Goal: Task Accomplishment & Management: Complete application form

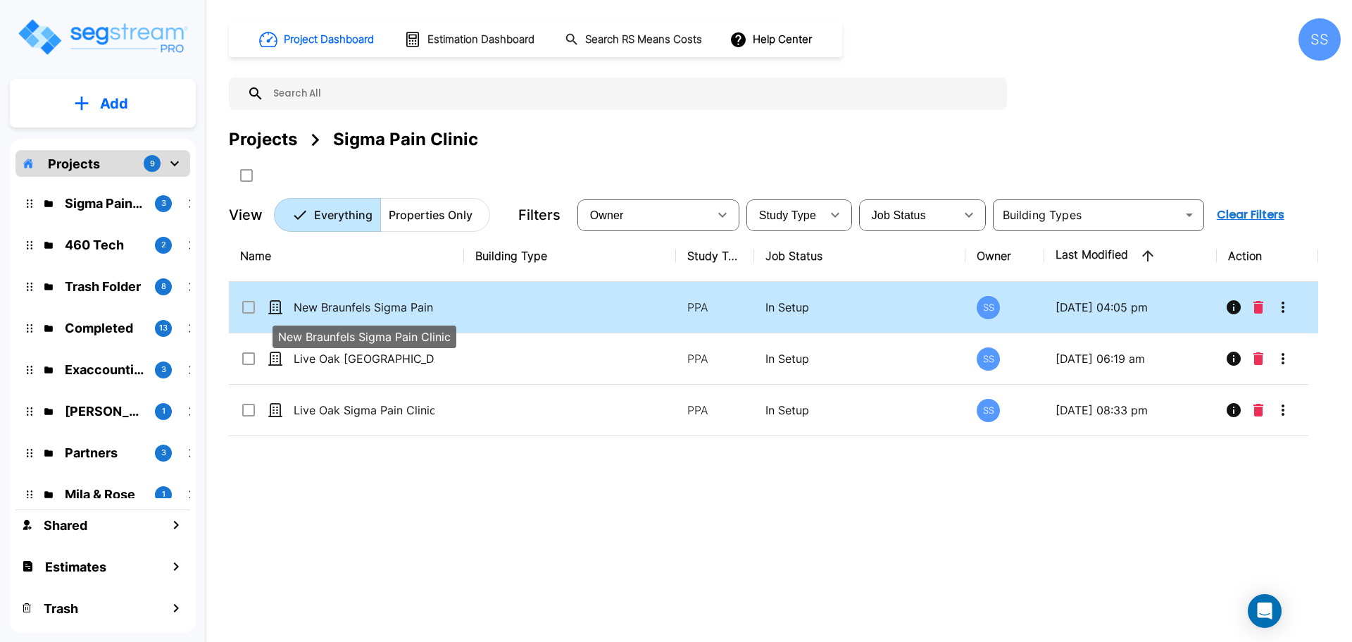
click at [385, 306] on p "New Braunfels Sigma Pain Clinic" at bounding box center [364, 307] width 141 height 17
click at [368, 301] on p "New Braunfels Sigma Pain Clinic" at bounding box center [364, 307] width 141 height 17
checkbox input "false"
click at [368, 301] on p "New Braunfels Sigma Pain Clinic" at bounding box center [364, 307] width 141 height 17
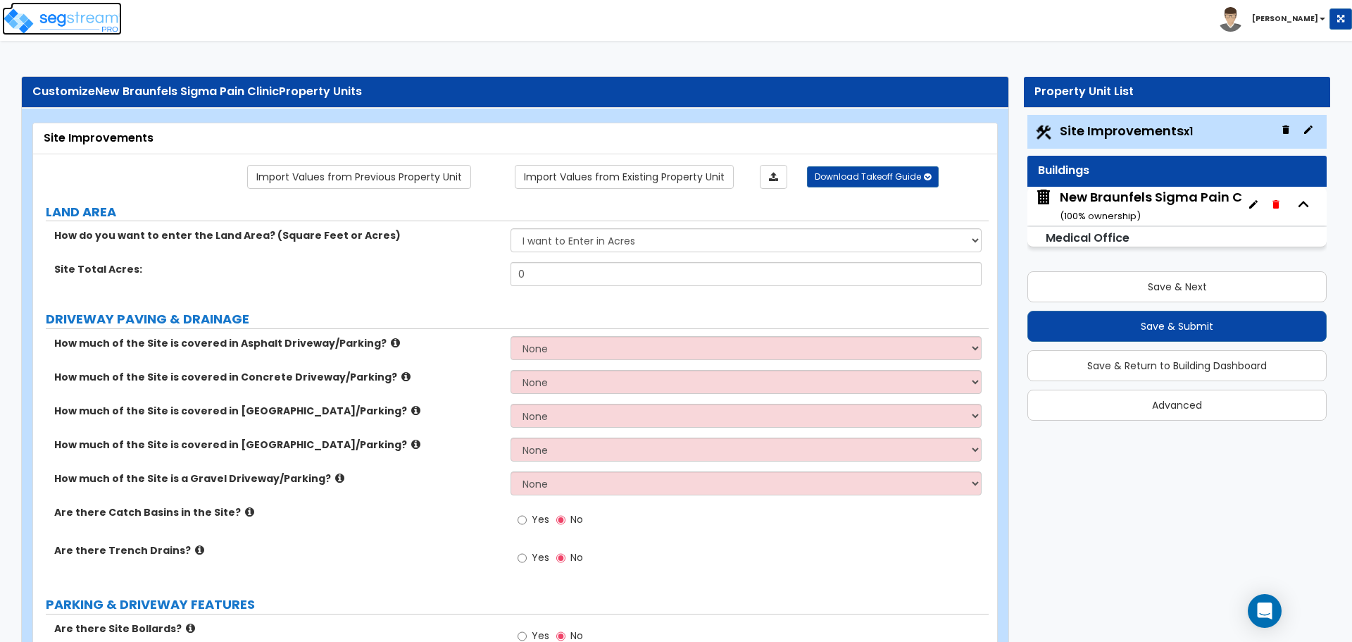
click at [42, 18] on img at bounding box center [62, 21] width 120 height 28
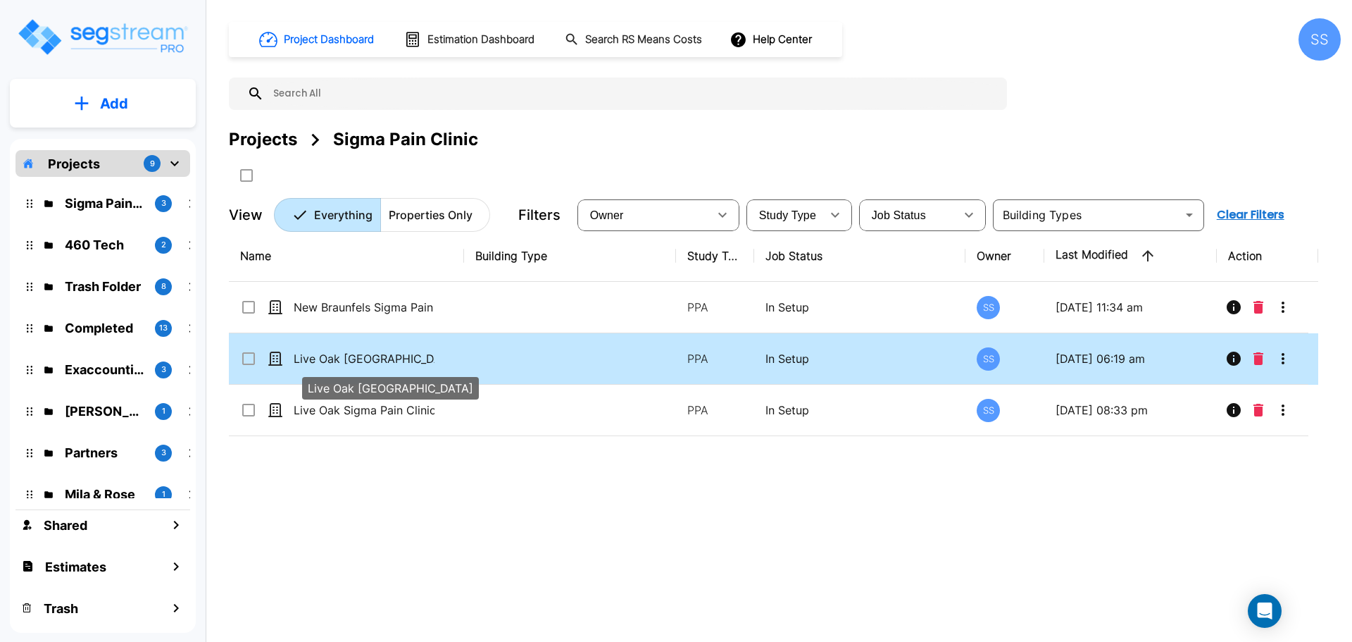
click at [370, 363] on p "Live Oak [GEOGRAPHIC_DATA]" at bounding box center [364, 358] width 141 height 17
checkbox input "true"
click at [370, 363] on p "Live Oak [GEOGRAPHIC_DATA]" at bounding box center [364, 358] width 141 height 17
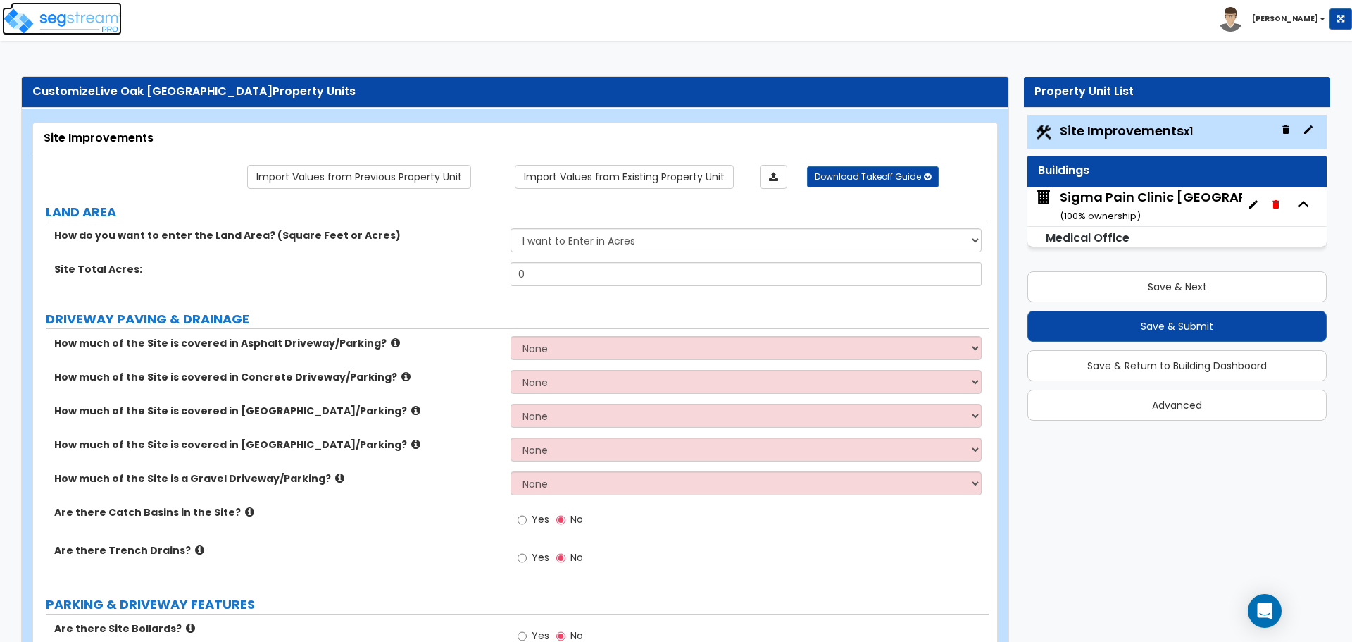
click at [27, 20] on img at bounding box center [62, 21] width 120 height 28
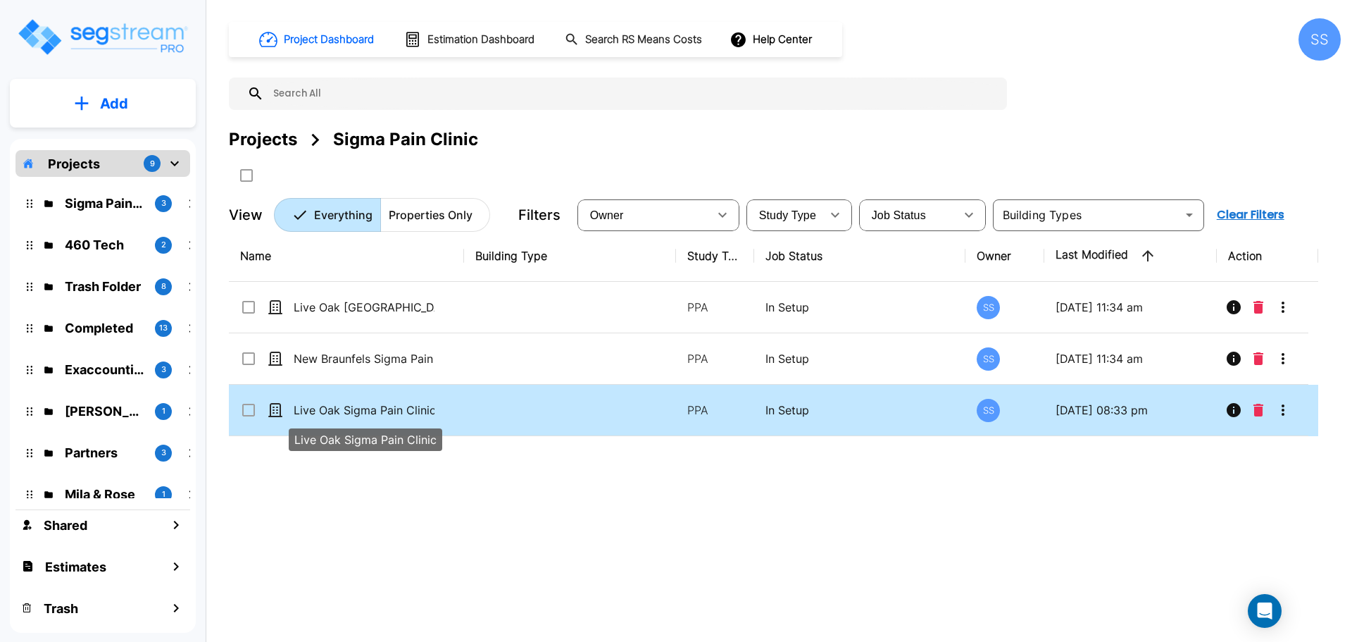
click at [348, 409] on p "Live Oak Sigma Pain Clinic" at bounding box center [364, 409] width 141 height 17
checkbox input "true"
click at [349, 409] on p "Live Oak Sigma Pain Clinic" at bounding box center [364, 409] width 141 height 17
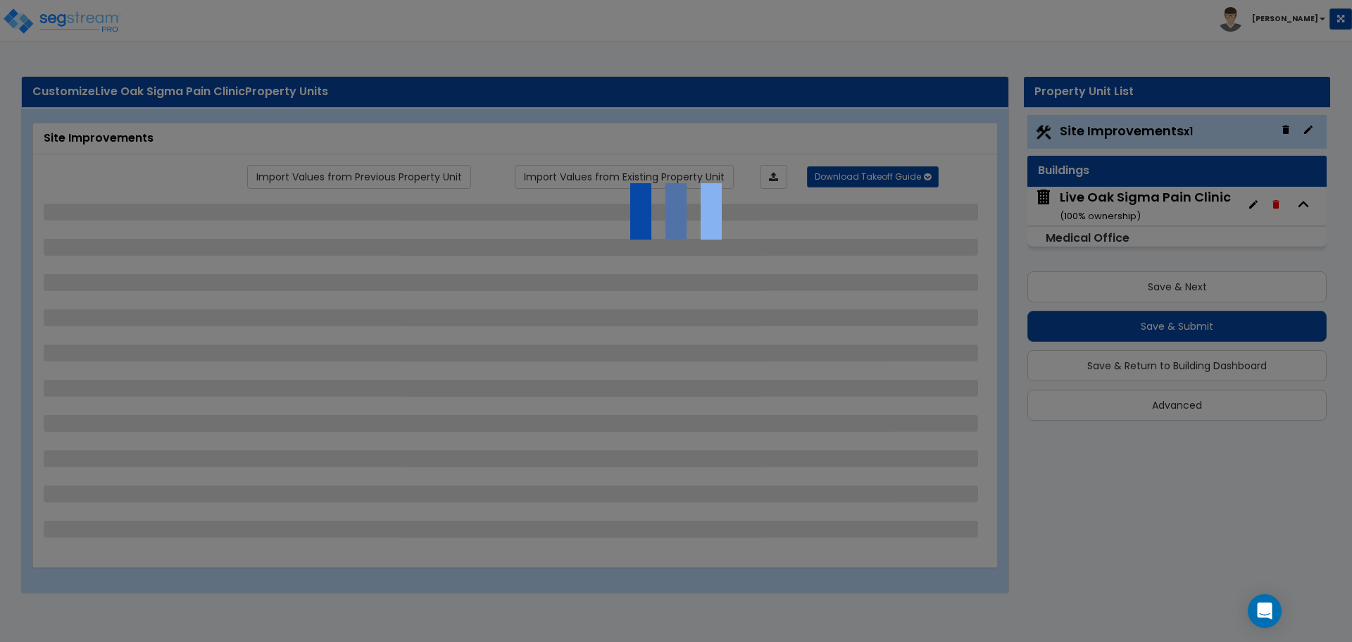
select select "2"
select select "1"
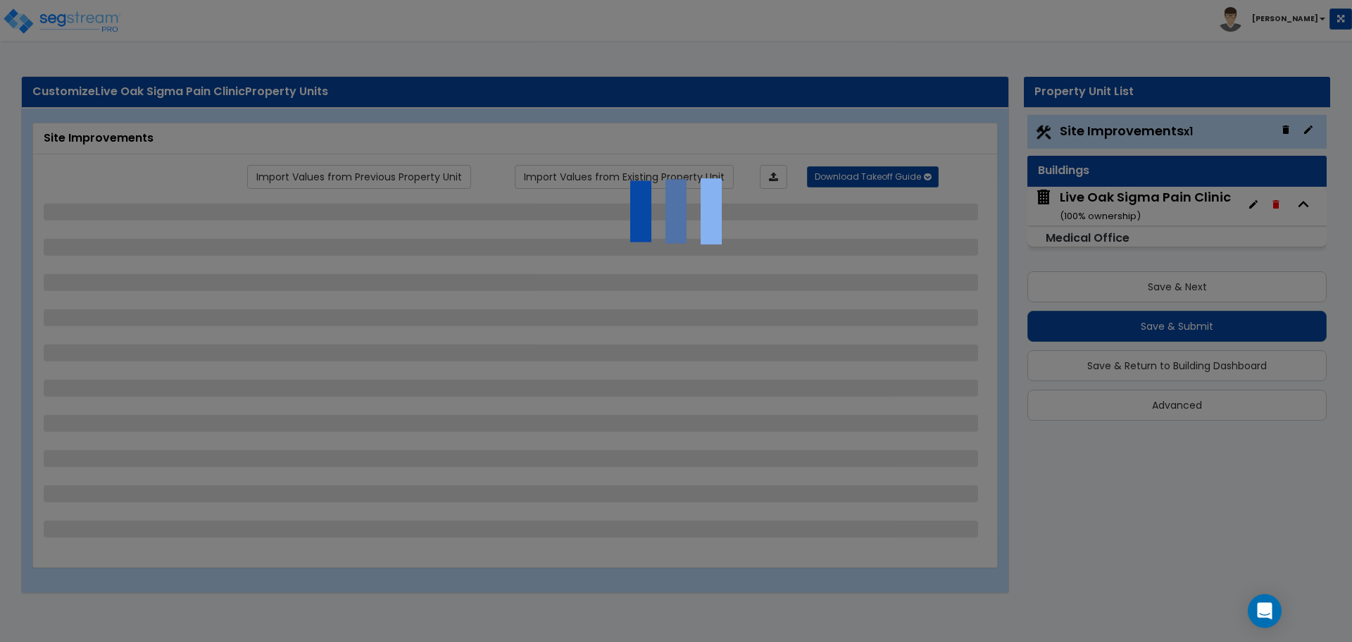
select select "1"
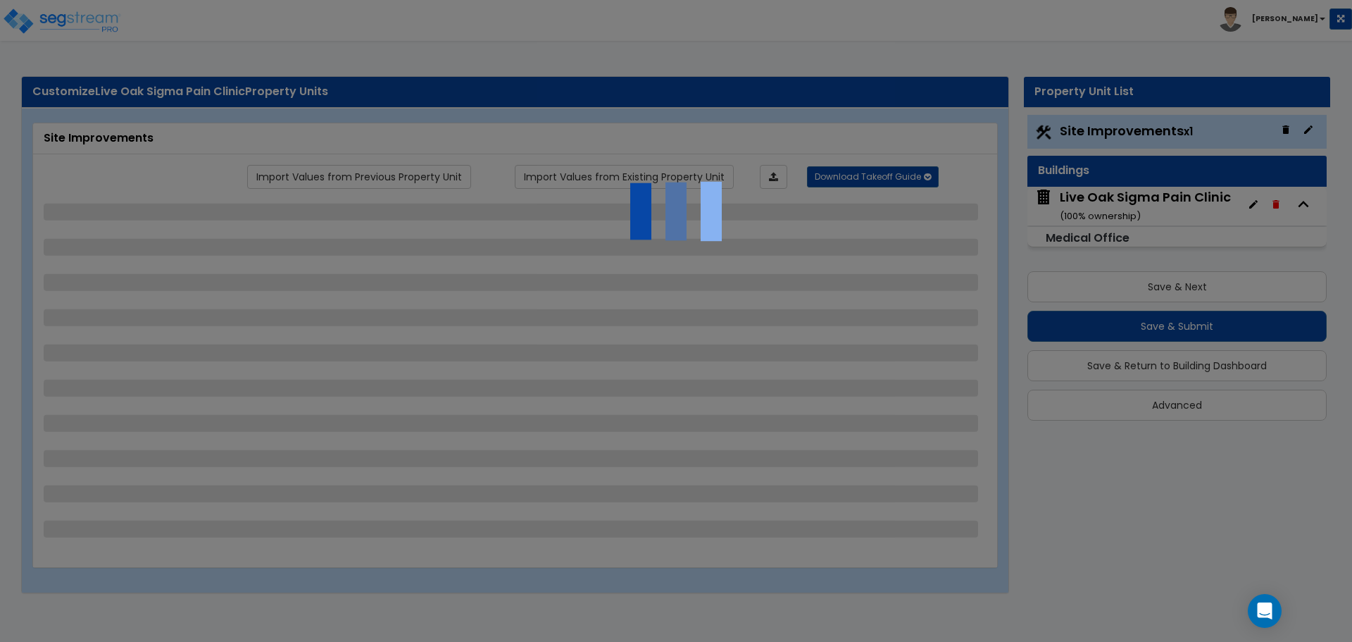
select select "2"
select select "1"
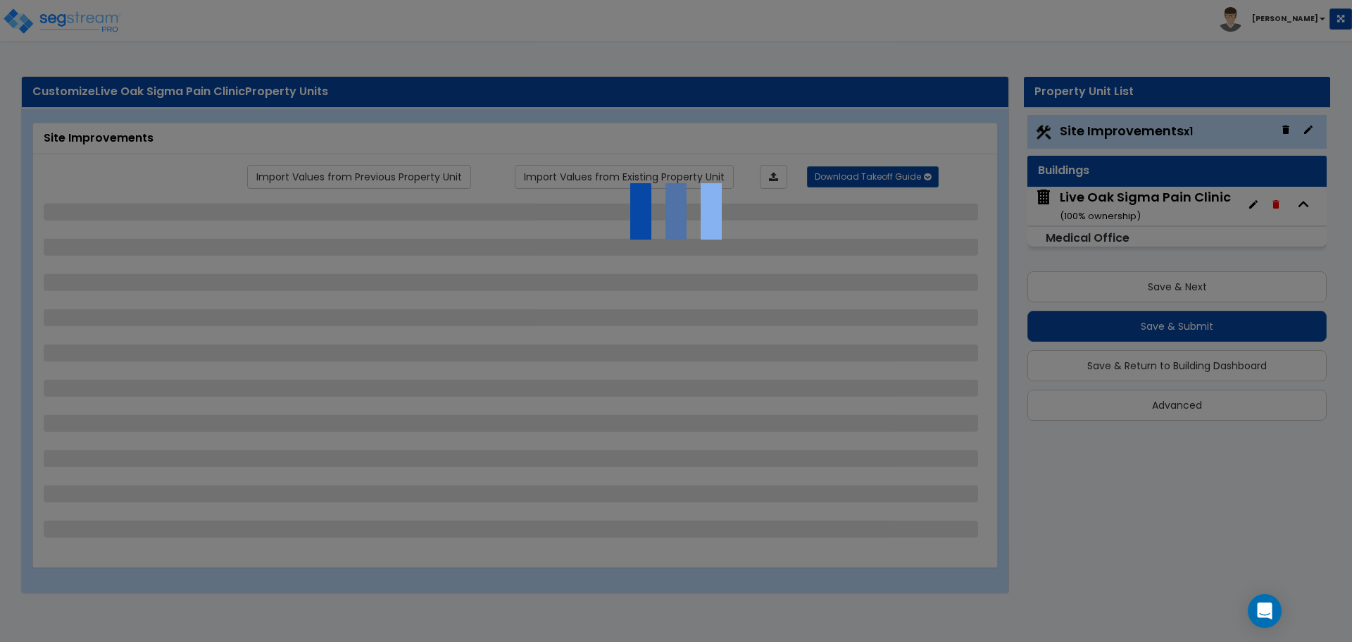
select select "1"
select select "4"
select select "2"
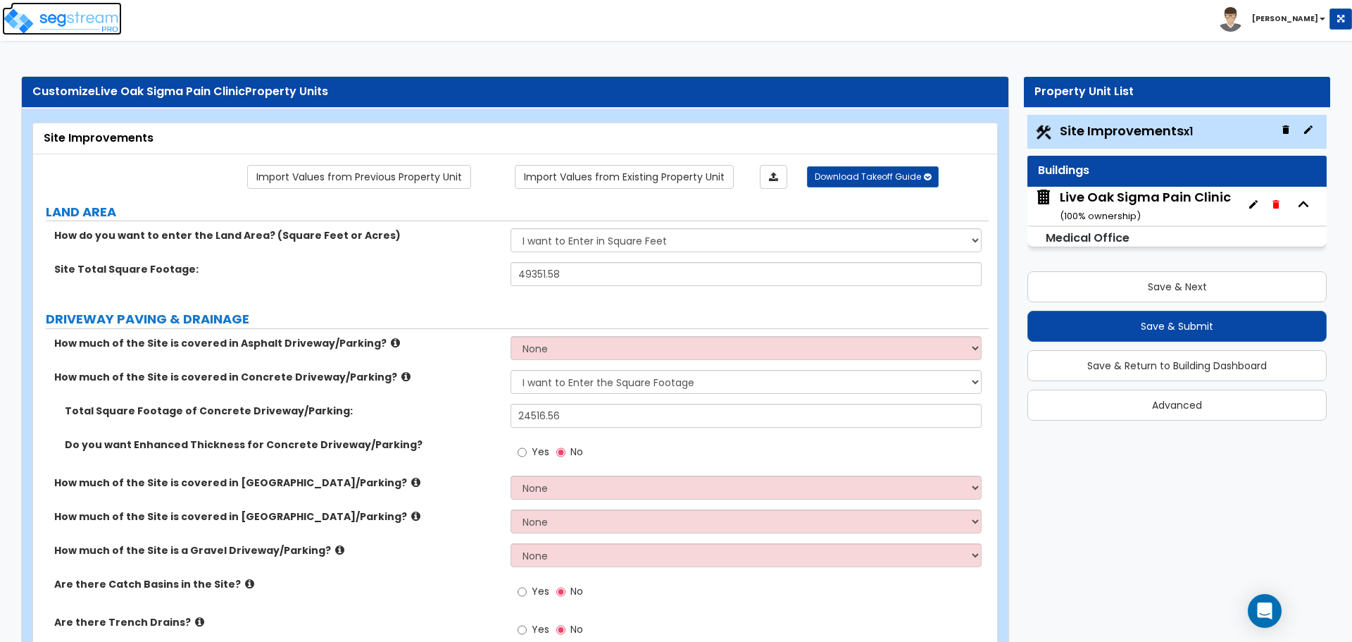
click at [56, 14] on img at bounding box center [62, 21] width 120 height 28
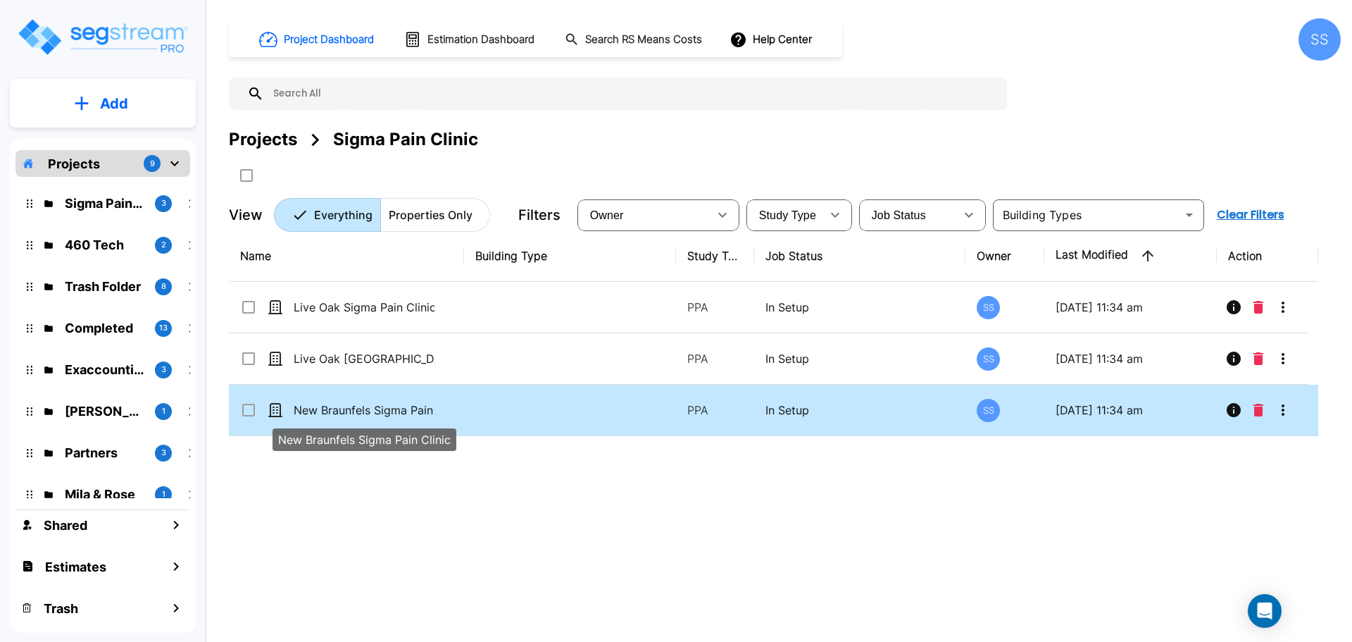
click at [347, 413] on p "New Braunfels Sigma Pain Clinic" at bounding box center [364, 409] width 141 height 17
checkbox input "true"
click at [347, 413] on p "New Braunfels Sigma Pain Clinic" at bounding box center [364, 409] width 141 height 17
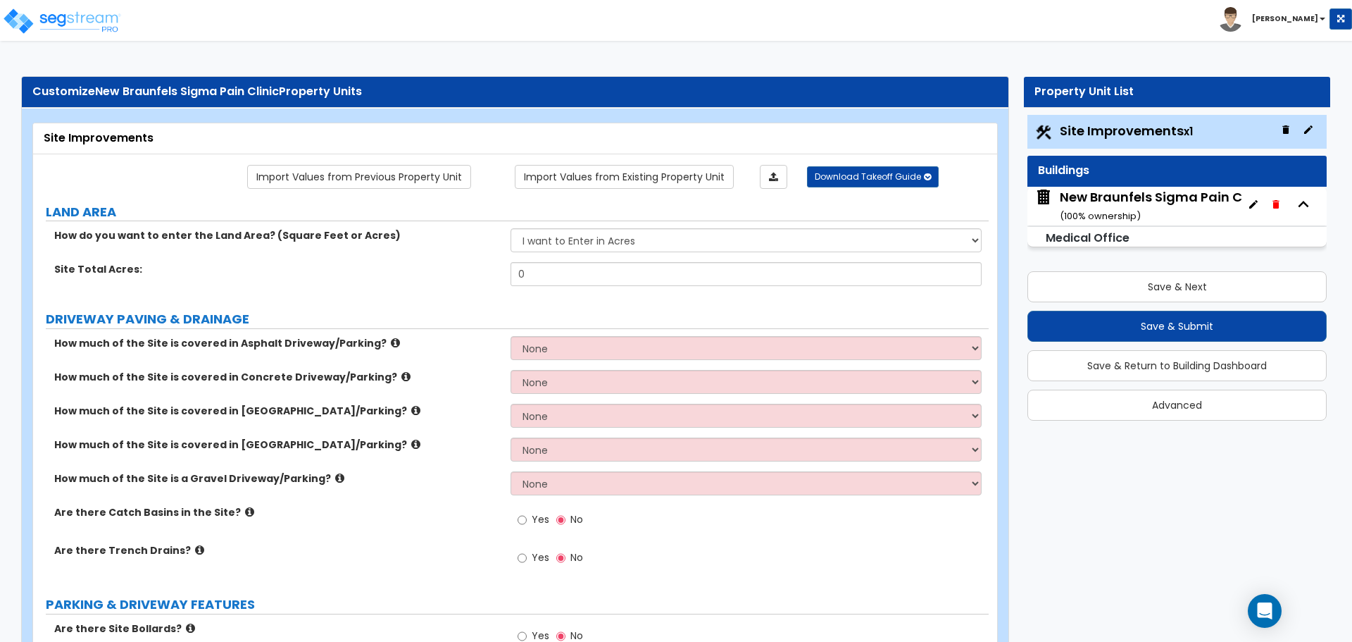
drag, startPoint x: 60, startPoint y: 18, endPoint x: 359, endPoint y: 10, distance: 299.4
click at [359, 10] on div "Toggle navigation [PERSON_NAME]" at bounding box center [676, 20] width 1352 height 41
click at [96, 16] on img at bounding box center [62, 21] width 120 height 28
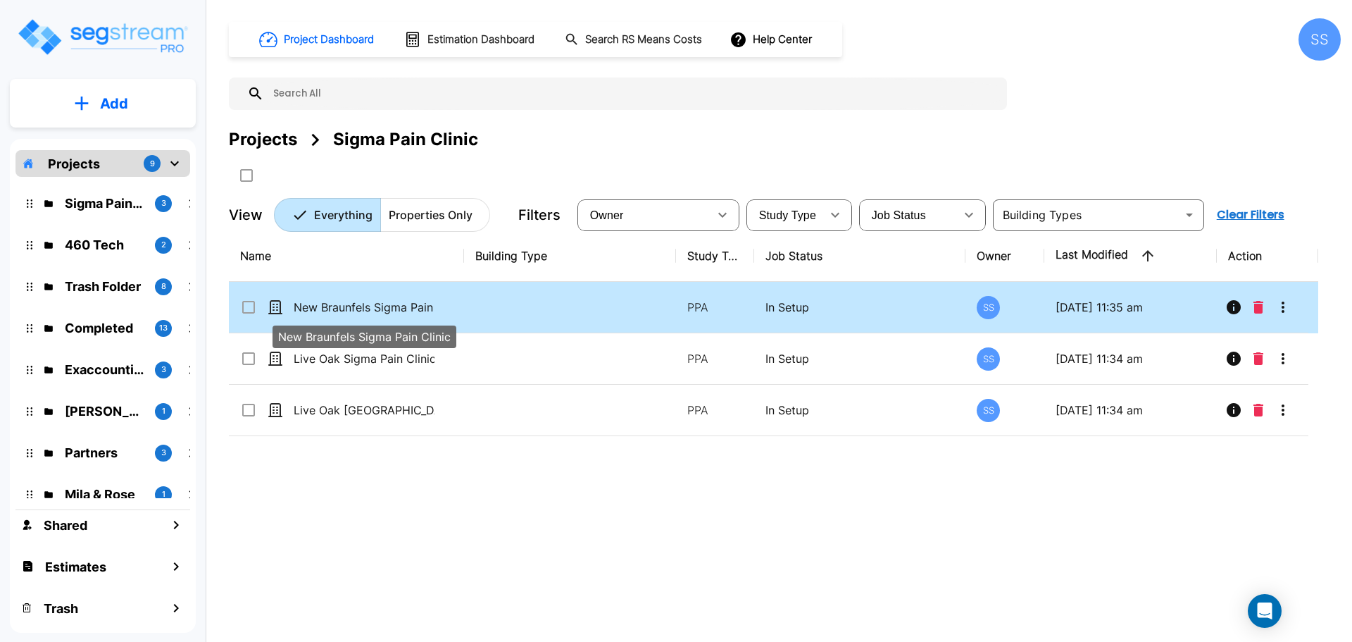
click at [337, 306] on p "New Braunfels Sigma Pain Clinic" at bounding box center [364, 307] width 141 height 17
checkbox input "true"
click at [337, 306] on p "New Braunfels Sigma Pain Clinic" at bounding box center [364, 307] width 141 height 17
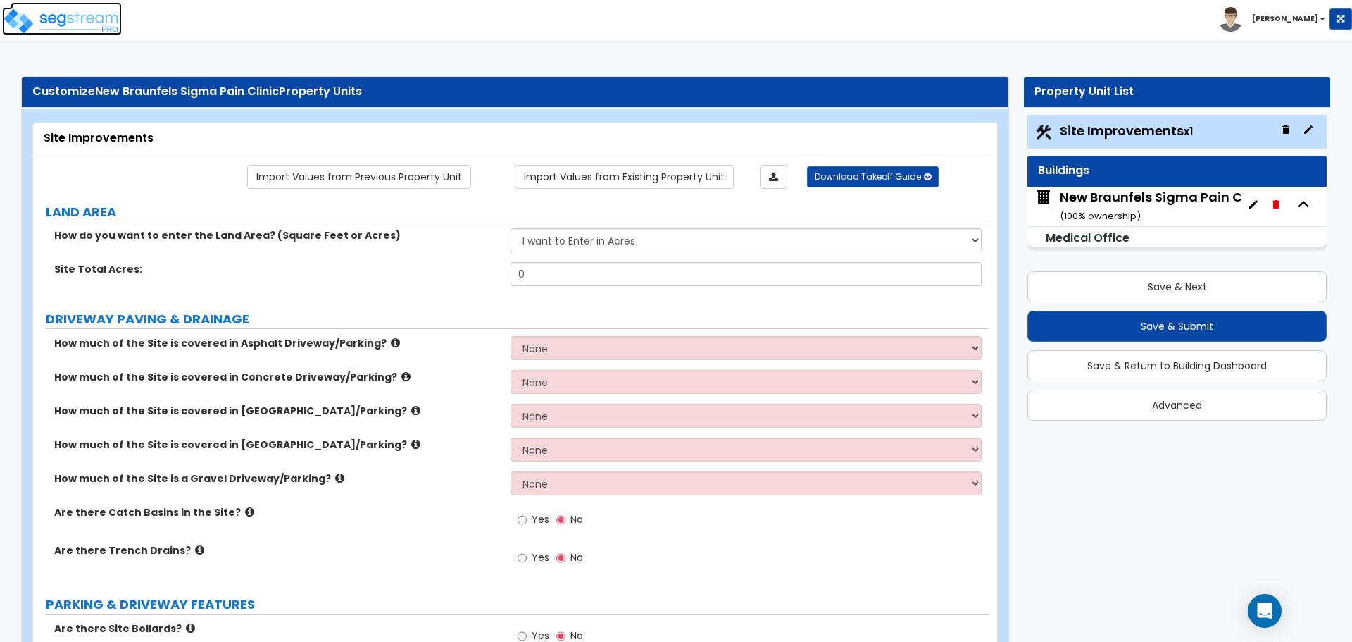
click at [60, 16] on img at bounding box center [62, 21] width 120 height 28
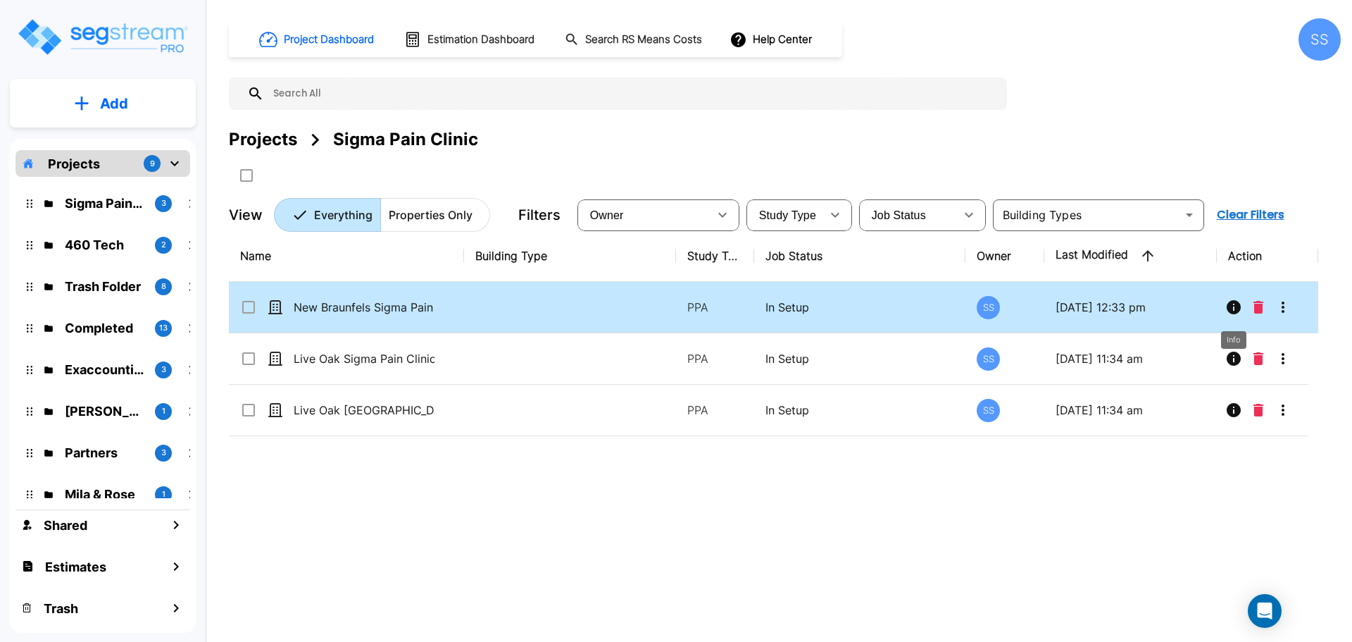
click at [1236, 305] on icon "Info" at bounding box center [1234, 307] width 14 height 14
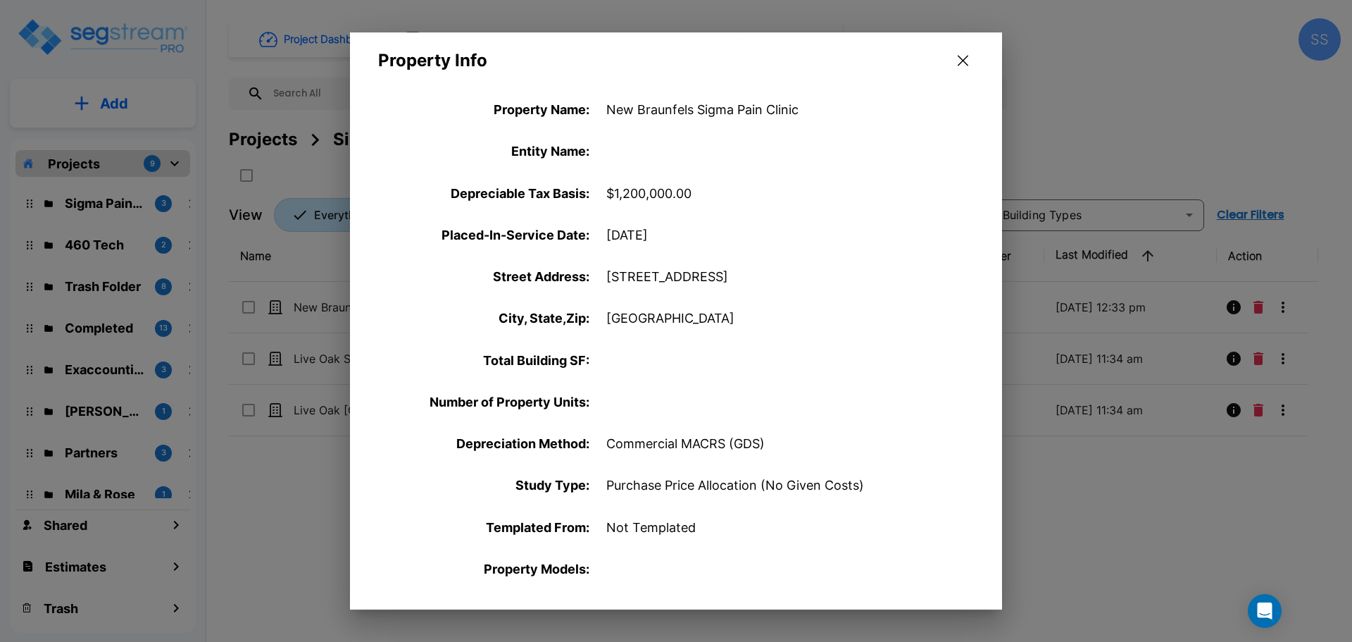
drag, startPoint x: 599, startPoint y: 272, endPoint x: 684, endPoint y: 280, distance: 84.9
click at [694, 284] on div "Street Address : 741 Generations Dr. Suite 115" at bounding box center [676, 277] width 652 height 42
drag, startPoint x: 605, startPoint y: 273, endPoint x: 763, endPoint y: 275, distance: 157.8
click at [763, 275] on div "Street Address : 741 Generations Dr. Suite 115" at bounding box center [676, 277] width 652 height 42
click at [959, 57] on icon "button" at bounding box center [963, 60] width 11 height 11
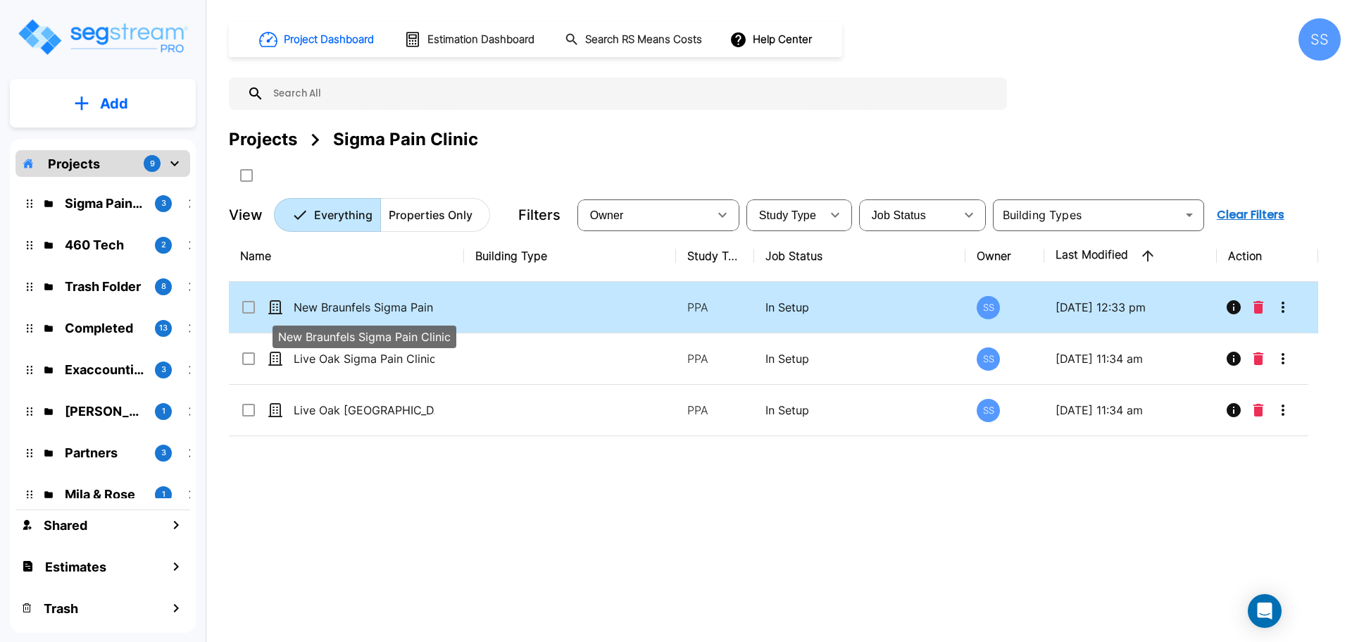
click at [358, 310] on p "New Braunfels Sigma Pain Clinic" at bounding box center [364, 307] width 141 height 17
checkbox input "true"
click at [358, 310] on p "New Braunfels Sigma Pain Clinic" at bounding box center [364, 307] width 141 height 17
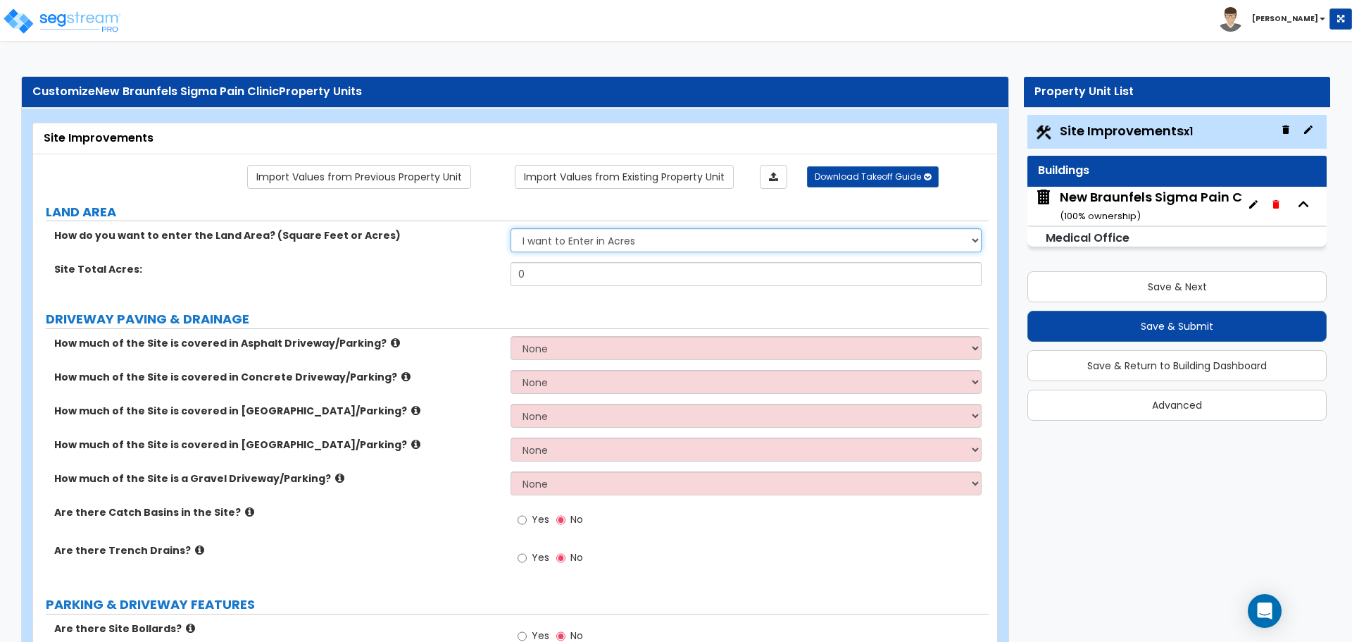
click at [663, 239] on select "I want to Enter in [GEOGRAPHIC_DATA] I want to Enter in Square Feet" at bounding box center [746, 240] width 470 height 24
select select "2"
click at [511, 228] on select "I want to Enter in [GEOGRAPHIC_DATA] I want to Enter in Square Feet" at bounding box center [746, 240] width 470 height 24
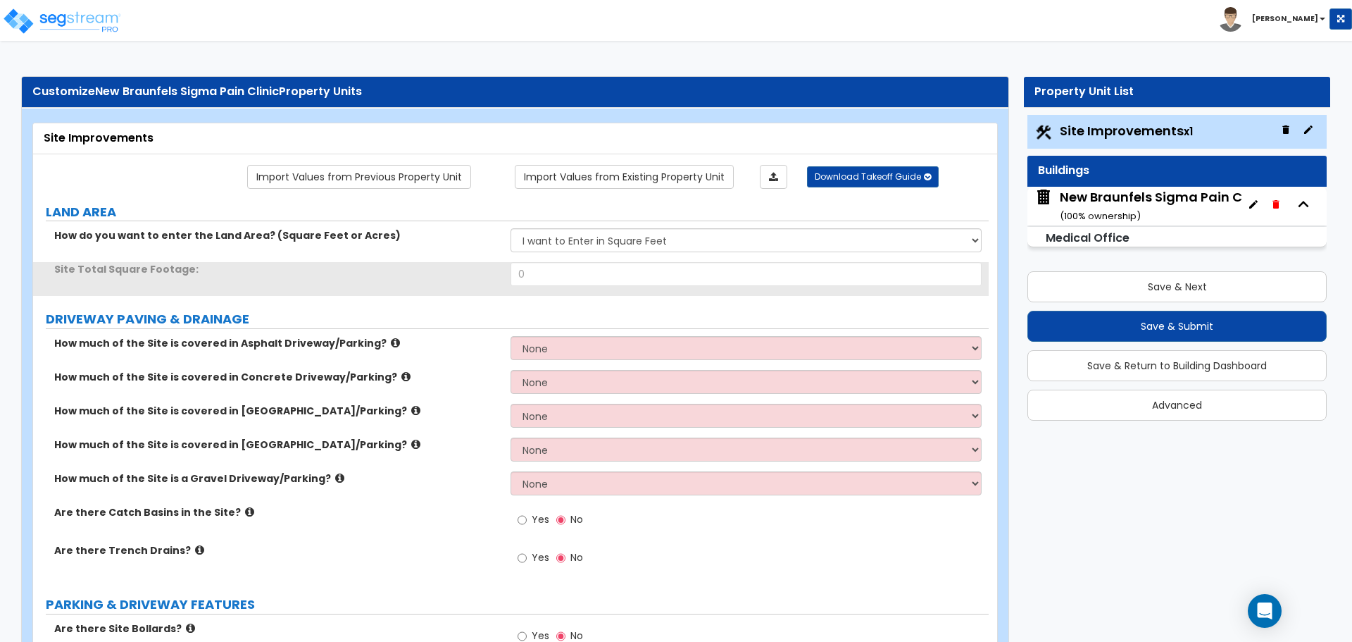
click at [652, 261] on div "How do you want to enter the Land Area? (Square Feet or Acres) I want to Enter …" at bounding box center [511, 245] width 956 height 34
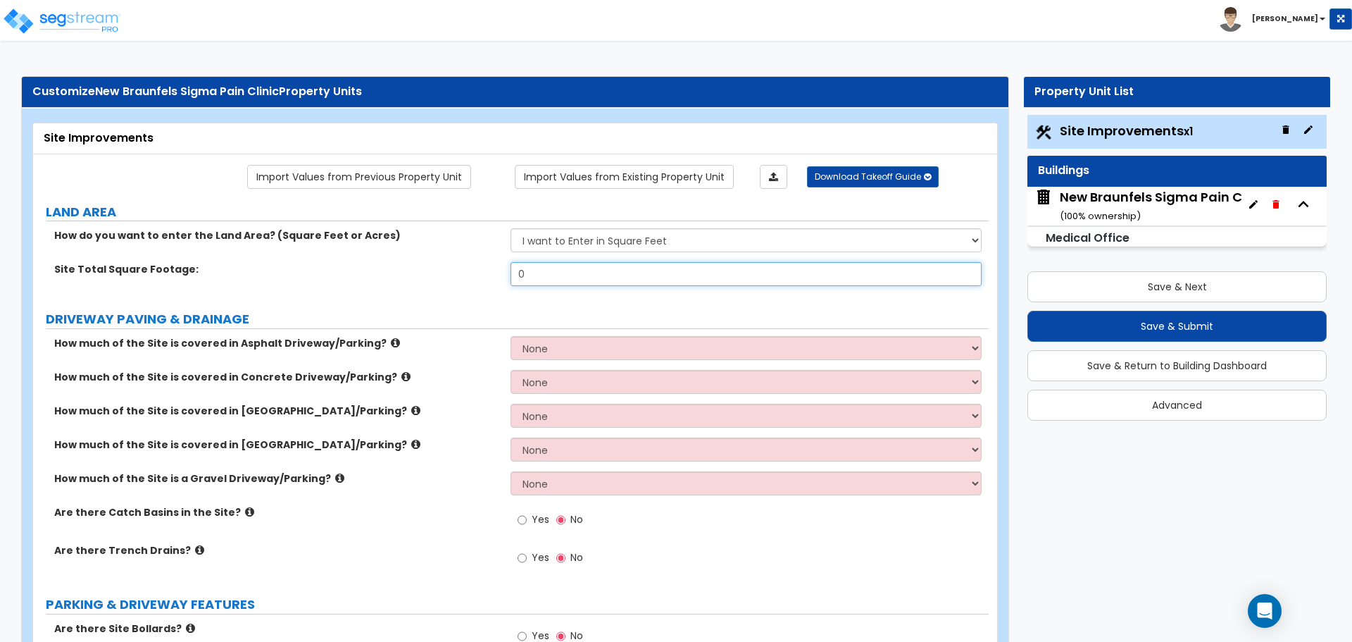
drag, startPoint x: 543, startPoint y: 277, endPoint x: 500, endPoint y: 280, distance: 43.1
click at [500, 280] on div "Site Total Square Footage: 0" at bounding box center [511, 279] width 956 height 34
type input "93,625"
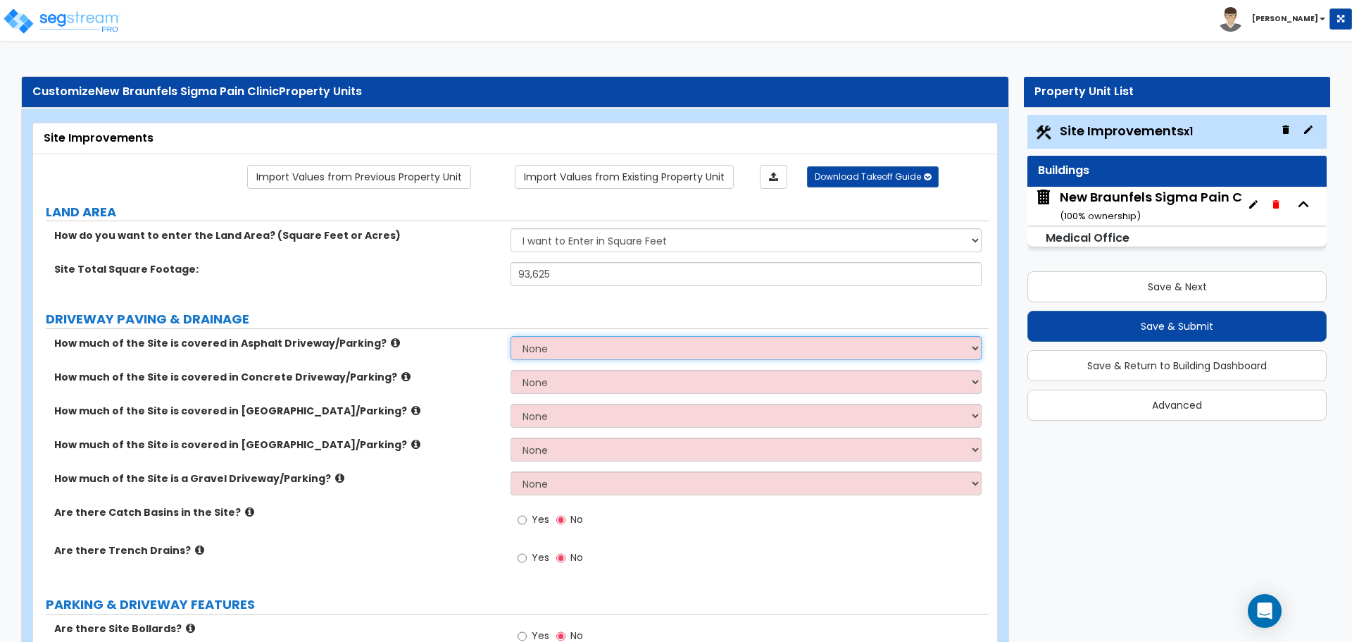
click at [584, 347] on select "None I want to Enter an Approximate Percentage I want to Enter the Square Foota…" at bounding box center [746, 348] width 470 height 24
click at [654, 347] on select "None I want to Enter an Approximate Percentage I want to Enter the Square Foota…" at bounding box center [746, 348] width 470 height 24
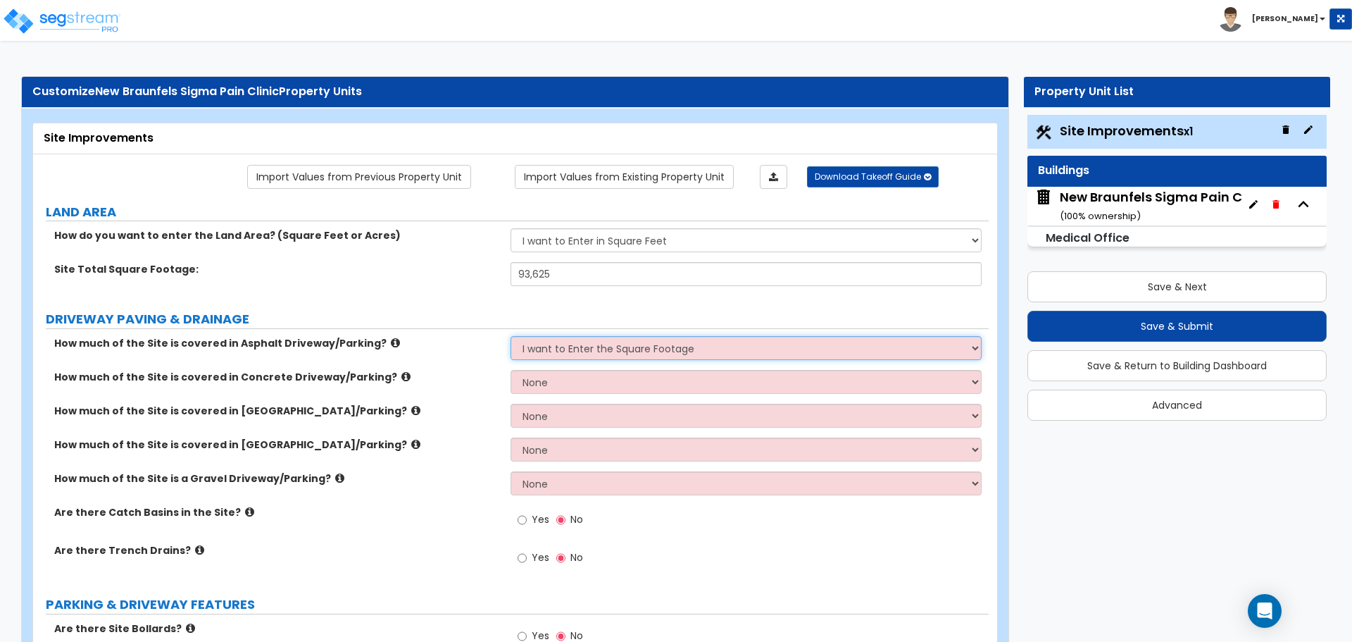
click at [511, 336] on select "None I want to Enter an Approximate Percentage I want to Enter the Square Foota…" at bounding box center [746, 348] width 470 height 24
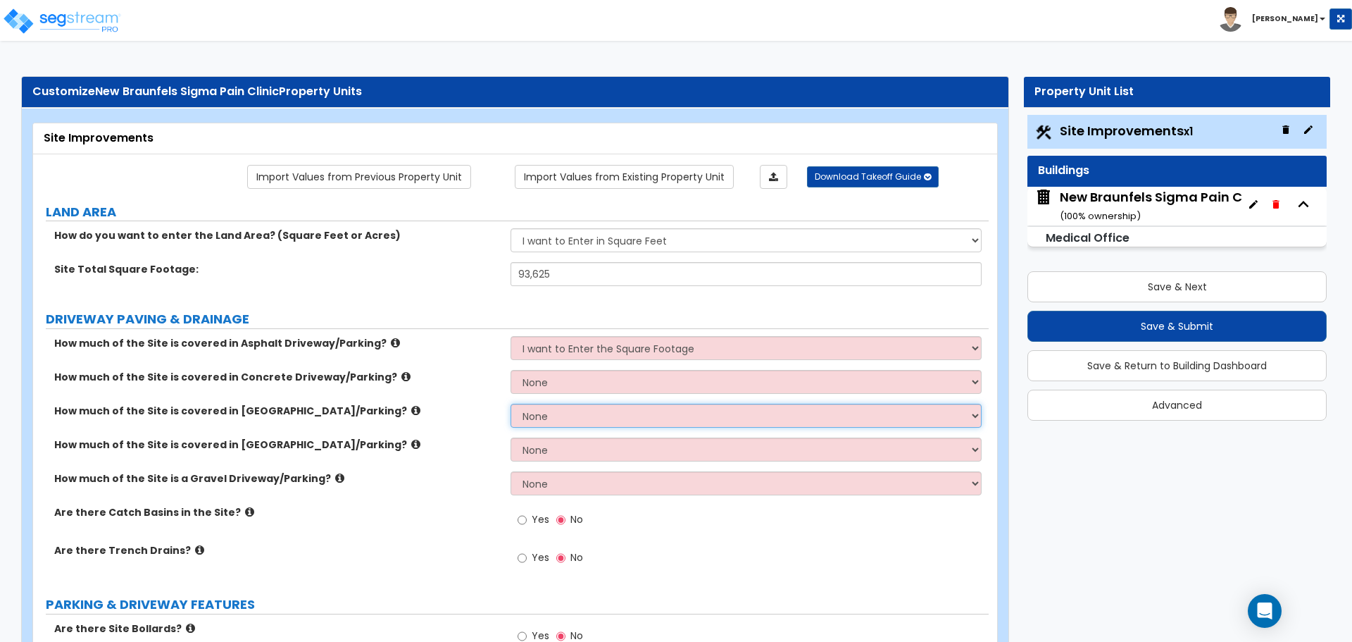
click at [630, 407] on select "None I want to Enter an Approximate Percentage I want to Enter the Square Foota…" at bounding box center [746, 416] width 470 height 24
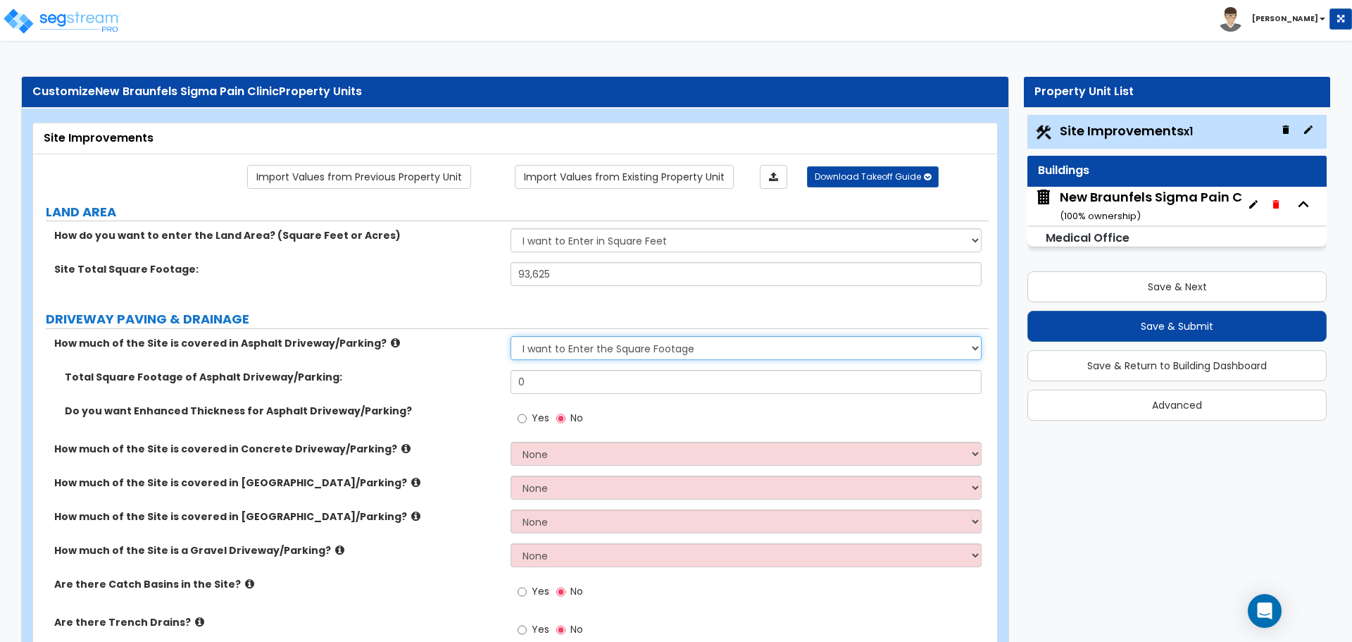
click at [601, 347] on select "None I want to Enter an Approximate Percentage I want to Enter the Square Foota…" at bounding box center [746, 348] width 470 height 24
select select "0"
click at [511, 336] on select "None I want to Enter an Approximate Percentage I want to Enter the Square Foota…" at bounding box center [746, 348] width 470 height 24
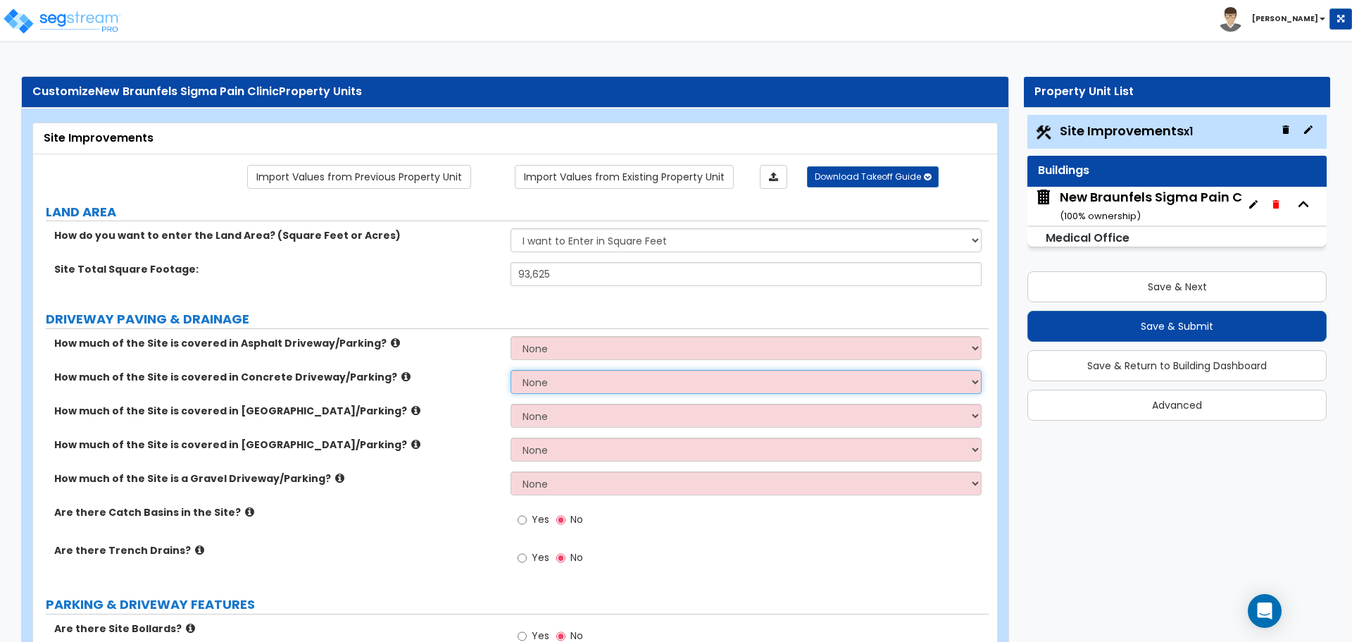
click at [571, 382] on select "None I want to Enter an Approximate Percentage I want to Enter the Square Foota…" at bounding box center [746, 382] width 470 height 24
select select "2"
click at [511, 370] on select "None I want to Enter an Approximate Percentage I want to Enter the Square Foota…" at bounding box center [746, 382] width 470 height 24
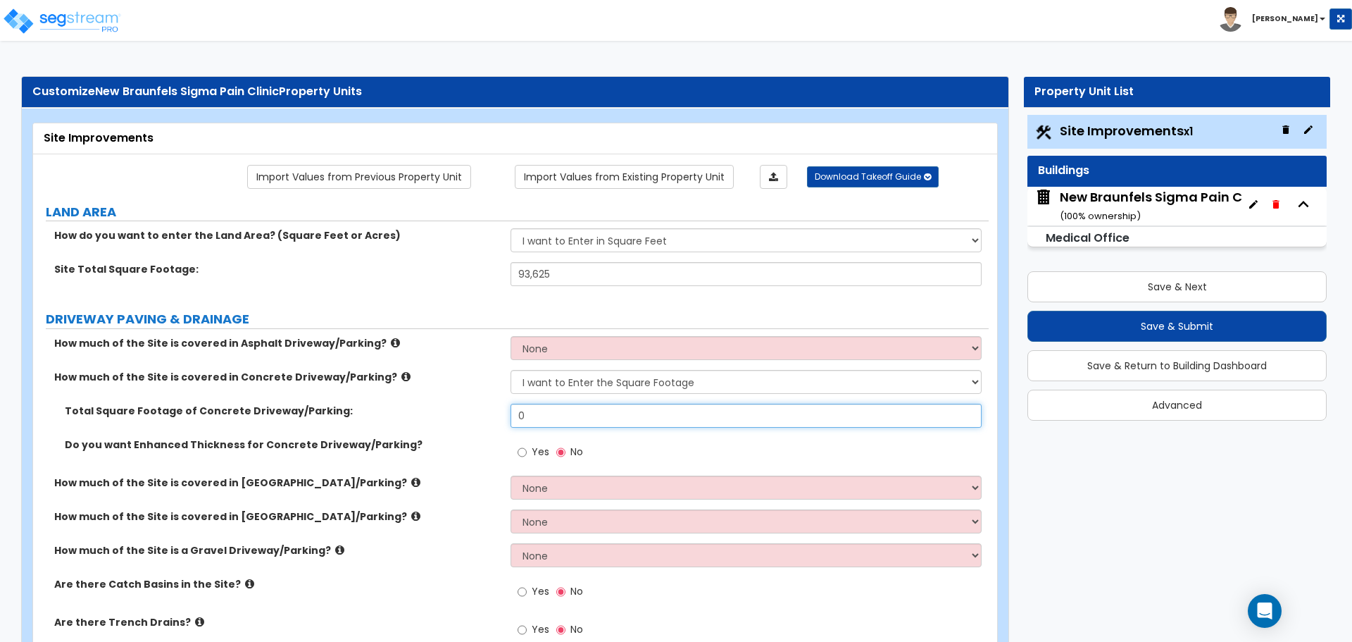
drag, startPoint x: 537, startPoint y: 417, endPoint x: 495, endPoint y: 417, distance: 42.3
click at [495, 417] on div "Total Square Footage of Concrete Driveway/Parking: 0" at bounding box center [511, 421] width 956 height 34
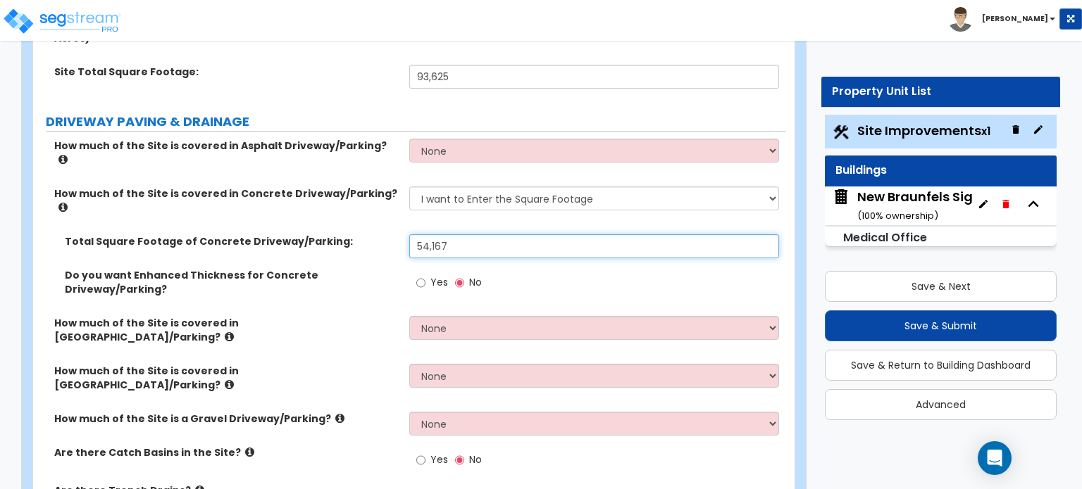
scroll to position [282, 0]
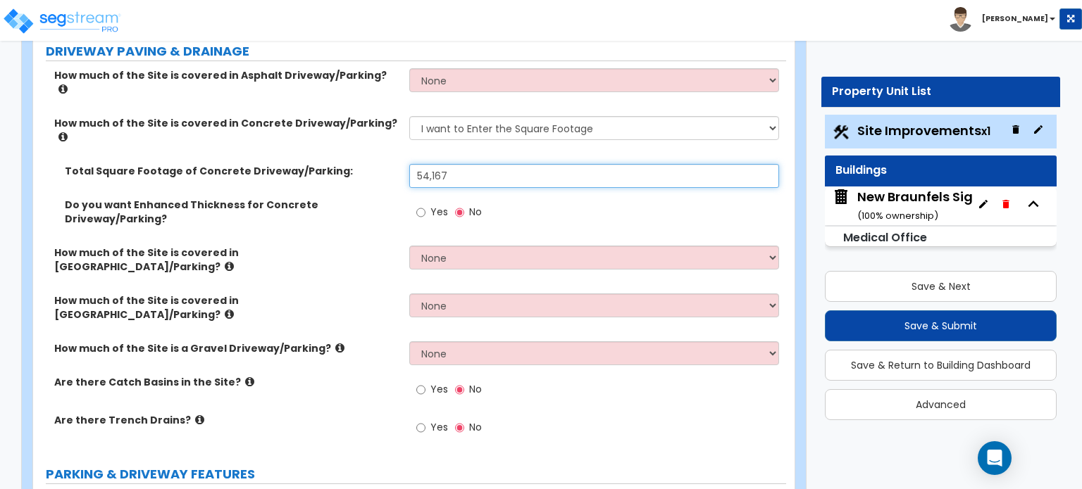
type input "54,167"
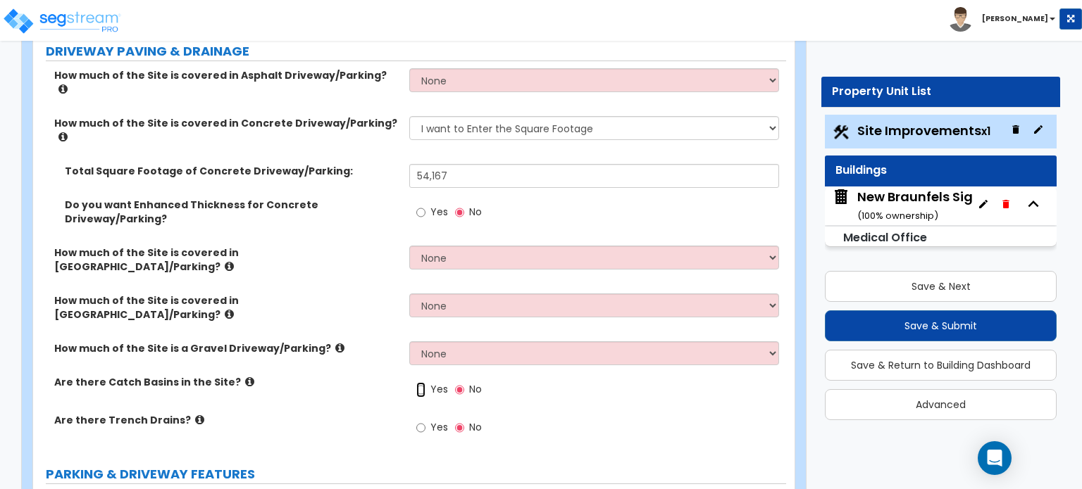
click at [421, 382] on input "Yes" at bounding box center [420, 389] width 9 height 15
radio input "true"
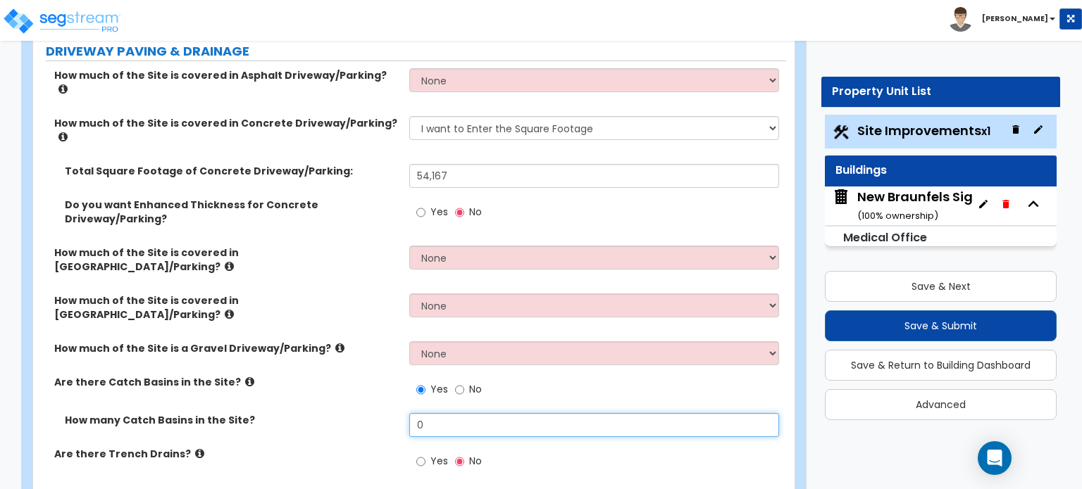
drag, startPoint x: 437, startPoint y: 348, endPoint x: 399, endPoint y: 350, distance: 38.8
click at [399, 413] on div "How many Catch Basins in the Site? 0" at bounding box center [409, 430] width 753 height 34
type input "1"
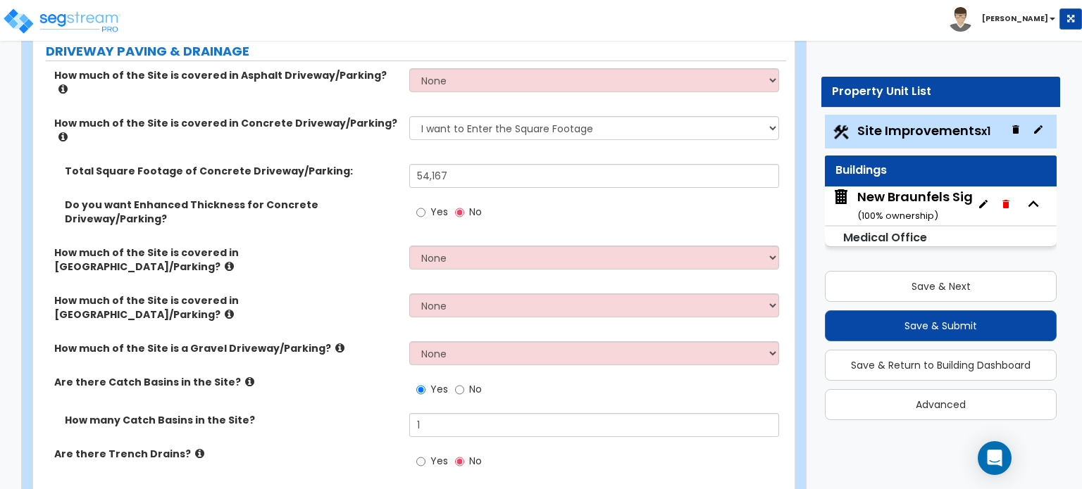
click at [554, 447] on div "Yes No" at bounding box center [597, 466] width 376 height 38
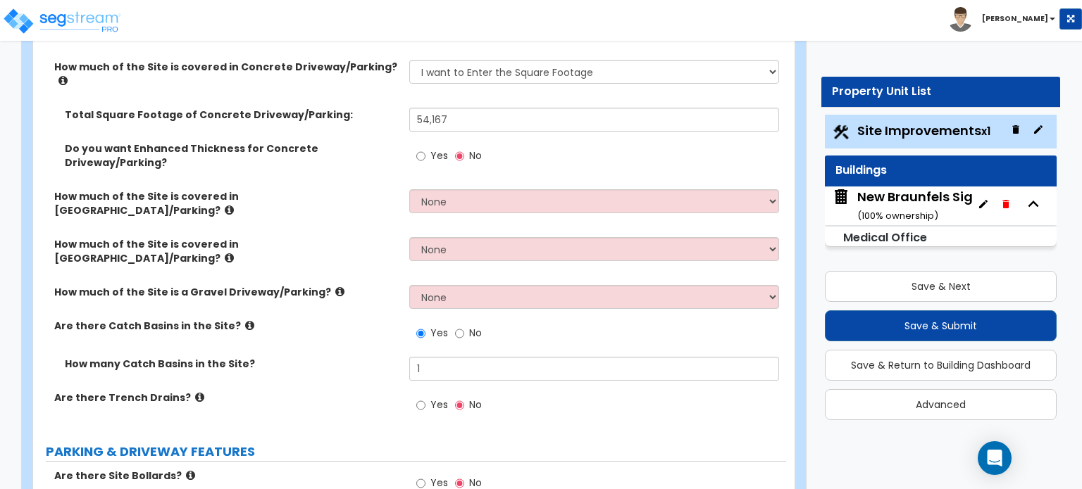
scroll to position [493, 0]
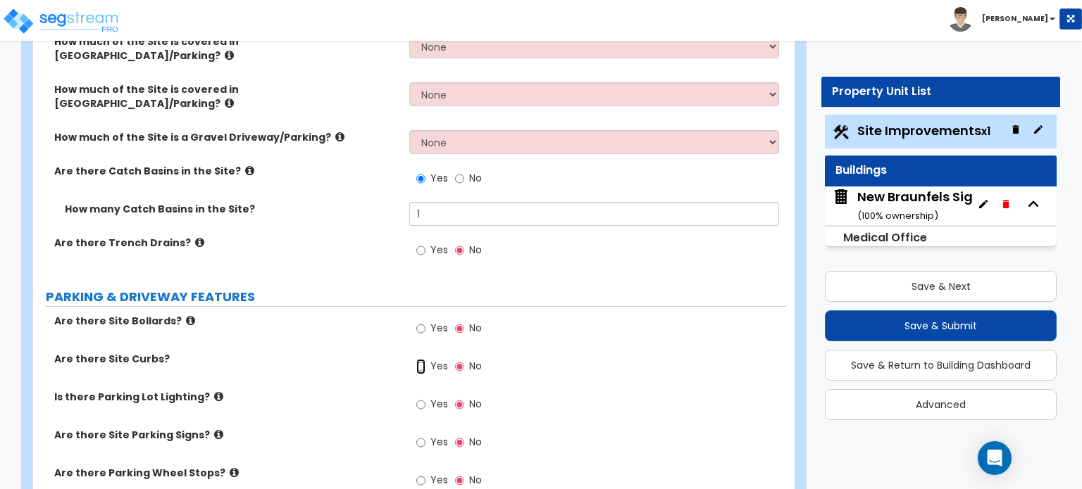
click at [422, 359] on input "Yes" at bounding box center [420, 366] width 9 height 15
radio input "true"
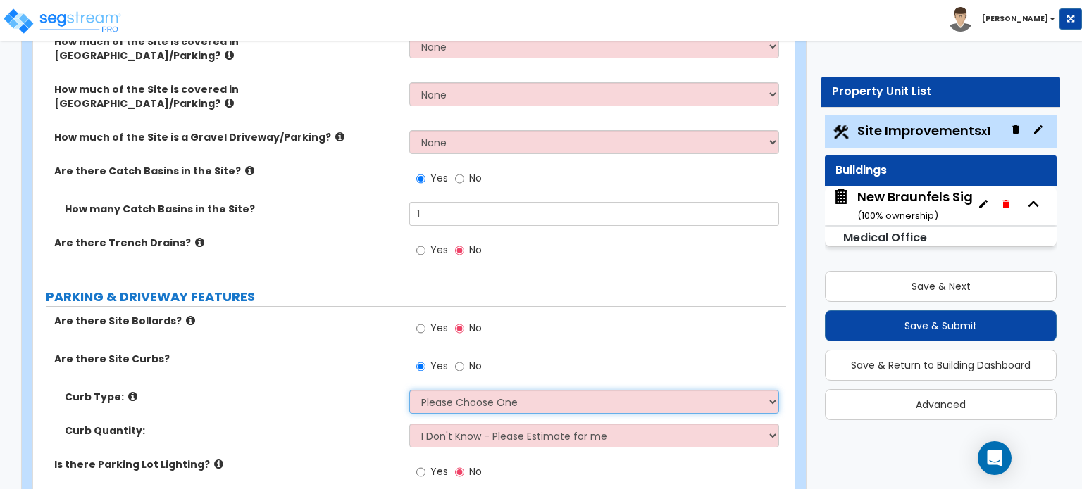
click at [440, 390] on select "Please Choose One Curb (Only) Curb & Gutter Asphalt Berm" at bounding box center [593, 402] width 369 height 24
click at [409, 390] on select "Please Choose One Curb (Only) Curb & Gutter Asphalt Berm" at bounding box center [593, 402] width 369 height 24
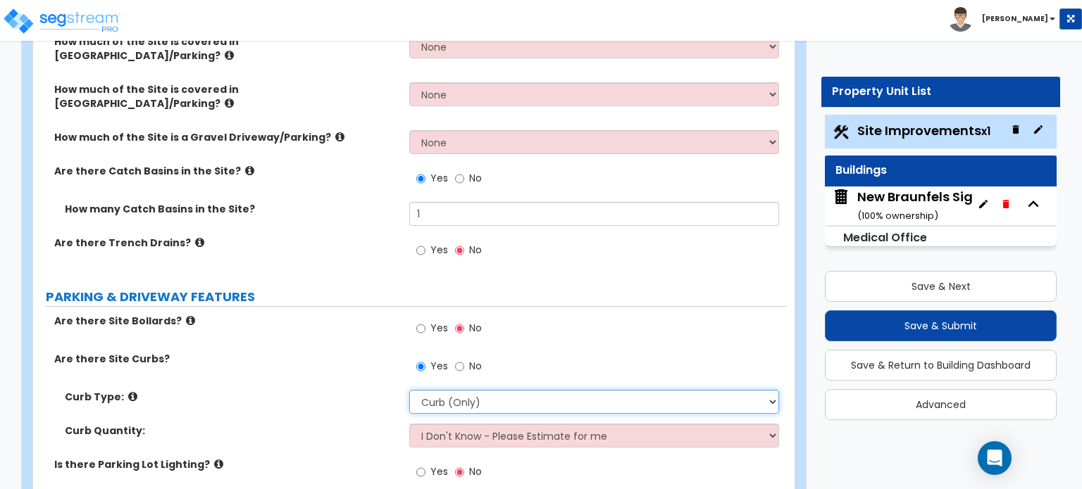
click at [482, 390] on select "Please Choose One Curb (Only) Curb & Gutter Asphalt Berm" at bounding box center [593, 402] width 369 height 24
select select "2"
click at [409, 390] on select "Please Choose One Curb (Only) Curb & Gutter Asphalt Berm" at bounding box center [593, 402] width 369 height 24
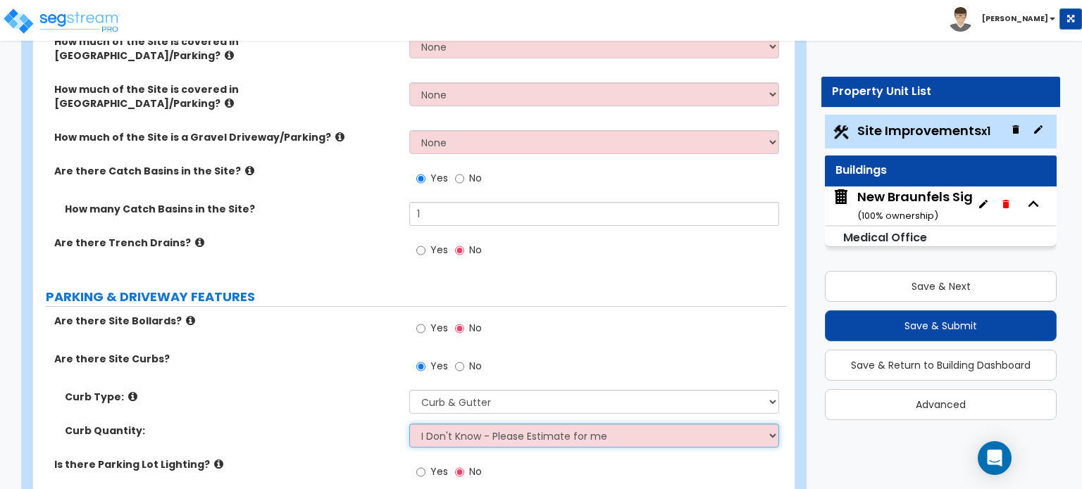
click at [503, 424] on select "I Don't Know - Please Estimate for me I want to Enter the Linear Footage" at bounding box center [593, 436] width 369 height 24
select select "1"
click at [409, 424] on select "I Don't Know - Please Estimate for me I want to Enter the Linear Footage" at bounding box center [593, 436] width 369 height 24
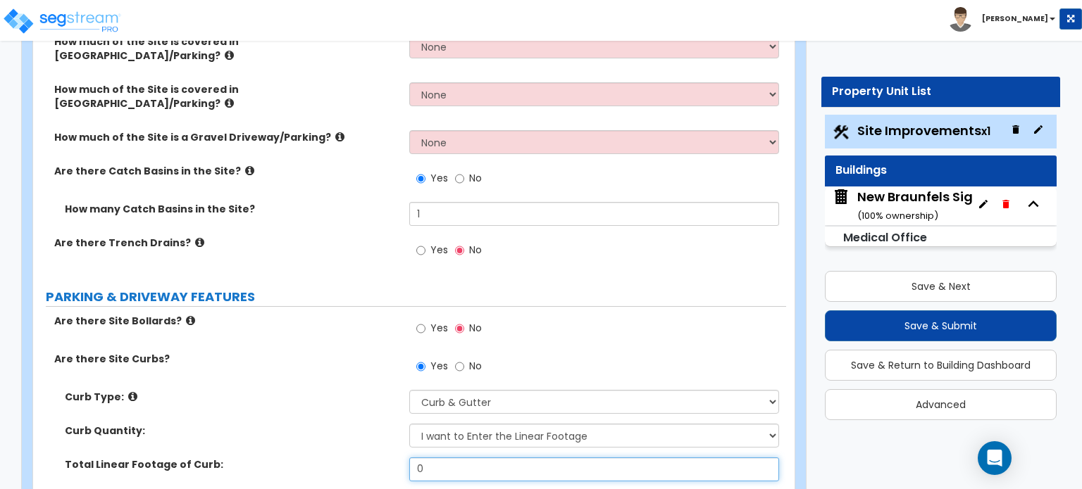
drag, startPoint x: 456, startPoint y: 394, endPoint x: 408, endPoint y: 391, distance: 48.7
click at [408, 458] on div "Total Linear Footage of Curb: 0" at bounding box center [409, 475] width 753 height 34
type input "54,167"
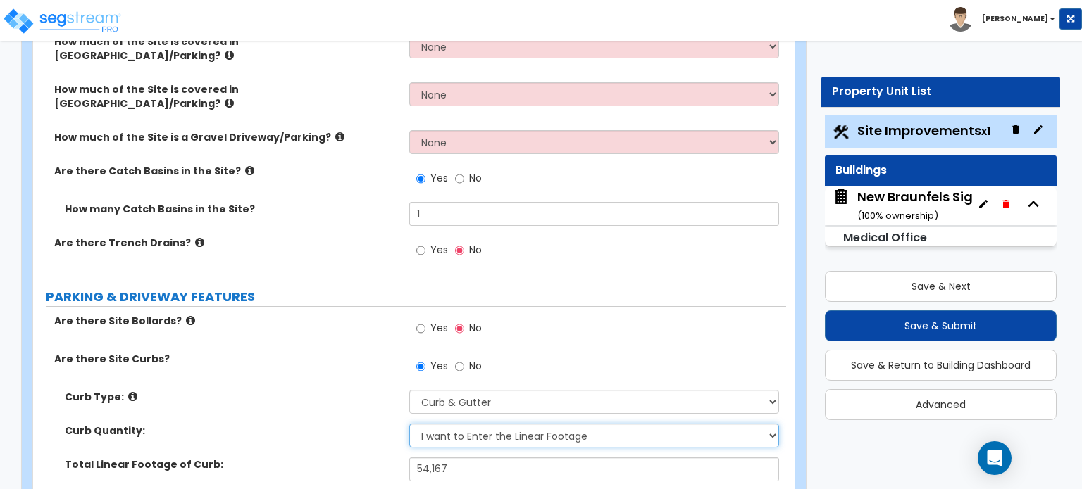
click at [558, 424] on select "I Don't Know - Please Estimate for me I want to Enter the Linear Footage" at bounding box center [593, 436] width 369 height 24
click at [409, 424] on select "I Don't Know - Please Estimate for me I want to Enter the Linear Footage" at bounding box center [593, 436] width 369 height 24
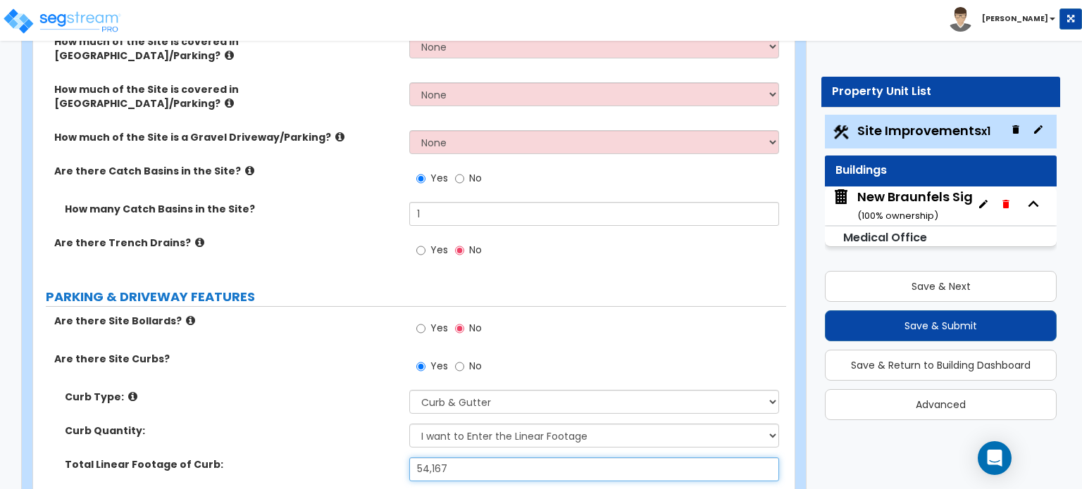
click at [489, 458] on input "54,167" at bounding box center [593, 470] width 369 height 24
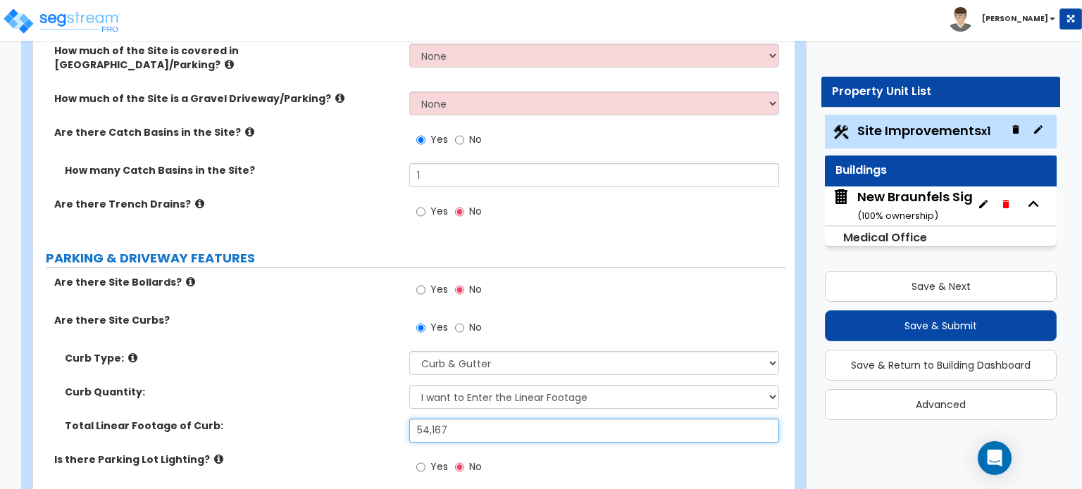
scroll to position [563, 0]
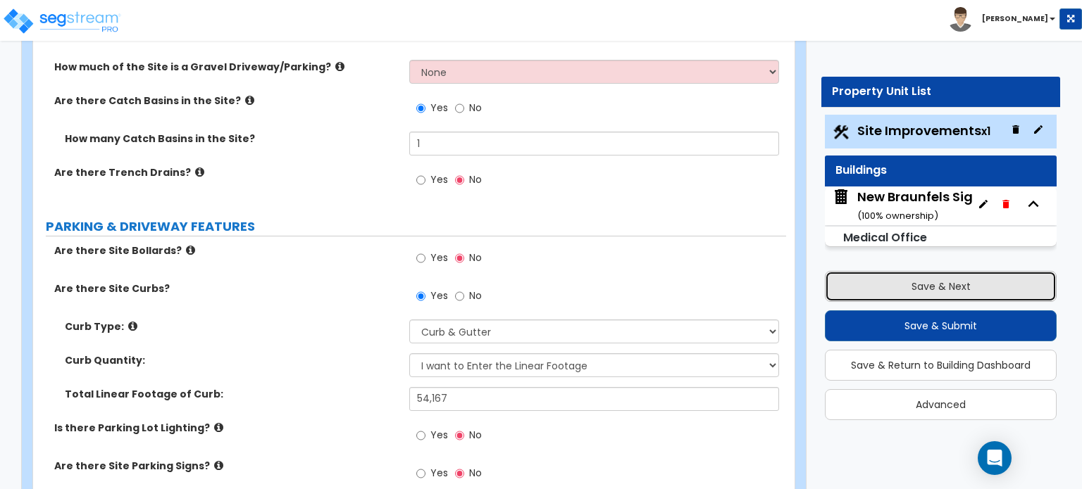
click at [886, 285] on button "Save & Next" at bounding box center [941, 286] width 232 height 31
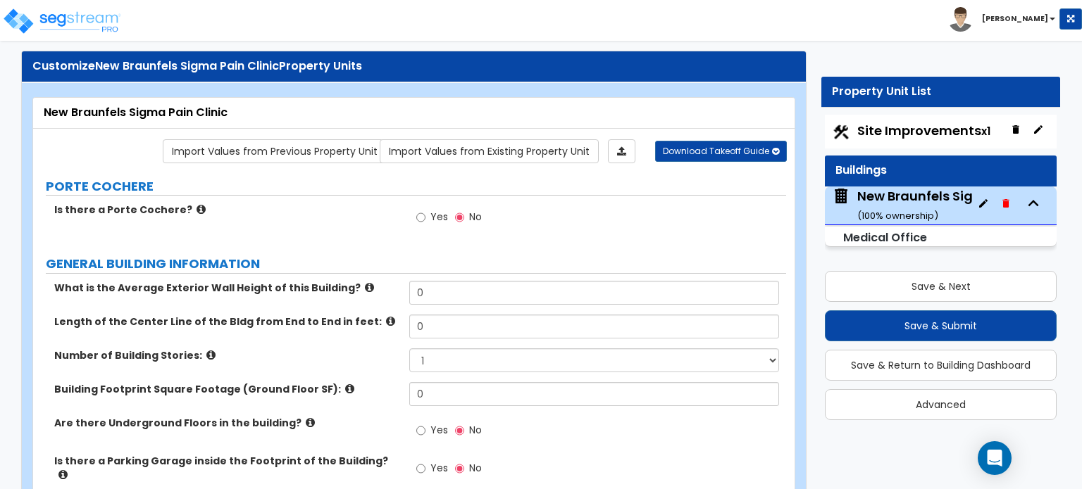
scroll to position [0, 0]
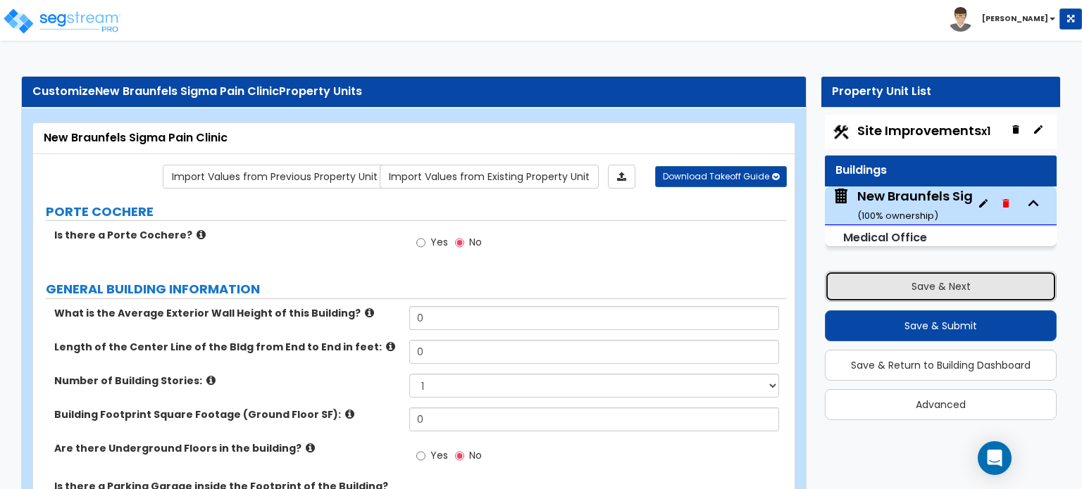
click at [946, 295] on button "Save & Next" at bounding box center [941, 286] width 232 height 31
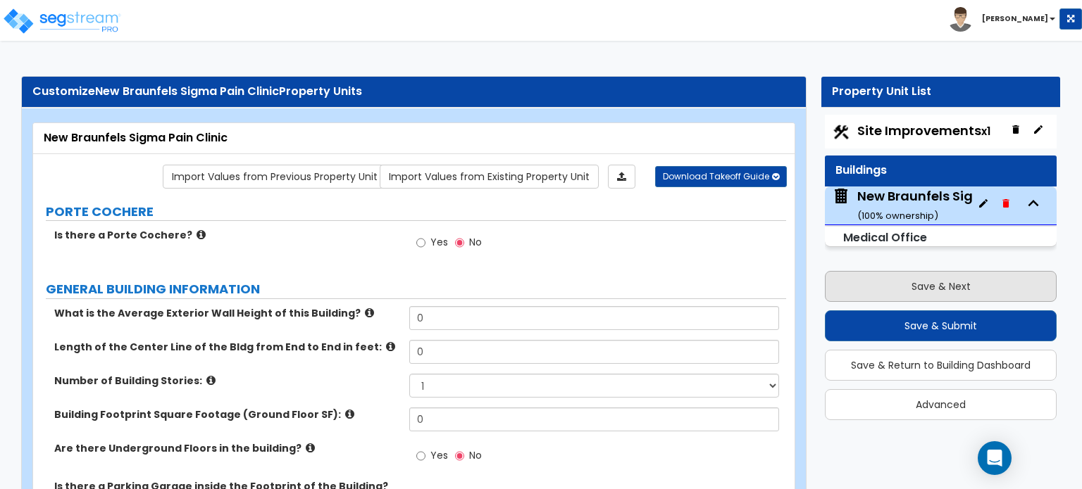
select select "2"
select select "1"
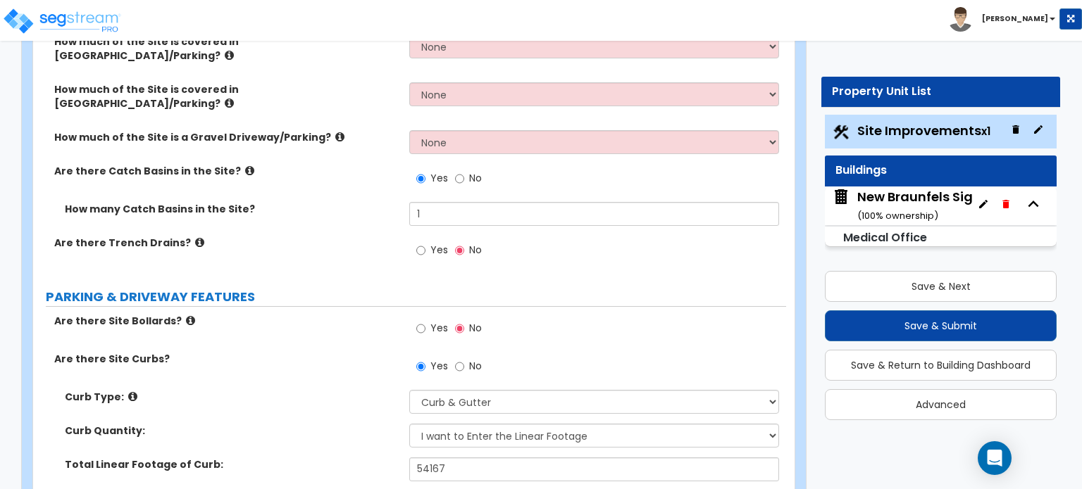
scroll to position [563, 0]
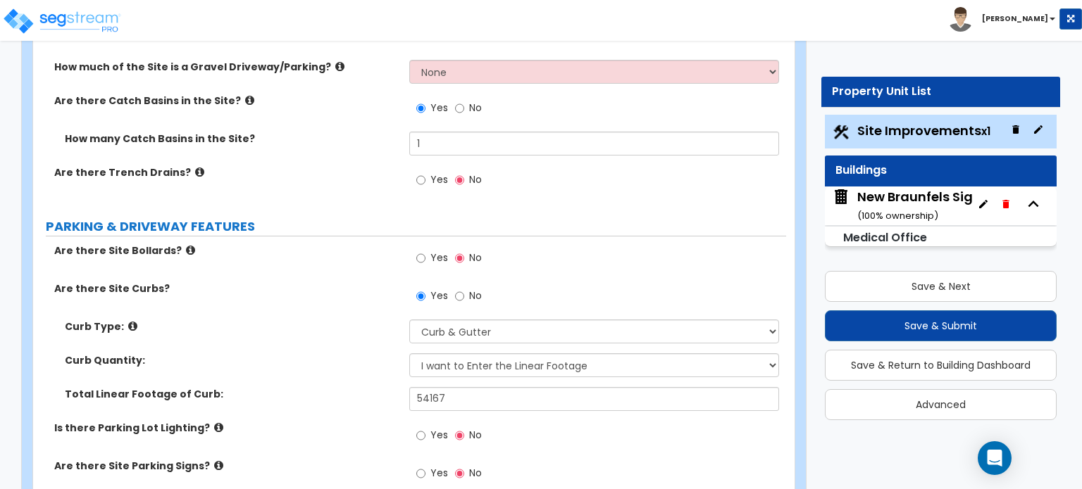
click at [214, 423] on icon at bounding box center [218, 428] width 9 height 11
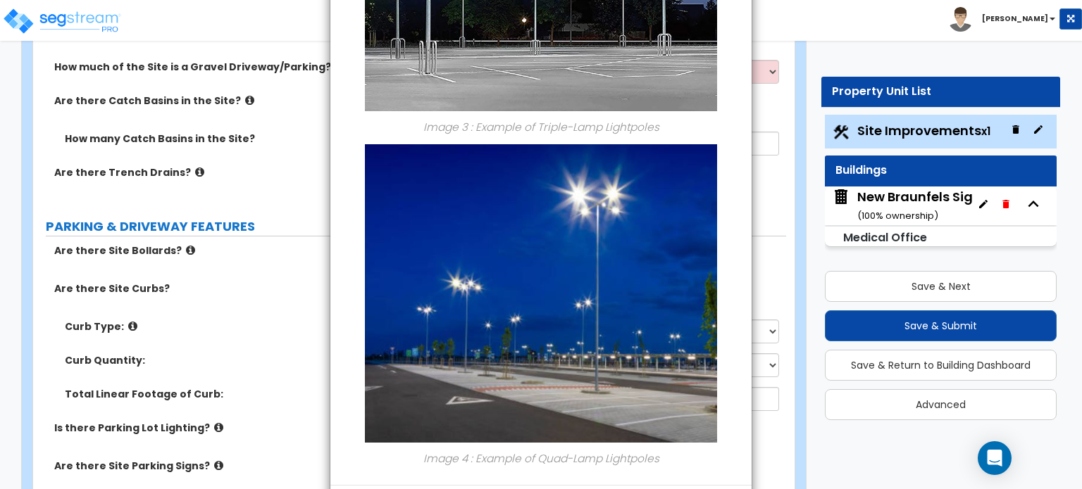
scroll to position [1068, 0]
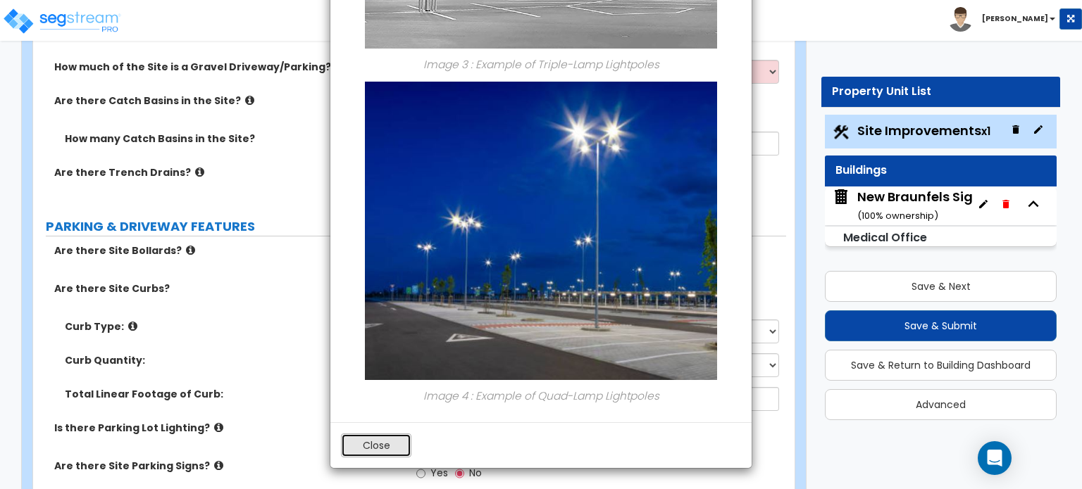
click at [359, 442] on button "Close" at bounding box center [376, 446] width 70 height 24
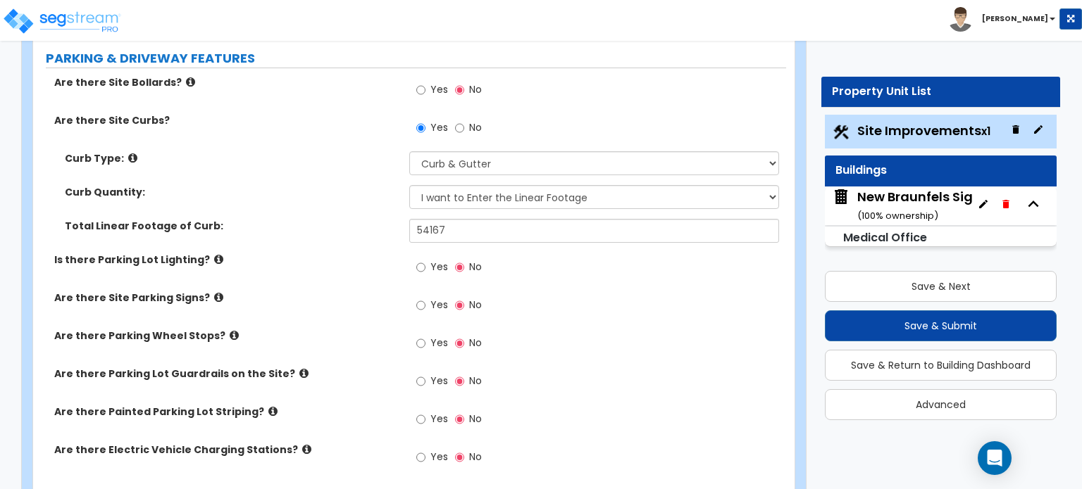
scroll to position [775, 0]
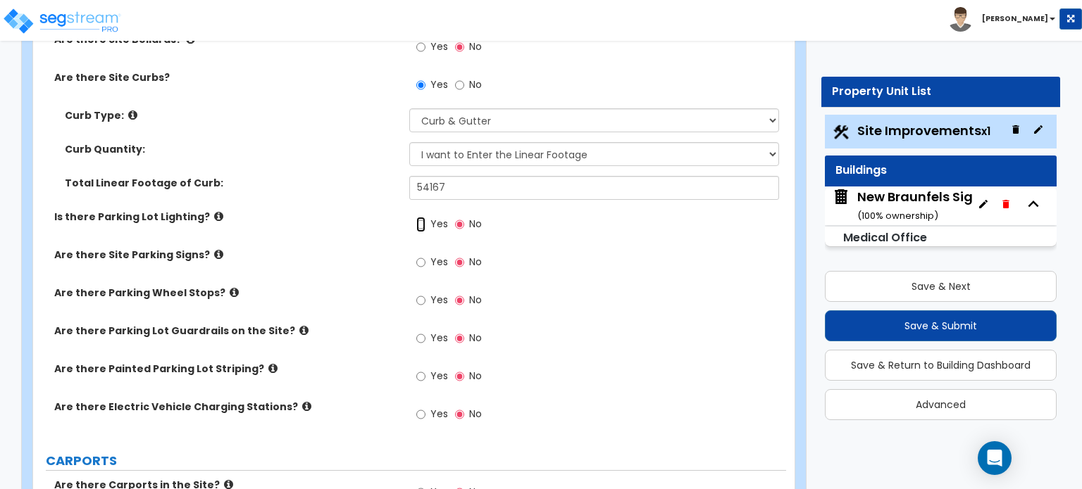
click at [420, 217] on input "Yes" at bounding box center [420, 224] width 9 height 15
radio input "true"
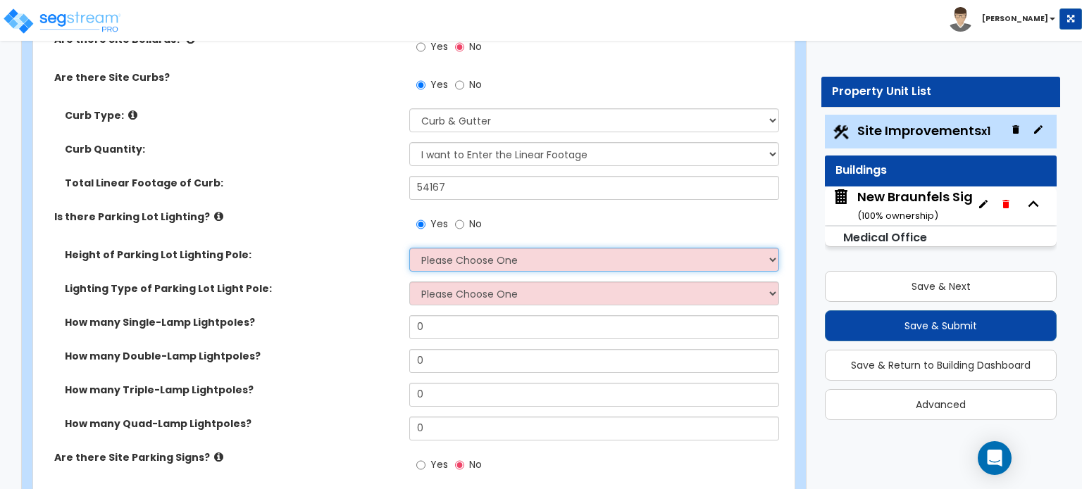
click at [434, 248] on select "Please Choose One 20' high 30' high 40' high" at bounding box center [593, 260] width 369 height 24
click at [455, 248] on select "Please Choose One 20' high 30' high 40' high" at bounding box center [593, 260] width 369 height 24
select select "1"
click at [409, 248] on select "Please Choose One 20' high 30' high 40' high" at bounding box center [593, 260] width 369 height 24
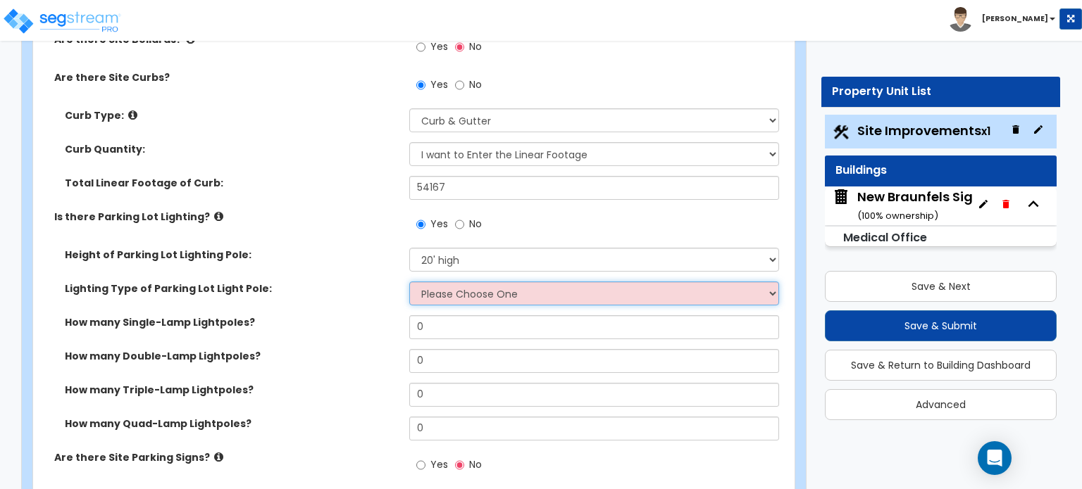
click at [478, 282] on select "Please Choose One LED Metal Halide High Pressure Sodium Please Choose for me" at bounding box center [593, 294] width 369 height 24
select select "1"
click at [409, 282] on select "Please Choose One LED Metal Halide High Pressure Sodium Please Choose for me" at bounding box center [593, 294] width 369 height 24
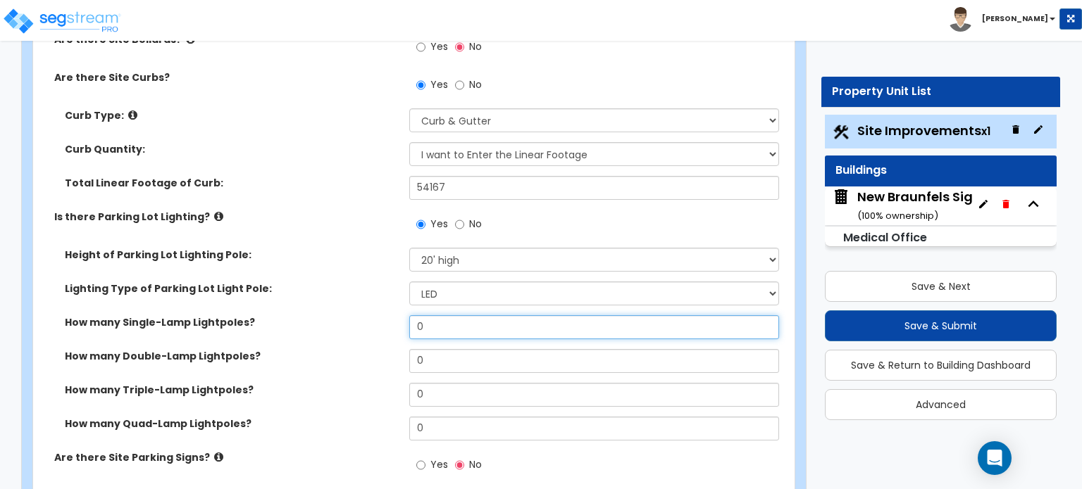
drag, startPoint x: 440, startPoint y: 249, endPoint x: 399, endPoint y: 254, distance: 41.8
click at [399, 316] on div "How many Single-Lamp Lightpoles? 0" at bounding box center [409, 333] width 753 height 34
type input "4"
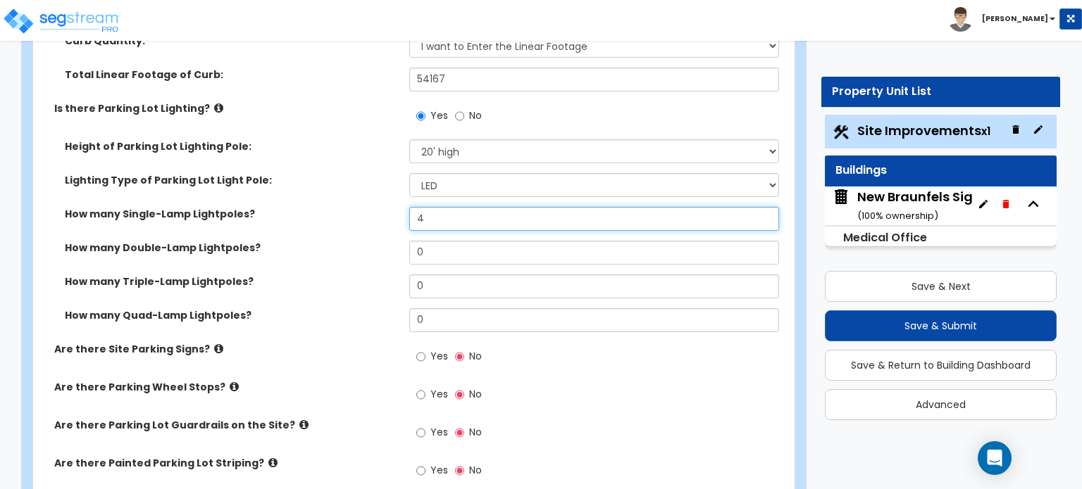
scroll to position [916, 0]
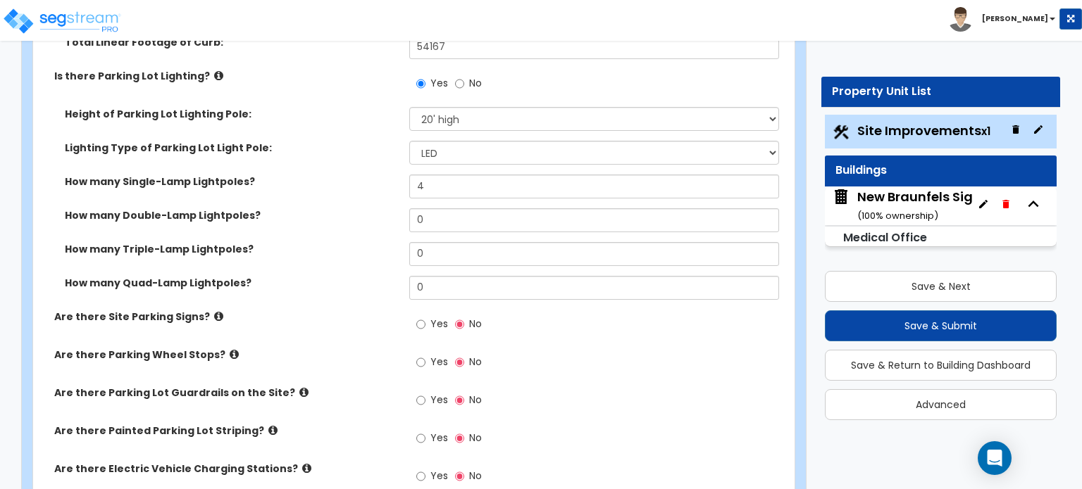
click at [214, 311] on icon at bounding box center [218, 316] width 9 height 11
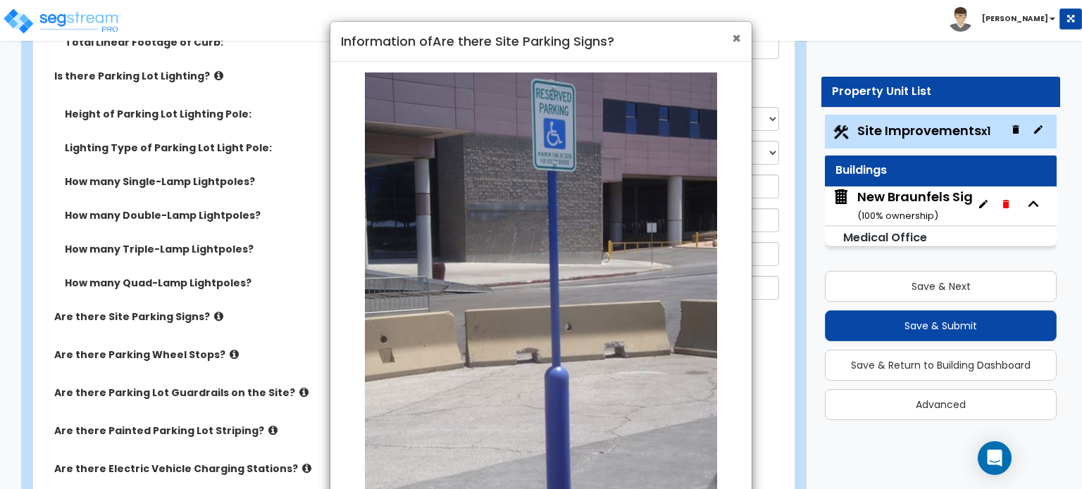
click at [735, 40] on span "×" at bounding box center [736, 38] width 9 height 20
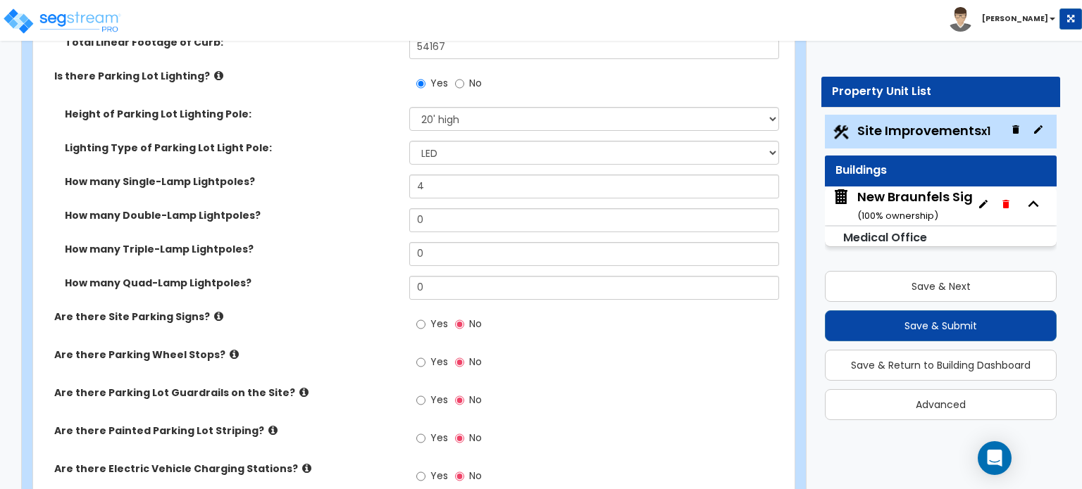
scroll to position [563, 0]
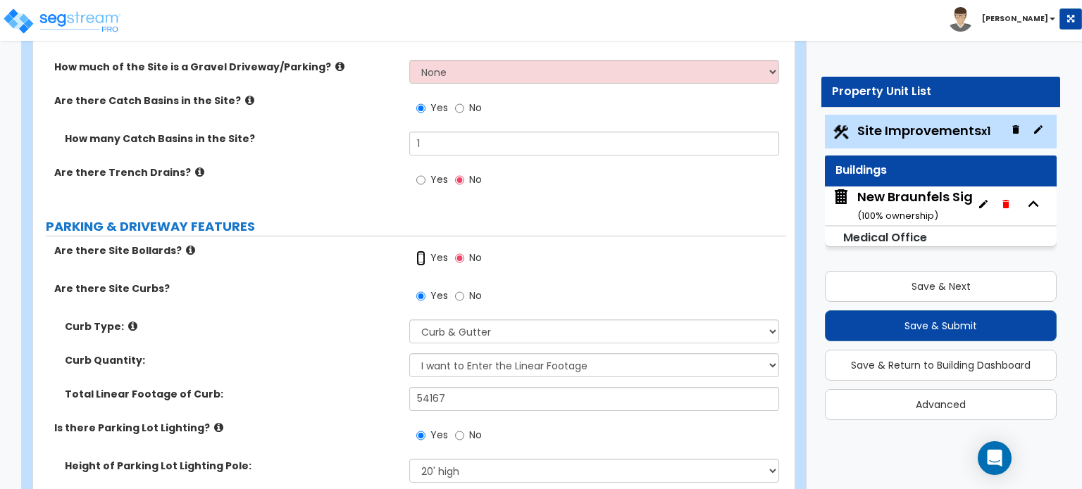
click at [421, 251] on input "Yes" at bounding box center [420, 258] width 9 height 15
radio input "true"
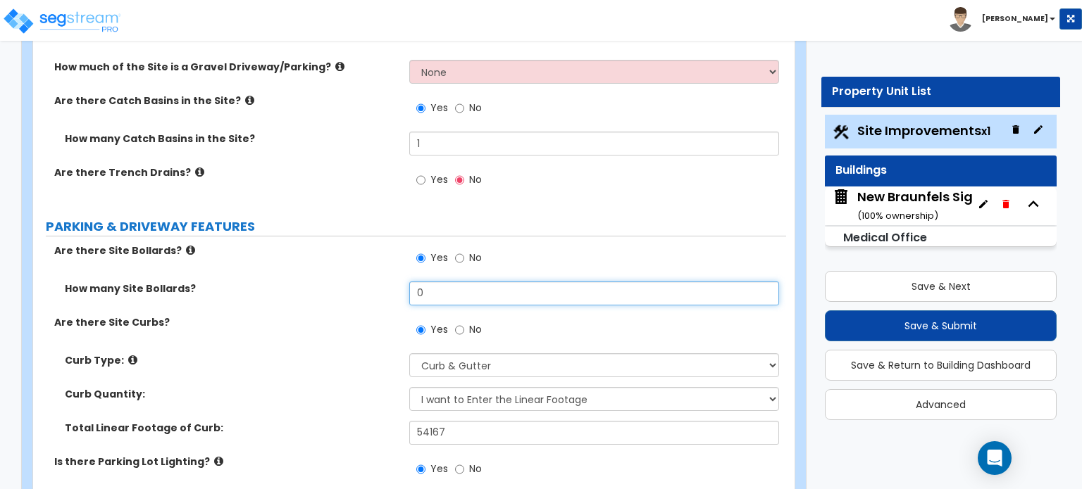
drag, startPoint x: 434, startPoint y: 216, endPoint x: 381, endPoint y: 216, distance: 52.8
click at [381, 282] on div "How many Site Bollards? 0" at bounding box center [409, 299] width 753 height 34
type input "4"
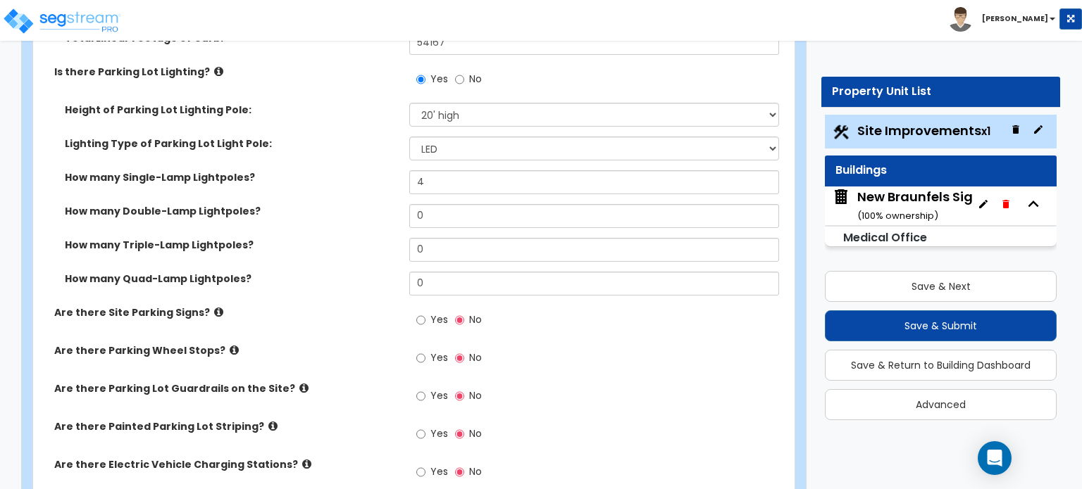
scroll to position [986, 0]
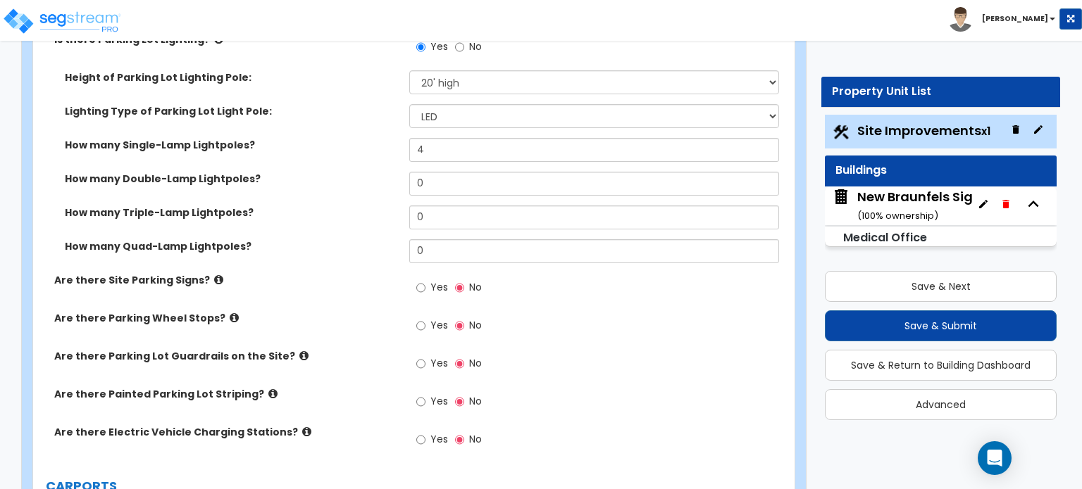
click at [230, 313] on icon at bounding box center [234, 318] width 9 height 11
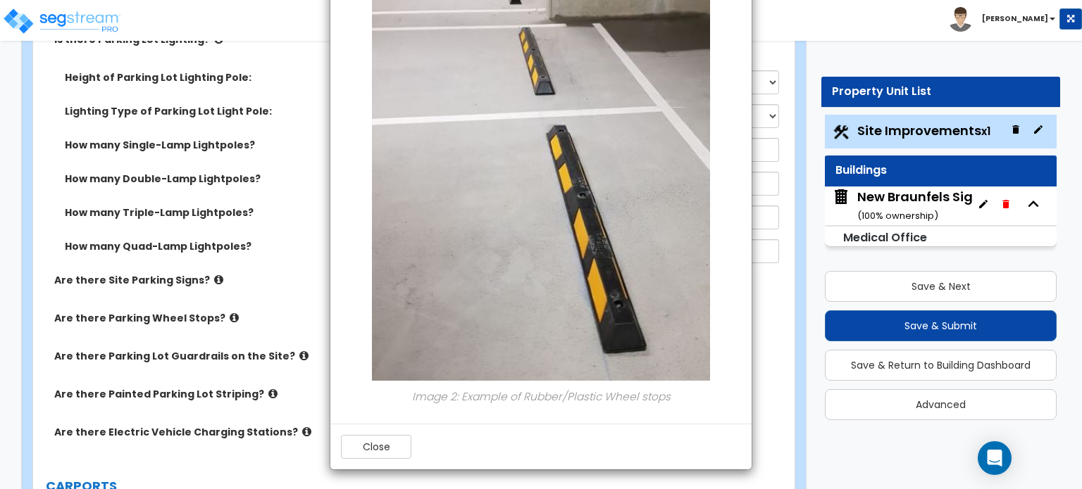
scroll to position [421, 0]
click at [351, 450] on button "Close" at bounding box center [376, 447] width 70 height 24
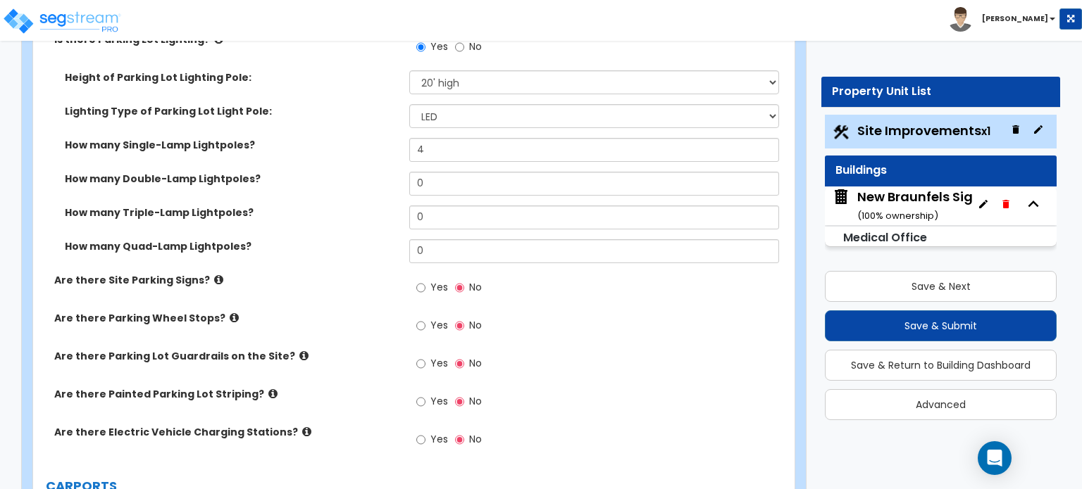
click at [299, 351] on icon at bounding box center [303, 356] width 9 height 11
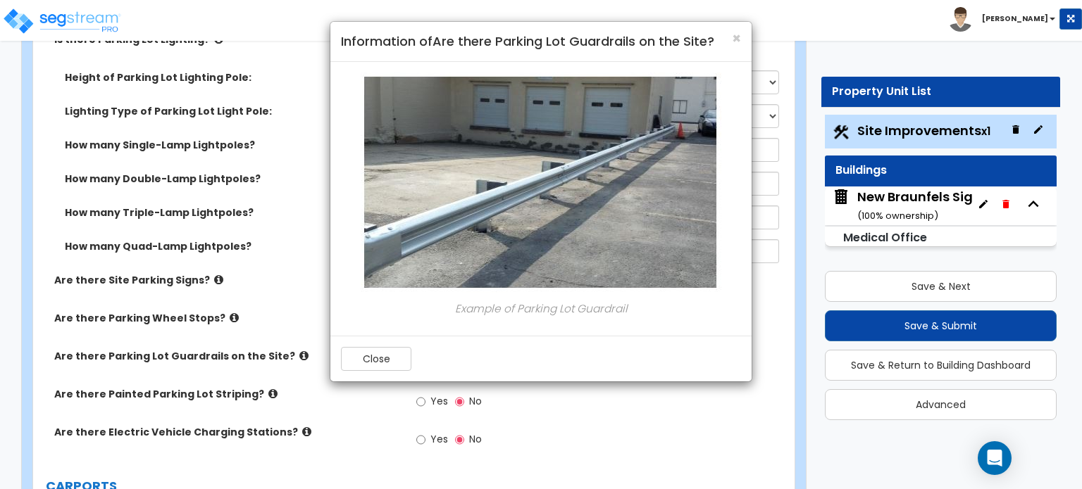
click at [287, 270] on div "× Information of Are there Parking Lot Guardrails on the Site? Example of Parki…" at bounding box center [541, 244] width 1082 height 489
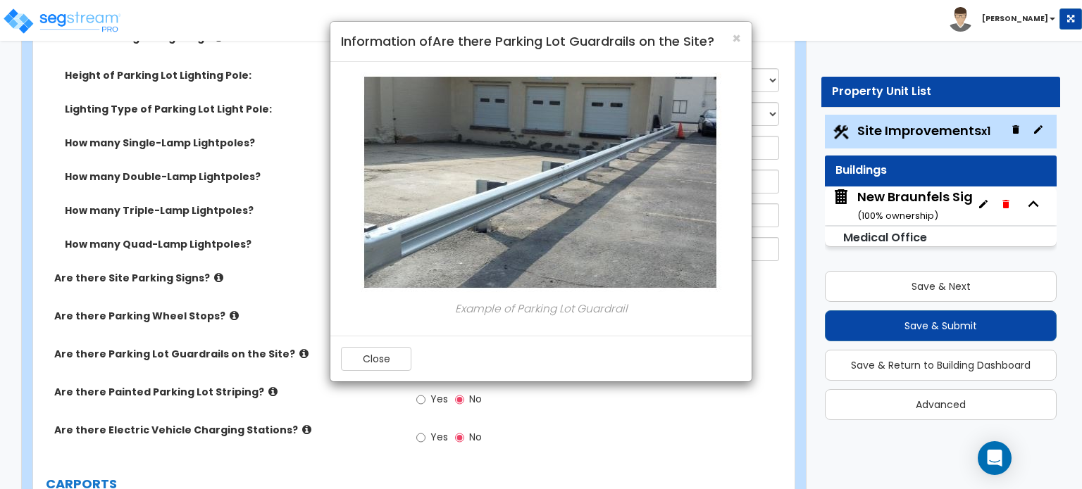
scroll to position [916, 0]
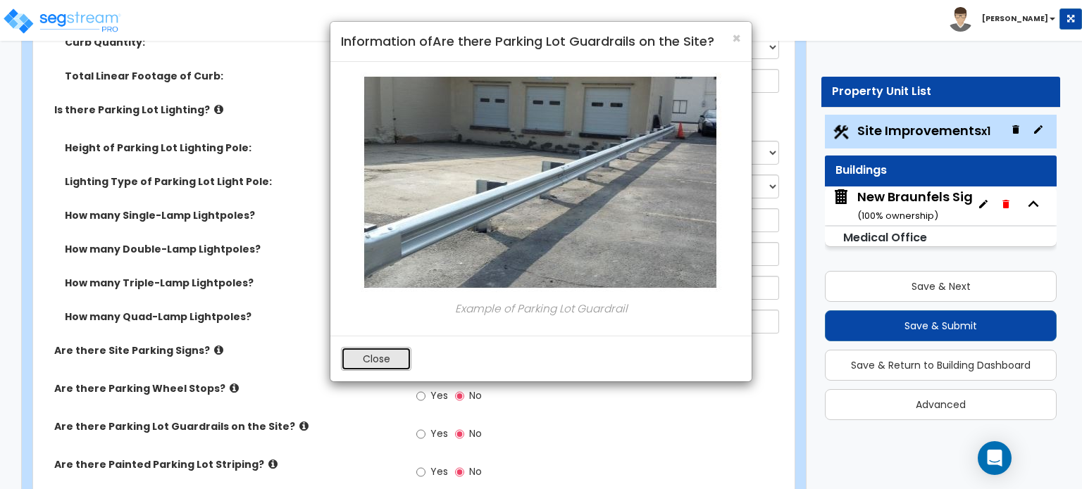
click at [375, 352] on button "Close" at bounding box center [376, 359] width 70 height 24
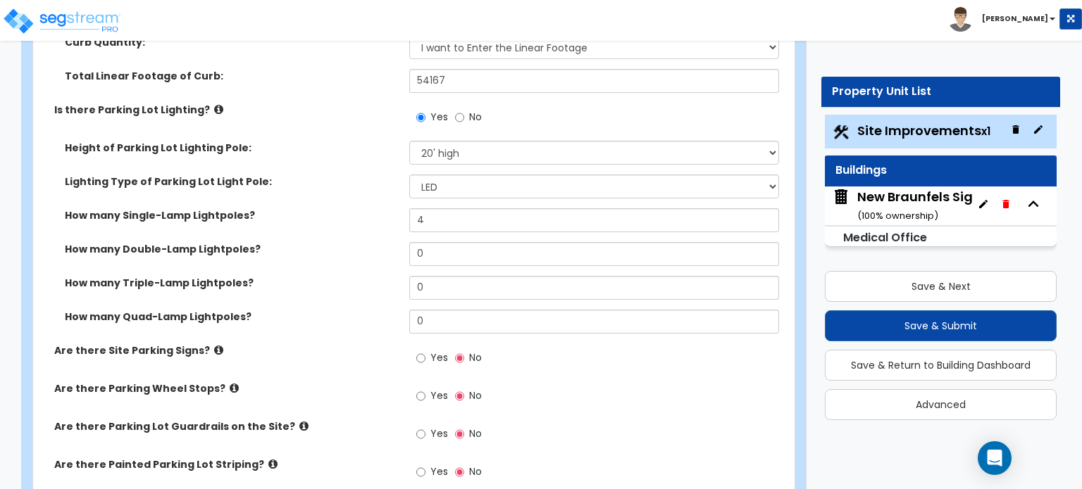
click at [268, 459] on icon at bounding box center [272, 464] width 9 height 11
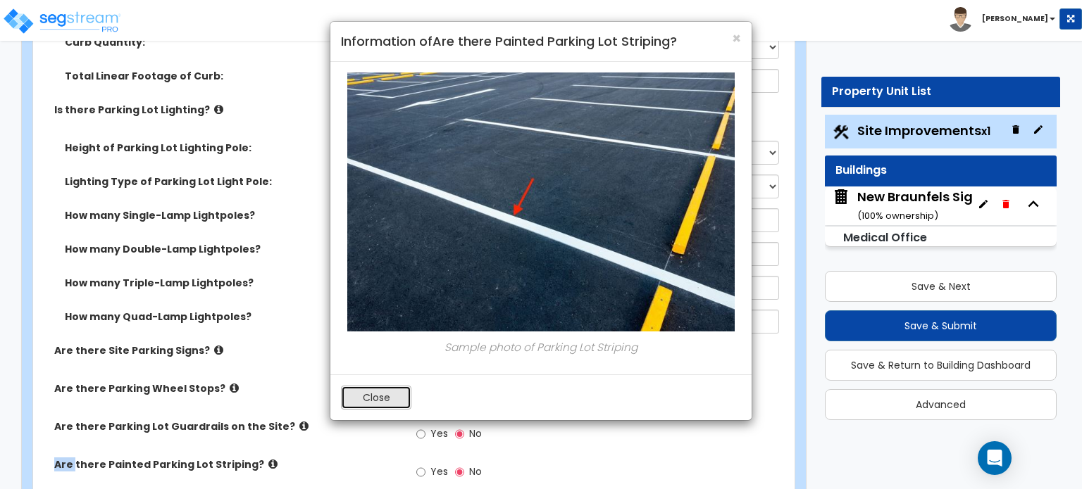
click at [386, 399] on button "Close" at bounding box center [376, 398] width 70 height 24
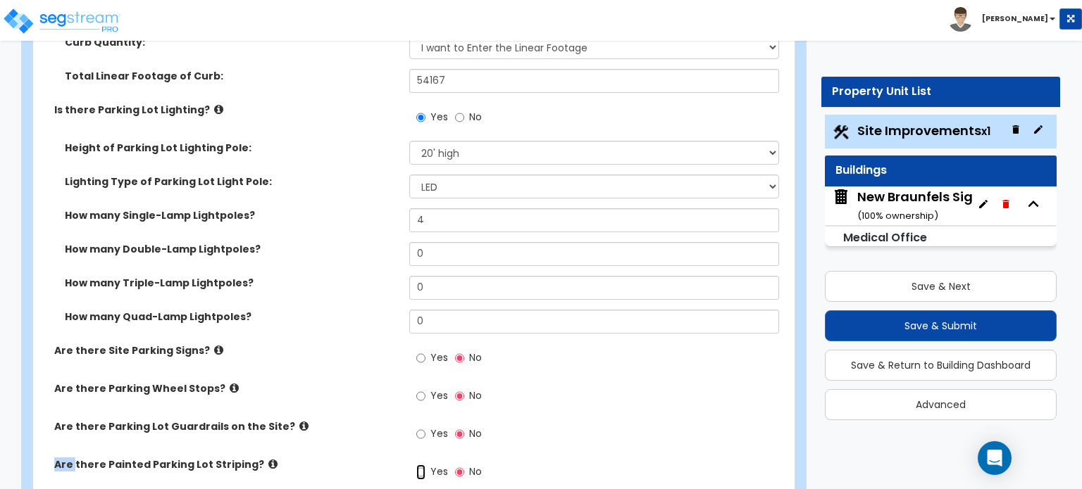
click at [421, 465] on input "Yes" at bounding box center [420, 472] width 9 height 15
radio input "true"
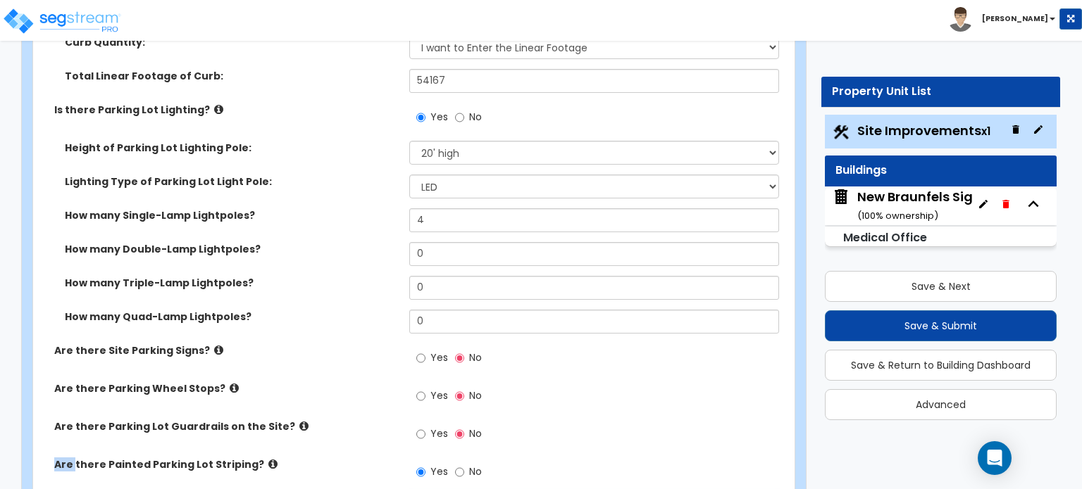
select select "1"
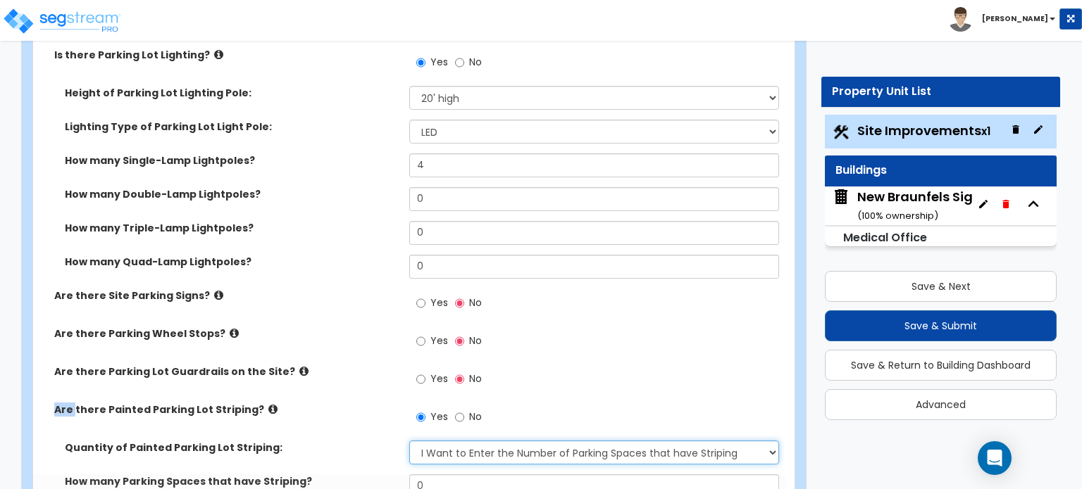
scroll to position [1056, 0]
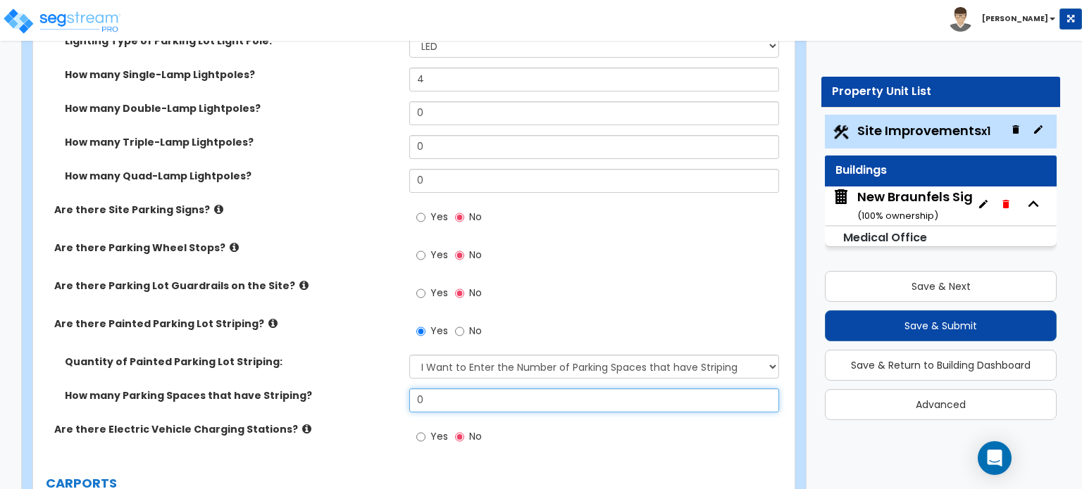
drag, startPoint x: 434, startPoint y: 315, endPoint x: 394, endPoint y: 327, distance: 41.2
click at [394, 389] on div "How many Parking Spaces that have Striping? 0" at bounding box center [409, 406] width 753 height 34
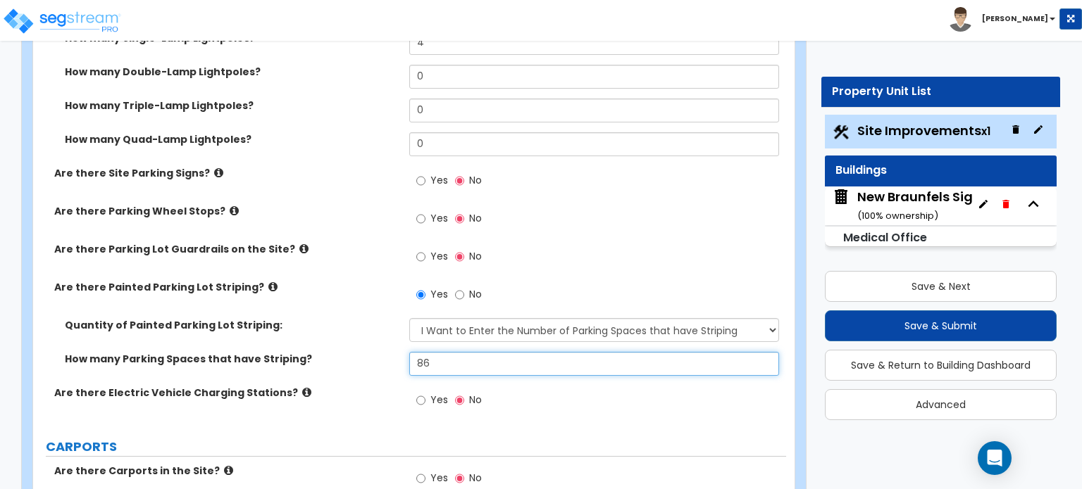
scroll to position [1127, 0]
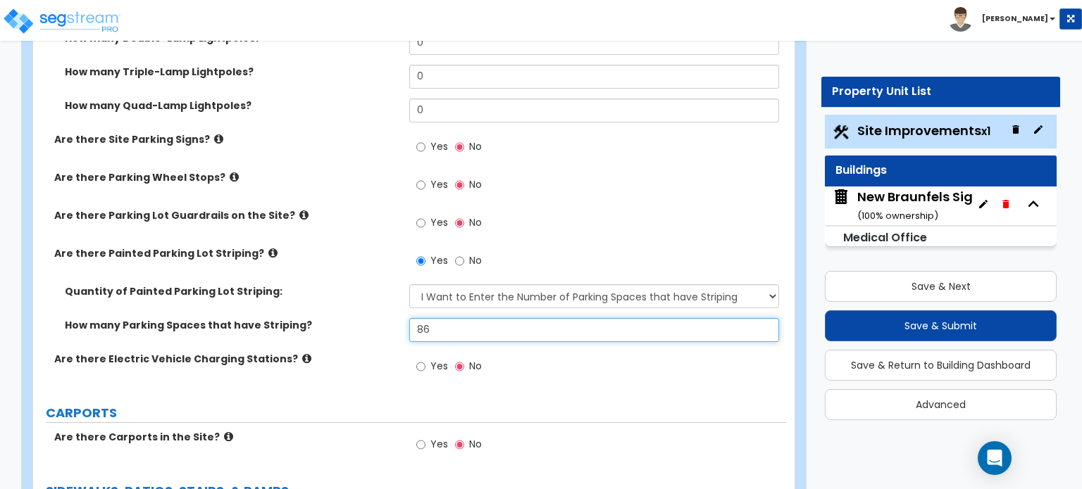
type input "86"
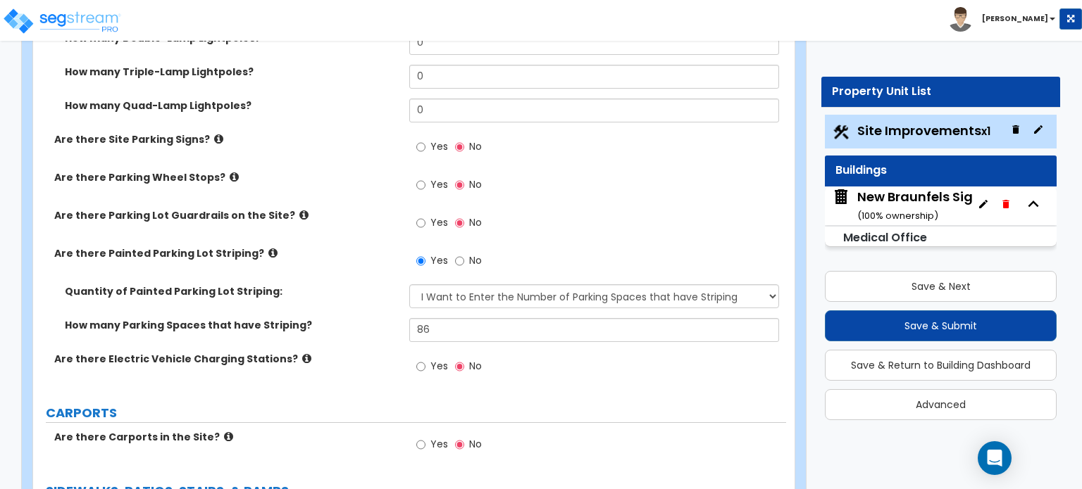
click at [224, 432] on icon at bounding box center [228, 437] width 9 height 11
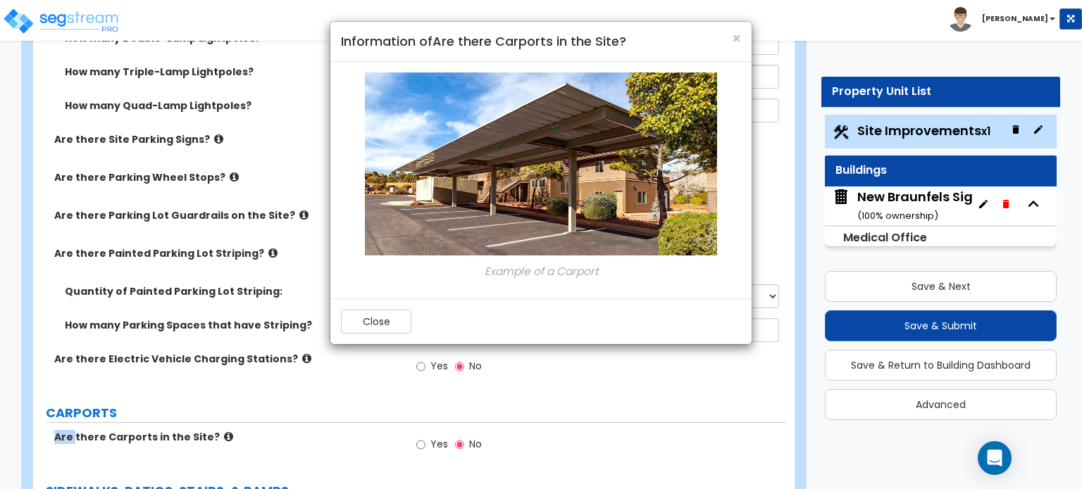
click at [214, 352] on div "× Information of Are there Carports in the Site? Example of a Carport Close" at bounding box center [541, 244] width 1082 height 489
click at [378, 320] on button "Close" at bounding box center [376, 322] width 70 height 24
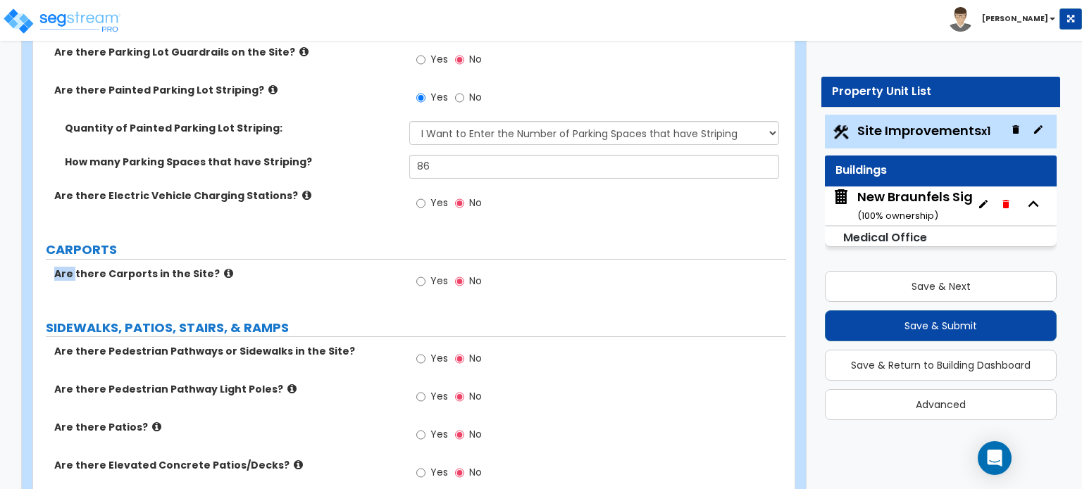
scroll to position [1338, 0]
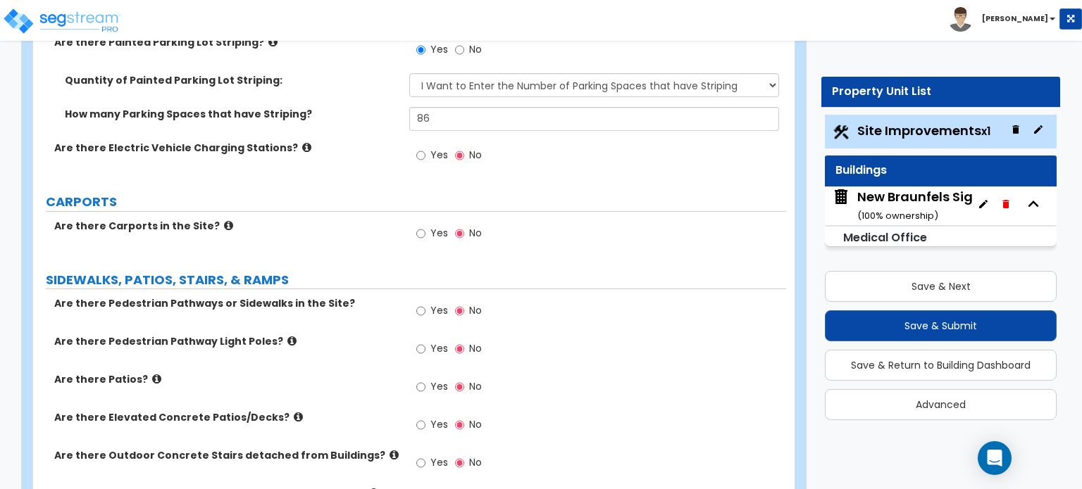
click at [287, 336] on icon at bounding box center [291, 341] width 9 height 11
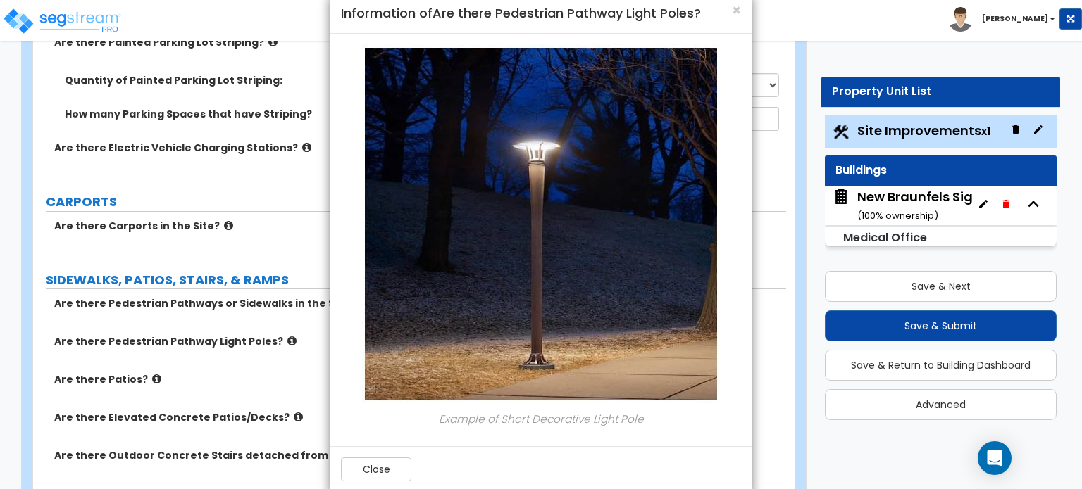
scroll to position [51, 0]
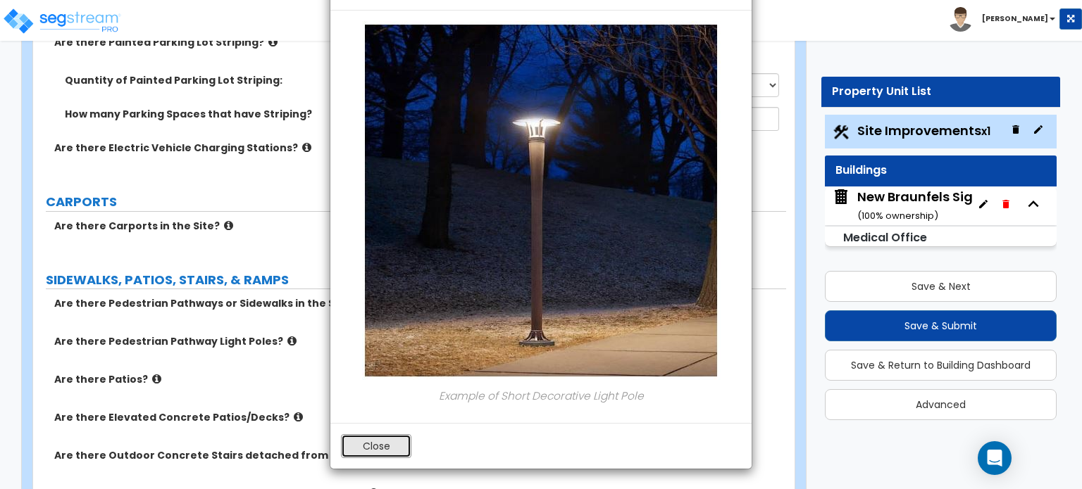
drag, startPoint x: 373, startPoint y: 447, endPoint x: 334, endPoint y: 404, distance: 57.8
click at [372, 447] on button "Close" at bounding box center [376, 447] width 70 height 24
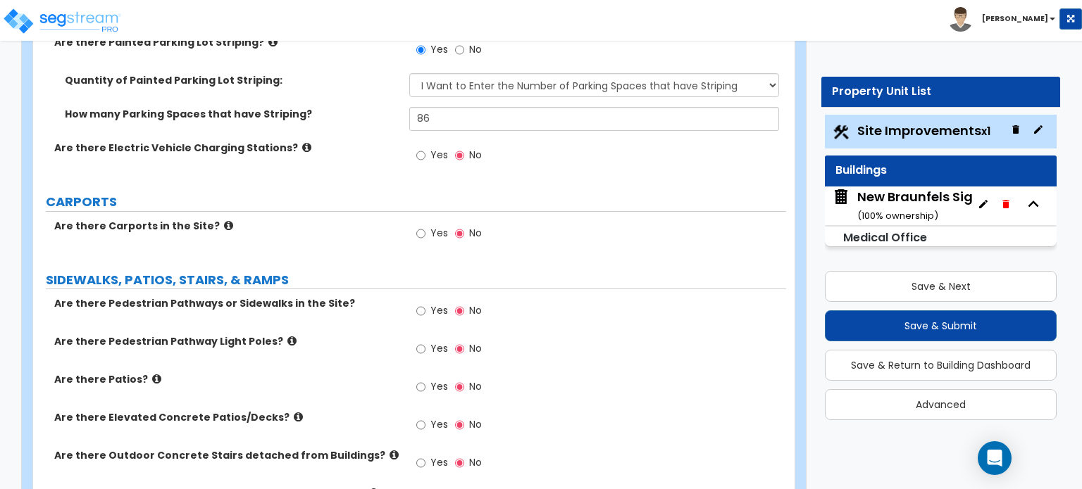
click at [152, 374] on icon at bounding box center [156, 379] width 9 height 11
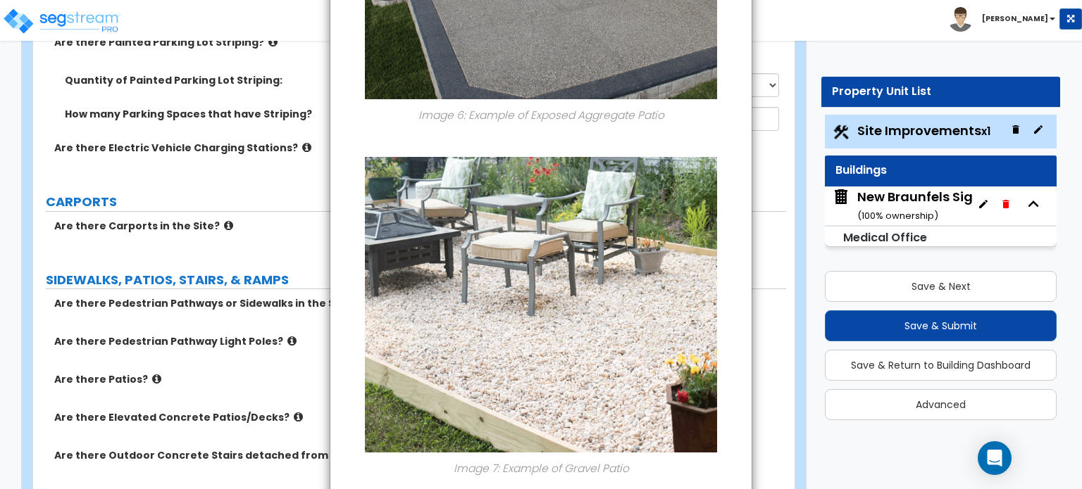
scroll to position [1997, 0]
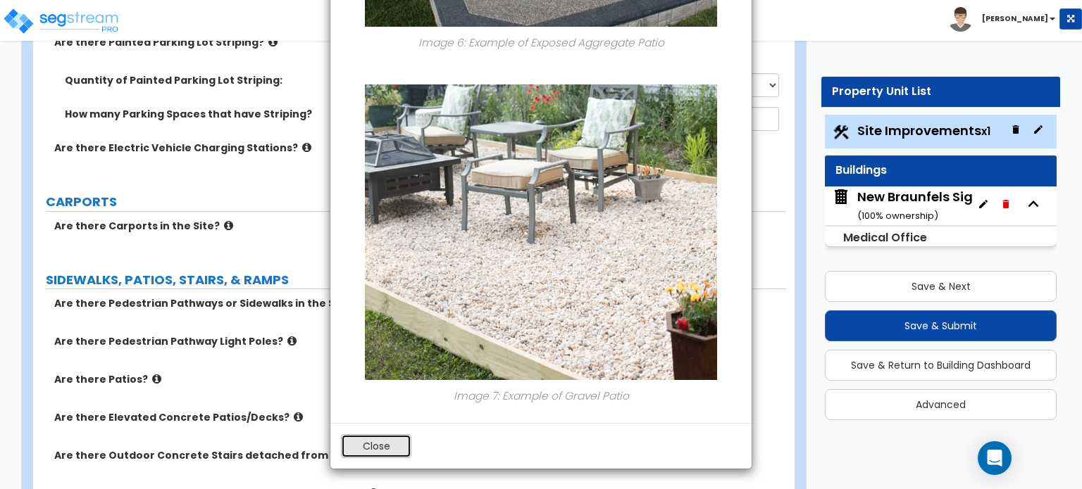
click at [380, 444] on button "Close" at bounding box center [376, 447] width 70 height 24
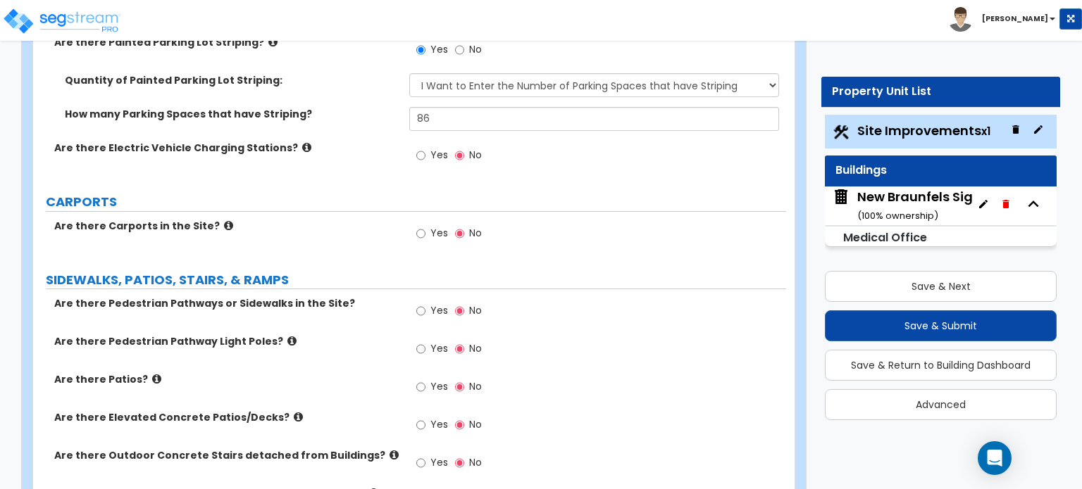
click at [279, 411] on label "Are there Elevated Concrete Patios/Decks?" at bounding box center [226, 418] width 344 height 14
click at [294, 412] on icon at bounding box center [298, 417] width 9 height 11
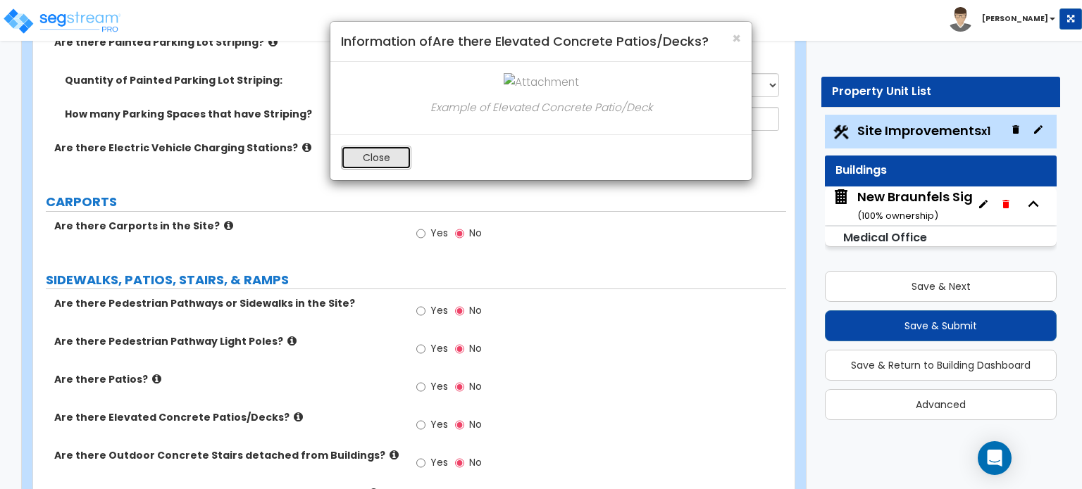
click at [392, 158] on button "Close" at bounding box center [376, 158] width 70 height 24
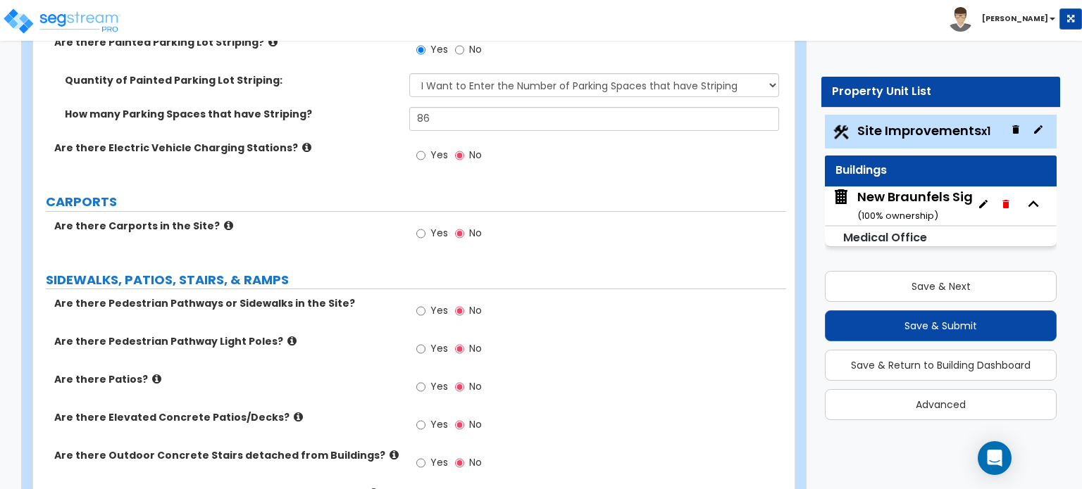
click at [294, 412] on icon at bounding box center [298, 417] width 9 height 11
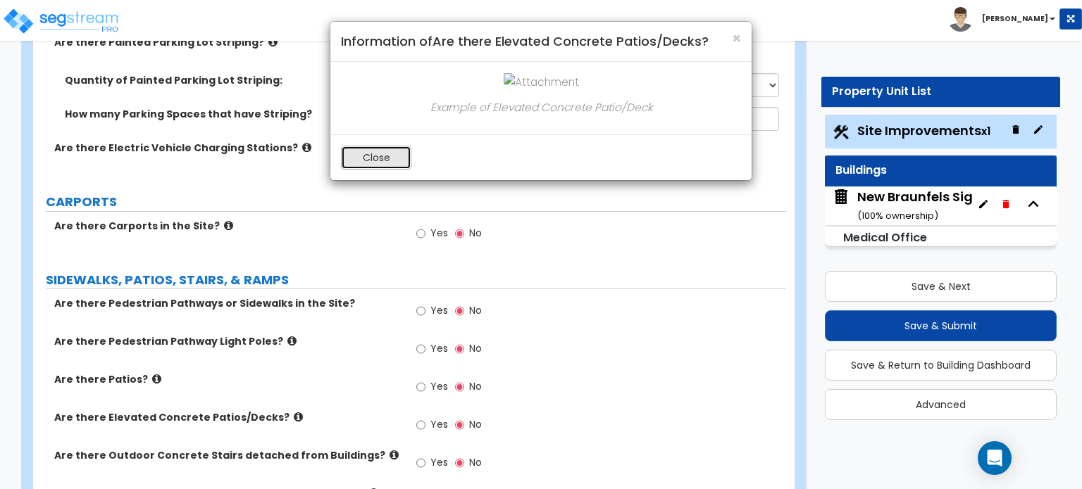
click at [378, 149] on button "Close" at bounding box center [376, 158] width 70 height 24
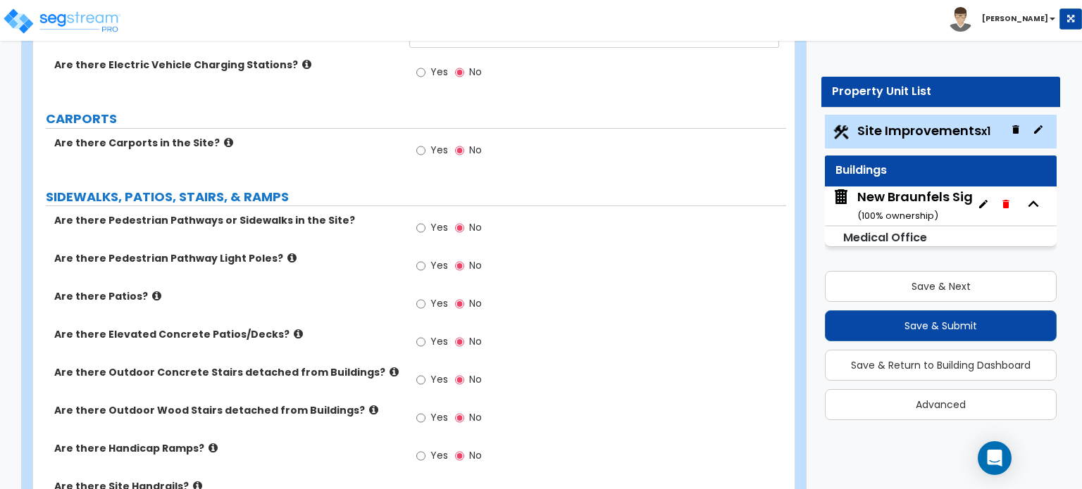
scroll to position [1479, 0]
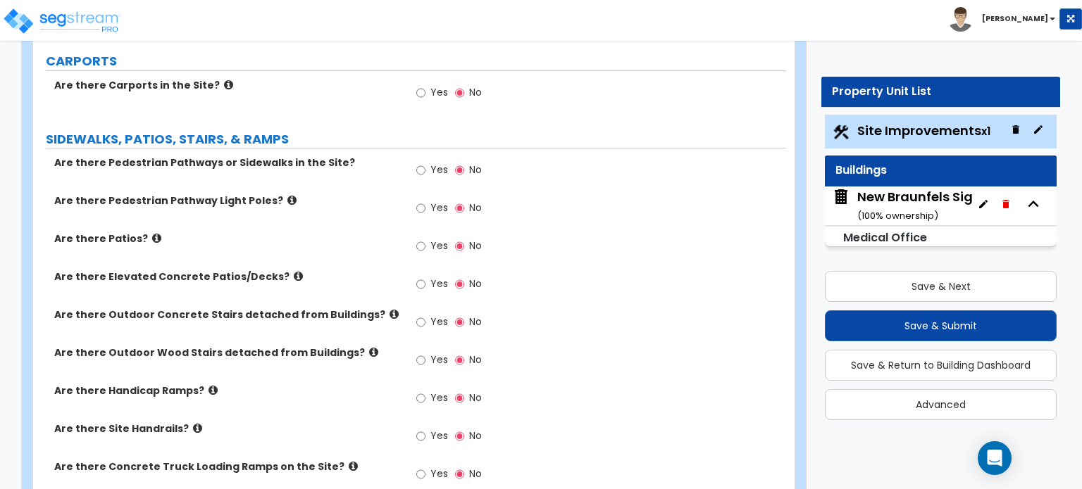
click at [372, 308] on label "Are there Outdoor Concrete Stairs detached from Buildings?" at bounding box center [226, 315] width 344 height 14
click at [389, 309] on icon at bounding box center [393, 314] width 9 height 11
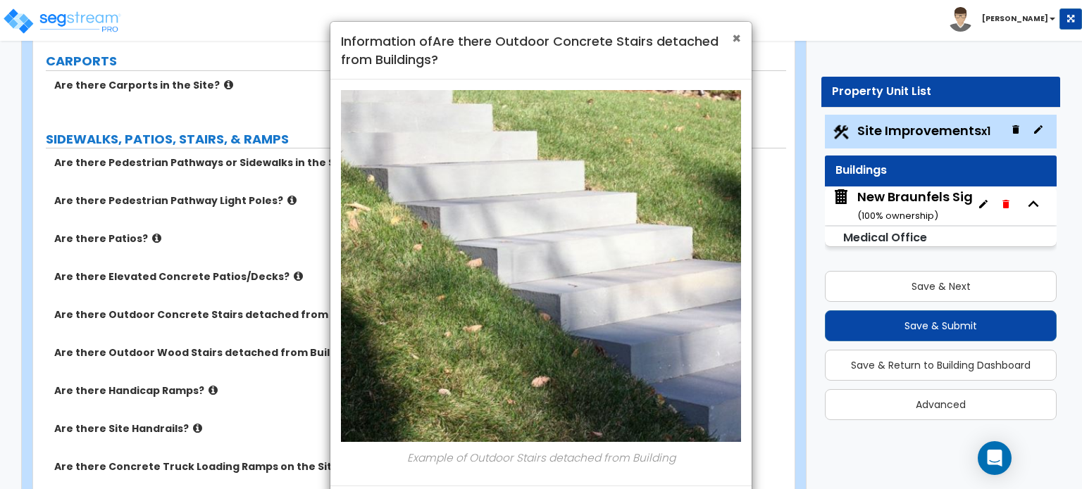
click at [733, 40] on span "×" at bounding box center [736, 38] width 9 height 20
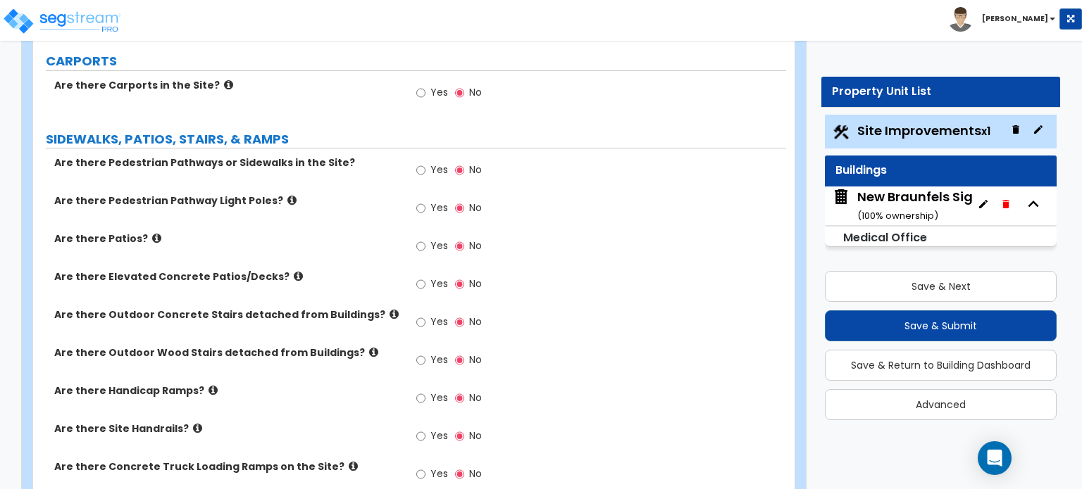
click at [208, 385] on icon at bounding box center [212, 390] width 9 height 11
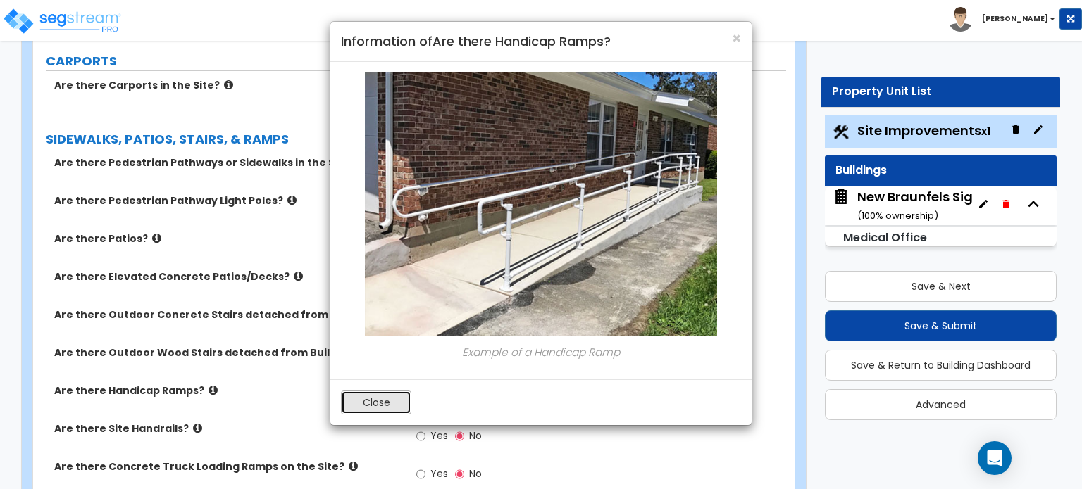
click at [380, 405] on button "Close" at bounding box center [376, 403] width 70 height 24
click at [380, 460] on div "Are there Concrete Truck Loading Ramps on the Site? Yes No" at bounding box center [409, 479] width 753 height 38
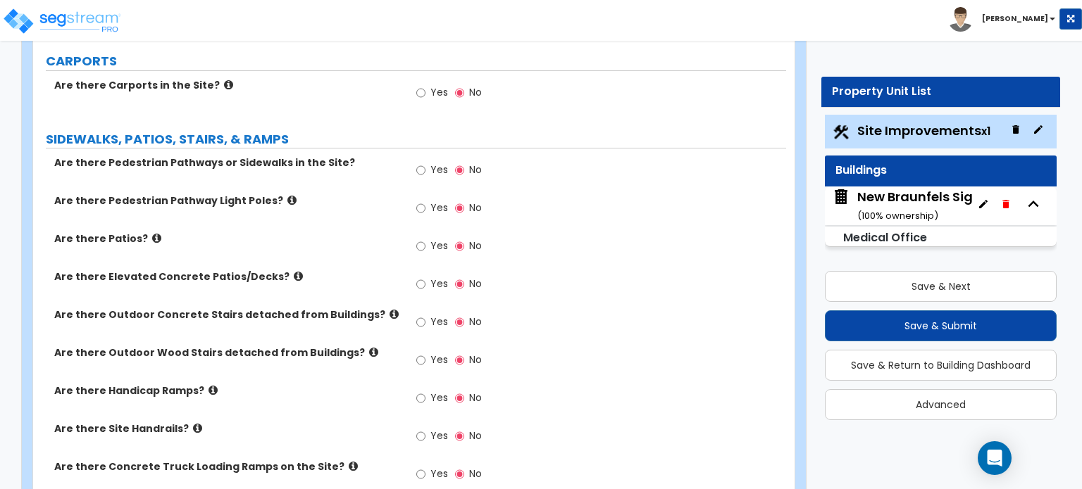
click at [193, 423] on icon at bounding box center [197, 428] width 9 height 11
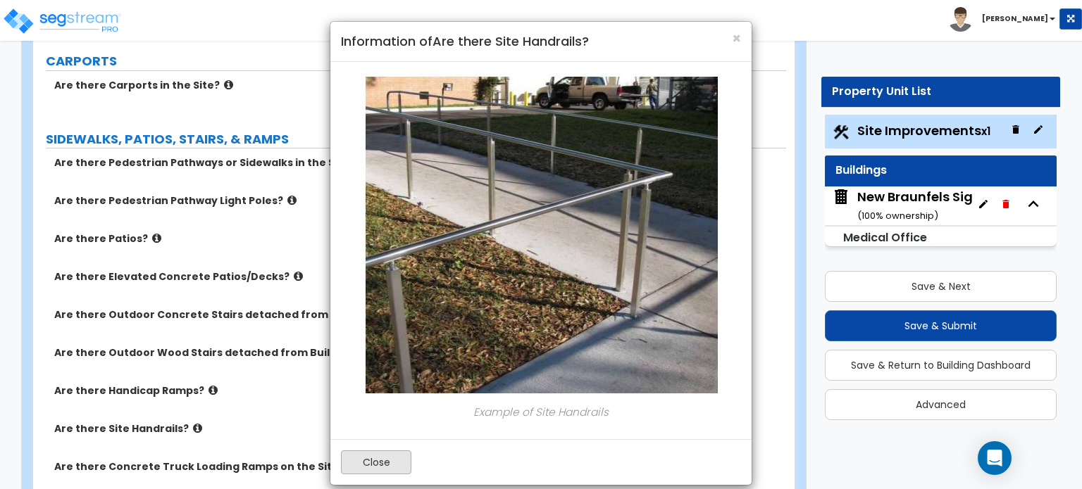
click at [391, 464] on button "Close" at bounding box center [376, 463] width 70 height 24
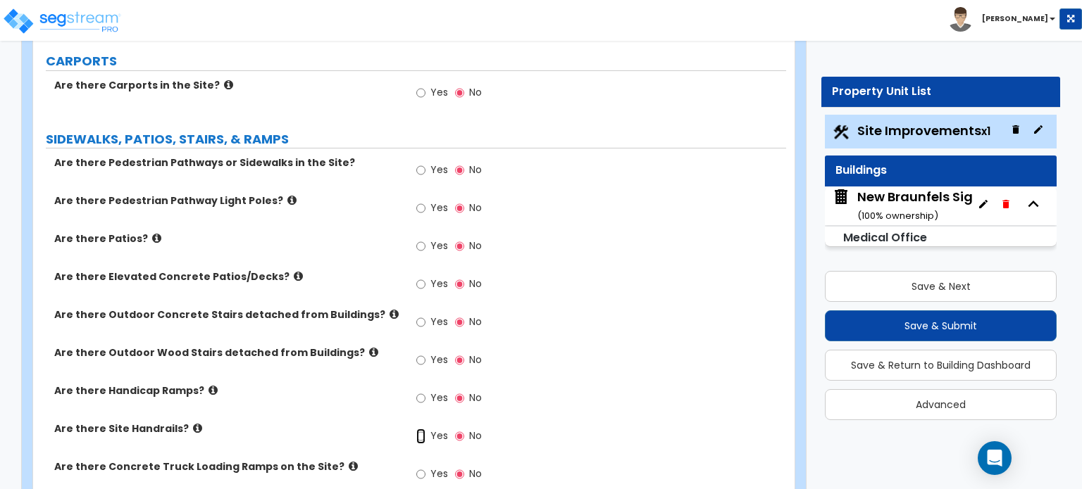
click at [420, 429] on input "Yes" at bounding box center [420, 436] width 9 height 15
click at [461, 429] on input "No" at bounding box center [459, 436] width 9 height 15
radio input "false"
radio input "true"
click at [349, 461] on icon at bounding box center [353, 466] width 9 height 11
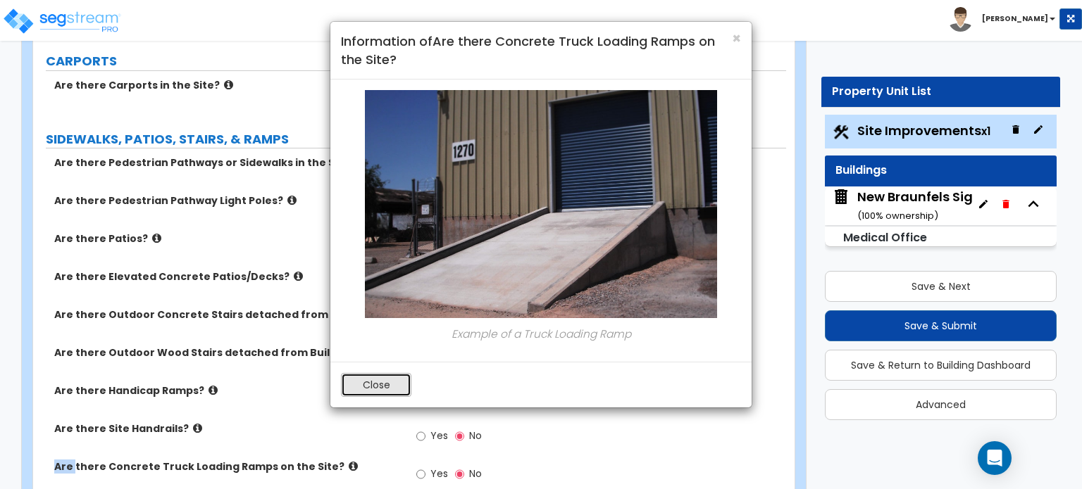
click at [377, 377] on button "Close" at bounding box center [376, 385] width 70 height 24
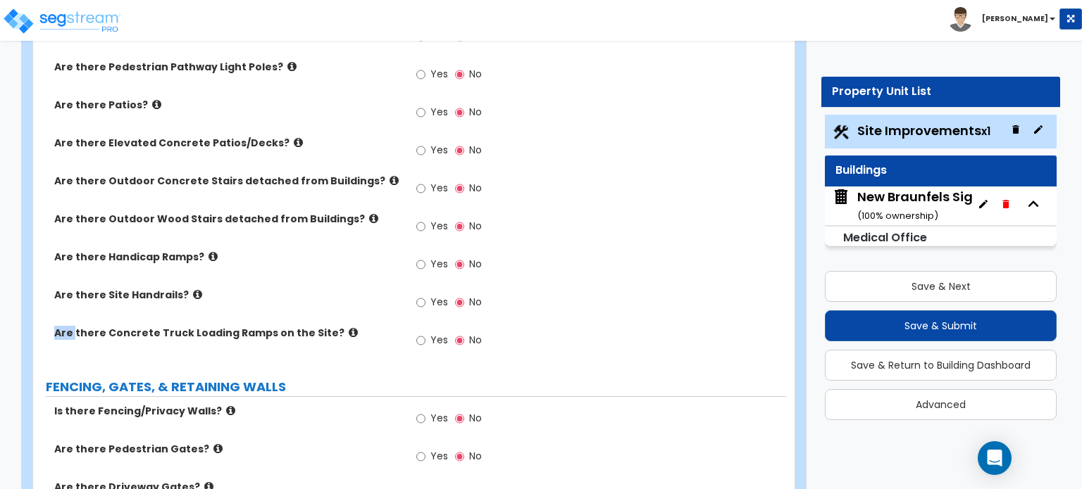
scroll to position [1690, 0]
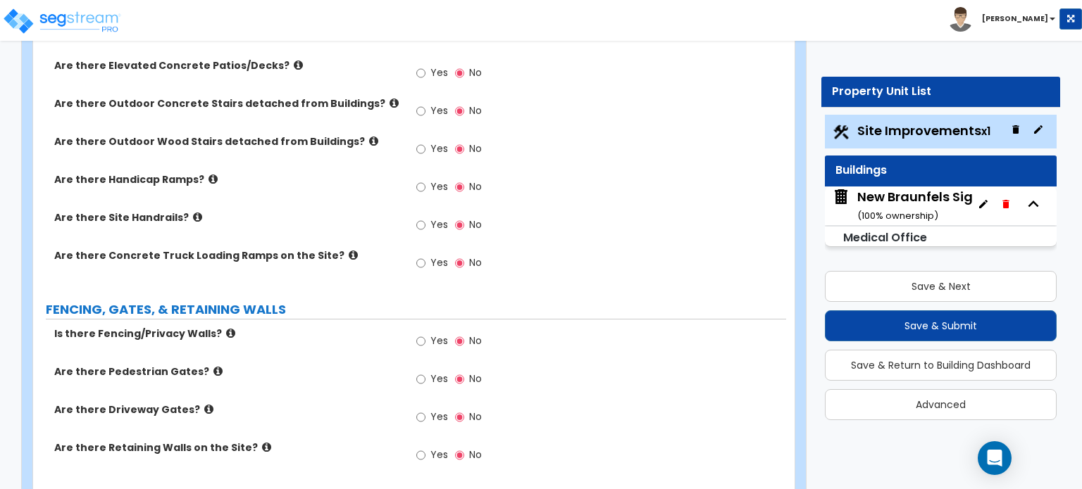
click at [226, 328] on icon at bounding box center [230, 333] width 9 height 11
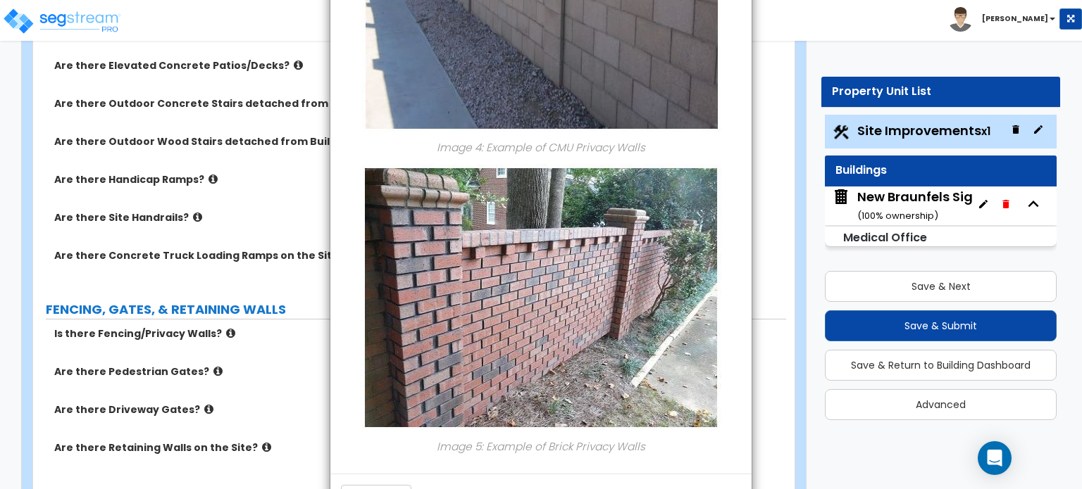
scroll to position [1587, 0]
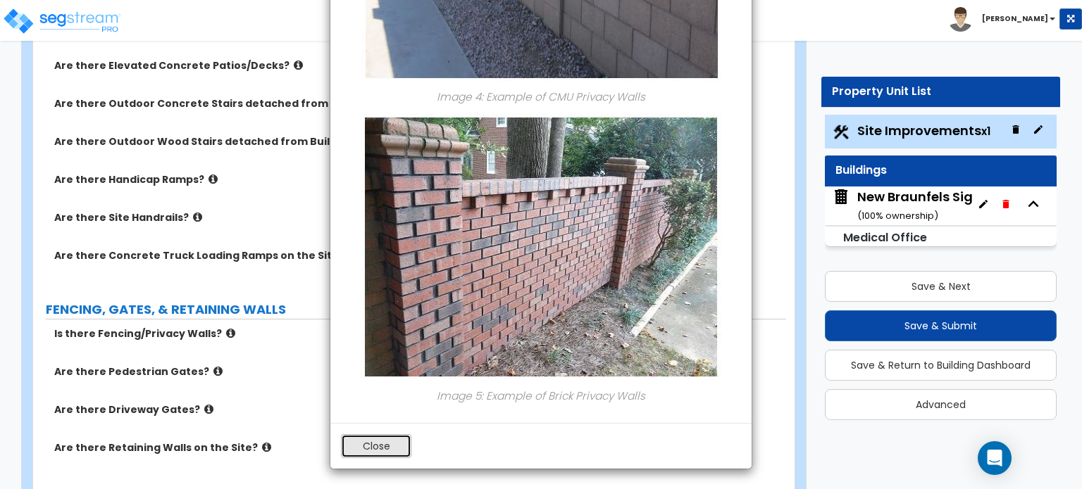
click at [398, 444] on button "Close" at bounding box center [376, 447] width 70 height 24
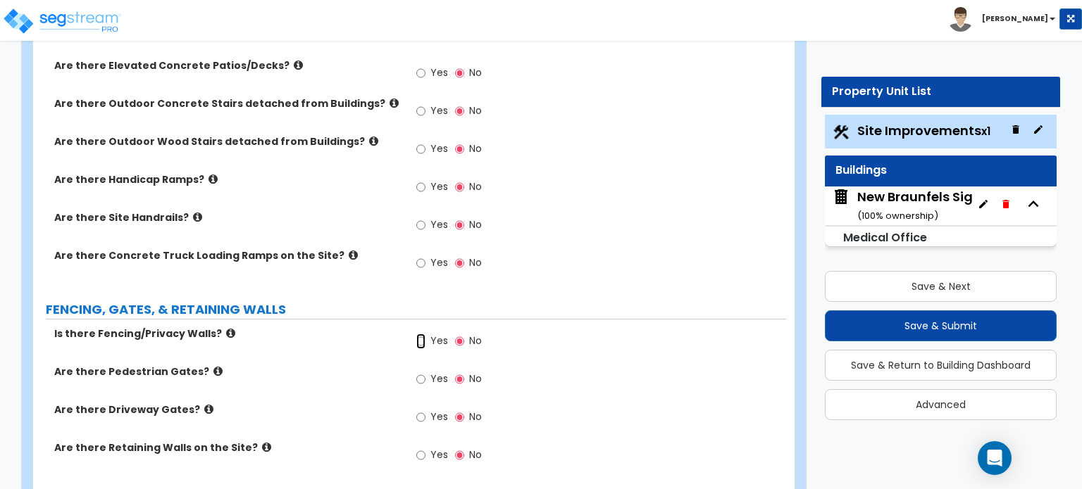
click at [420, 334] on input "Yes" at bounding box center [420, 341] width 9 height 15
radio input "true"
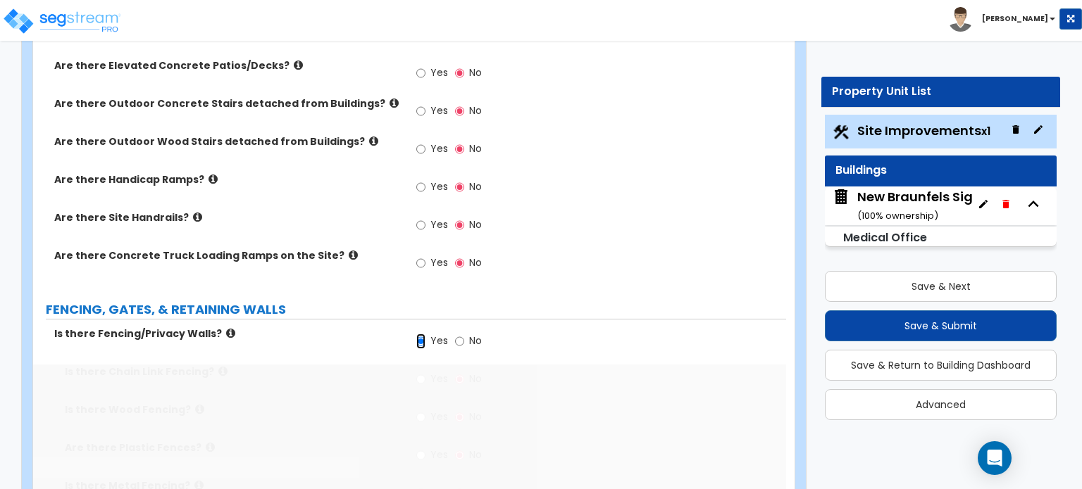
click at [420, 334] on input "Yes" at bounding box center [420, 341] width 9 height 15
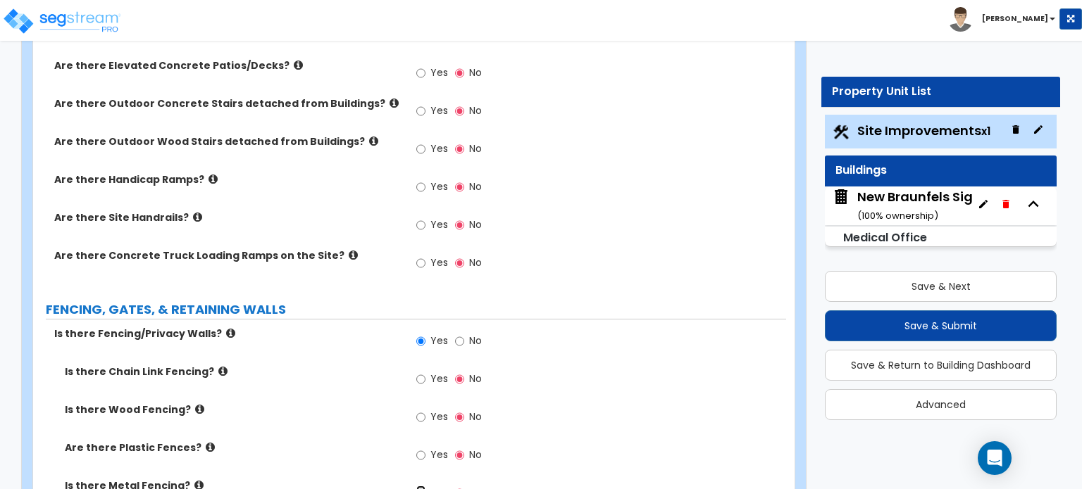
click at [420, 486] on input "Yes" at bounding box center [420, 493] width 9 height 15
radio input "true"
click at [420, 486] on input "Yes" at bounding box center [420, 493] width 9 height 15
drag, startPoint x: 436, startPoint y: 453, endPoint x: 407, endPoint y: 461, distance: 30.1
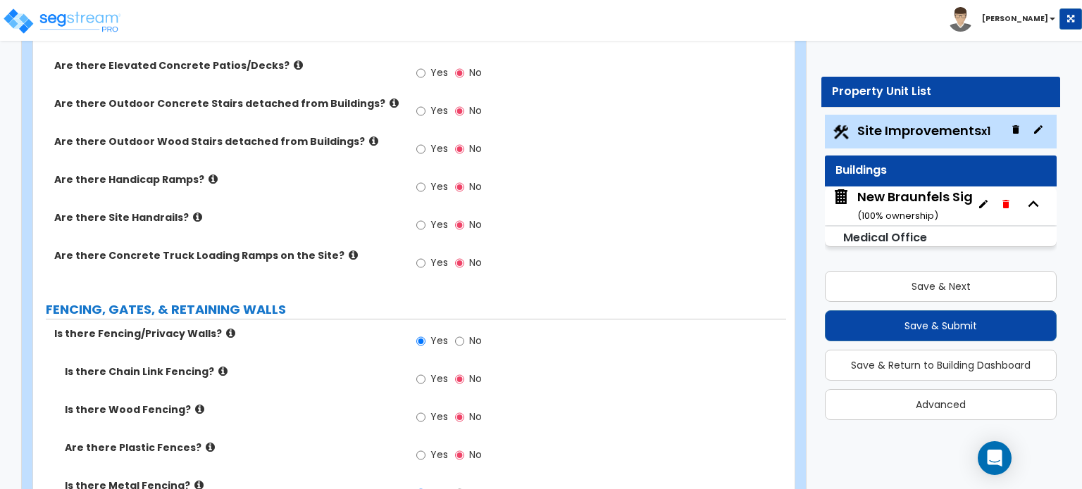
type input "250"
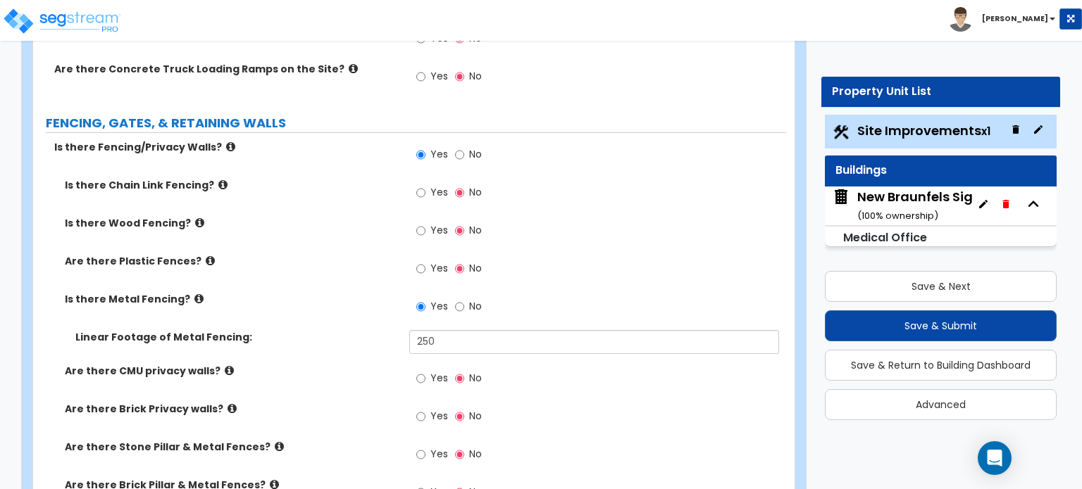
scroll to position [1902, 0]
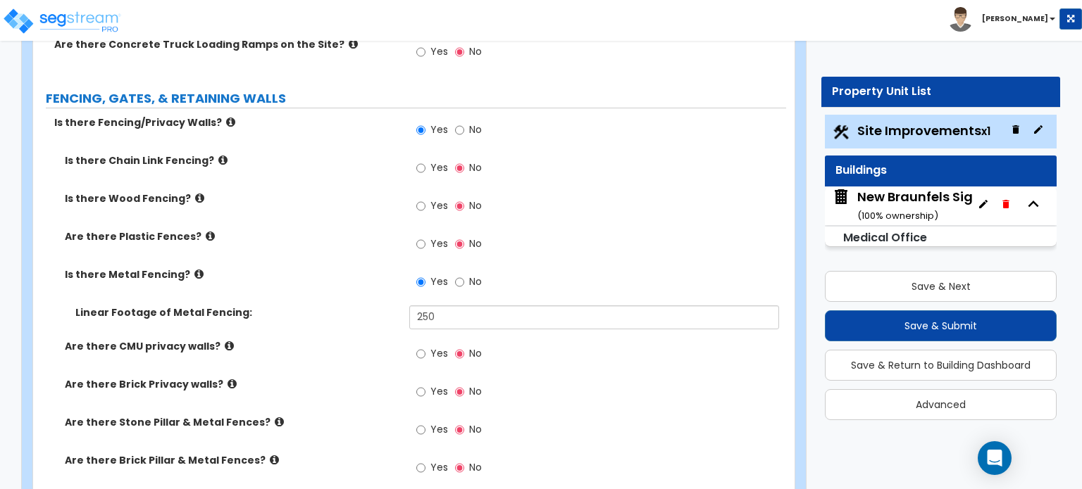
click at [275, 417] on icon at bounding box center [279, 422] width 9 height 11
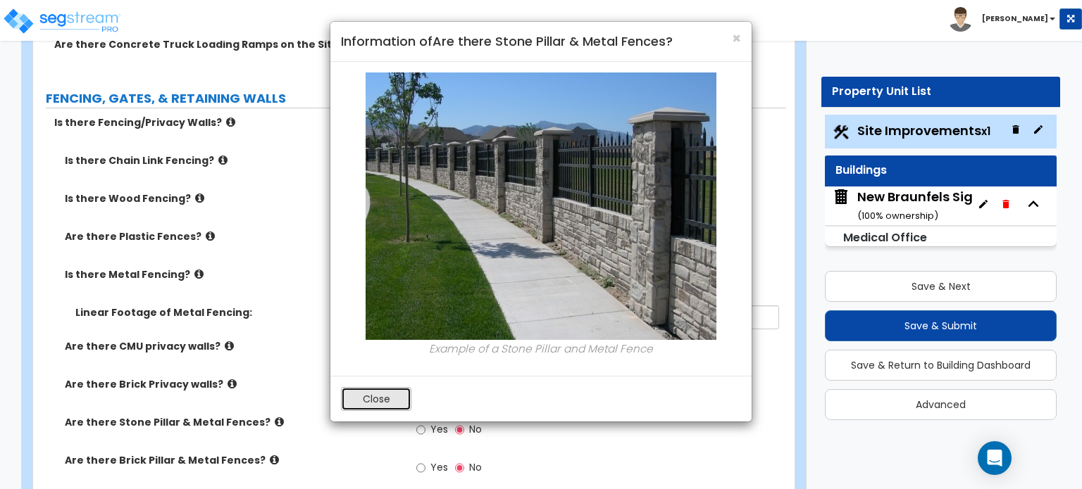
click at [372, 397] on button "Close" at bounding box center [376, 399] width 70 height 24
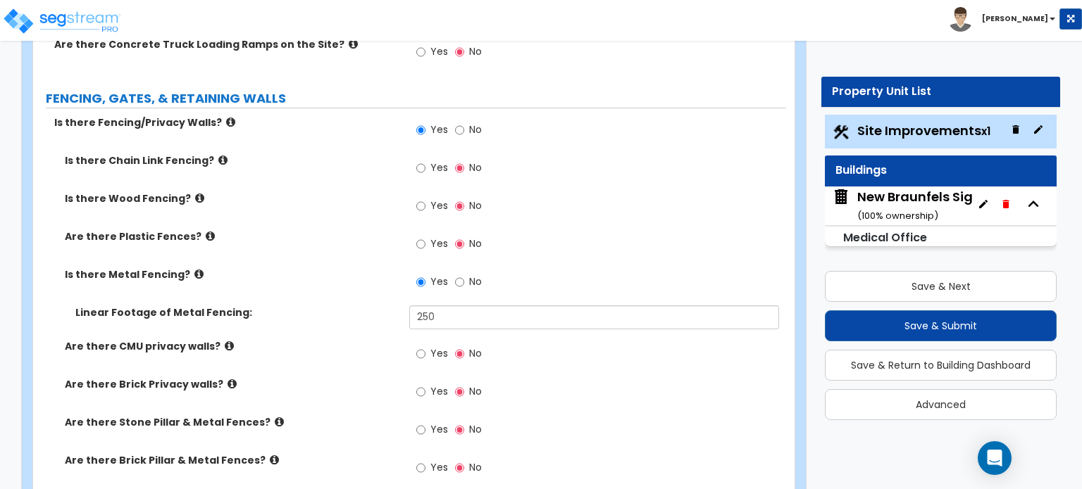
click at [275, 493] on icon at bounding box center [279, 498] width 9 height 11
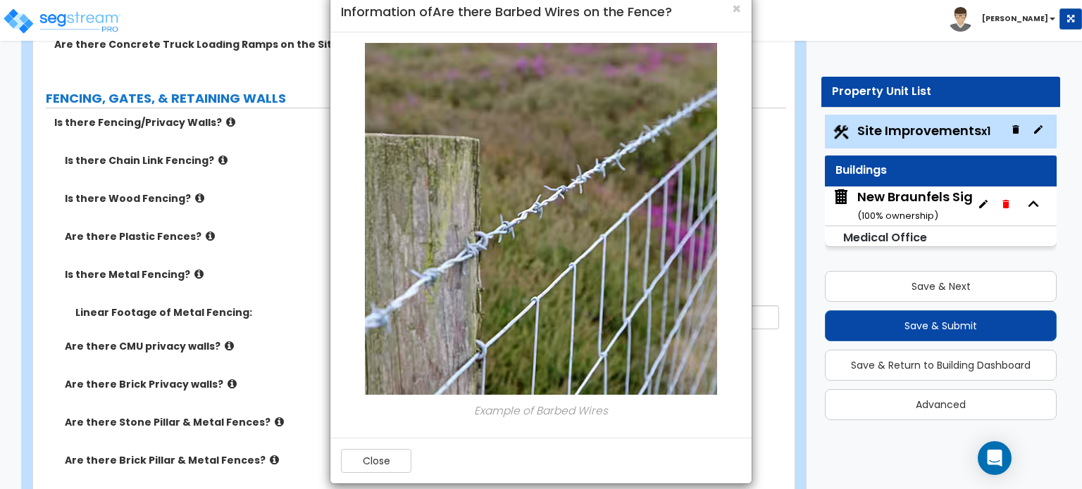
scroll to position [44, 0]
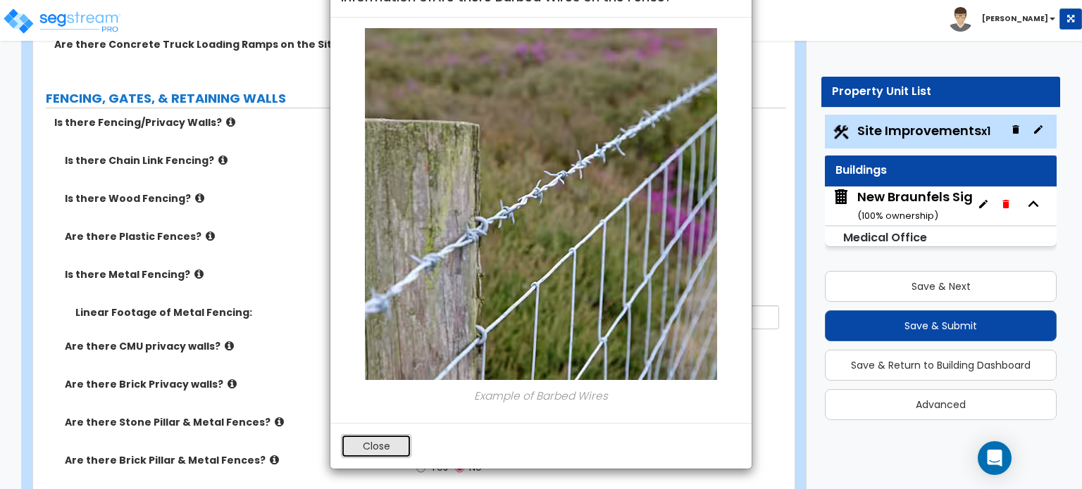
click at [373, 447] on button "Close" at bounding box center [376, 447] width 70 height 24
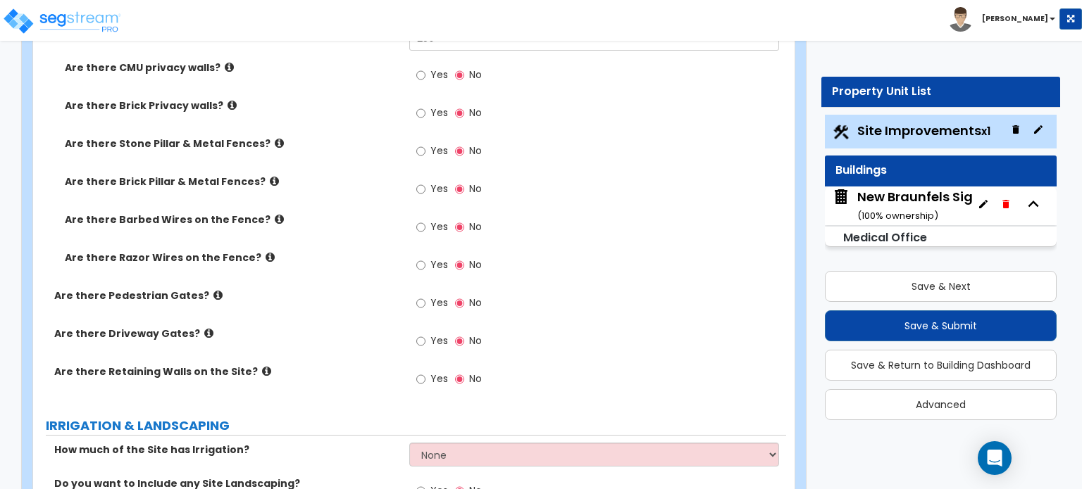
scroll to position [2183, 0]
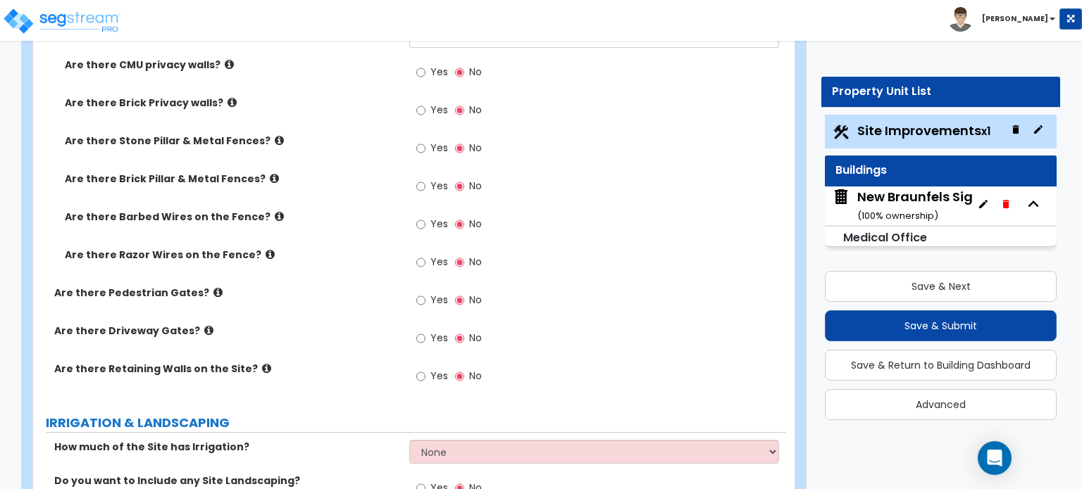
click at [213, 287] on icon at bounding box center [217, 292] width 9 height 11
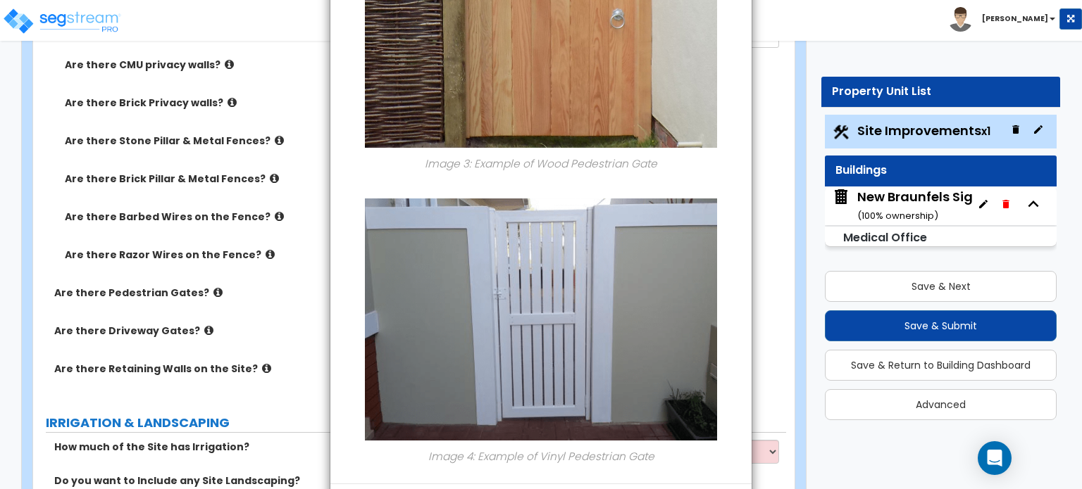
scroll to position [1184, 0]
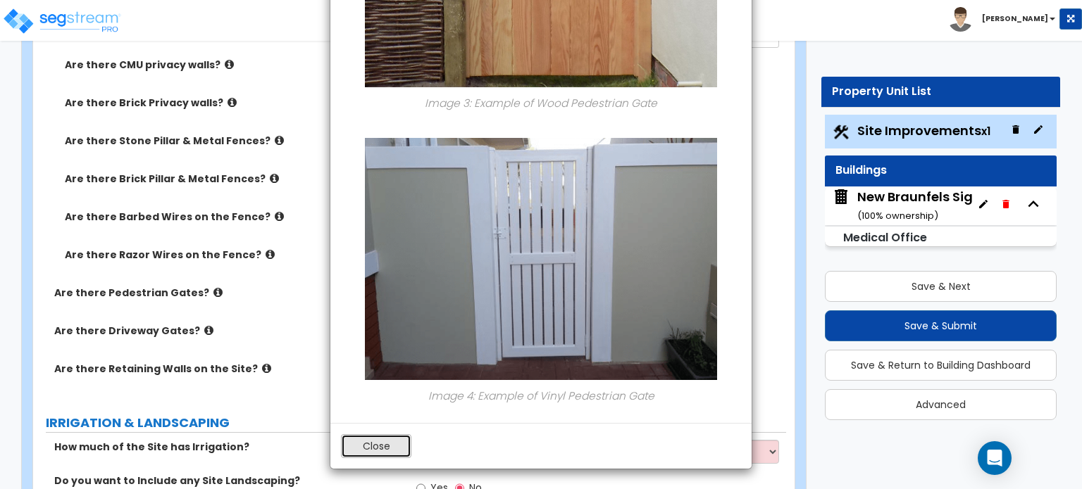
click at [390, 450] on button "Close" at bounding box center [376, 447] width 70 height 24
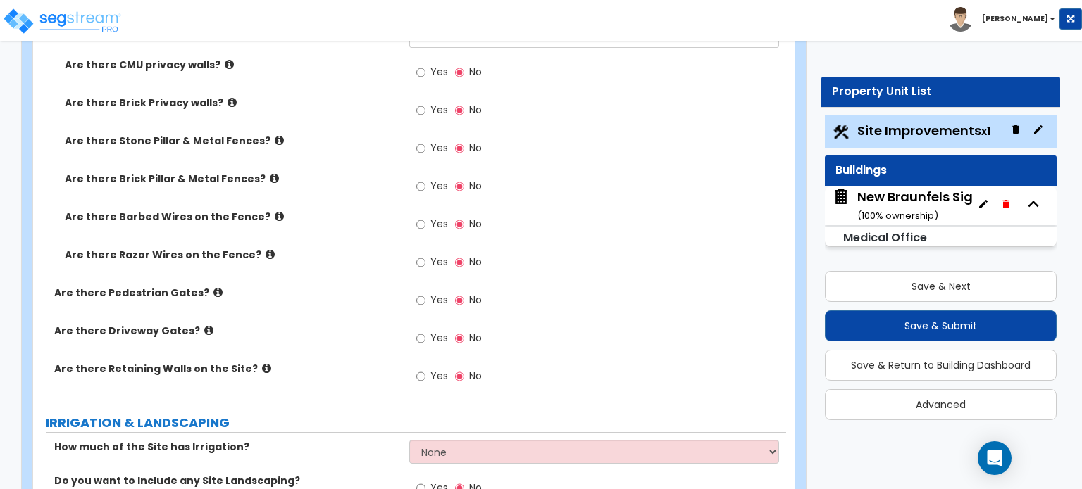
click at [204, 325] on icon at bounding box center [208, 330] width 9 height 11
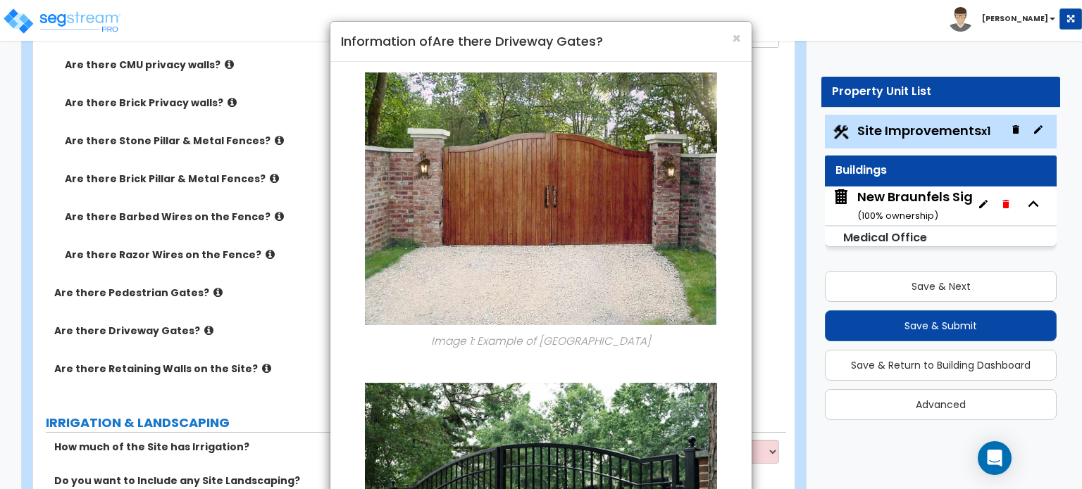
scroll to position [254, 0]
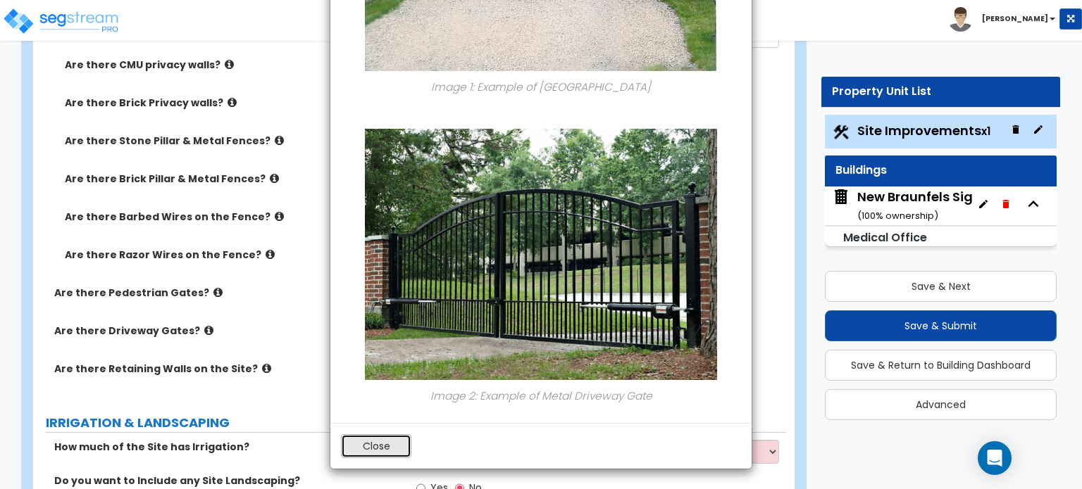
click at [385, 448] on button "Close" at bounding box center [376, 447] width 70 height 24
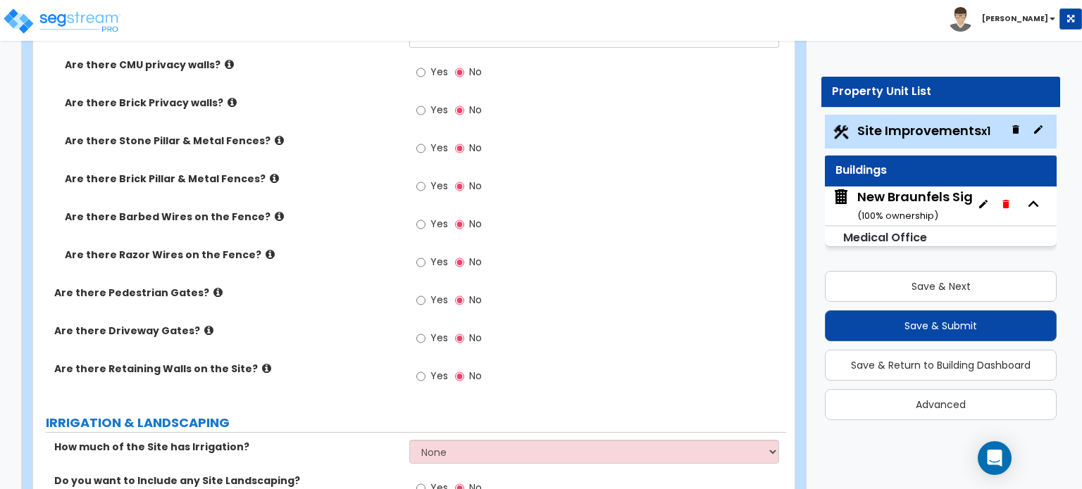
click at [262, 363] on icon at bounding box center [266, 368] width 9 height 11
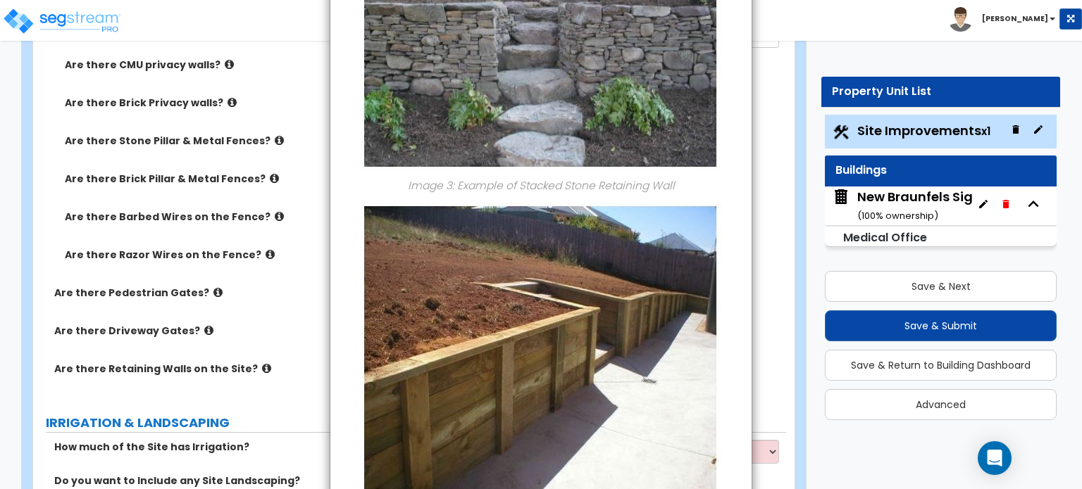
scroll to position [1197, 0]
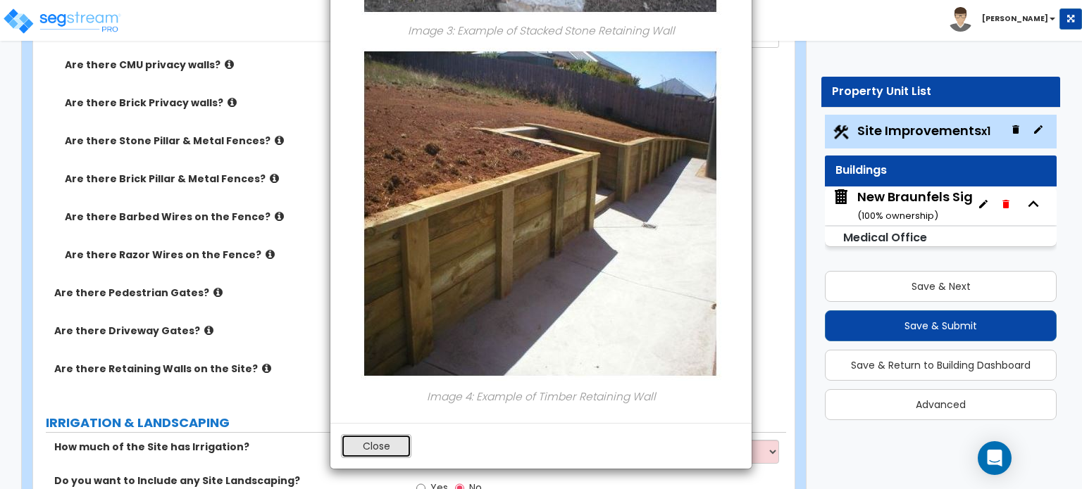
click at [392, 442] on button "Close" at bounding box center [376, 447] width 70 height 24
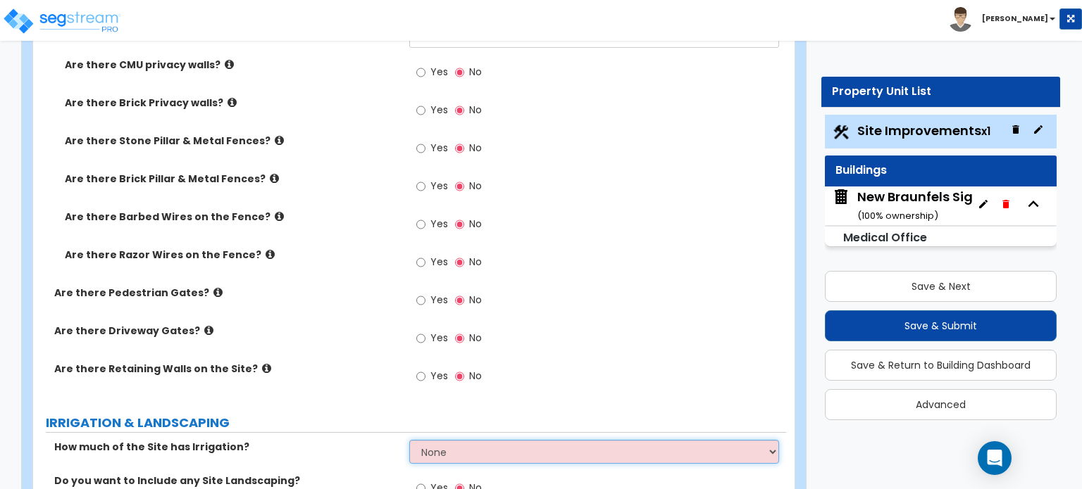
click at [451, 440] on select "None I want to Enter an Approximate Percentage I want to Enter the Square Foota…" at bounding box center [593, 452] width 369 height 24
select select "2"
click at [409, 440] on select "None I want to Enter an Approximate Percentage I want to Enter the Square Foota…" at bounding box center [593, 452] width 369 height 24
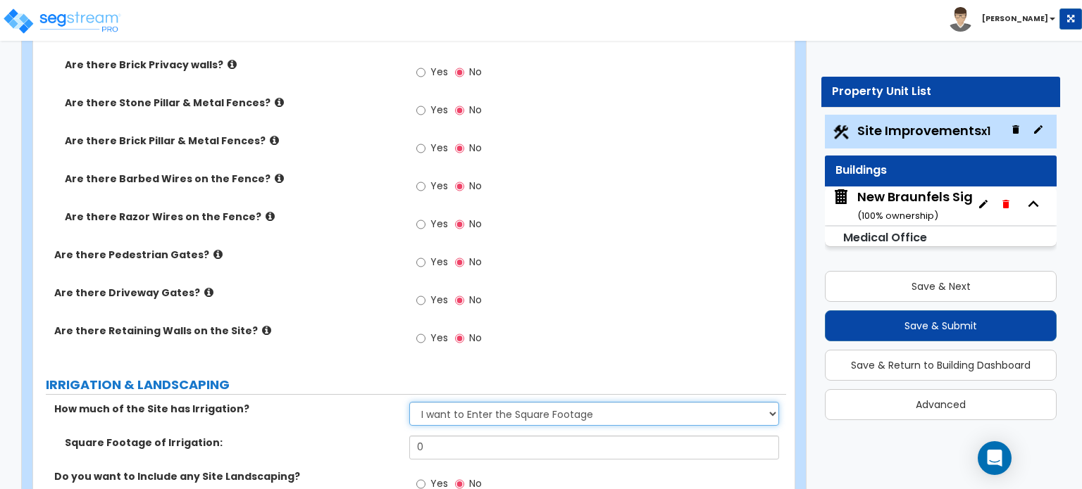
scroll to position [2254, 0]
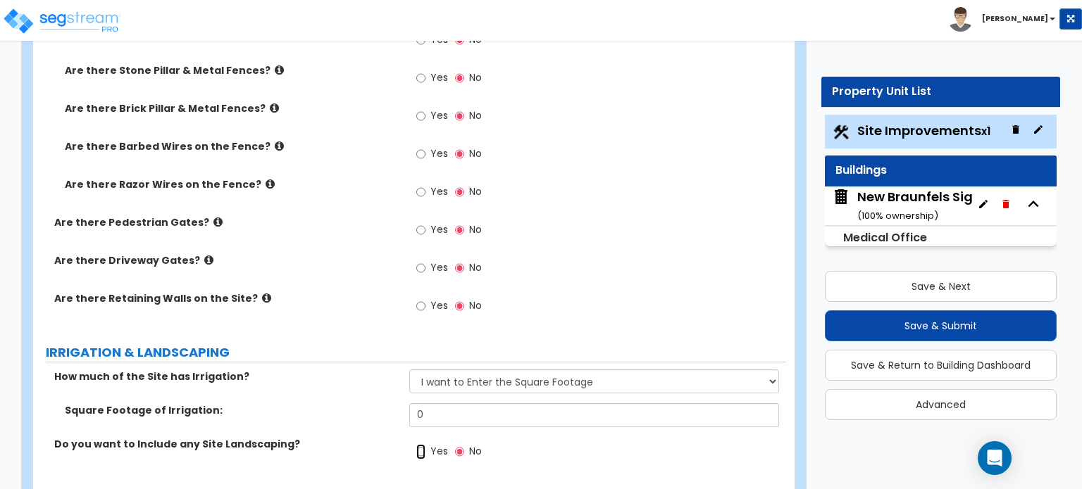
click at [417, 444] on input "Yes" at bounding box center [420, 451] width 9 height 15
click at [458, 444] on input "No" at bounding box center [459, 451] width 9 height 15
radio input "false"
radio input "true"
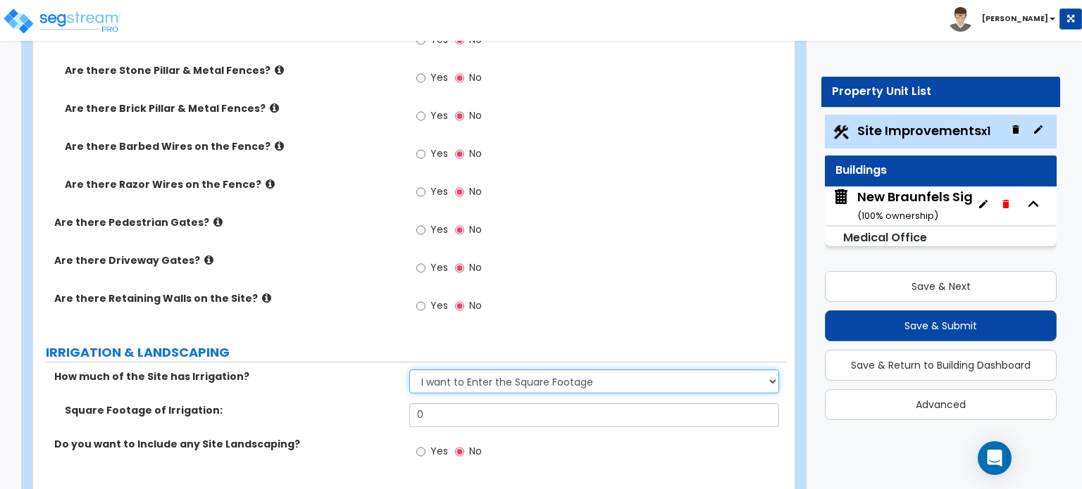
click at [551, 370] on select "None I want to Enter an Approximate Percentage I want to Enter the Square Foota…" at bounding box center [593, 382] width 369 height 24
click at [544, 370] on select "None I want to Enter an Approximate Percentage I want to Enter the Square Foota…" at bounding box center [593, 382] width 369 height 24
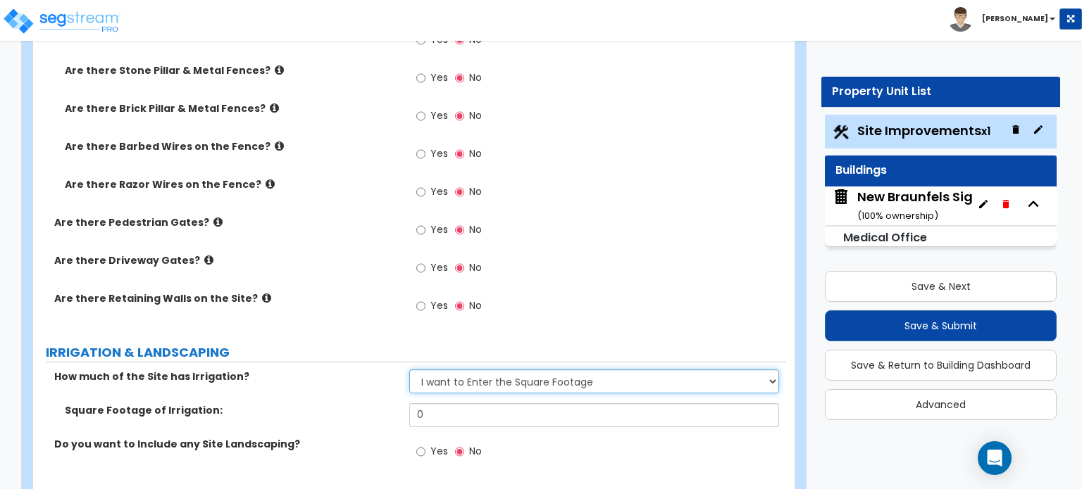
click at [544, 370] on select "None I want to Enter an Approximate Percentage I want to Enter the Square Foota…" at bounding box center [593, 382] width 369 height 24
select select "0"
click at [409, 370] on select "None I want to Enter an Approximate Percentage I want to Enter the Square Foota…" at bounding box center [593, 382] width 369 height 24
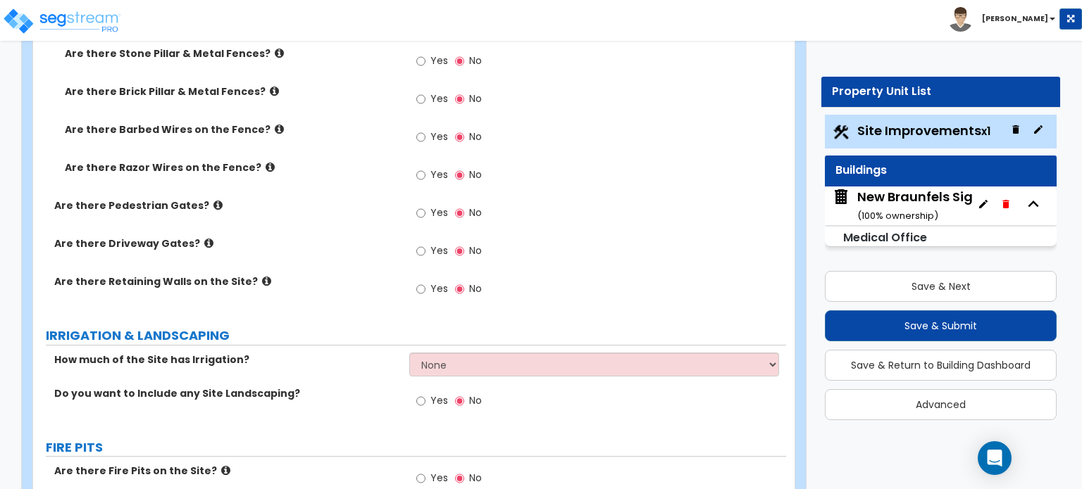
scroll to position [2324, 0]
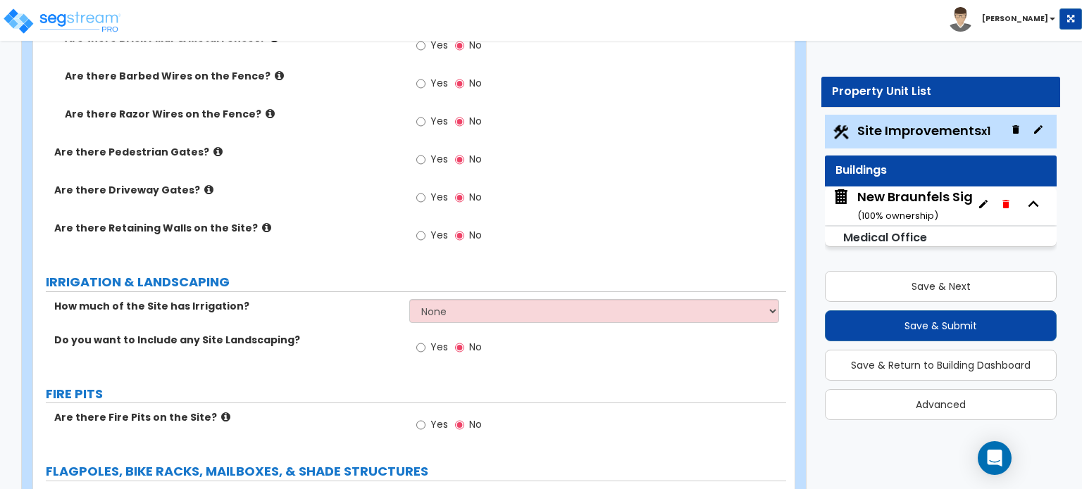
click at [221, 412] on icon at bounding box center [225, 417] width 9 height 11
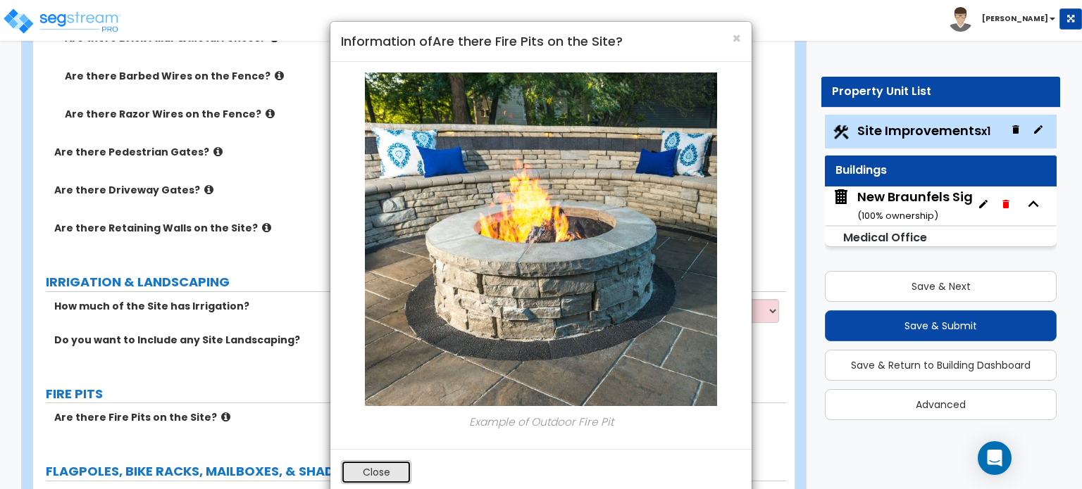
click at [387, 470] on button "Close" at bounding box center [376, 473] width 70 height 24
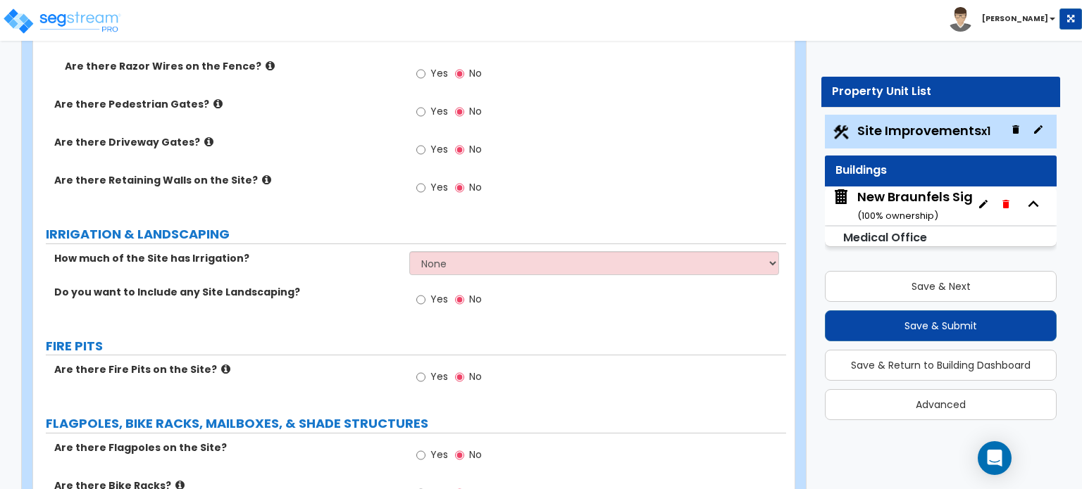
scroll to position [2395, 0]
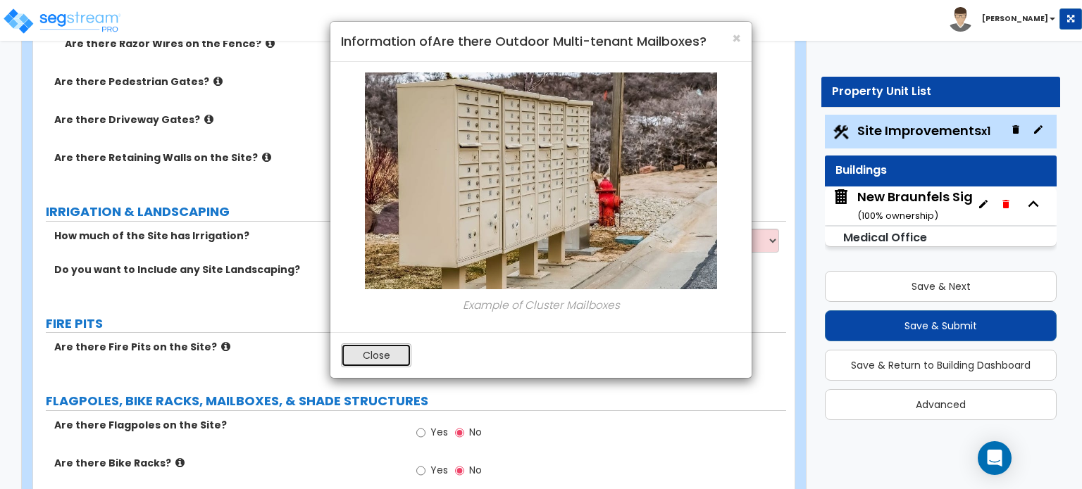
click at [376, 354] on button "Close" at bounding box center [376, 356] width 70 height 24
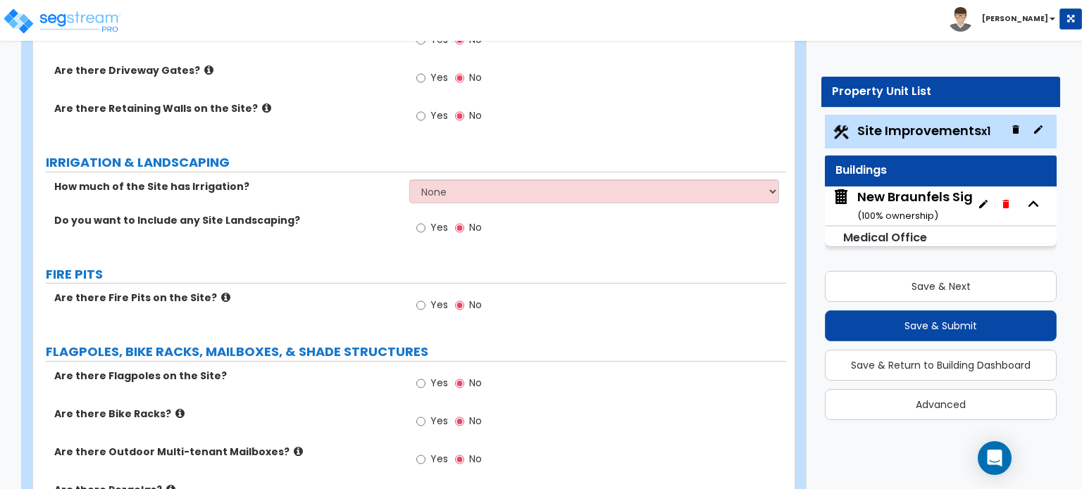
scroll to position [2465, 0]
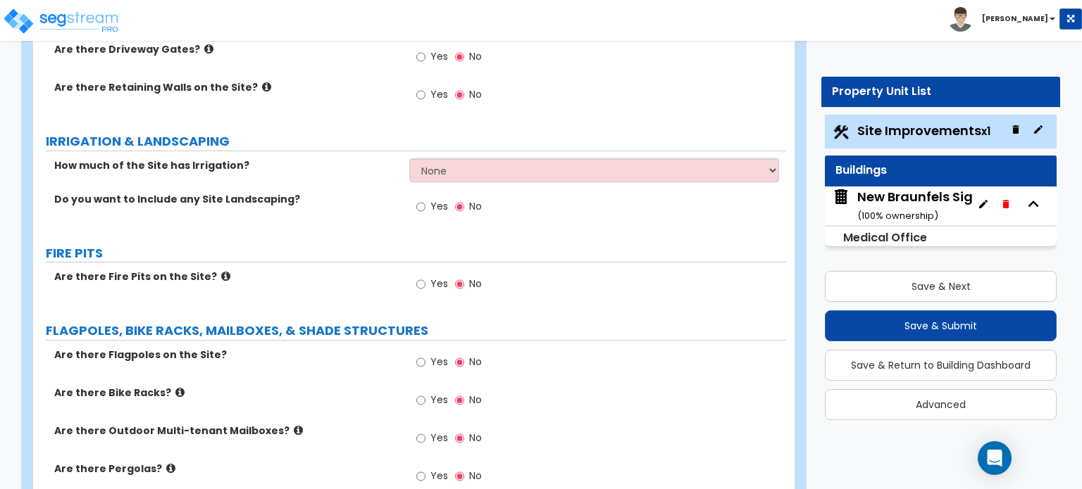
click at [166, 463] on icon at bounding box center [170, 468] width 9 height 11
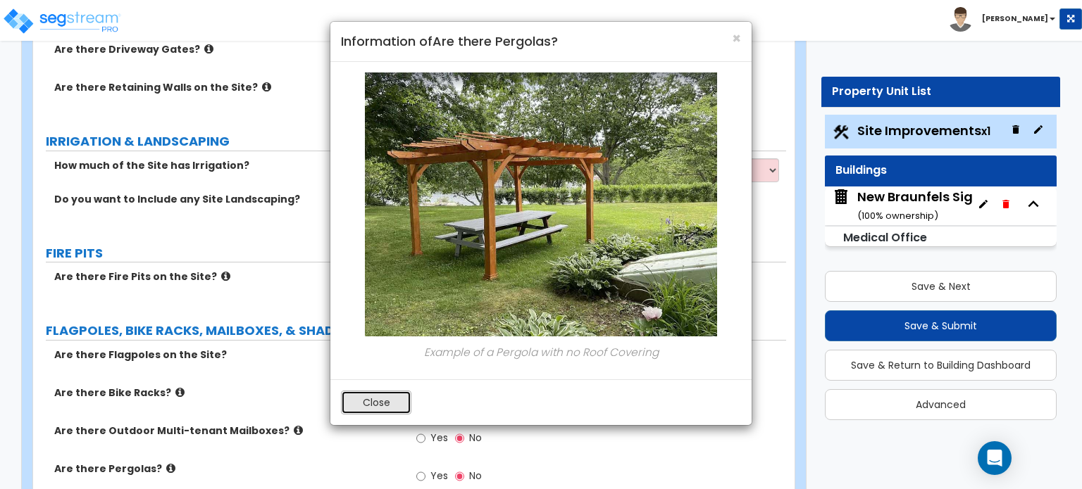
click at [376, 401] on button "Close" at bounding box center [376, 403] width 70 height 24
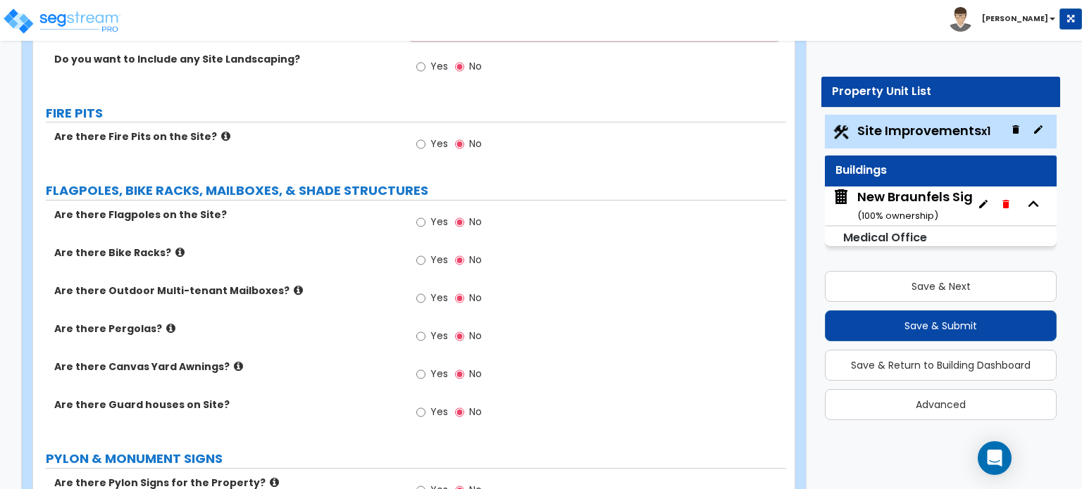
scroll to position [2606, 0]
click at [234, 361] on icon at bounding box center [238, 366] width 9 height 11
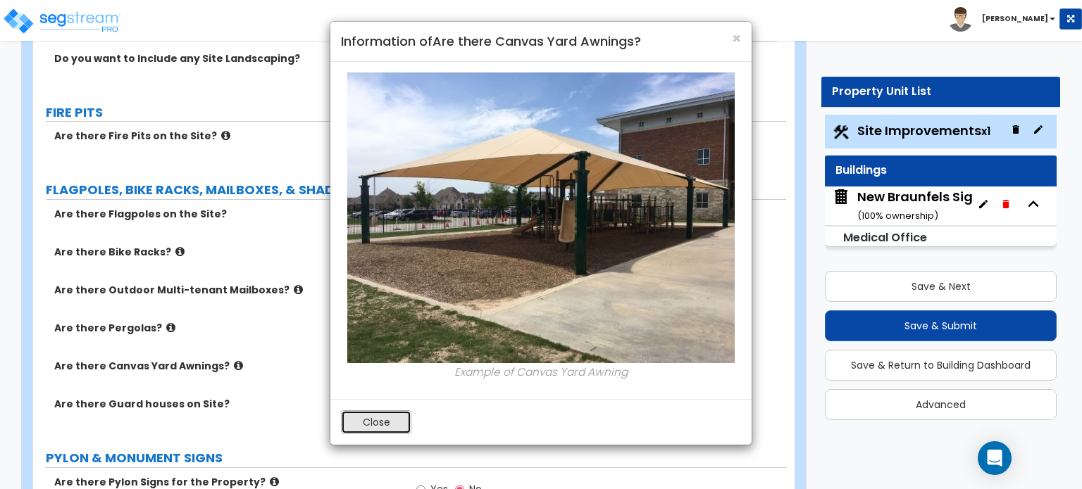
click at [378, 421] on button "Close" at bounding box center [376, 423] width 70 height 24
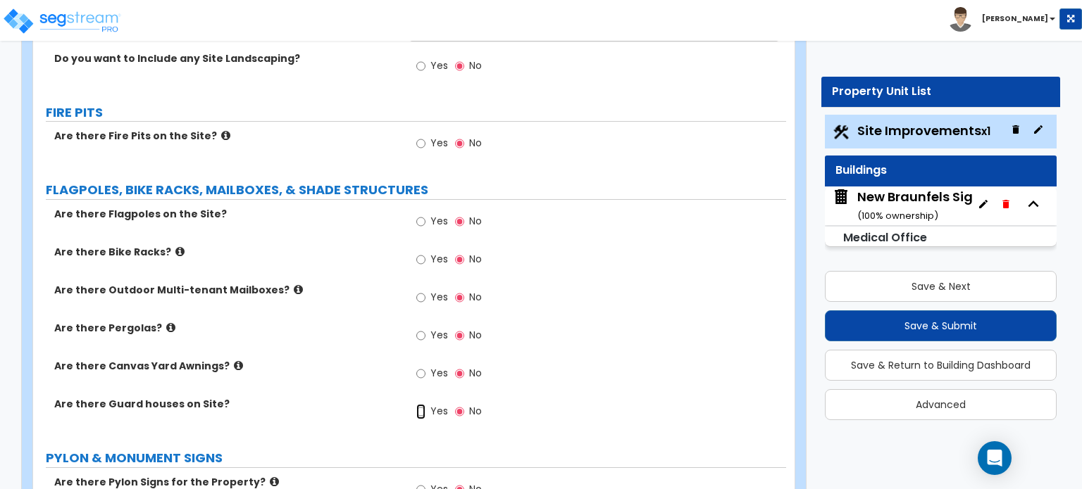
click at [421, 404] on input "Yes" at bounding box center [420, 411] width 9 height 15
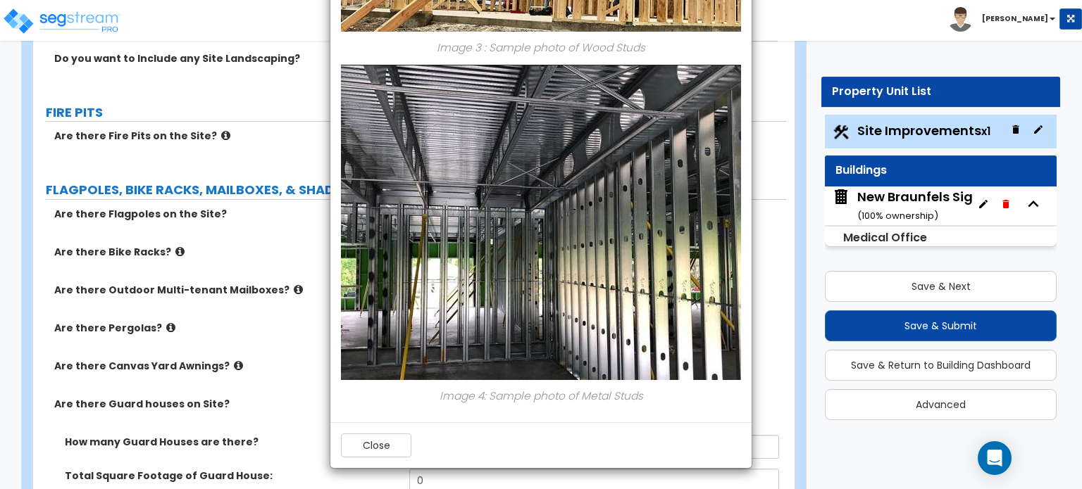
scroll to position [2817, 0]
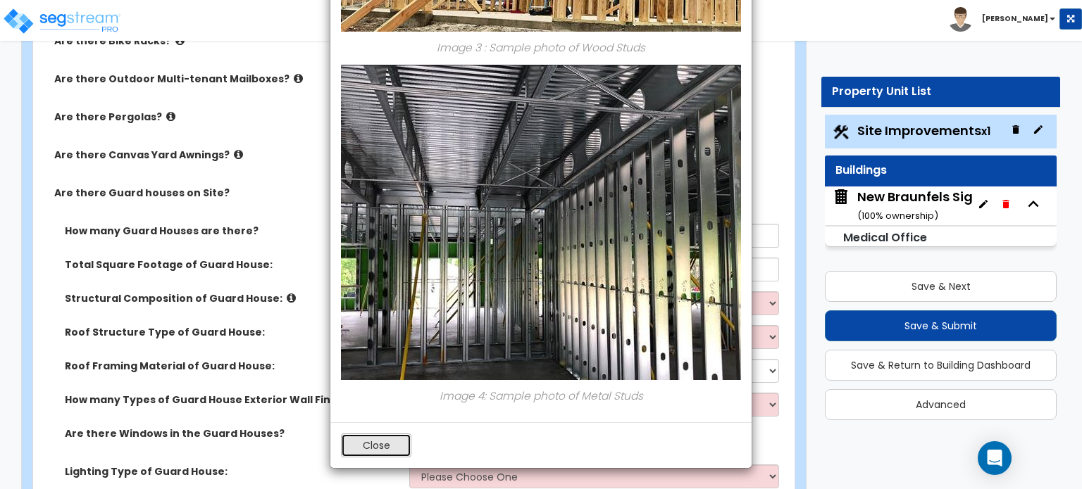
click at [372, 449] on button "Close" at bounding box center [376, 446] width 70 height 24
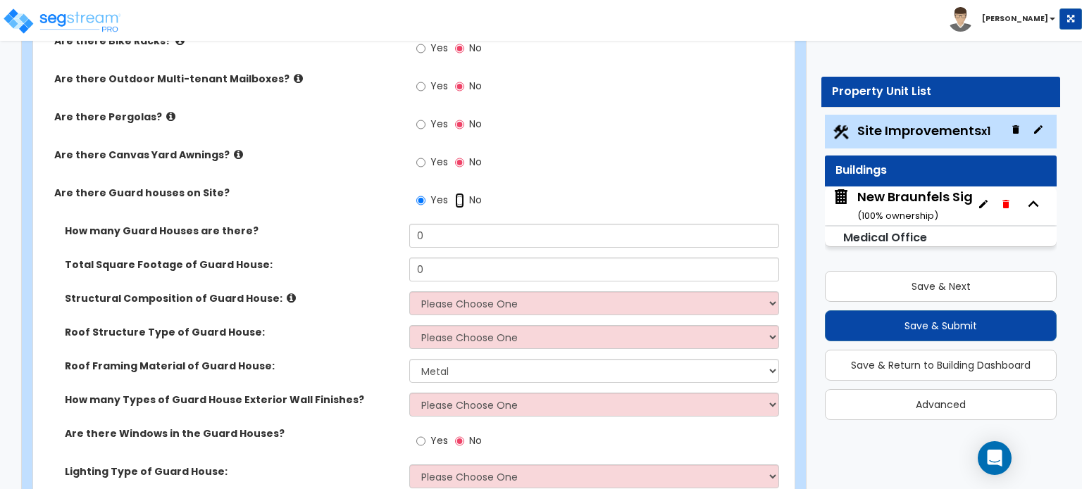
click at [458, 193] on input "No" at bounding box center [459, 200] width 9 height 15
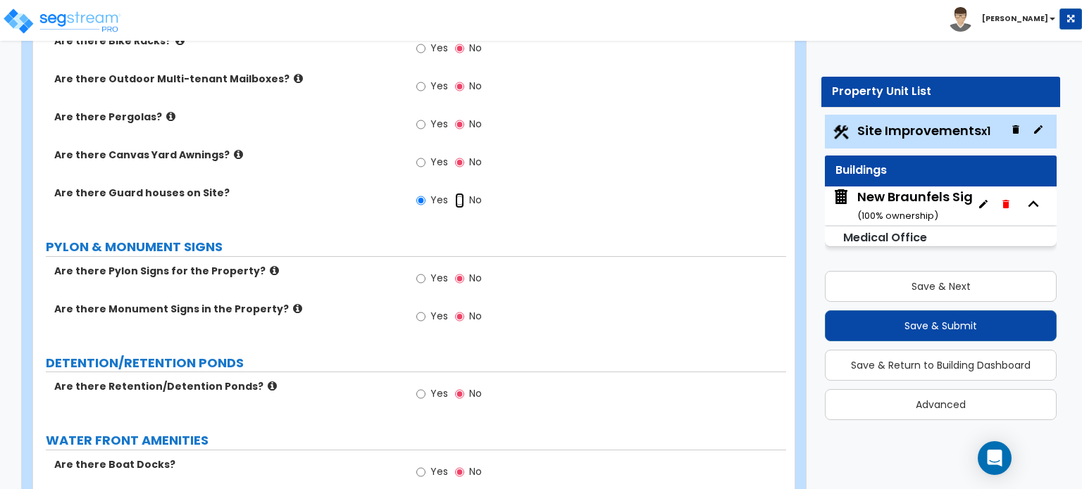
radio input "false"
radio input "true"
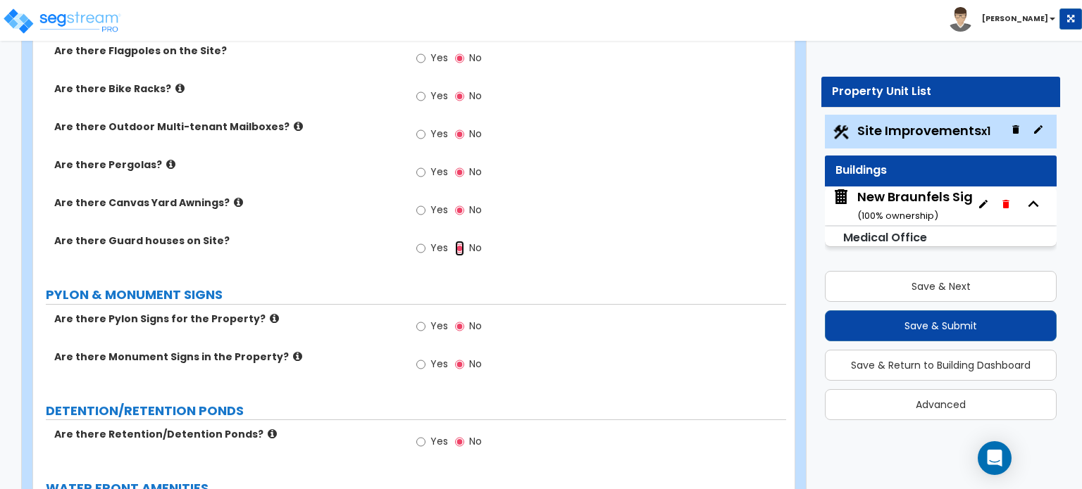
scroll to position [2747, 0]
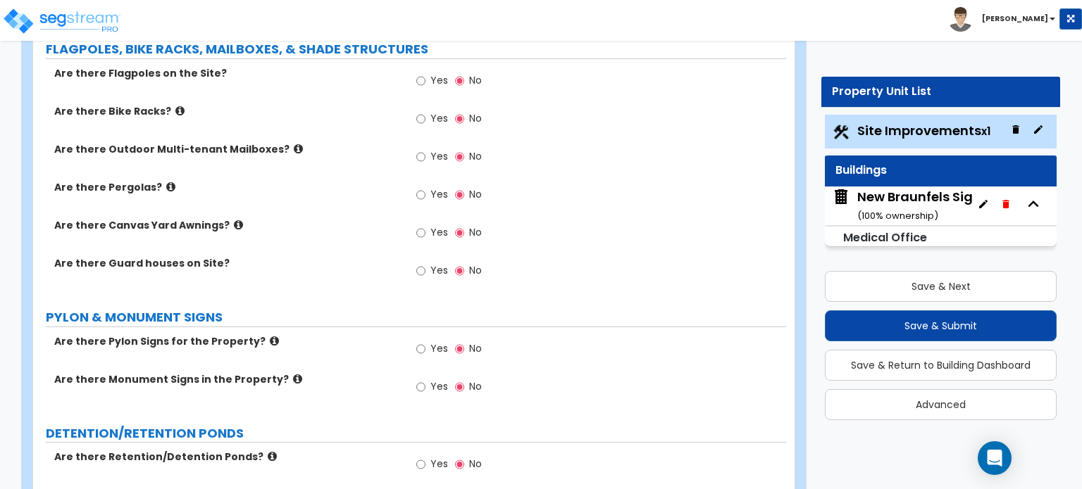
click at [270, 336] on icon at bounding box center [274, 341] width 9 height 11
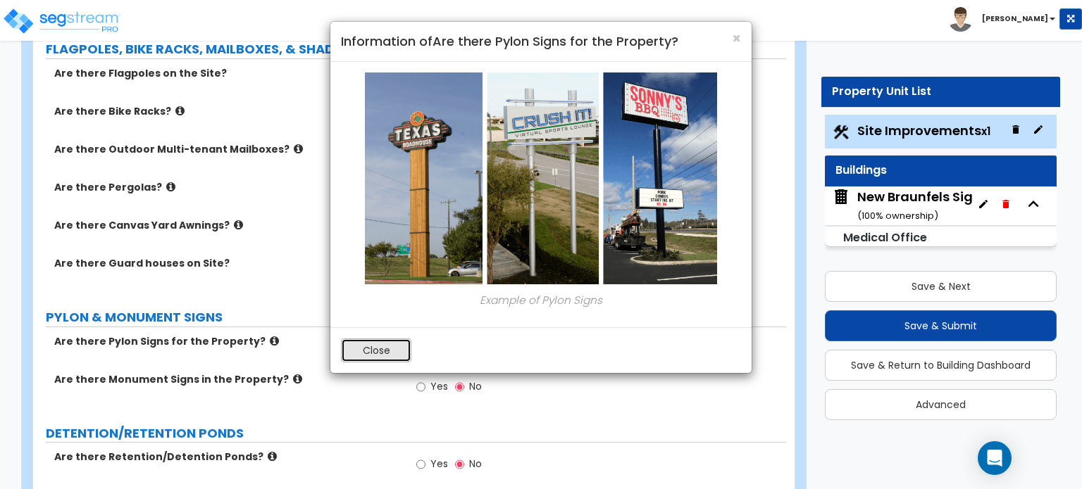
click at [378, 361] on button "Close" at bounding box center [376, 351] width 70 height 24
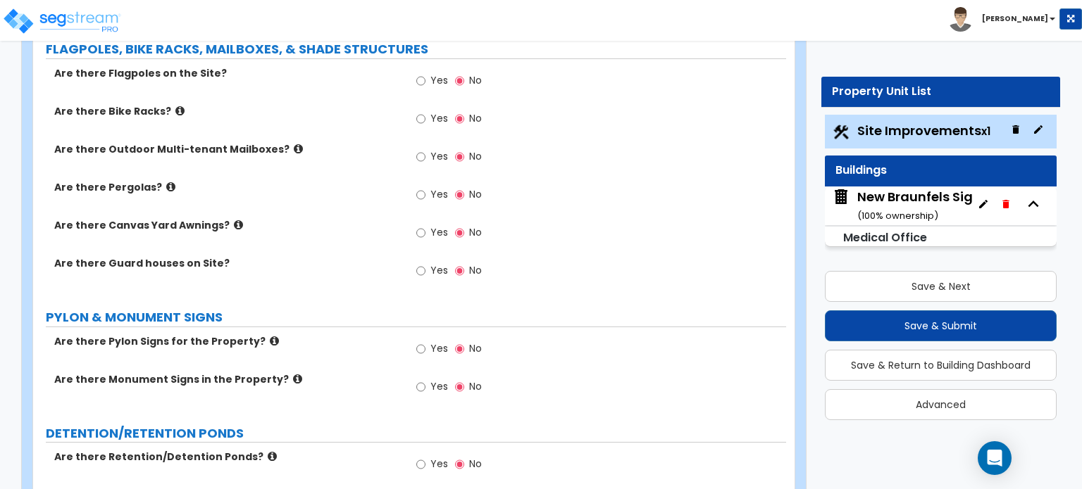
click at [293, 374] on icon at bounding box center [297, 379] width 9 height 11
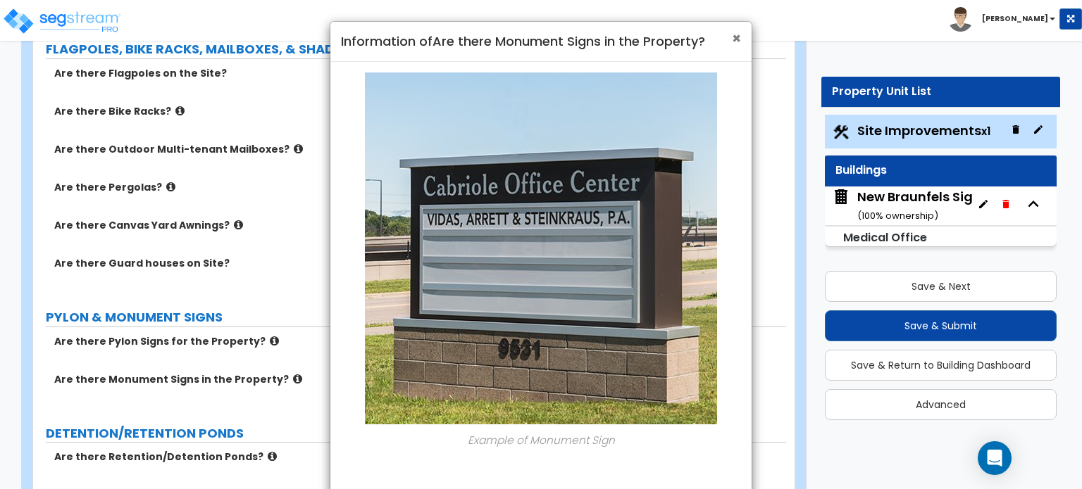
click at [736, 38] on span "×" at bounding box center [736, 38] width 9 height 20
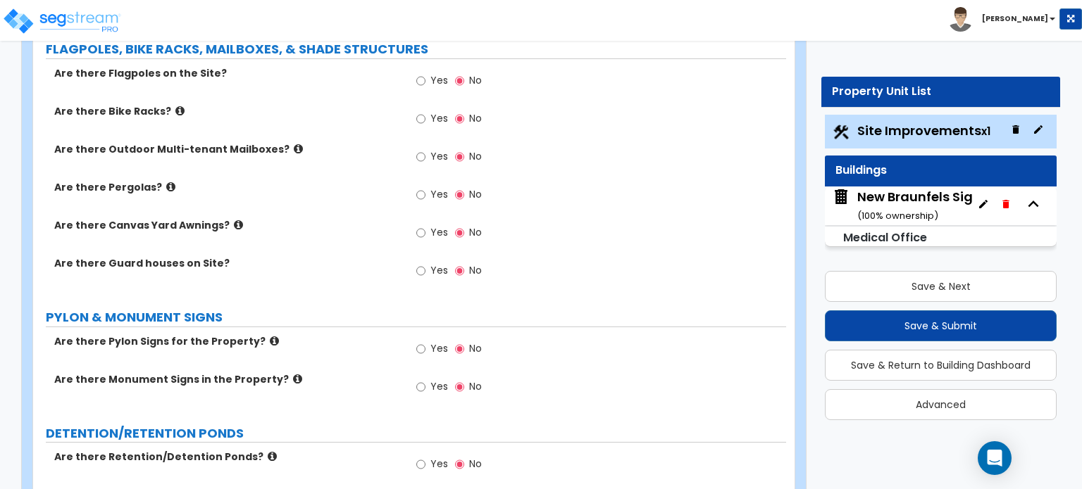
click at [257, 450] on label "Are there Retention/Detention Ponds?" at bounding box center [226, 457] width 344 height 14
click at [268, 451] on icon at bounding box center [272, 456] width 9 height 11
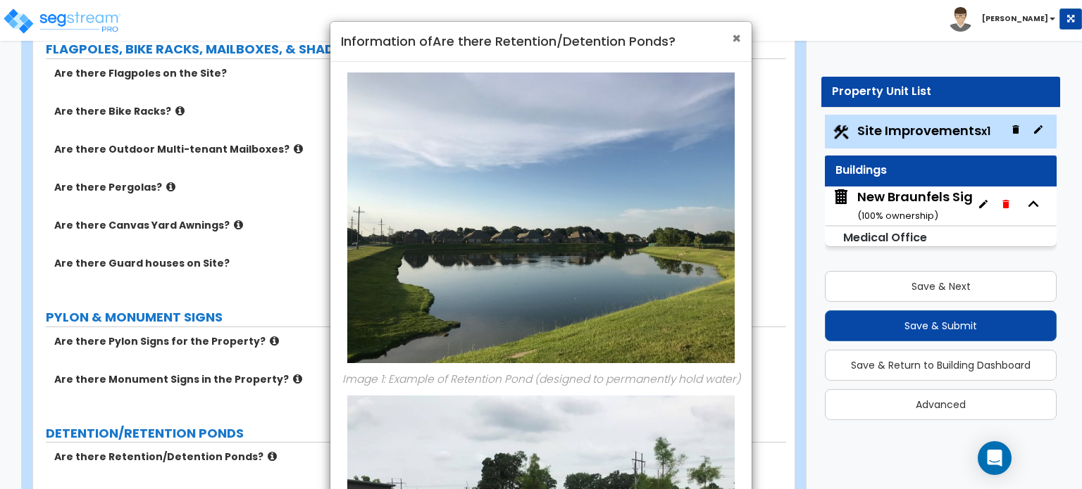
click at [735, 39] on span "×" at bounding box center [736, 38] width 9 height 20
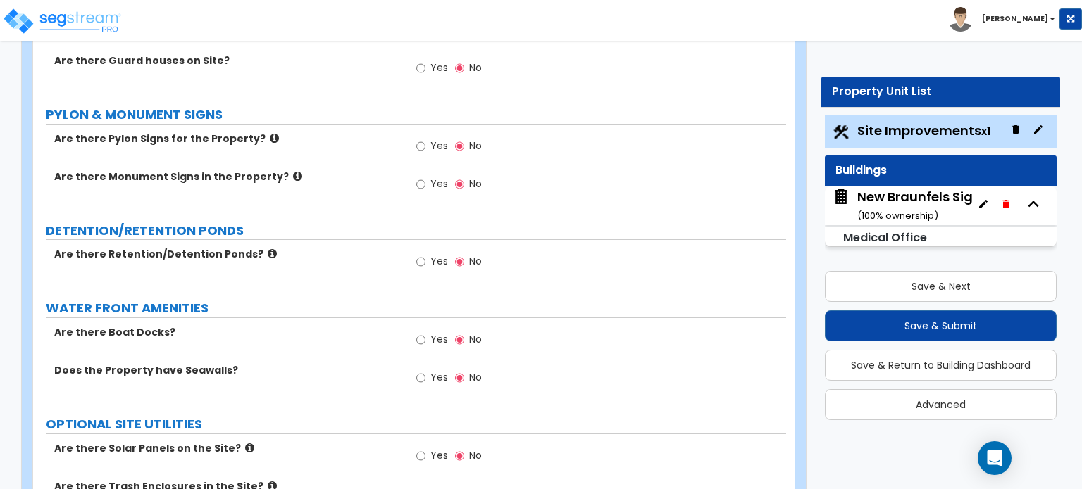
scroll to position [3028, 0]
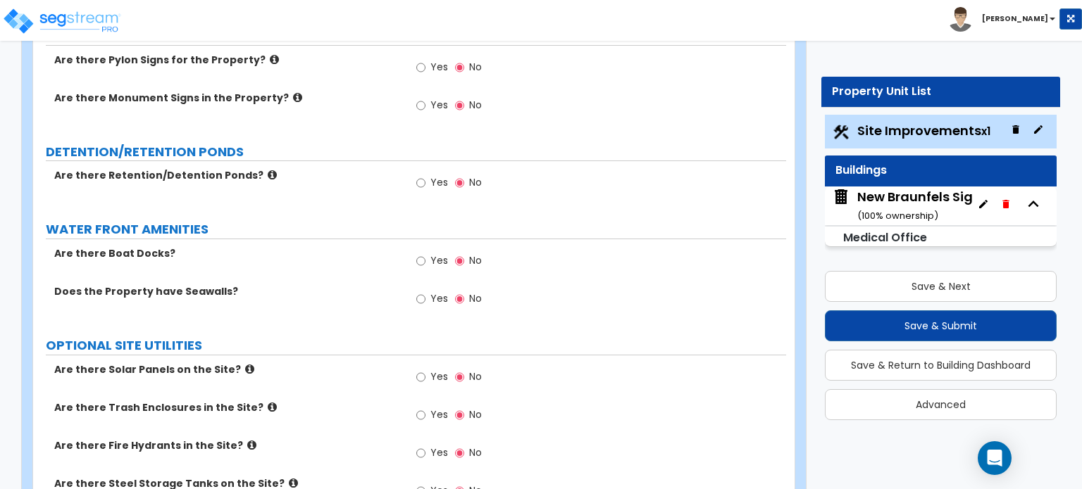
click at [245, 364] on icon at bounding box center [249, 369] width 9 height 11
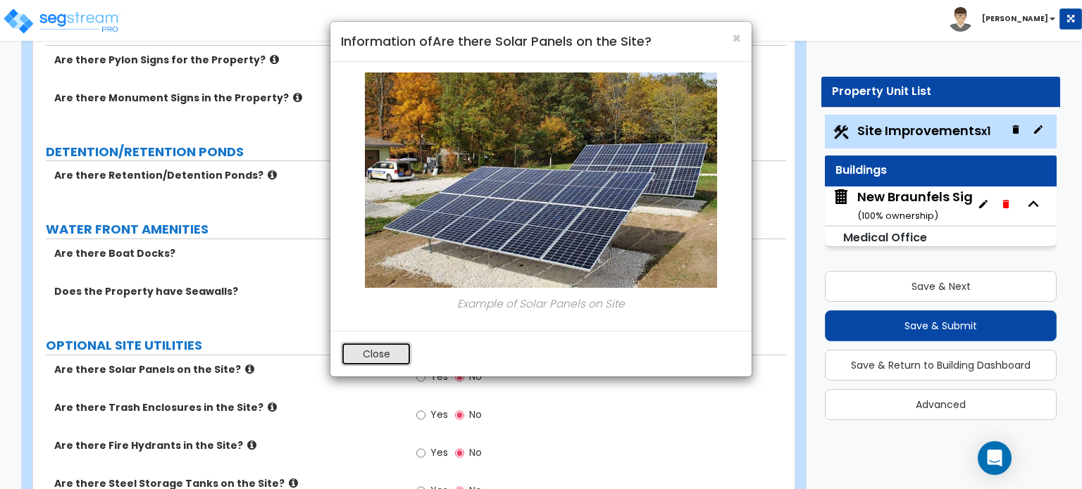
click at [392, 353] on button "Close" at bounding box center [376, 354] width 70 height 24
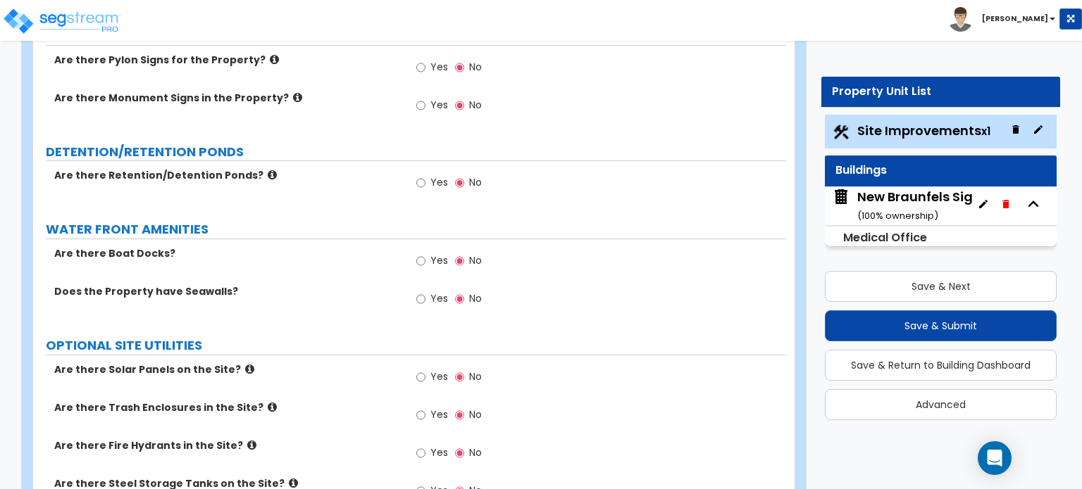
click at [247, 440] on icon at bounding box center [251, 445] width 9 height 11
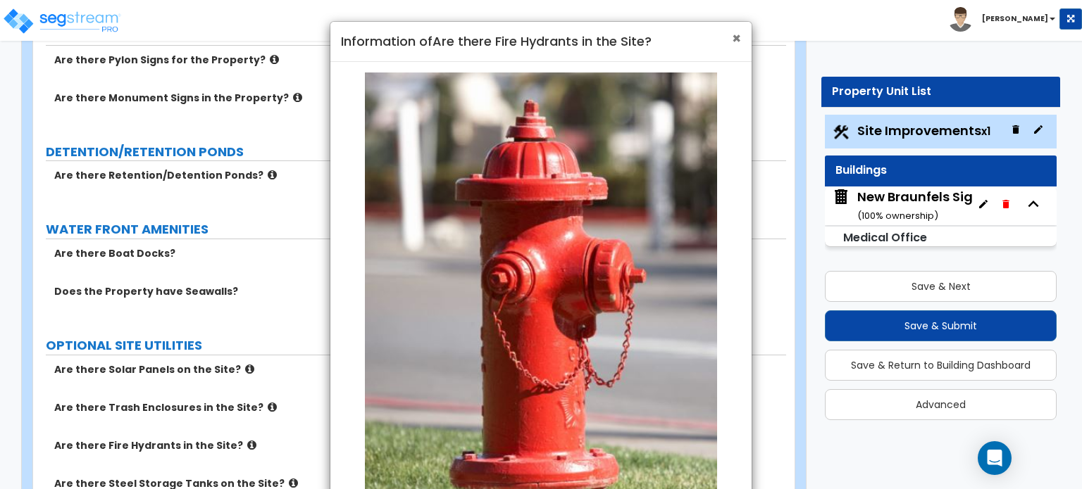
click at [736, 39] on span "×" at bounding box center [736, 38] width 9 height 20
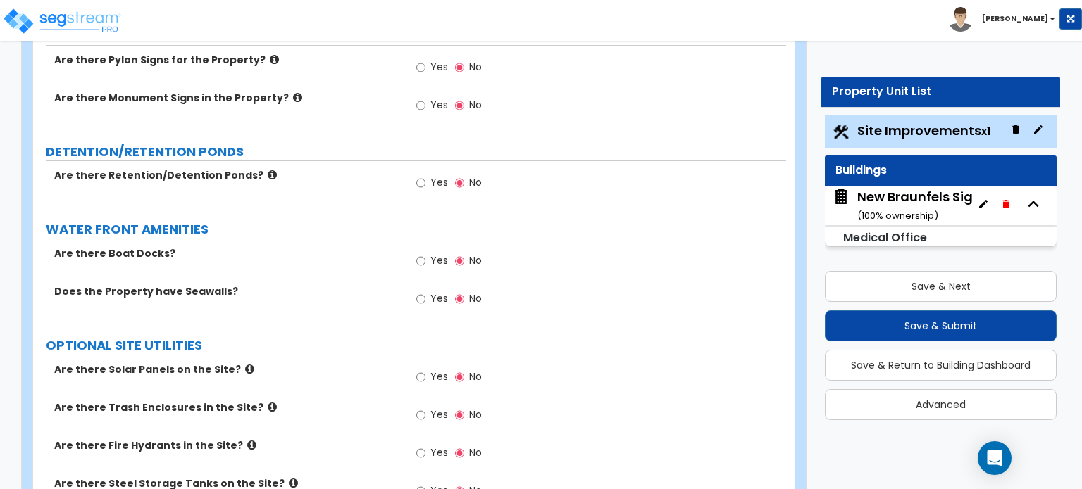
click at [289, 478] on icon at bounding box center [293, 483] width 9 height 11
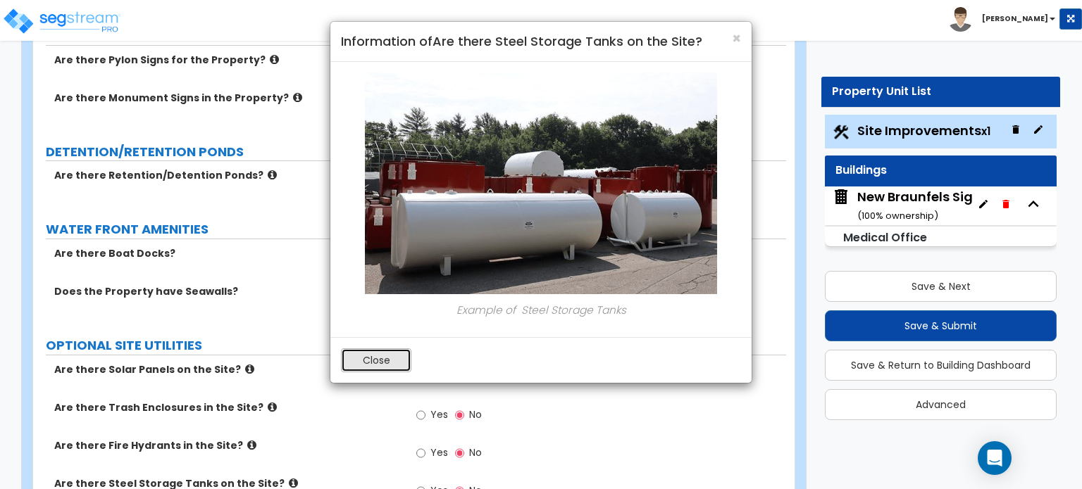
click at [389, 358] on button "Close" at bounding box center [376, 361] width 70 height 24
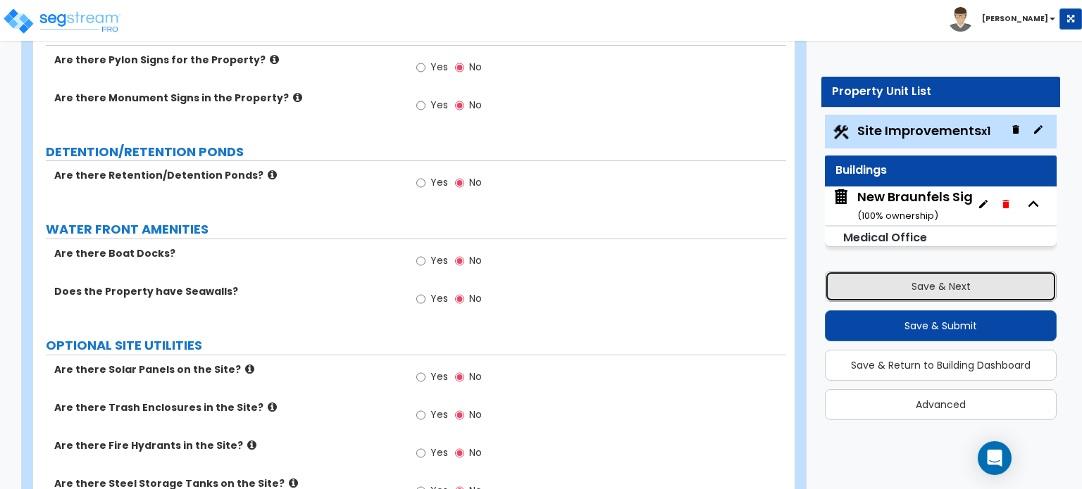
click at [959, 278] on button "Save & Next" at bounding box center [941, 286] width 232 height 31
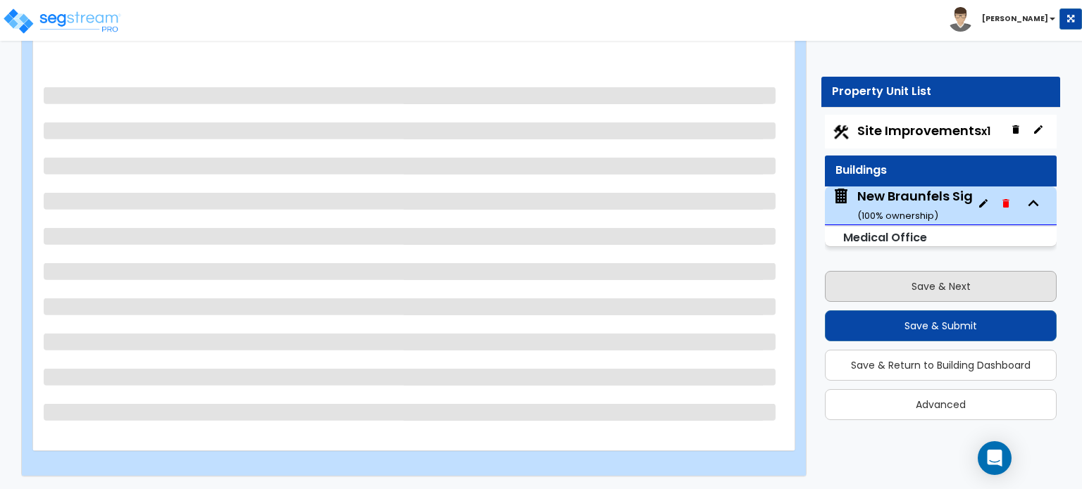
scroll to position [116, 0]
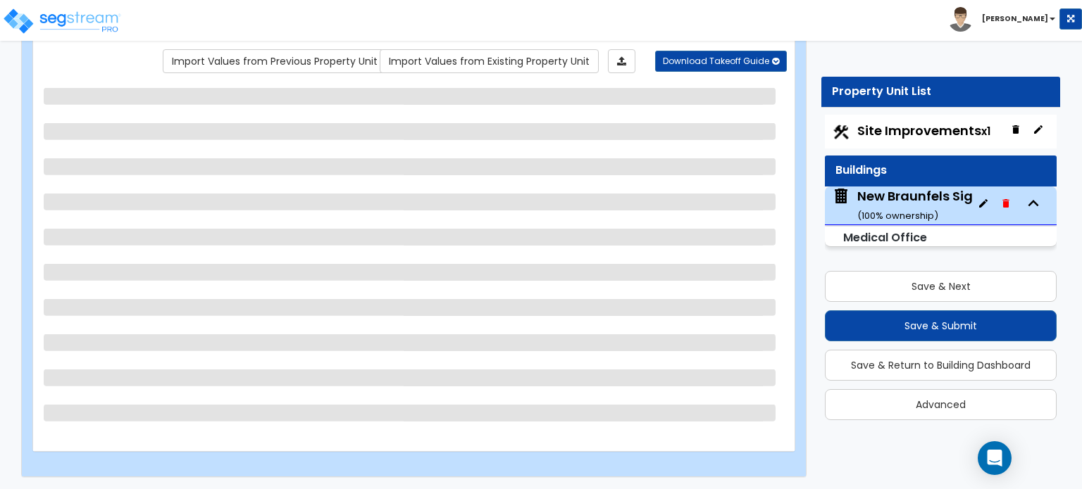
click at [921, 206] on div "New Braunfels Sigma Pain Clinic ( 100 % ownership)" at bounding box center [961, 205] width 209 height 36
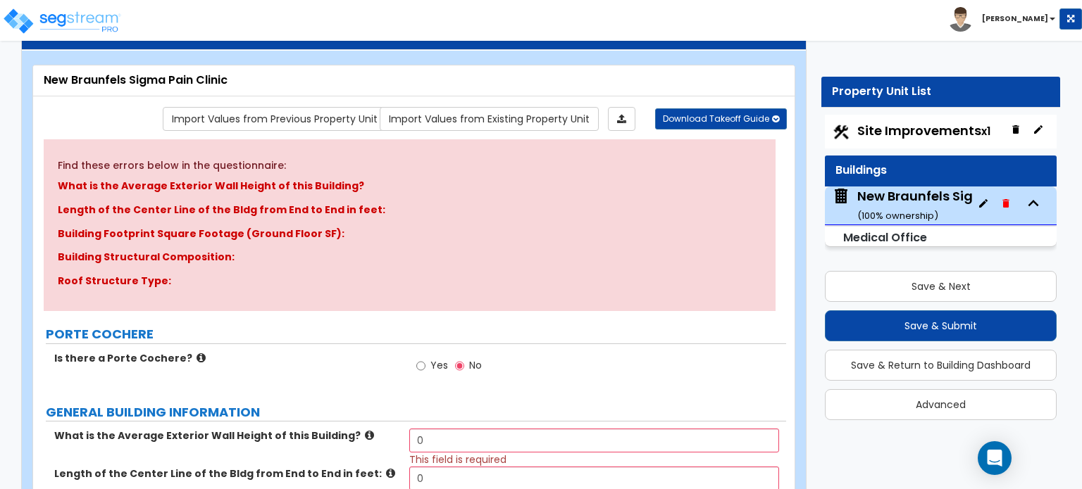
scroll to position [0, 0]
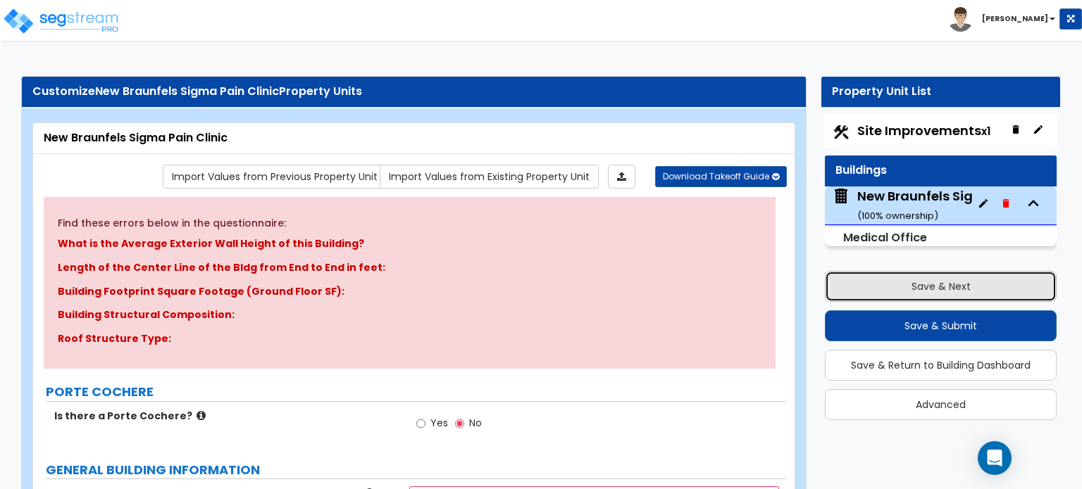
click at [901, 282] on button "Save & Next" at bounding box center [941, 286] width 232 height 31
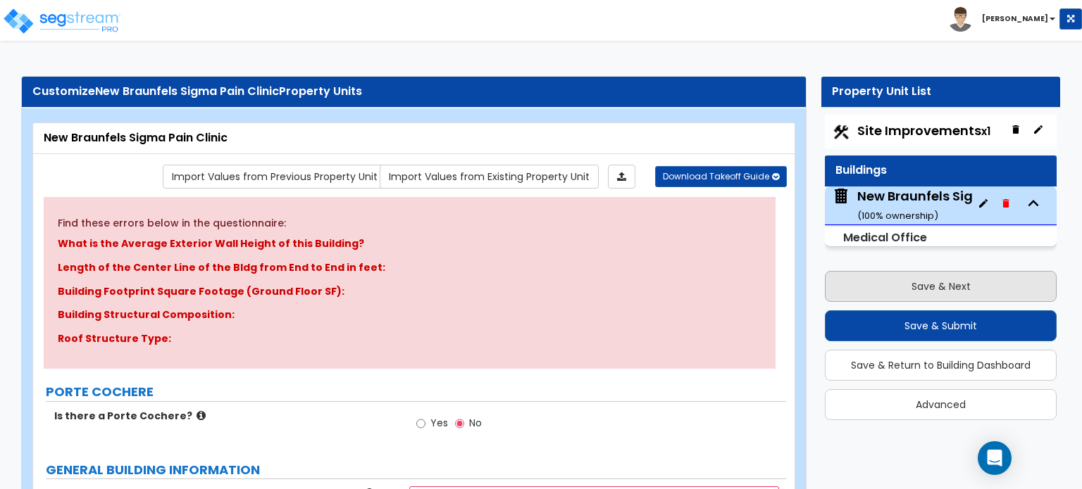
select select "2"
select select "1"
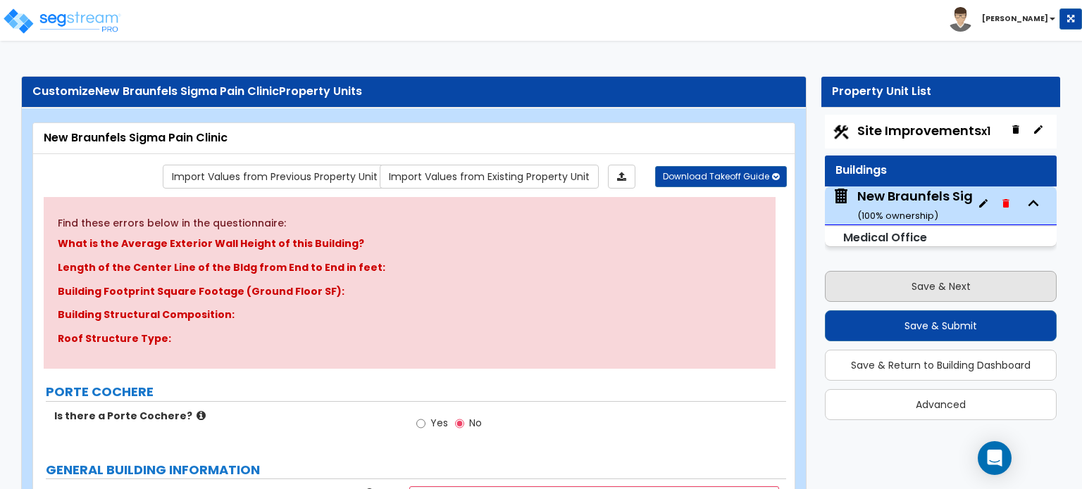
select select "1"
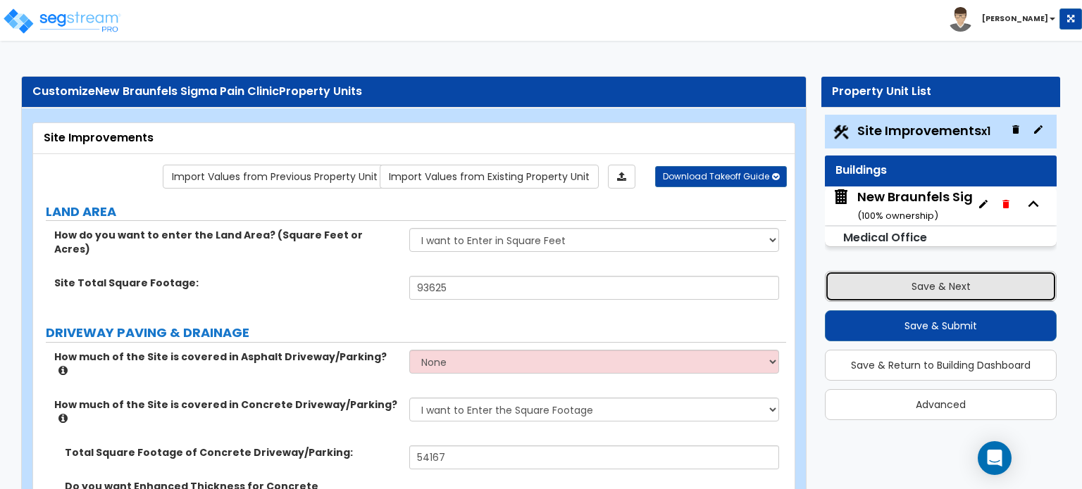
click at [908, 292] on button "Save & Next" at bounding box center [941, 286] width 232 height 31
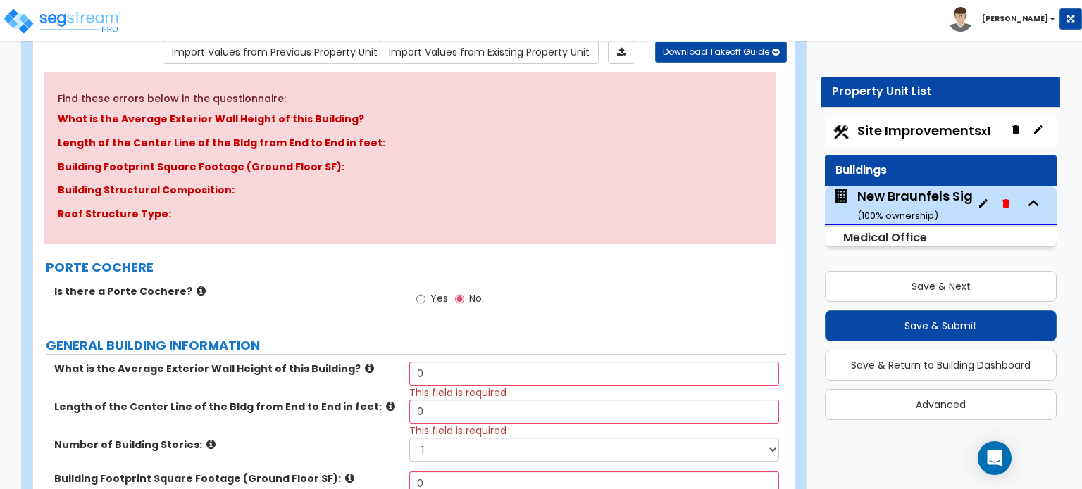
scroll to position [141, 0]
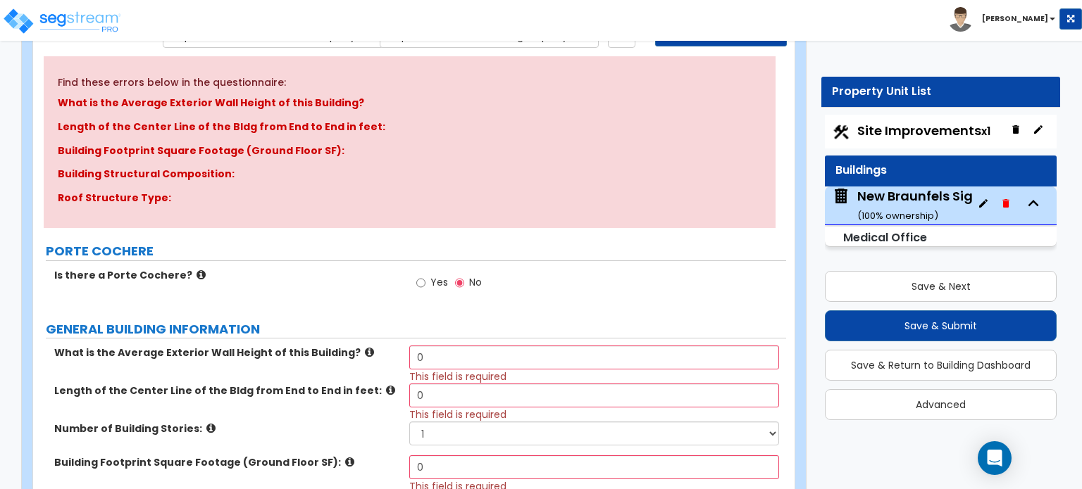
click at [196, 274] on icon at bounding box center [200, 275] width 9 height 11
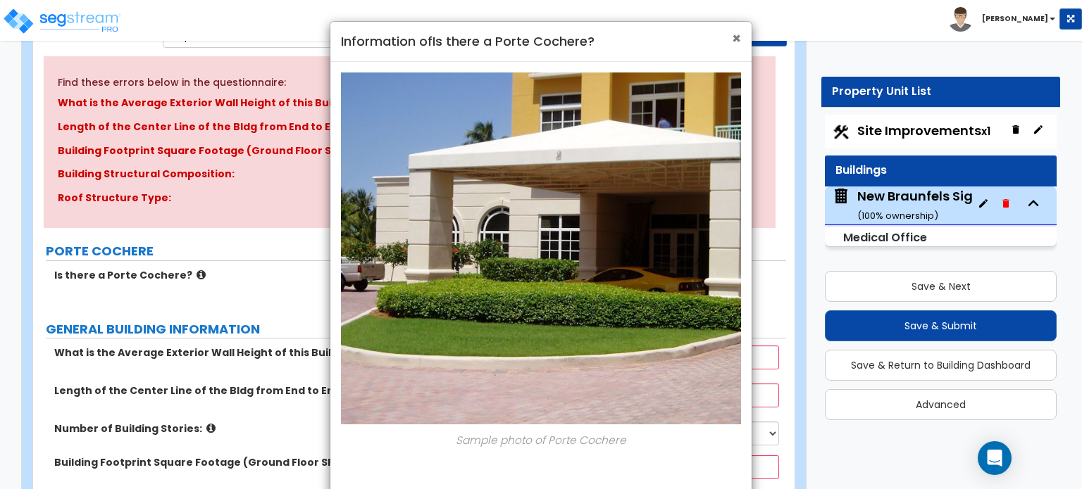
click at [732, 44] on span "×" at bounding box center [736, 38] width 9 height 20
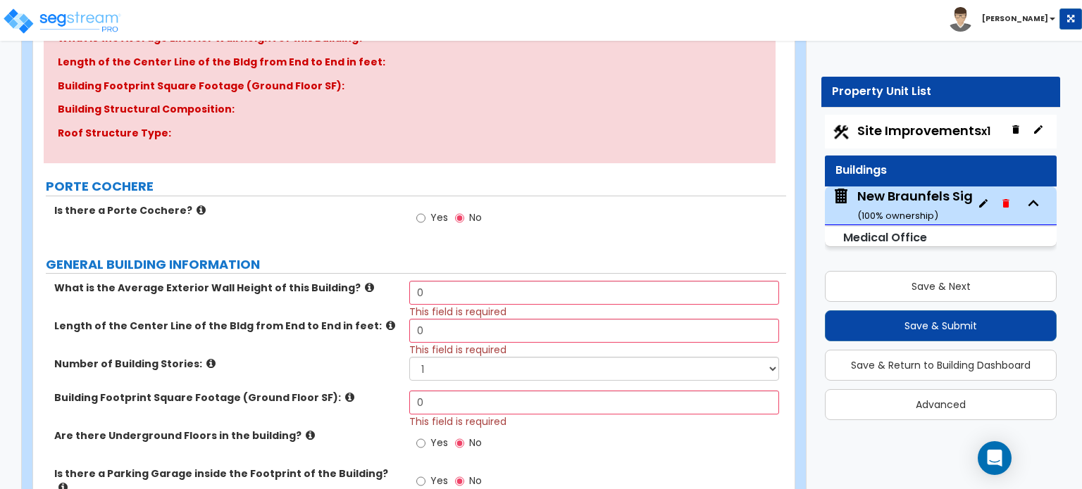
scroll to position [282, 0]
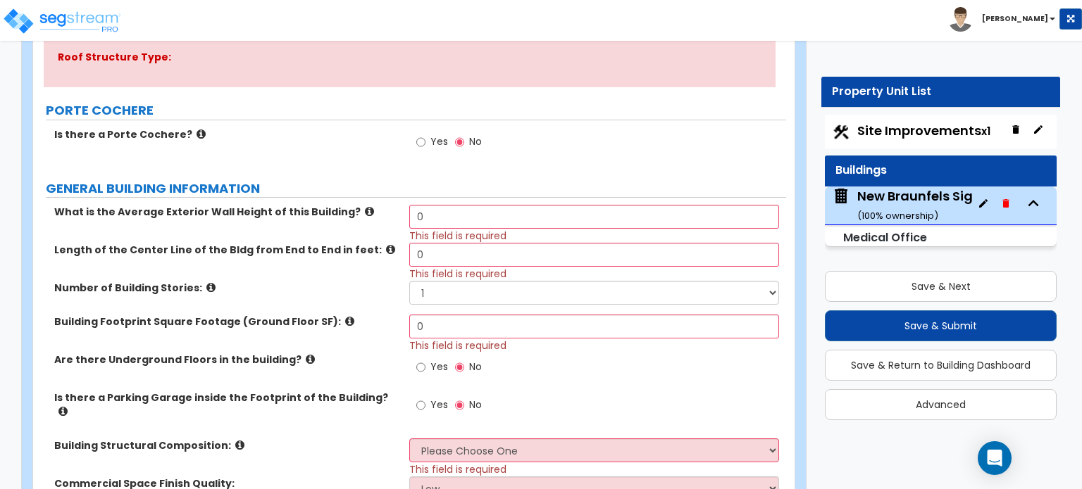
click at [196, 132] on icon at bounding box center [200, 134] width 9 height 11
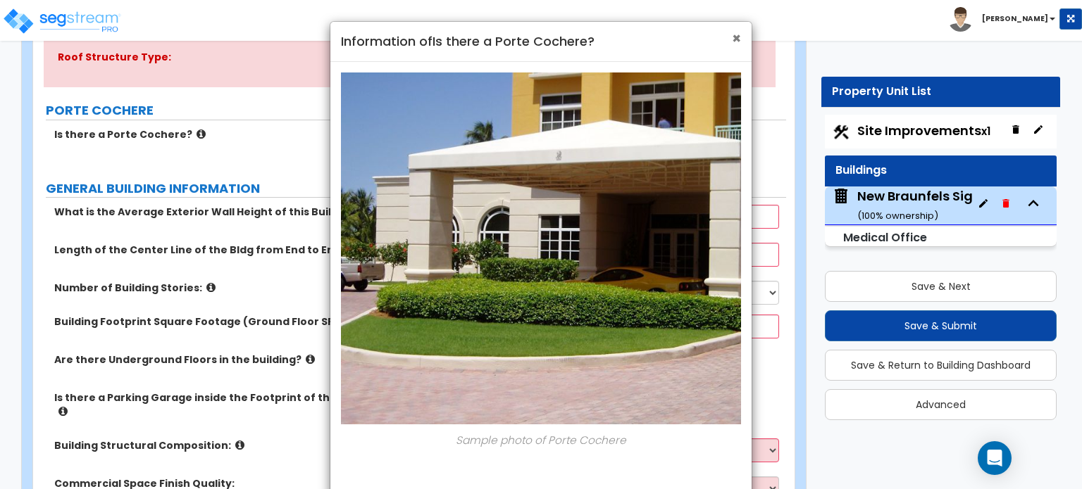
click at [733, 36] on span "×" at bounding box center [736, 38] width 9 height 20
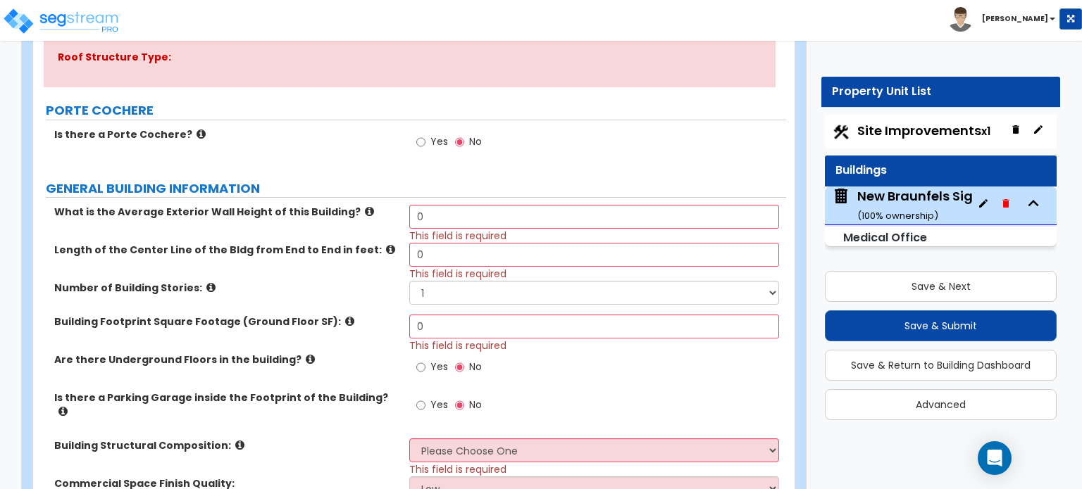
click at [365, 206] on icon at bounding box center [369, 211] width 9 height 11
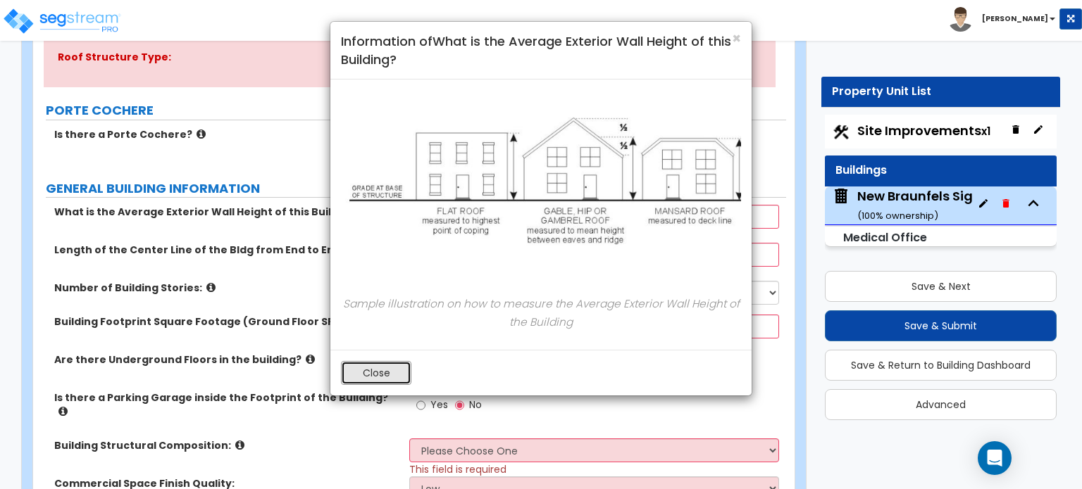
drag, startPoint x: 366, startPoint y: 371, endPoint x: 408, endPoint y: 385, distance: 43.7
click at [368, 373] on button "Close" at bounding box center [376, 373] width 70 height 24
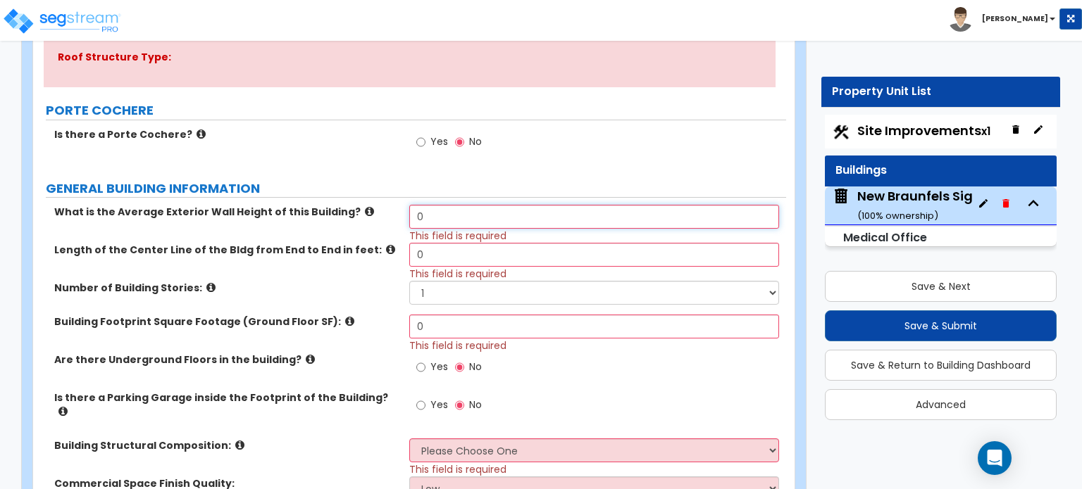
drag, startPoint x: 435, startPoint y: 213, endPoint x: 392, endPoint y: 222, distance: 43.1
click at [392, 222] on div "What is the Average Exterior Wall Height of this Building? 0 This field is requ…" at bounding box center [409, 224] width 753 height 38
type input "26"
click at [373, 287] on label "Number of Building Stories:" at bounding box center [226, 288] width 344 height 14
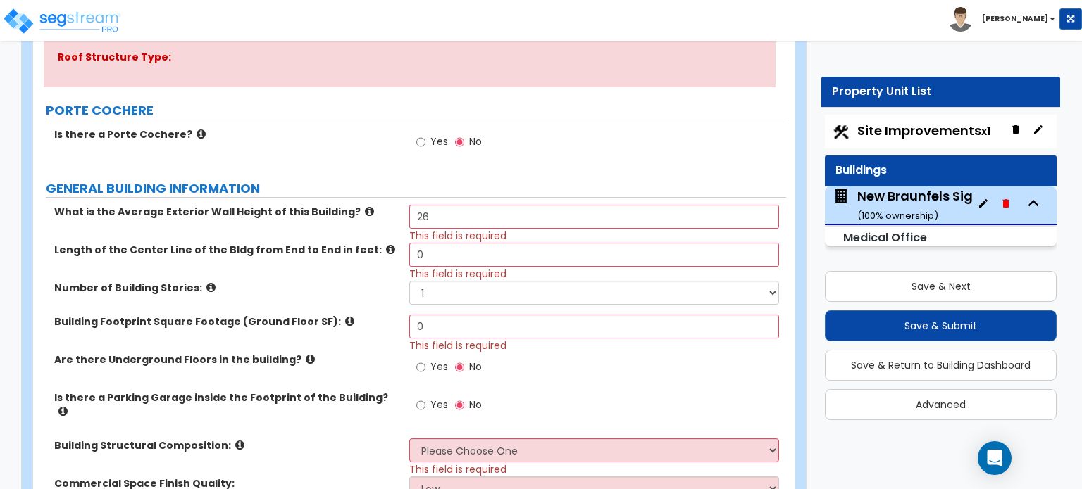
click at [364, 248] on label "Length of the Center Line of the Bldg from End to End in feet:" at bounding box center [226, 250] width 344 height 14
click at [386, 244] on icon at bounding box center [390, 249] width 9 height 11
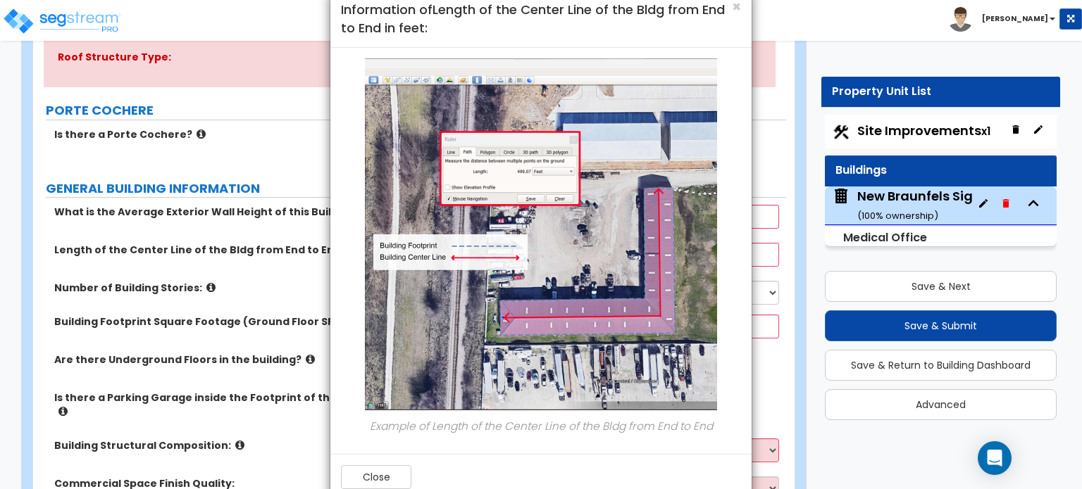
scroll to position [63, 0]
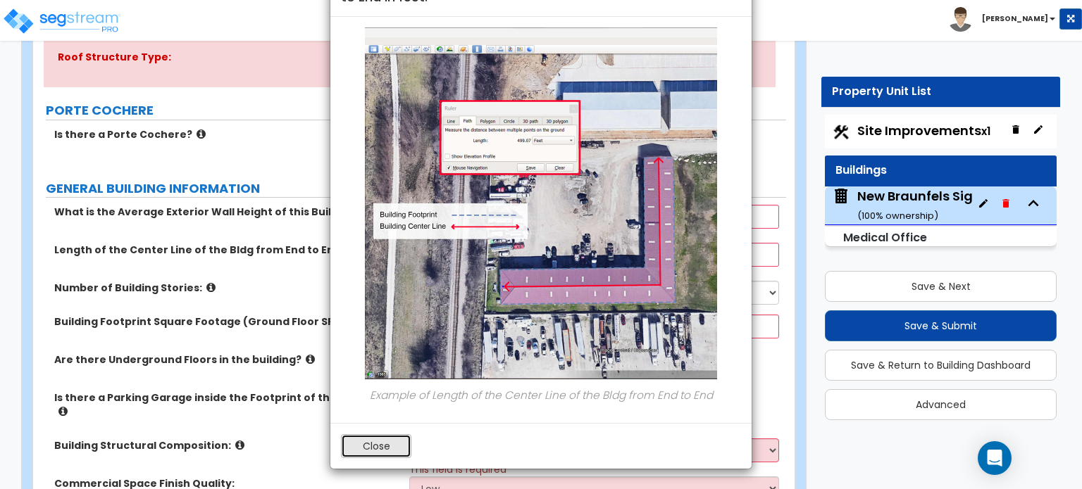
click at [382, 446] on button "Close" at bounding box center [376, 447] width 70 height 24
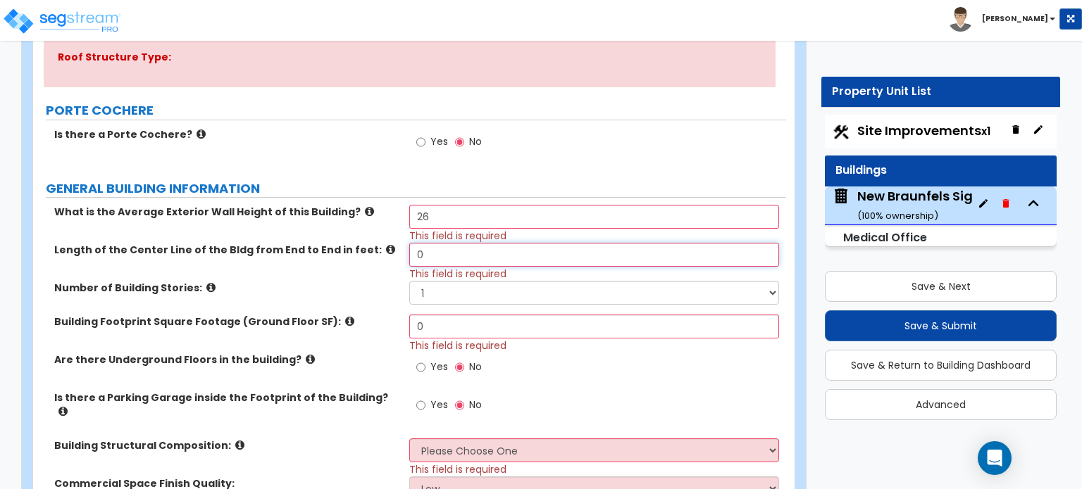
drag, startPoint x: 439, startPoint y: 256, endPoint x: 387, endPoint y: 273, distance: 55.5
click at [387, 273] on div "Length of the Center Line of the Bldg from End to End in feet: 0 This field is …" at bounding box center [409, 262] width 753 height 38
type input "263"
click at [194, 282] on label "Number of Building Stories:" at bounding box center [226, 288] width 344 height 14
click at [206, 288] on icon at bounding box center [210, 287] width 9 height 11
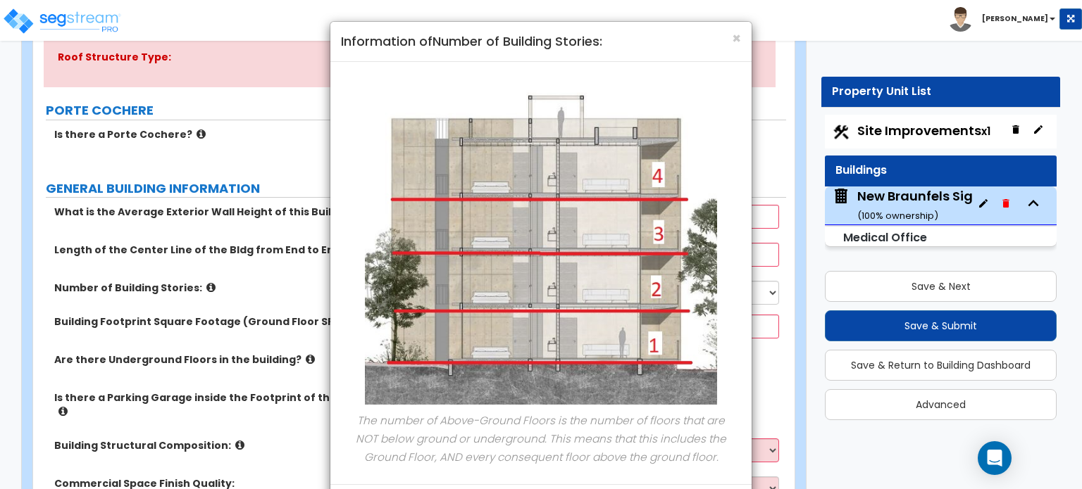
drag, startPoint x: 730, startPoint y: 41, endPoint x: 724, endPoint y: 49, distance: 9.6
click at [729, 42] on h4 "Information of Number of Building Stories:" at bounding box center [541, 41] width 400 height 18
drag, startPoint x: 735, startPoint y: 41, endPoint x: 682, endPoint y: 88, distance: 70.8
click at [735, 41] on span "×" at bounding box center [736, 38] width 9 height 20
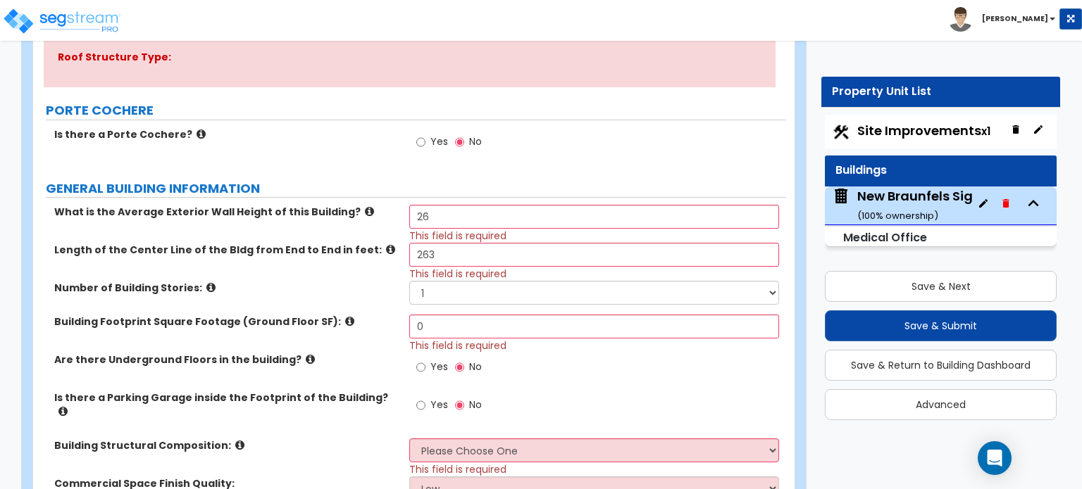
click at [345, 319] on icon at bounding box center [349, 321] width 9 height 11
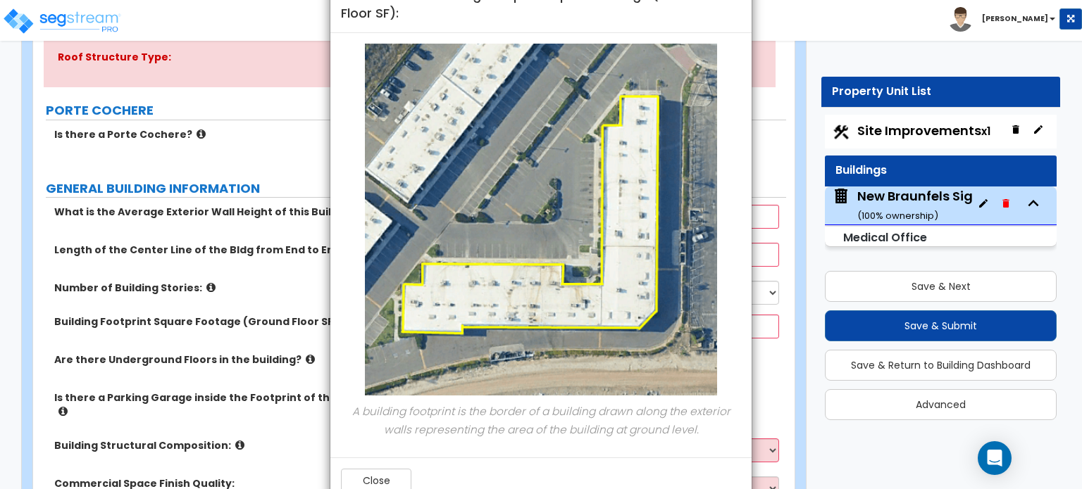
scroll to position [81, 0]
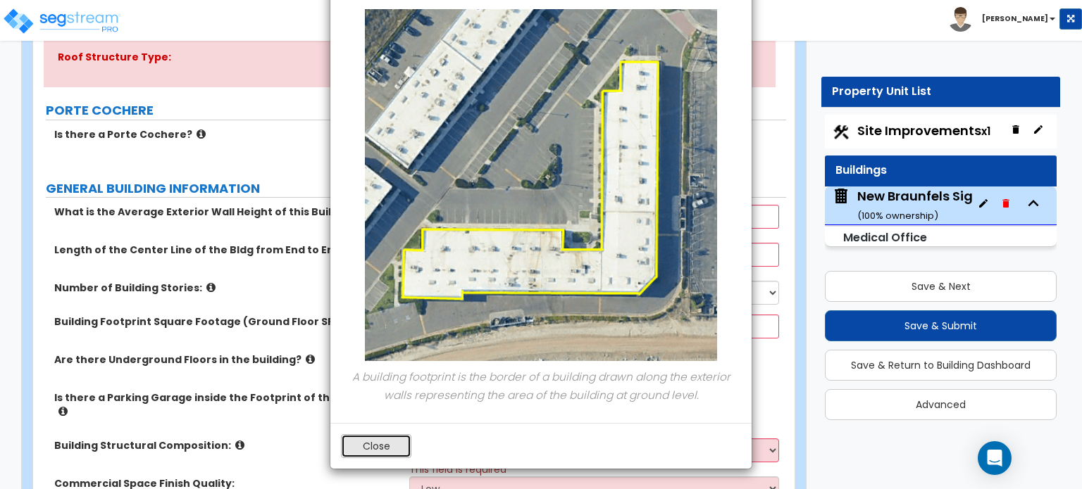
click at [389, 444] on button "Close" at bounding box center [376, 447] width 70 height 24
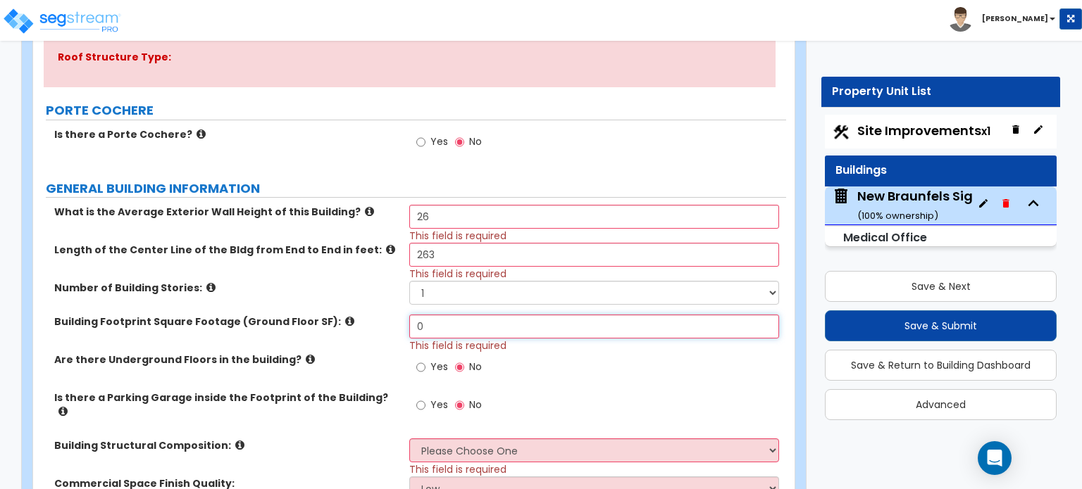
drag, startPoint x: 438, startPoint y: 329, endPoint x: 399, endPoint y: 330, distance: 39.4
click at [399, 330] on div "Building Footprint Square Footage (Ground Floor SF): 0 This field is required" at bounding box center [409, 334] width 753 height 38
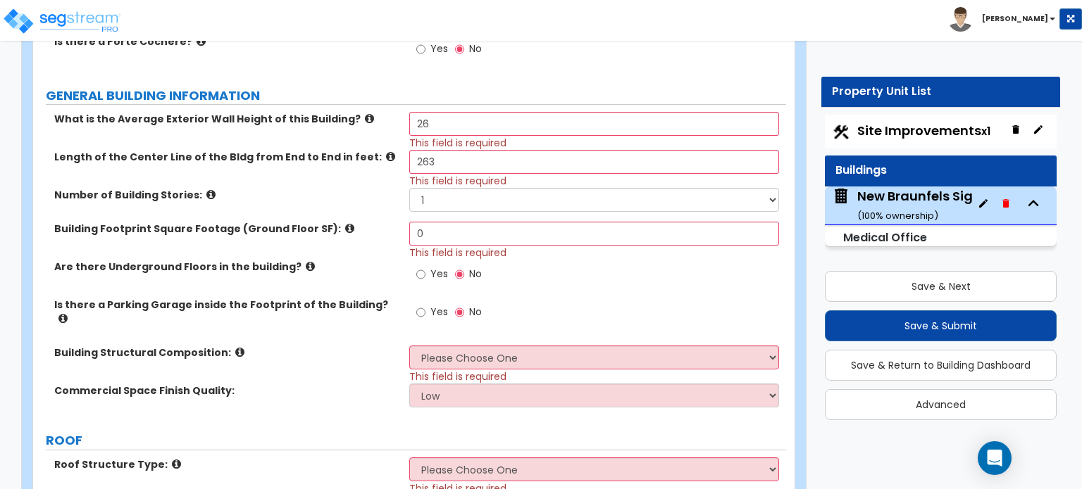
scroll to position [352, 0]
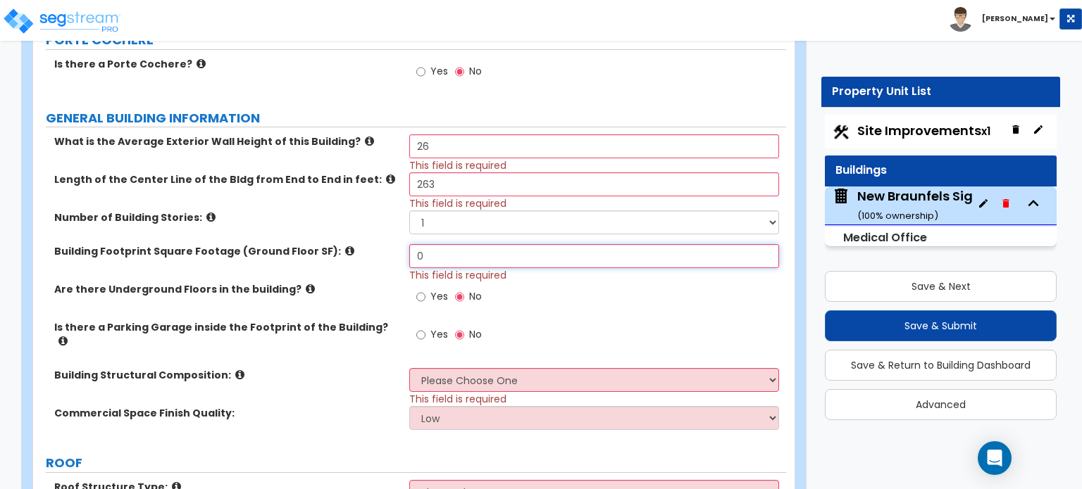
drag, startPoint x: 442, startPoint y: 259, endPoint x: 406, endPoint y: 262, distance: 36.0
click at [406, 262] on div "Building Footprint Square Footage (Ground Floor SF): 0 This field is required" at bounding box center [409, 263] width 753 height 38
type input "20,994"
click at [815, 270] on div "Property Unit List Site Improvements x1 Buildings New Braunfels Sigma Pain Clin…" at bounding box center [935, 255] width 270 height 357
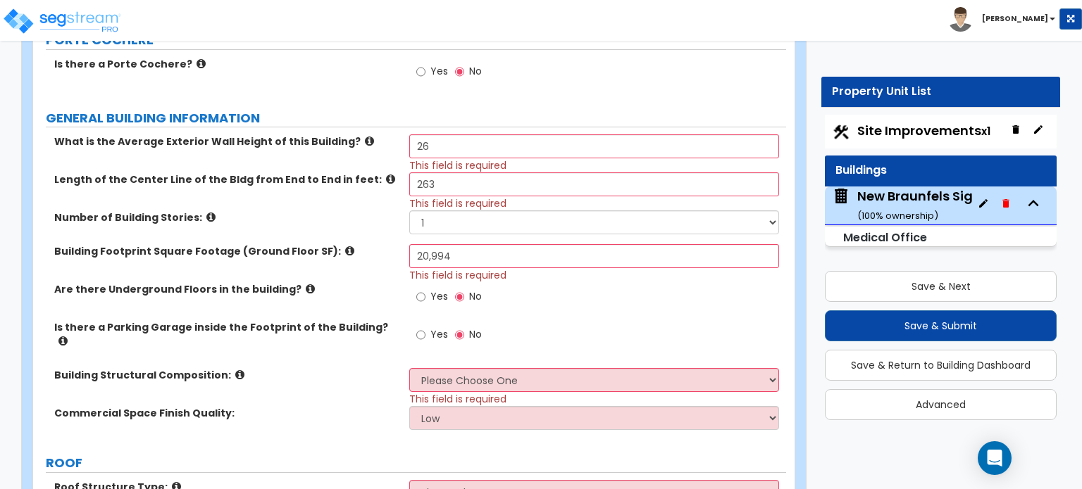
click at [68, 336] on icon at bounding box center [62, 341] width 9 height 11
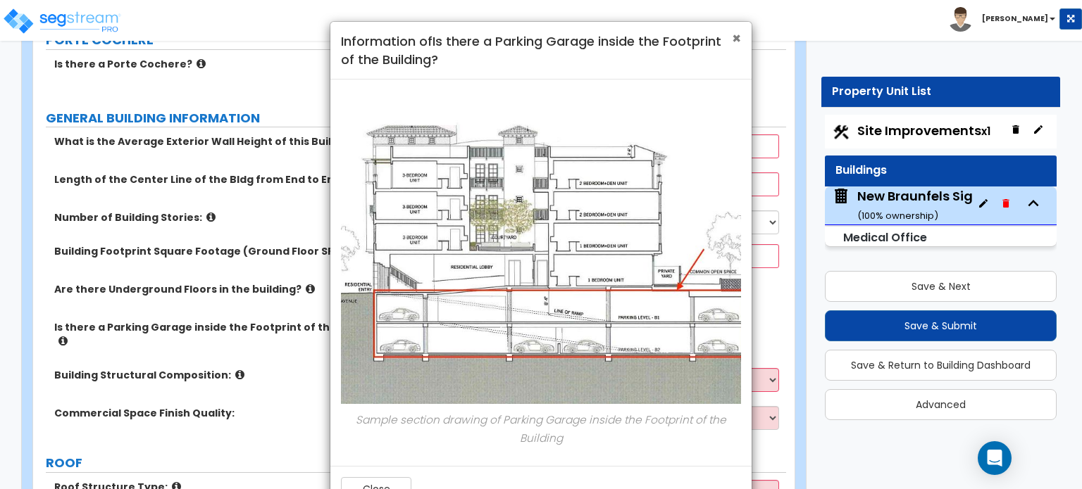
click at [740, 37] on span "×" at bounding box center [736, 38] width 9 height 20
click at [740, 37] on div "Toggle navigation [PERSON_NAME]" at bounding box center [541, 20] width 1082 height 41
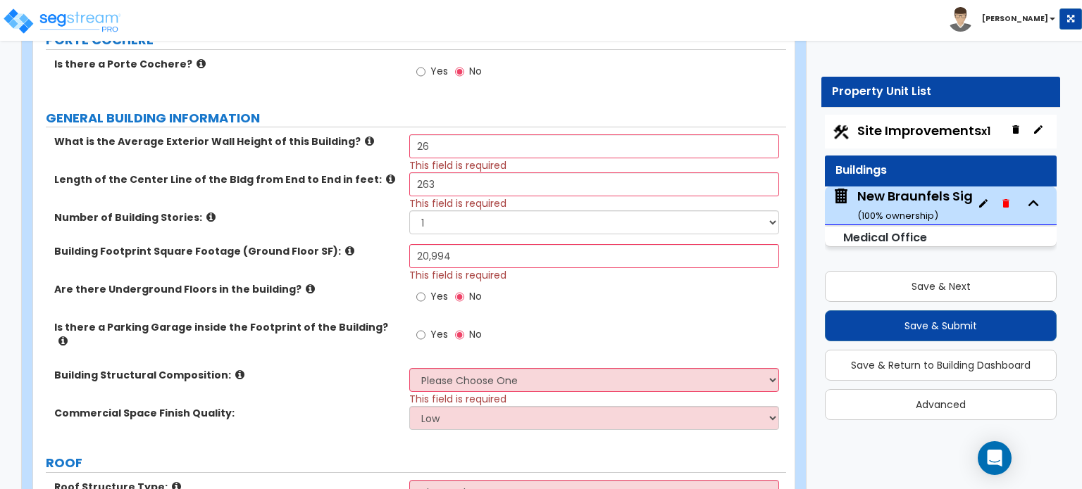
click at [68, 336] on icon at bounding box center [62, 341] width 9 height 11
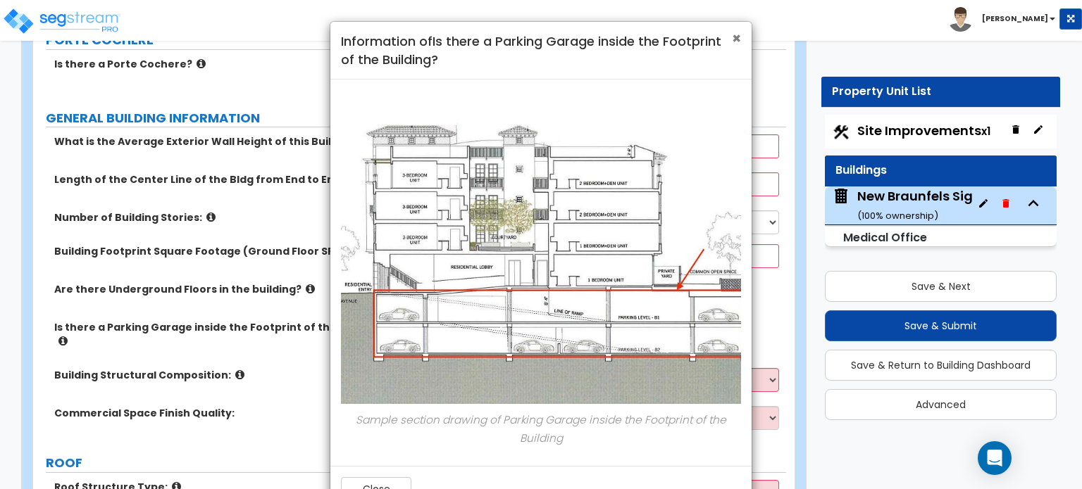
click at [732, 37] on span "×" at bounding box center [736, 38] width 9 height 20
click at [732, 37] on div "Toggle navigation [PERSON_NAME]" at bounding box center [541, 20] width 1082 height 41
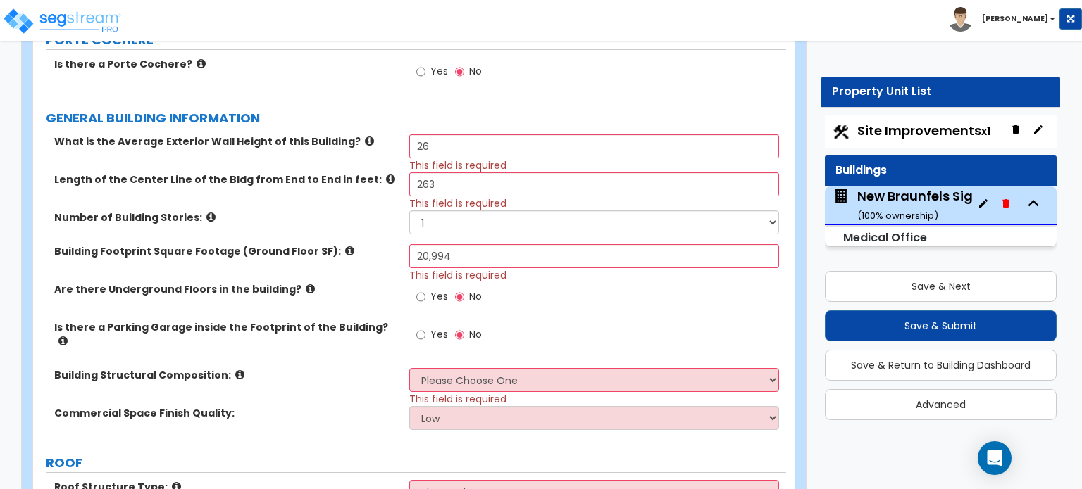
click at [235, 370] on icon at bounding box center [239, 375] width 9 height 11
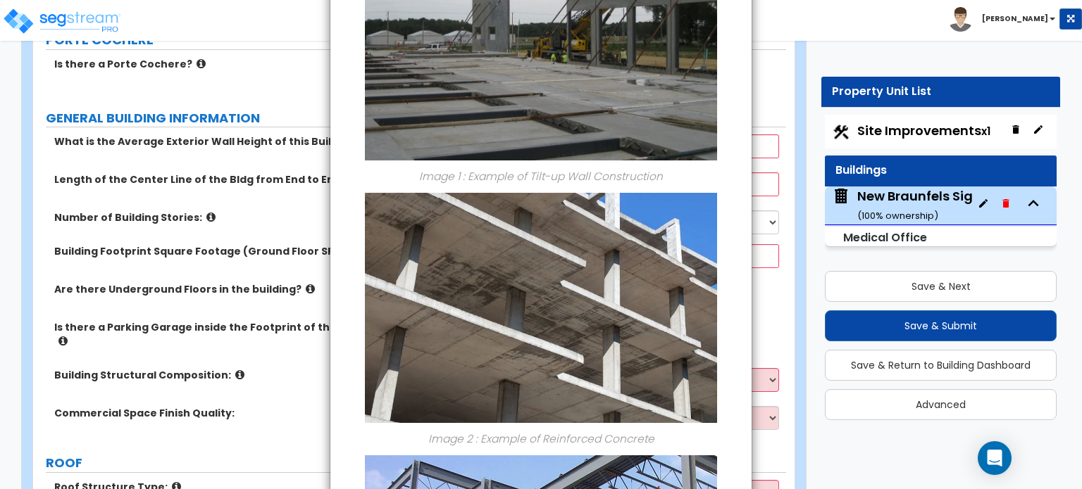
scroll to position [0, 0]
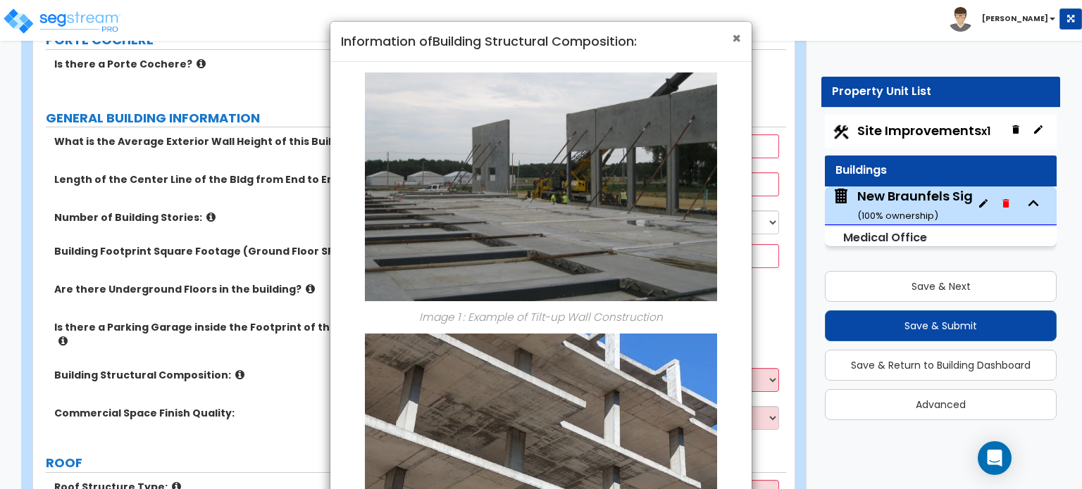
click at [733, 39] on span "×" at bounding box center [736, 38] width 9 height 20
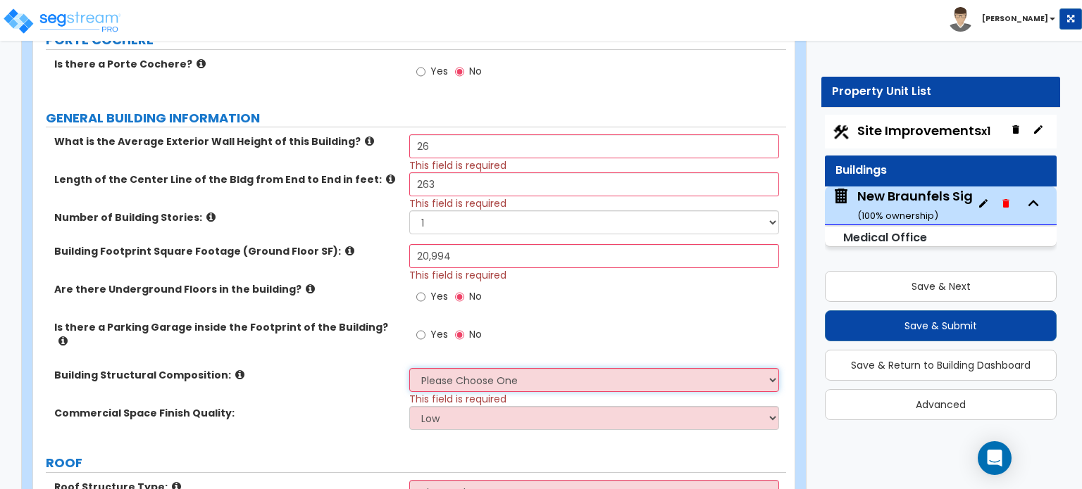
click at [466, 368] on select "Please Choose One Tilt-up Wall Construction Reinforced Concrete Structural Stee…" at bounding box center [593, 380] width 369 height 24
select select "8"
click at [409, 368] on select "Please Choose One Tilt-up Wall Construction Reinforced Concrete Structural Stee…" at bounding box center [593, 380] width 369 height 24
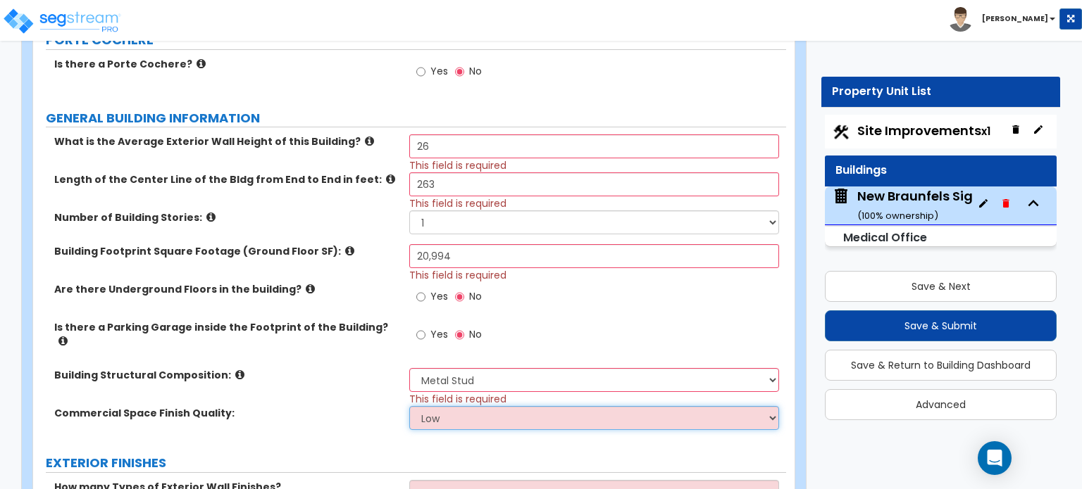
click at [445, 413] on select "Low Average High" at bounding box center [593, 418] width 369 height 24
select select "1"
click at [409, 406] on select "Low Average High" at bounding box center [593, 418] width 369 height 24
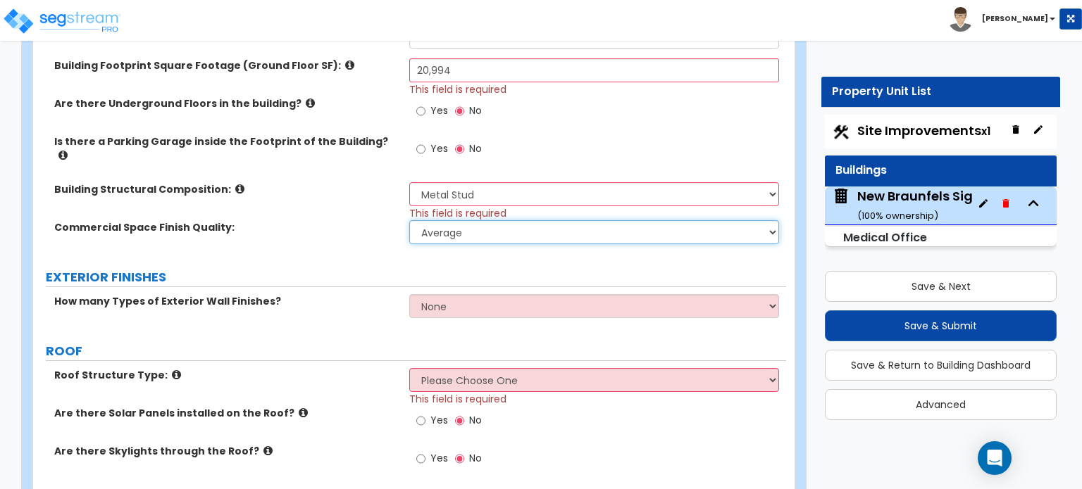
scroll to position [563, 0]
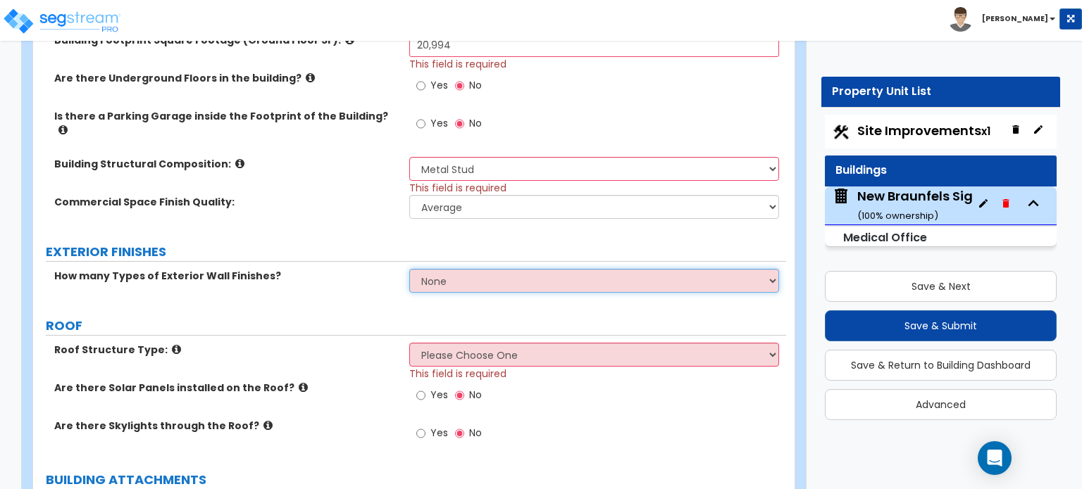
click at [457, 274] on select "None 1 2 3" at bounding box center [593, 281] width 369 height 24
select select "1"
click at [409, 269] on select "None 1 2 3" at bounding box center [593, 281] width 369 height 24
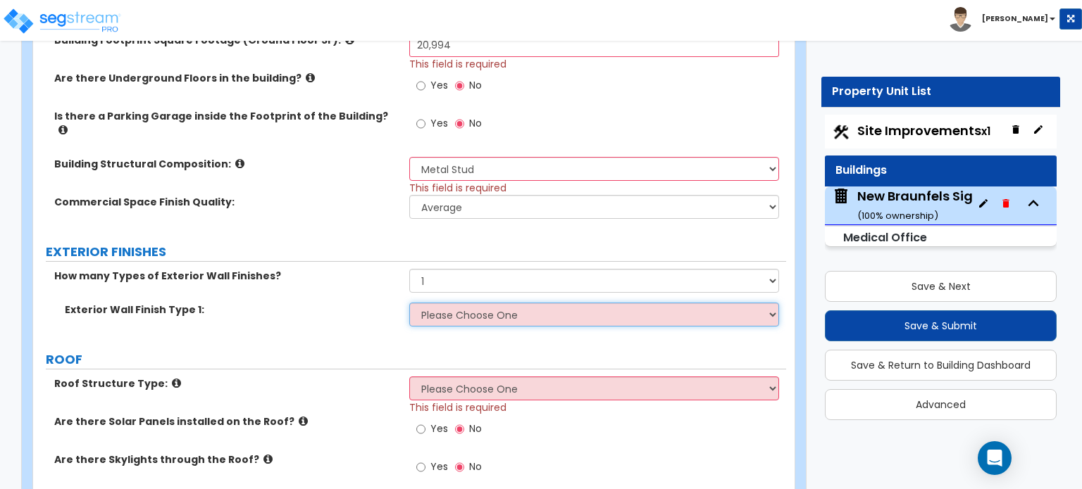
click at [449, 303] on select "Please Choose One No Finish/Shared Wall No Wall Brick Veneer Stone Veneer Wood …" at bounding box center [593, 315] width 369 height 24
select select "11"
click at [409, 303] on select "Please Choose One No Finish/Shared Wall No Wall Brick Veneer Stone Veneer Wood …" at bounding box center [593, 315] width 369 height 24
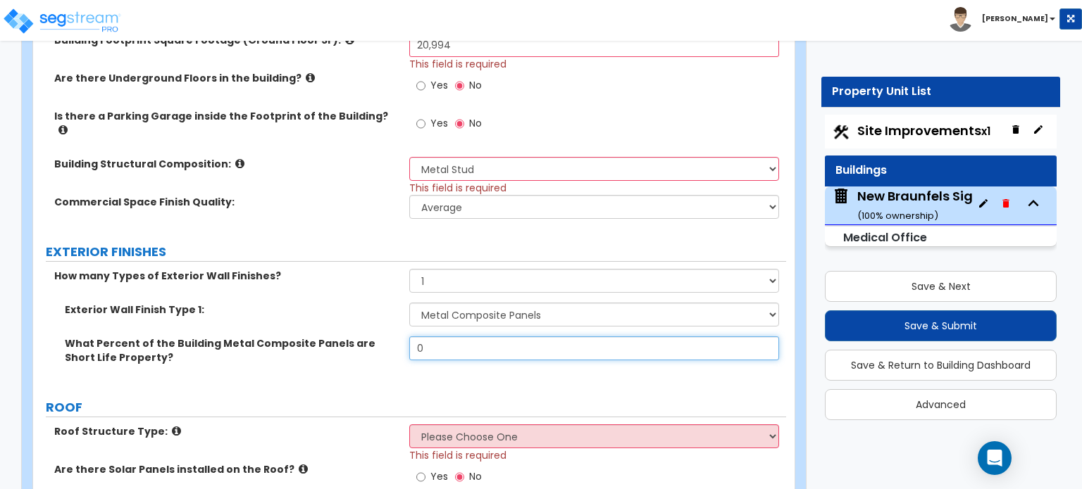
drag, startPoint x: 442, startPoint y: 340, endPoint x: 408, endPoint y: 343, distance: 33.9
click at [408, 343] on div "What Percent of the Building Metal Composite Panels are Short Life Property? 0" at bounding box center [409, 361] width 753 height 48
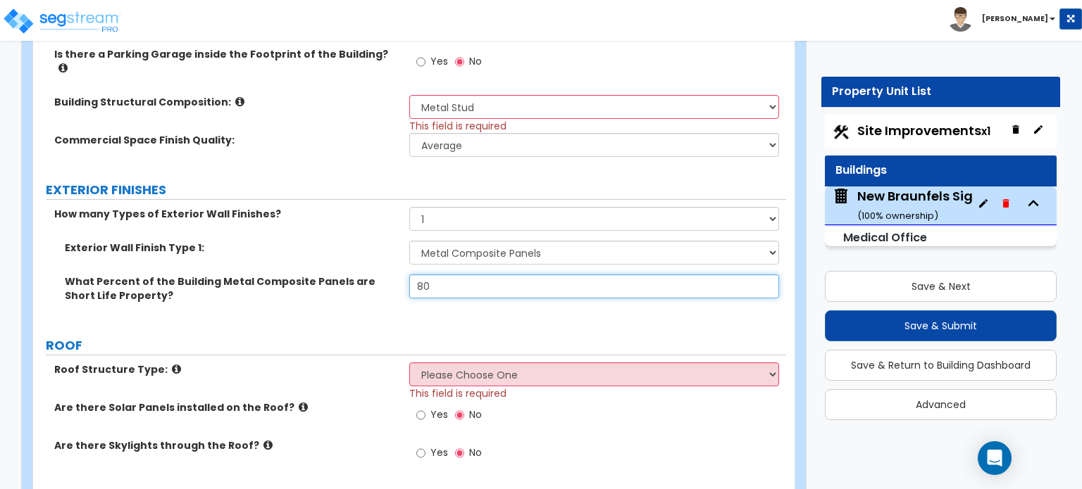
scroll to position [704, 0]
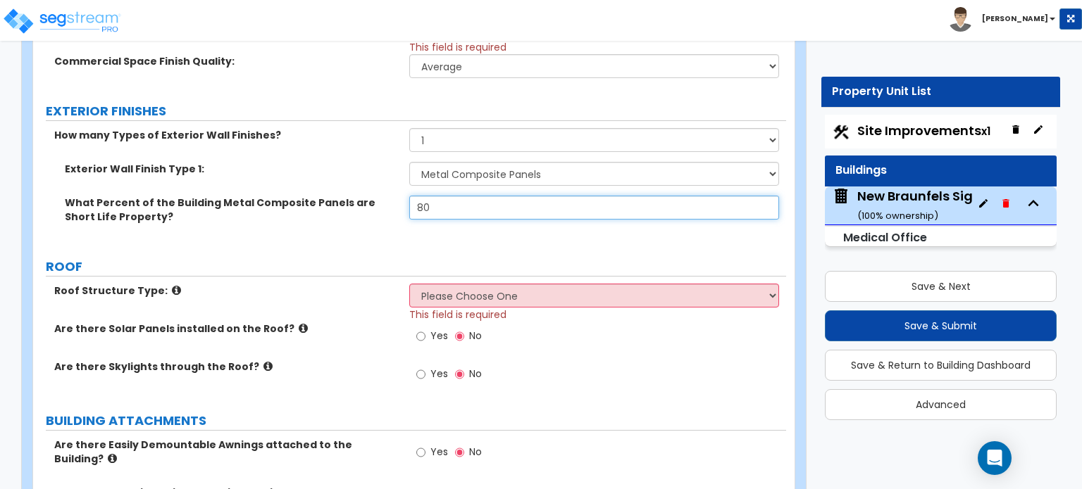
type input "80"
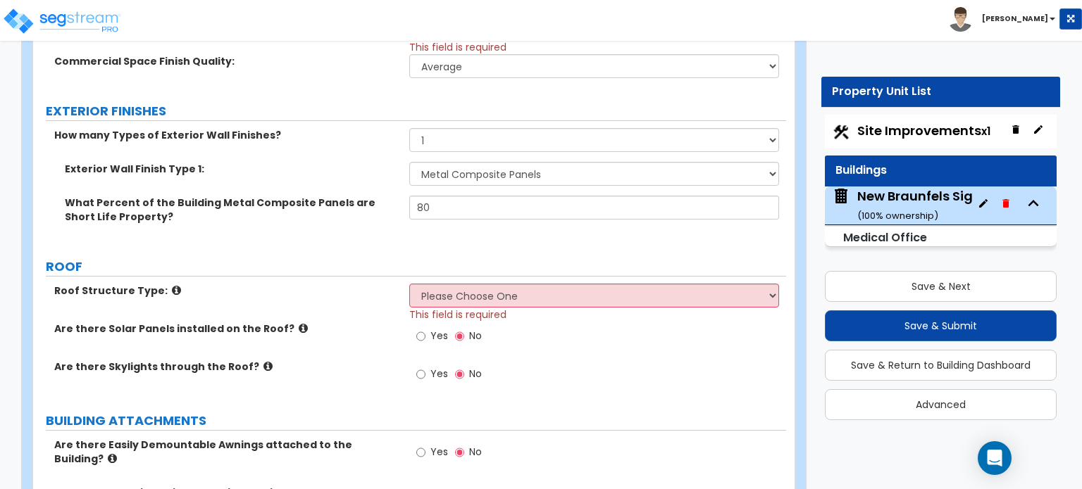
click at [254, 263] on label "ROOF" at bounding box center [416, 267] width 740 height 18
click at [172, 285] on icon at bounding box center [176, 290] width 9 height 11
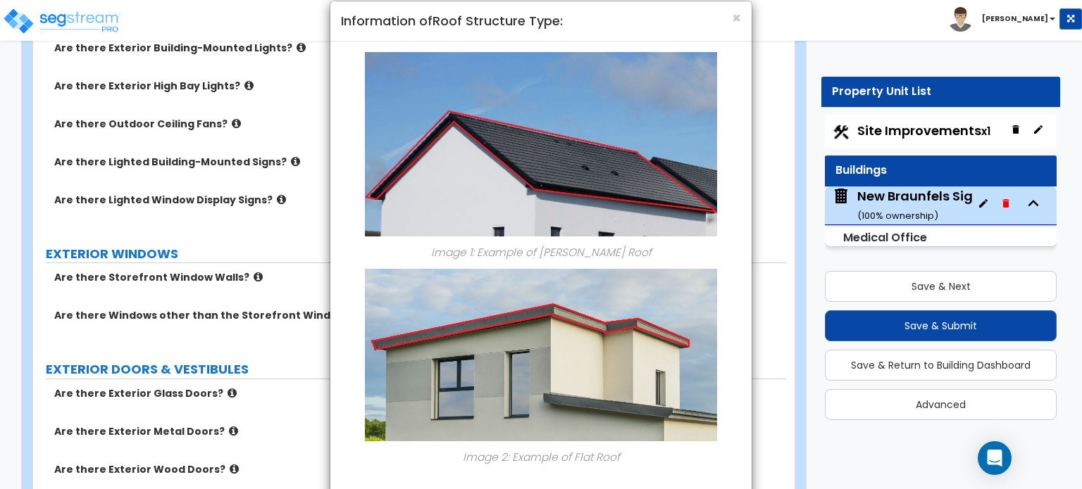
scroll to position [20, 0]
click at [740, 21] on span "×" at bounding box center [736, 18] width 9 height 20
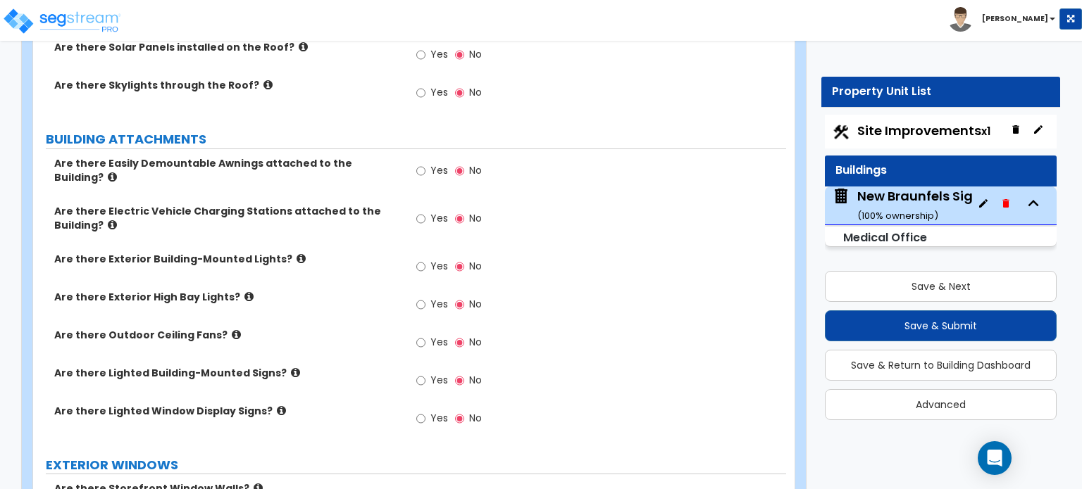
scroll to position [845, 0]
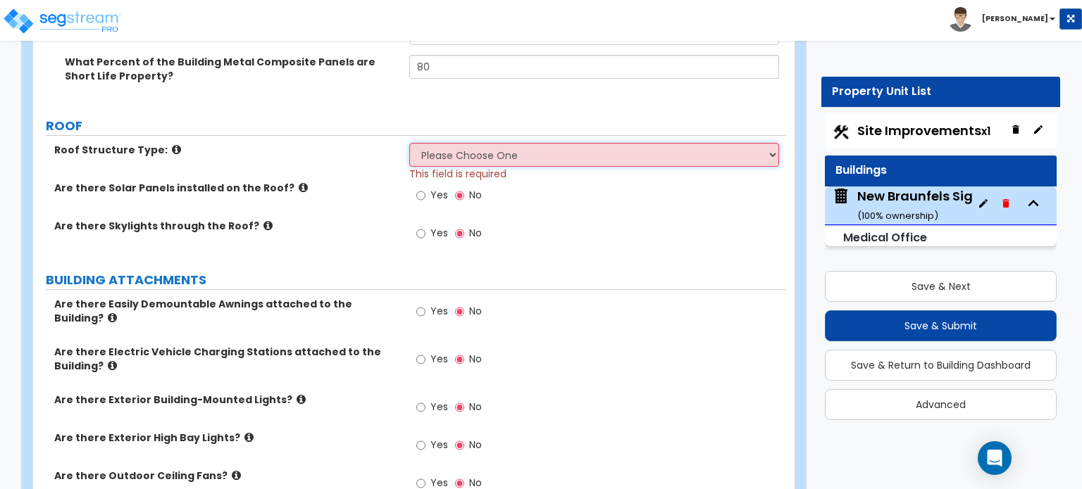
click at [513, 143] on select "Please Choose One [PERSON_NAME] Roof Flat Roof Hybrid [PERSON_NAME] & Flat Roof" at bounding box center [593, 155] width 369 height 24
select select "2"
click at [409, 143] on select "Please Choose One [PERSON_NAME] Roof Flat Roof Hybrid [PERSON_NAME] & Flat Roof" at bounding box center [593, 155] width 369 height 24
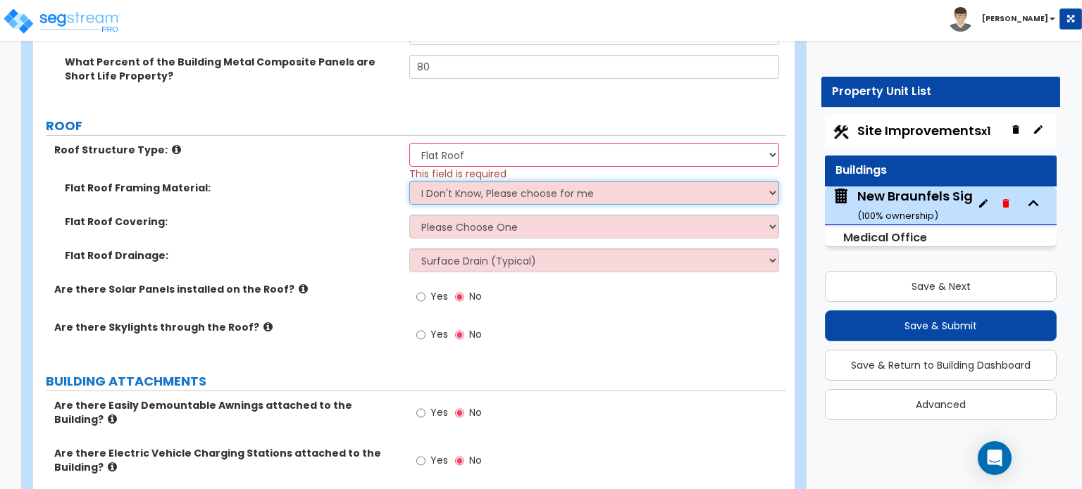
click at [592, 181] on select "I Don't Know, Please choose for me Metal Wood" at bounding box center [593, 193] width 369 height 24
select select "1"
click at [409, 181] on select "I Don't Know, Please choose for me Metal Wood" at bounding box center [593, 193] width 369 height 24
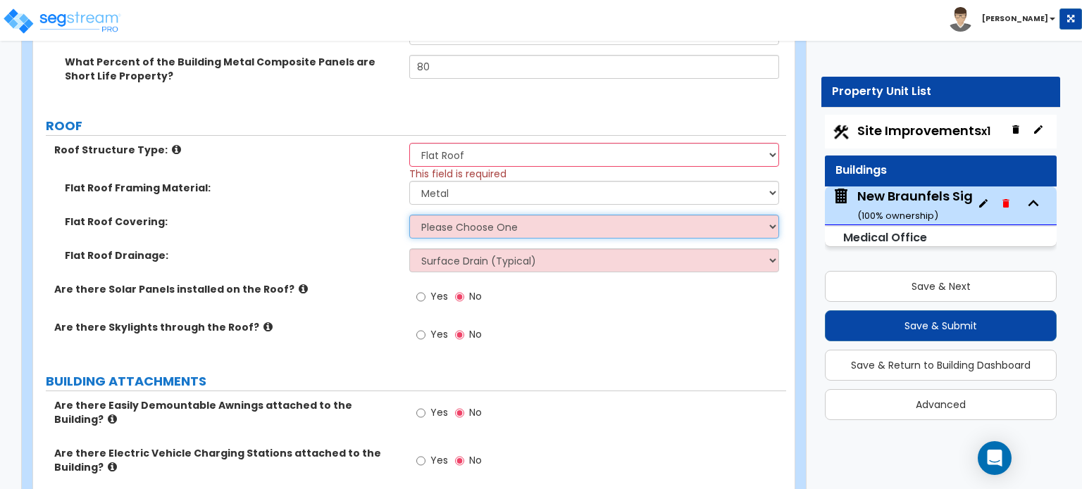
click at [545, 215] on select "Please Choose One Rolled Asphalt PVC Membrane Plastic (EPDM) Membrane Asphalt F…" at bounding box center [593, 227] width 369 height 24
select select "2"
click at [409, 215] on select "Please Choose One Rolled Asphalt PVC Membrane Plastic (EPDM) Membrane Asphalt F…" at bounding box center [593, 227] width 369 height 24
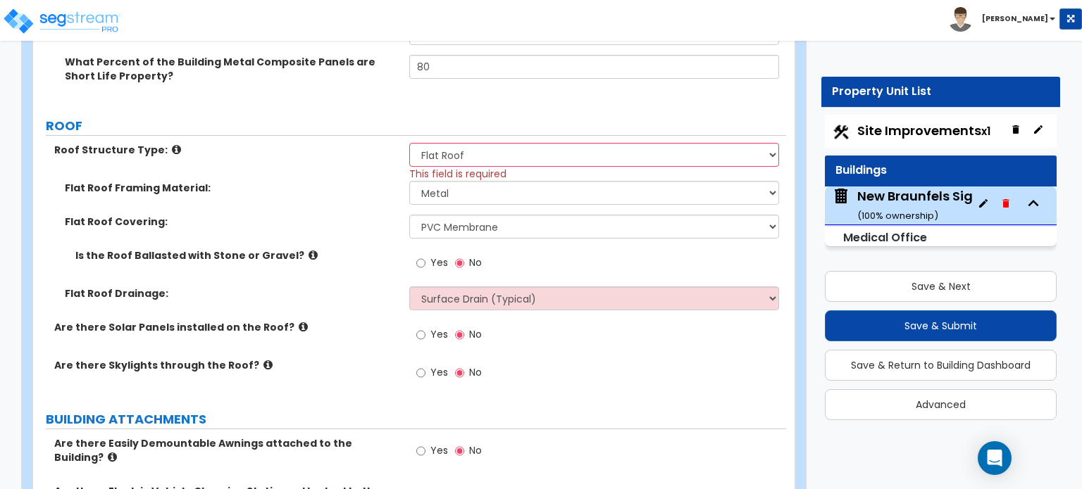
click at [308, 250] on icon at bounding box center [312, 255] width 9 height 11
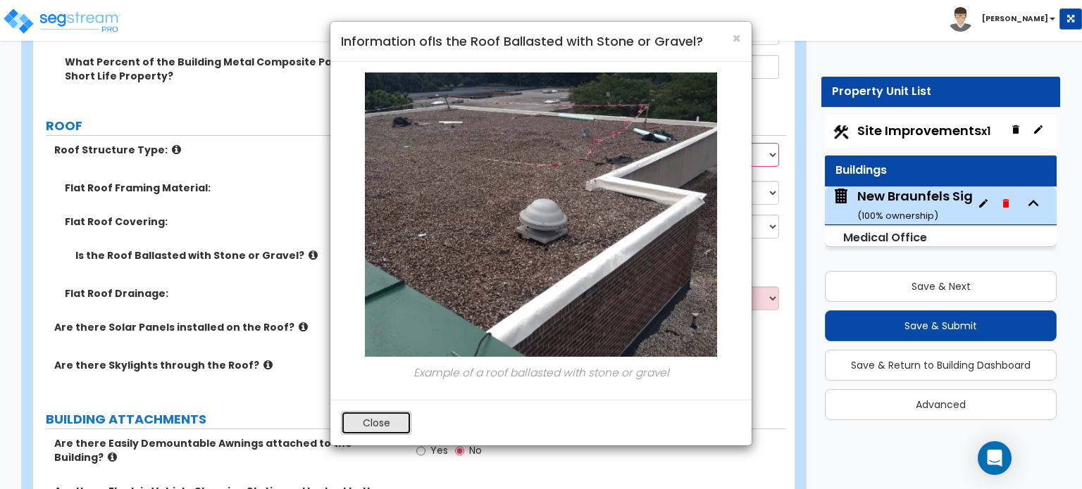
click at [380, 419] on button "Close" at bounding box center [376, 423] width 70 height 24
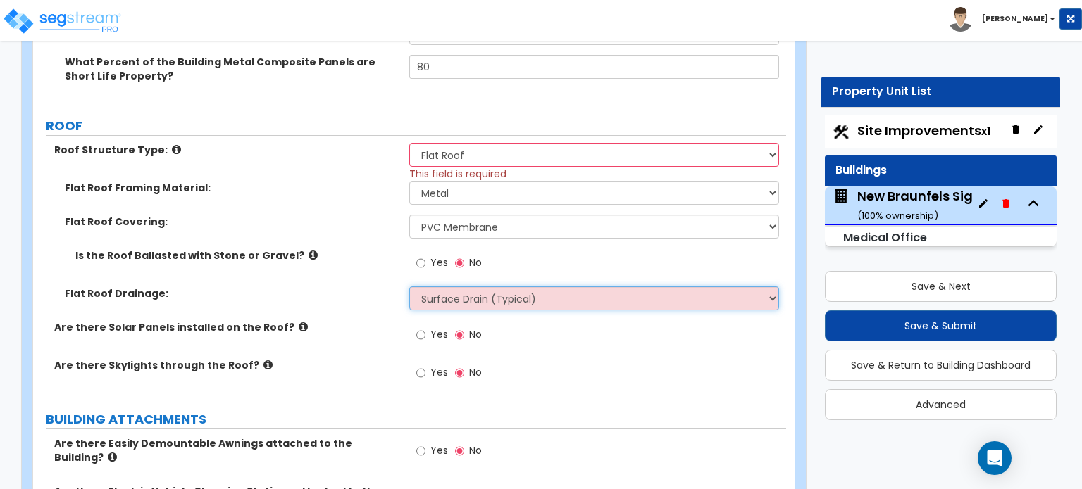
click at [442, 290] on select "Surface Drain (Typical) Gutters Downspout Only" at bounding box center [593, 299] width 369 height 24
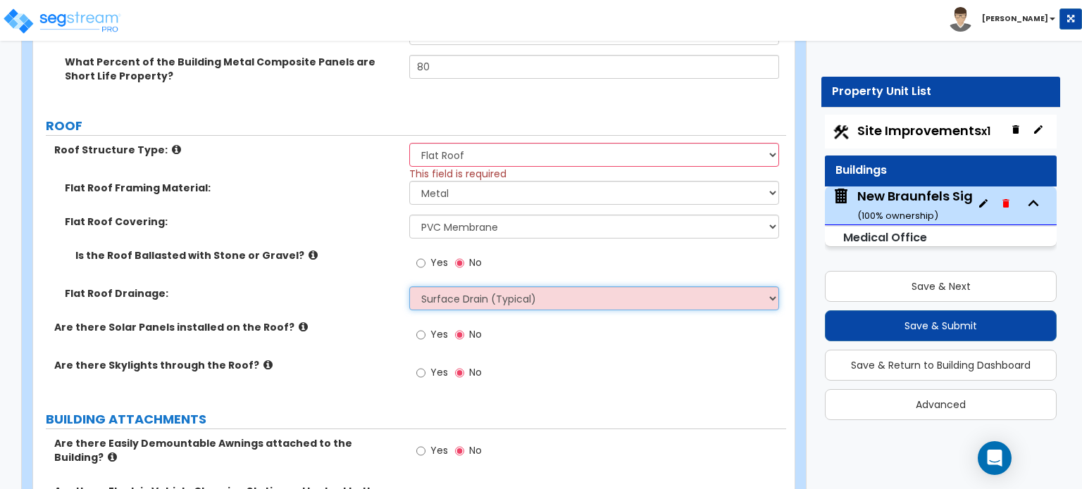
select select "1"
click at [409, 287] on select "Surface Drain (Typical) Gutters Downspout Only" at bounding box center [593, 299] width 369 height 24
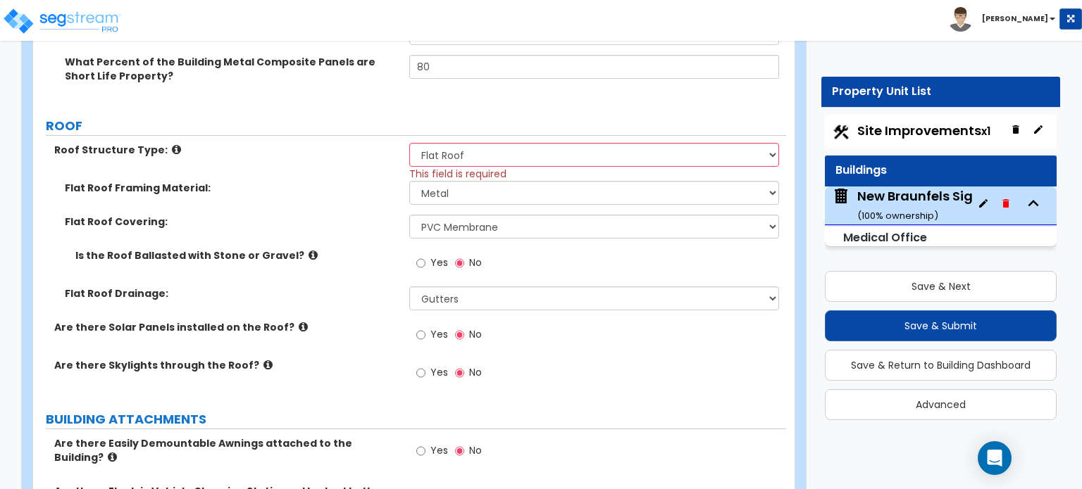
click at [299, 322] on icon at bounding box center [303, 327] width 9 height 11
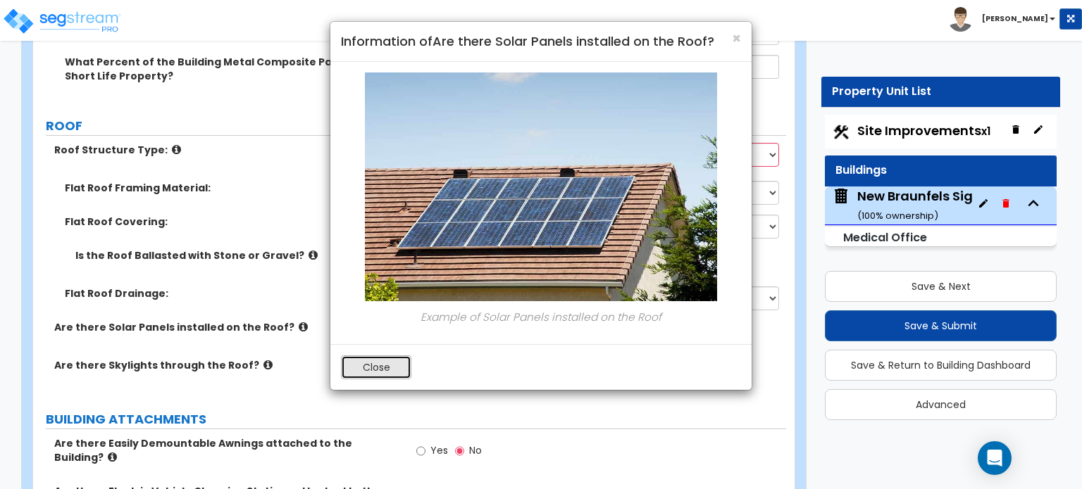
click at [389, 364] on button "Close" at bounding box center [376, 368] width 70 height 24
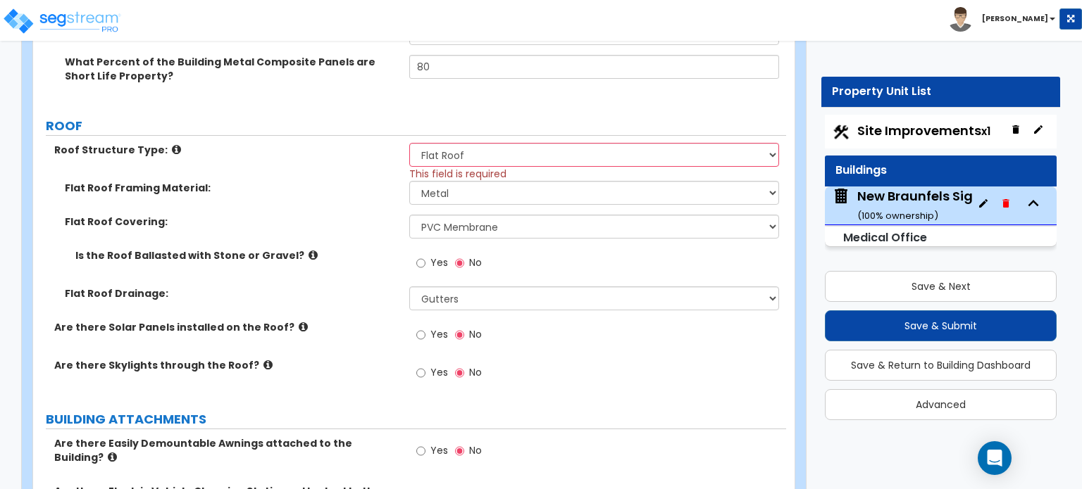
click at [248, 358] on label "Are there Skylights through the Roof?" at bounding box center [226, 365] width 344 height 14
click at [263, 360] on icon at bounding box center [267, 365] width 9 height 11
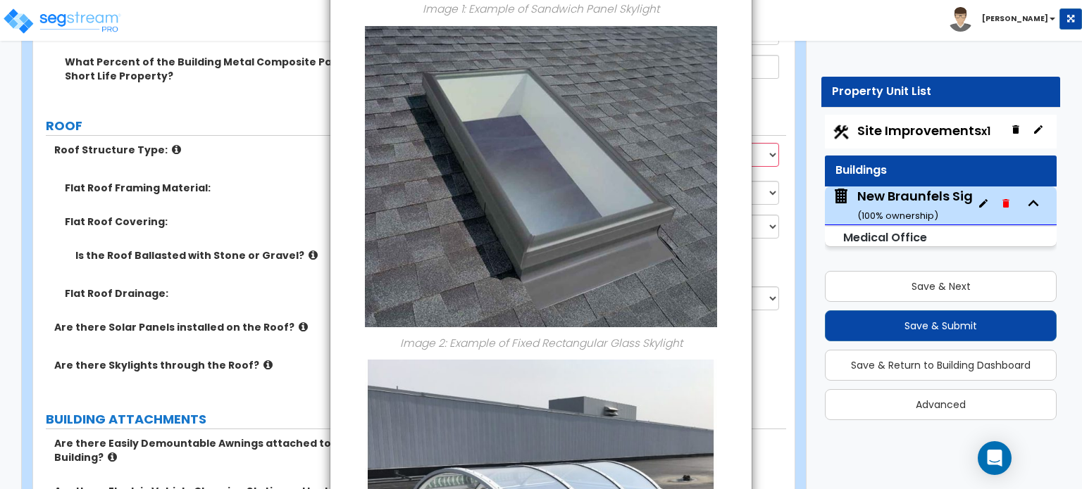
scroll to position [70, 0]
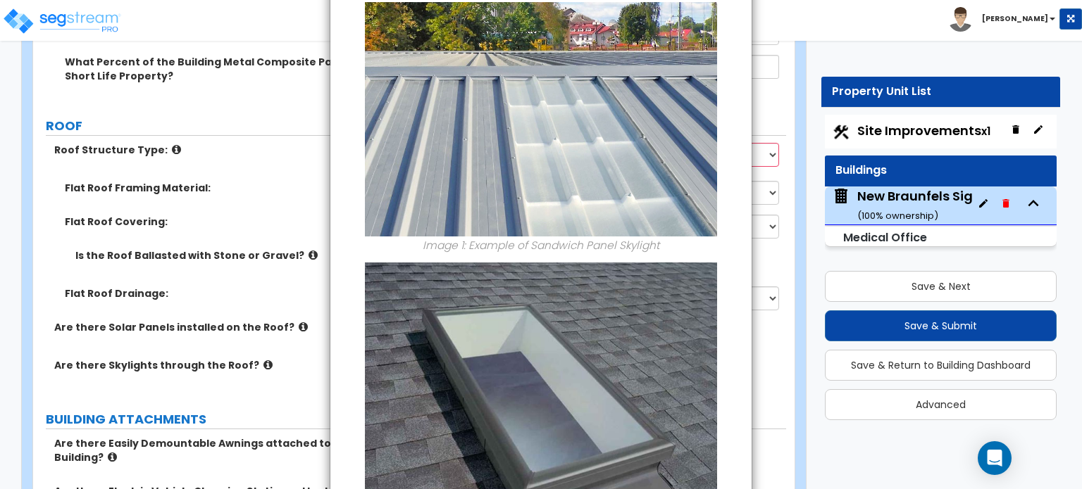
click at [499, 211] on img at bounding box center [541, 119] width 352 height 235
click at [515, 299] on img at bounding box center [541, 412] width 352 height 301
click at [678, 253] on p "Image 1: Example of Sandwich Panel Skylight" at bounding box center [541, 246] width 400 height 18
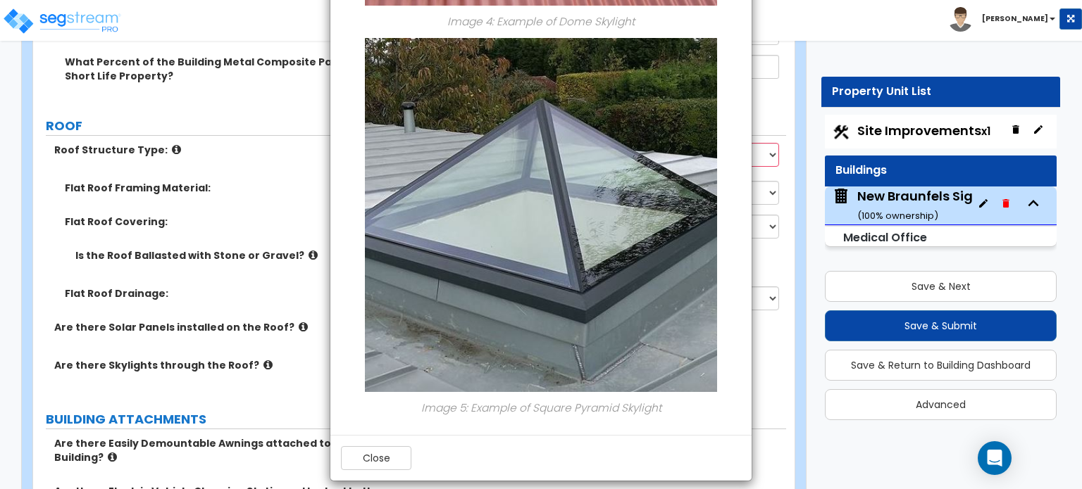
scroll to position [1158, 0]
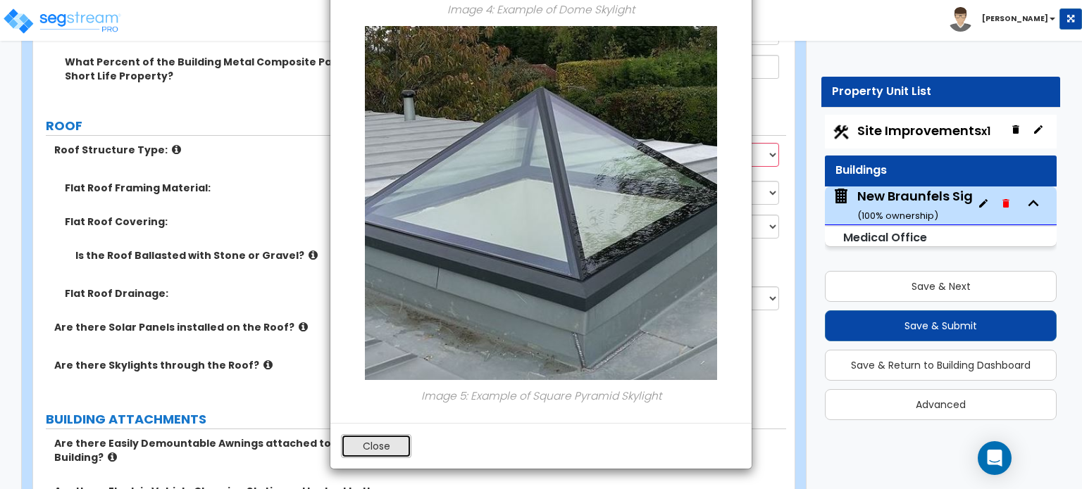
click at [385, 442] on button "Close" at bounding box center [376, 447] width 70 height 24
click at [385, 442] on div "Are there Easily Demountable Awnings attached to the Building? Yes No" at bounding box center [409, 461] width 753 height 48
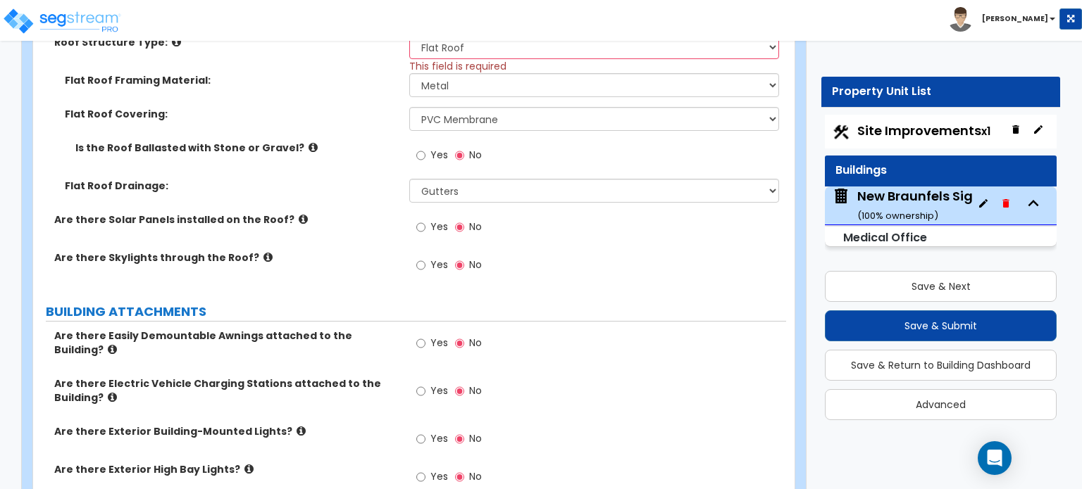
scroll to position [986, 0]
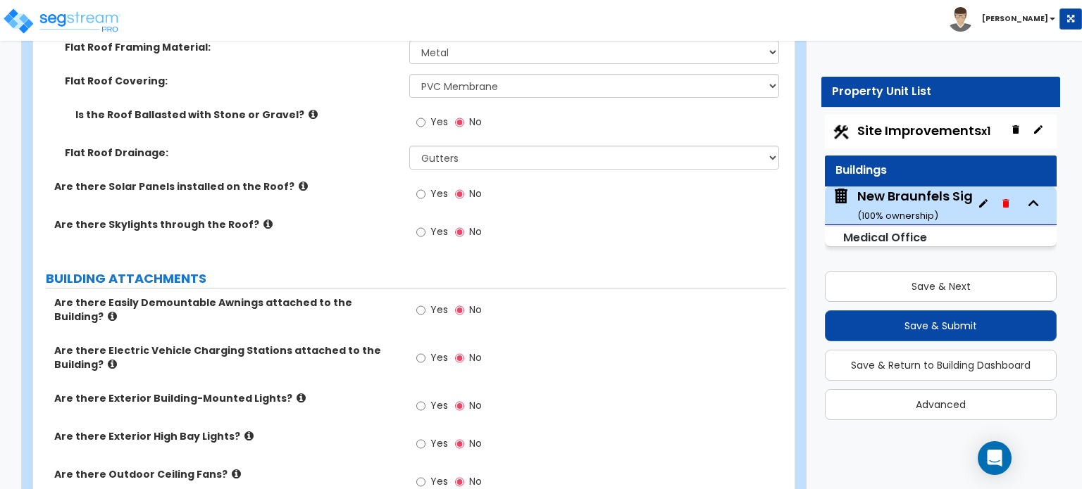
click at [117, 311] on icon at bounding box center [112, 316] width 9 height 11
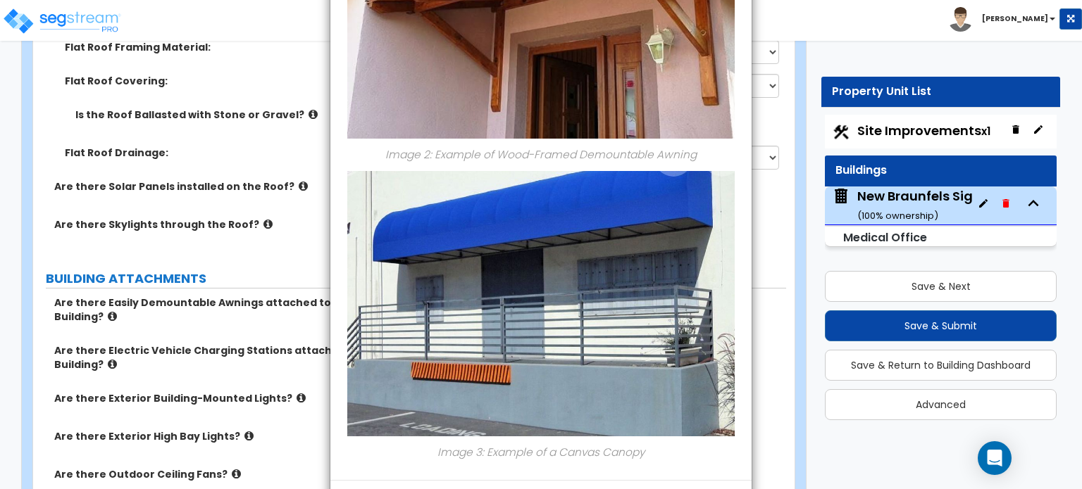
scroll to position [680, 0]
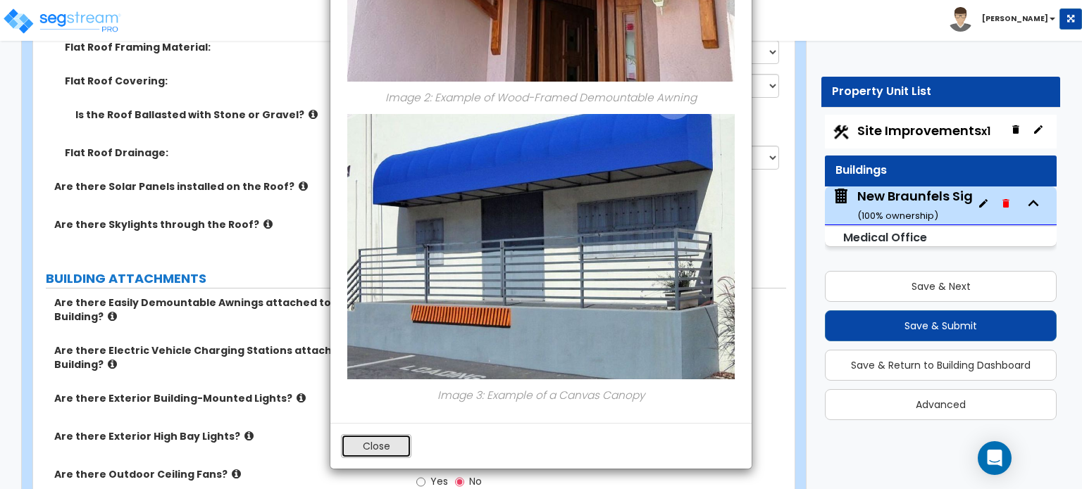
drag, startPoint x: 363, startPoint y: 442, endPoint x: 358, endPoint y: 421, distance: 21.0
click at [363, 443] on button "Close" at bounding box center [376, 447] width 70 height 24
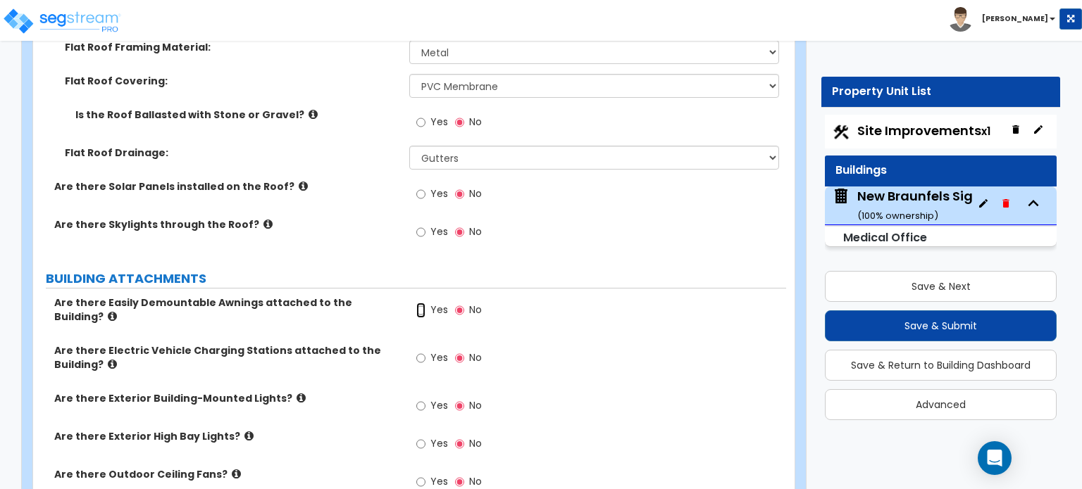
click at [422, 303] on input "Yes" at bounding box center [420, 310] width 9 height 15
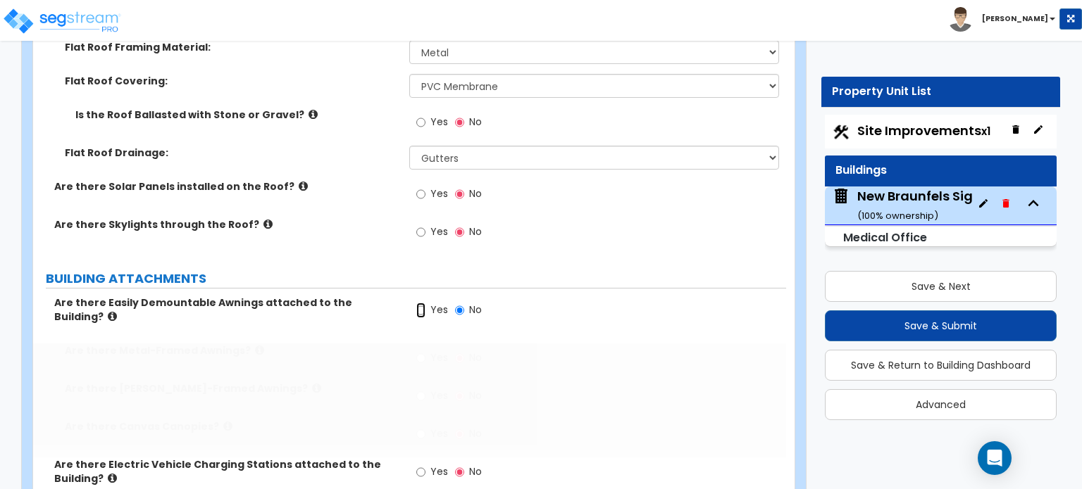
radio input "true"
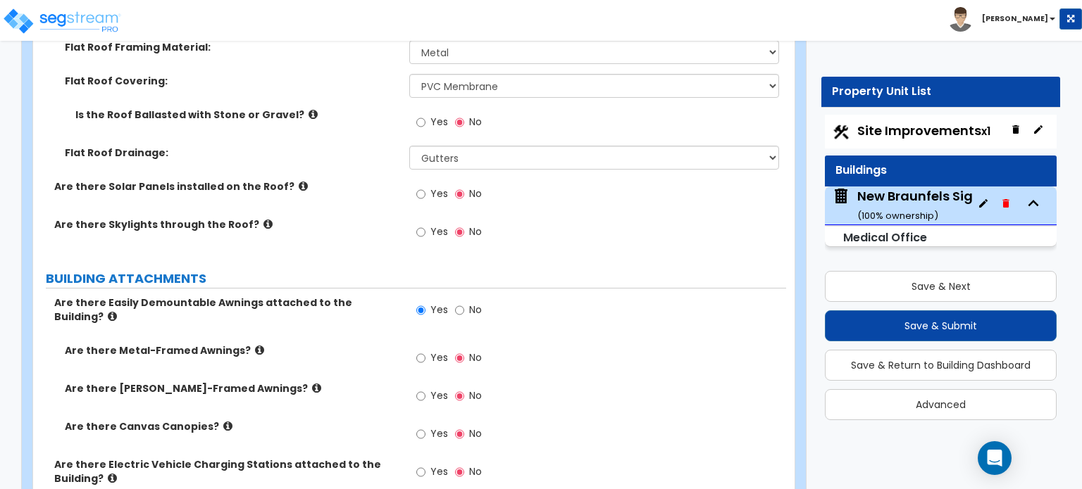
click at [255, 345] on icon at bounding box center [259, 350] width 9 height 11
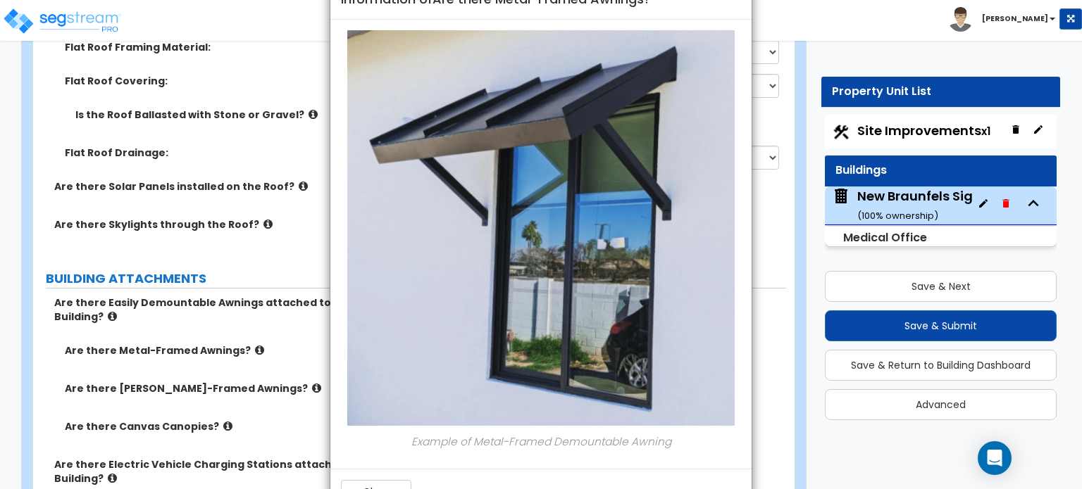
scroll to position [88, 0]
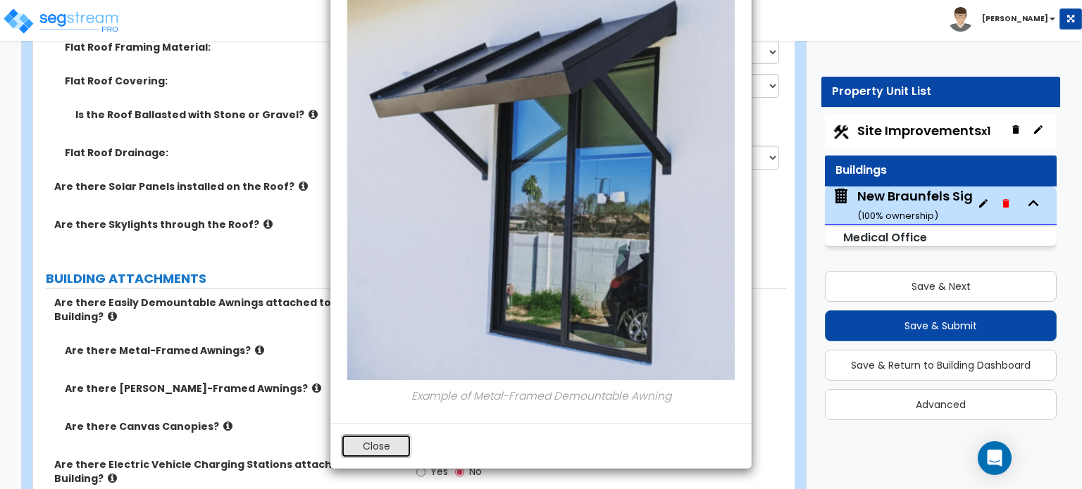
click at [390, 445] on button "Close" at bounding box center [376, 447] width 70 height 24
click at [391, 458] on label "Are there Electric Vehicle Charging Stations attached to the Building?" at bounding box center [226, 472] width 344 height 28
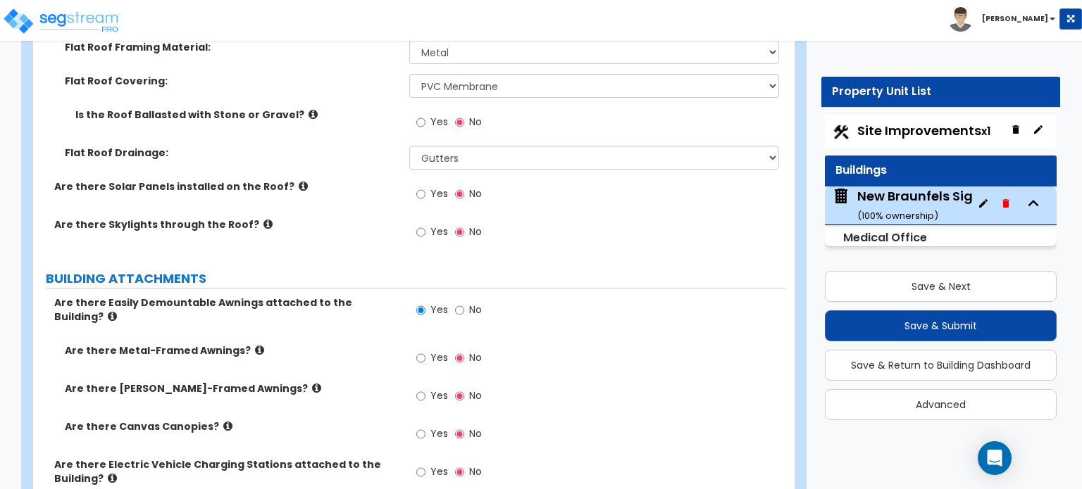
click at [223, 421] on icon at bounding box center [227, 426] width 9 height 11
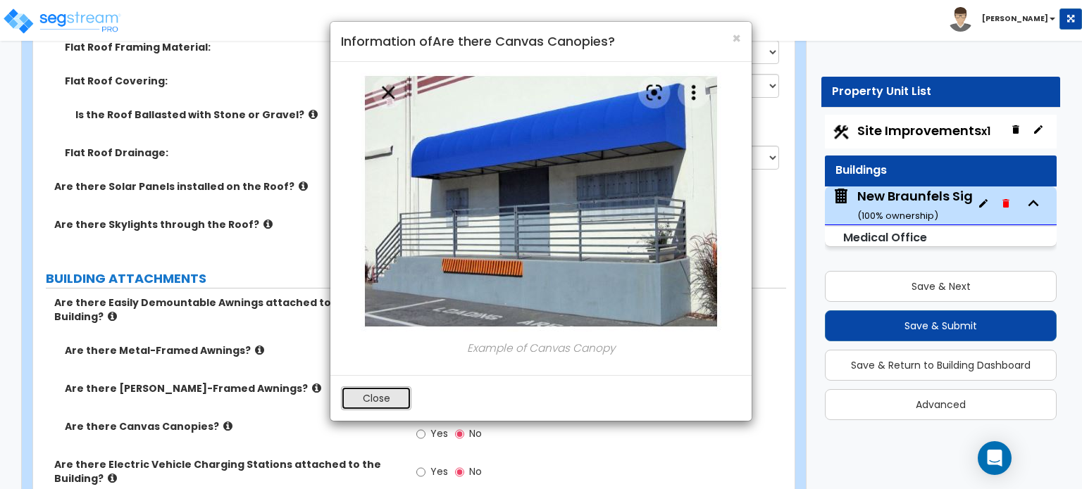
click at [382, 399] on button "Close" at bounding box center [376, 399] width 70 height 24
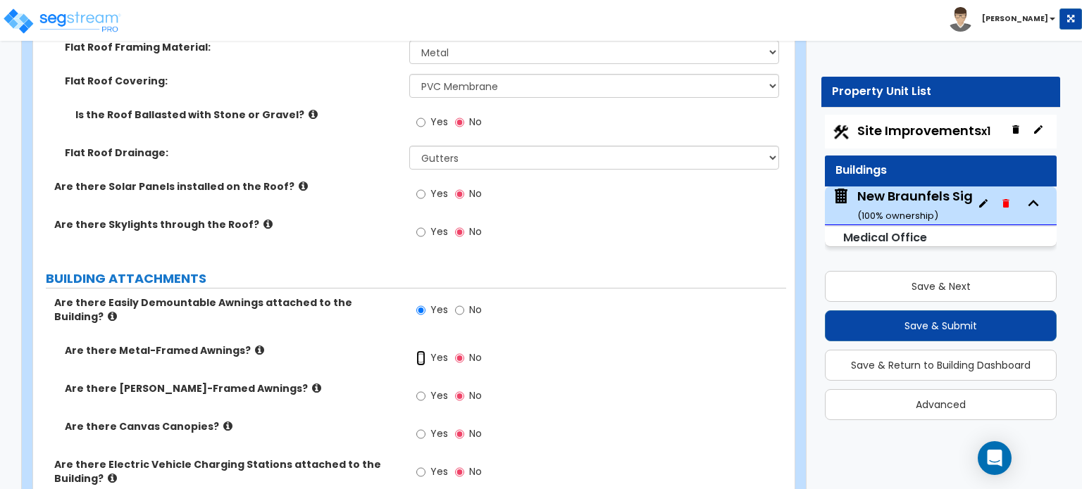
click at [423, 351] on input "Yes" at bounding box center [420, 358] width 9 height 15
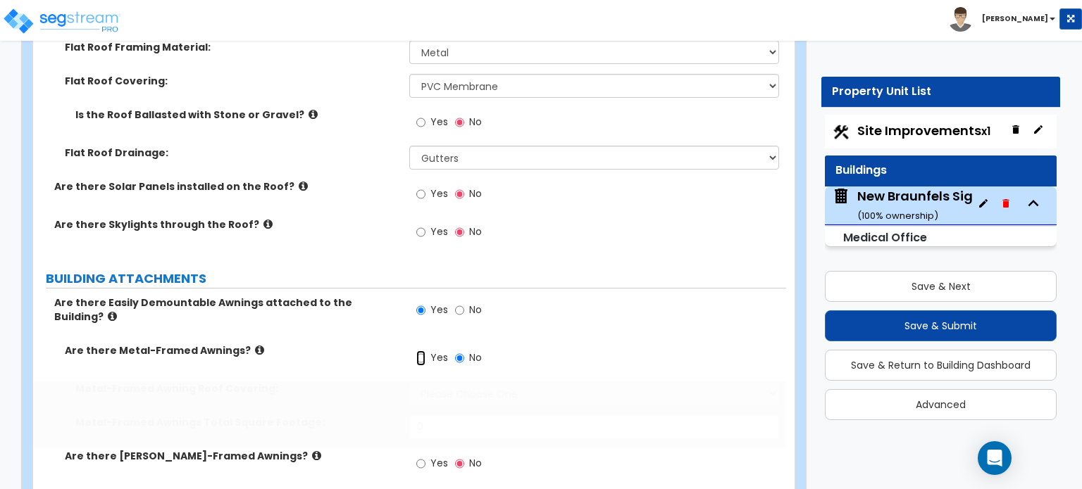
radio input "true"
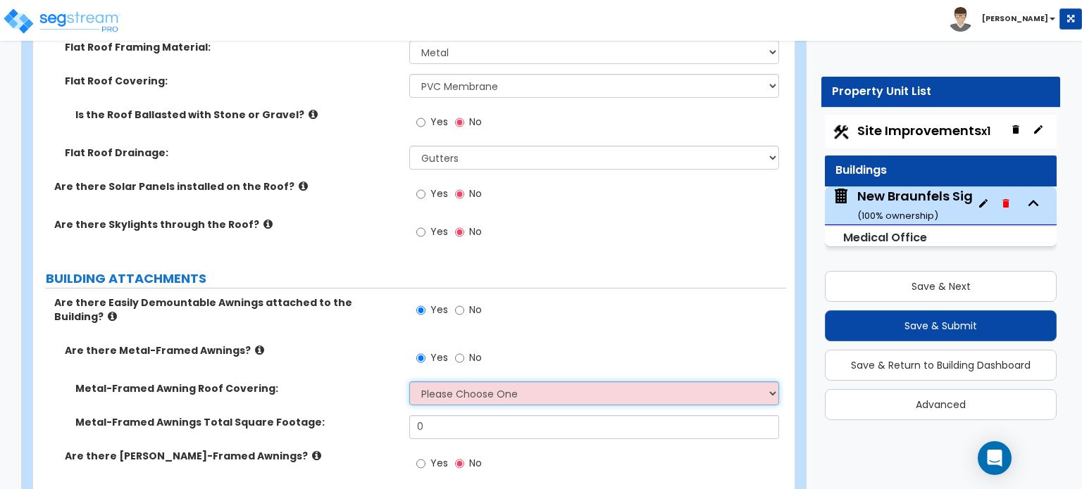
click at [518, 382] on select "Please Choose One Plastic Metal Glass" at bounding box center [593, 394] width 369 height 24
select select "2"
click at [409, 382] on select "Please Choose One Plastic Metal Glass" at bounding box center [593, 394] width 369 height 24
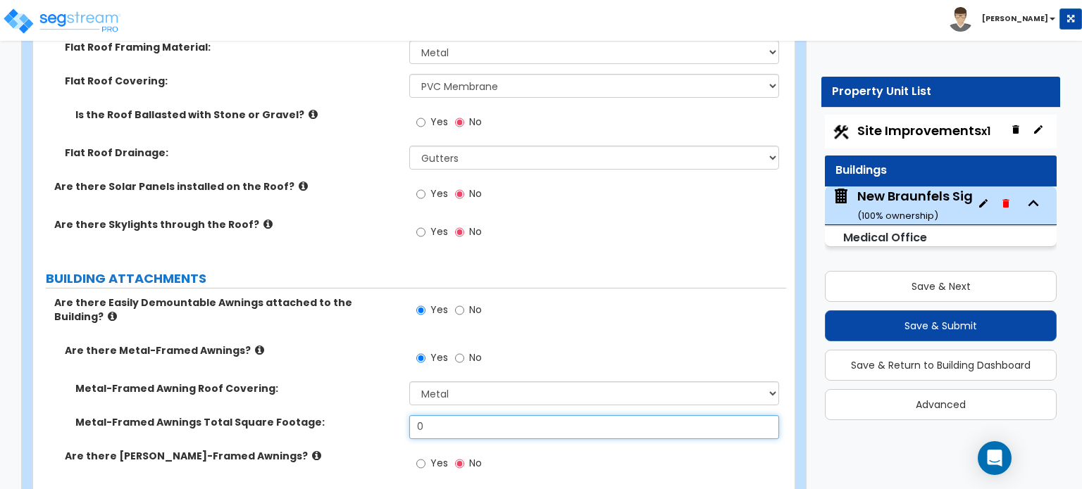
drag, startPoint x: 442, startPoint y: 406, endPoint x: 401, endPoint y: 413, distance: 42.3
click at [401, 416] on div "Metal-Framed Awnings Total Square Footage: 0" at bounding box center [409, 433] width 753 height 34
type input "54"
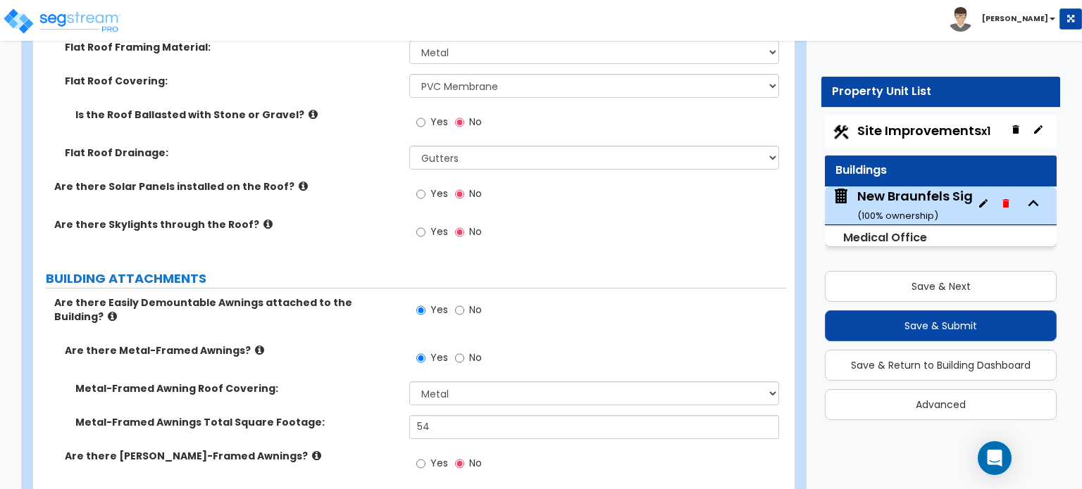
scroll to position [1056, 0]
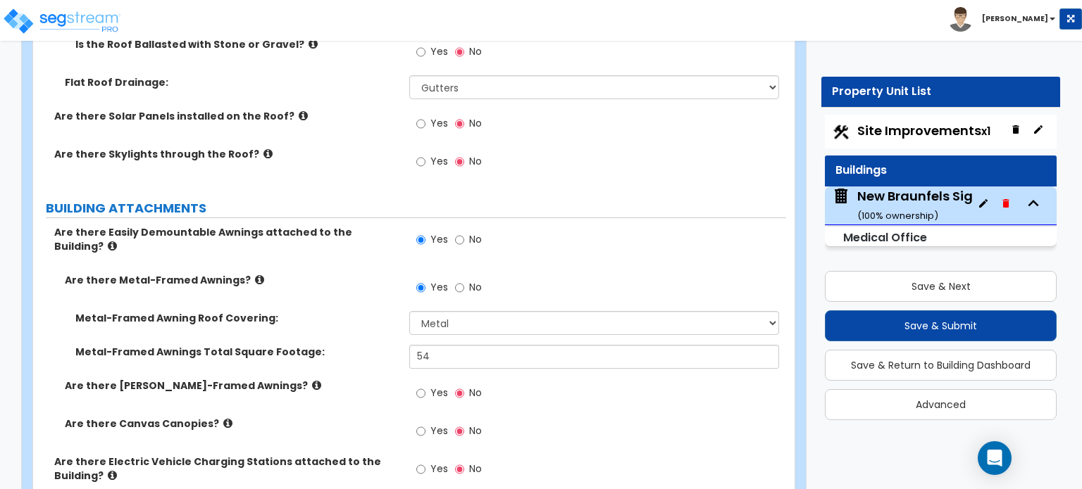
click at [312, 380] on icon at bounding box center [316, 385] width 9 height 11
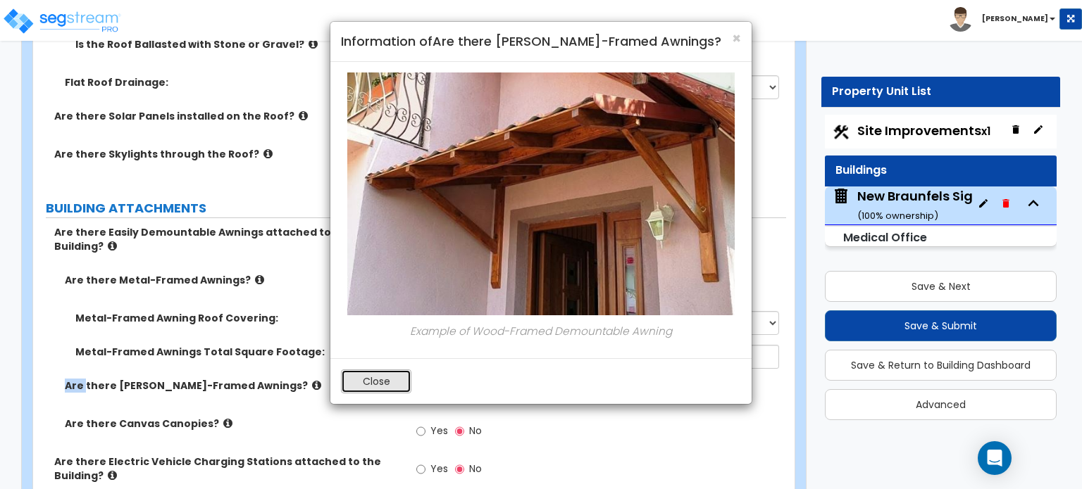
click at [375, 378] on button "Close" at bounding box center [376, 382] width 70 height 24
click at [375, 379] on div "Are there [PERSON_NAME]-Framed Awnings? Yes No" at bounding box center [409, 398] width 753 height 38
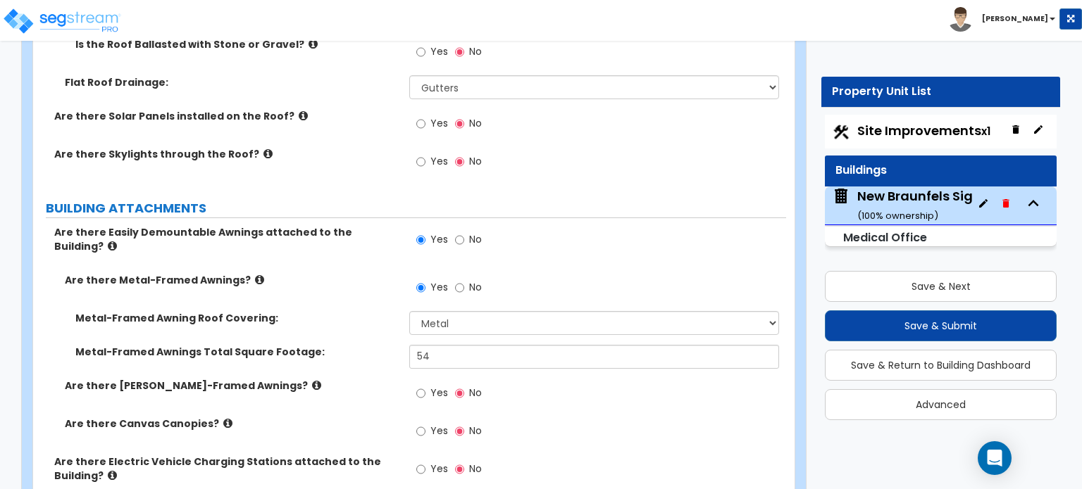
click at [223, 418] on icon at bounding box center [227, 423] width 9 height 11
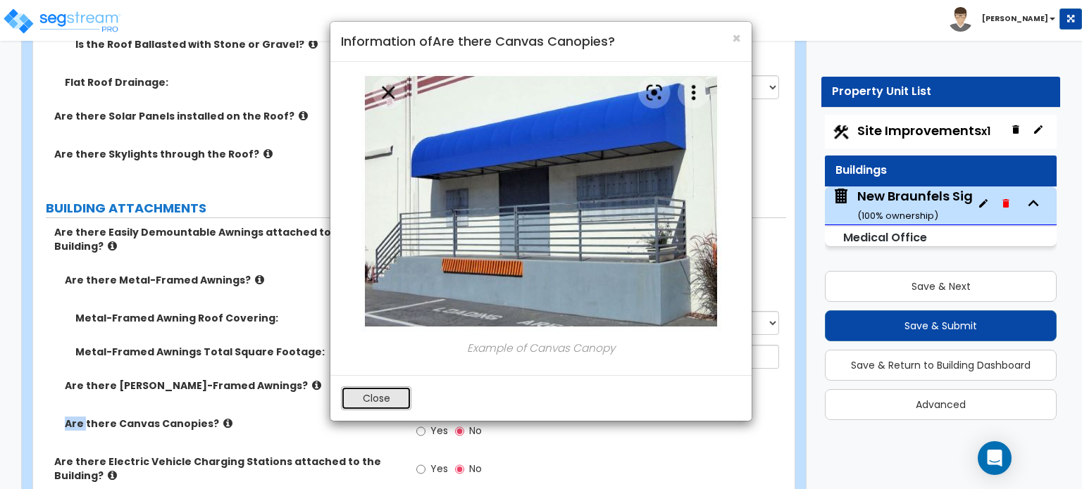
click at [381, 399] on button "Close" at bounding box center [376, 399] width 70 height 24
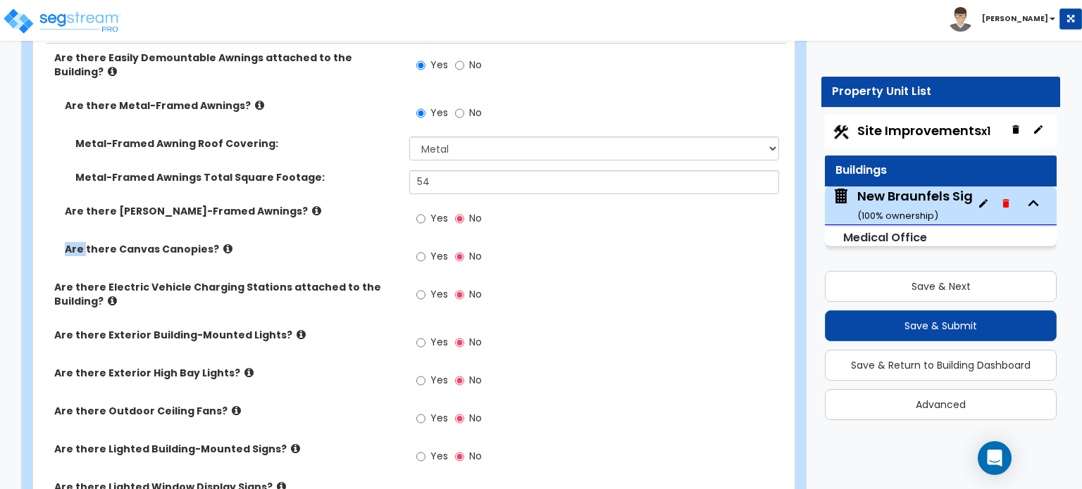
scroll to position [1268, 0]
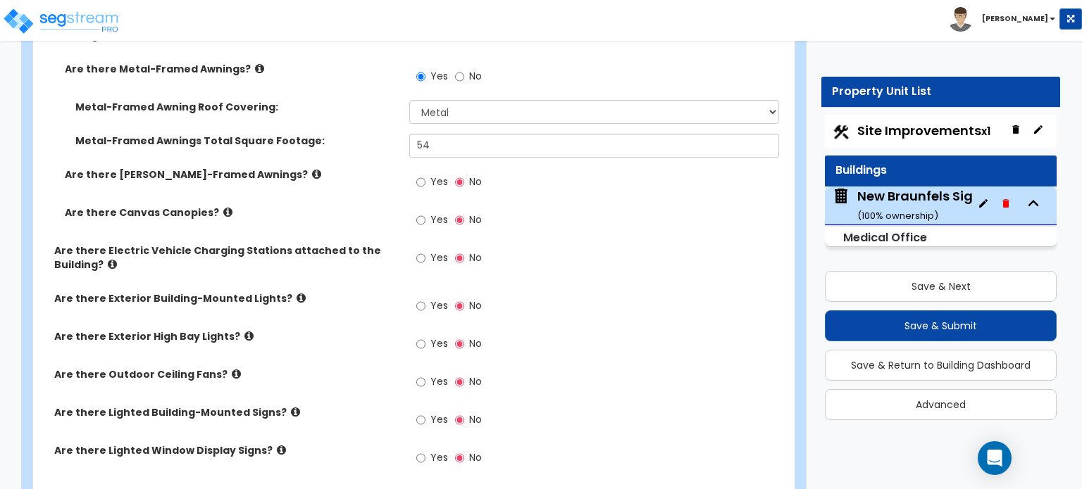
click at [335, 180] on div "Are there [PERSON_NAME]-Framed Awnings? Yes No" at bounding box center [409, 187] width 753 height 38
click at [108, 259] on icon at bounding box center [112, 264] width 9 height 11
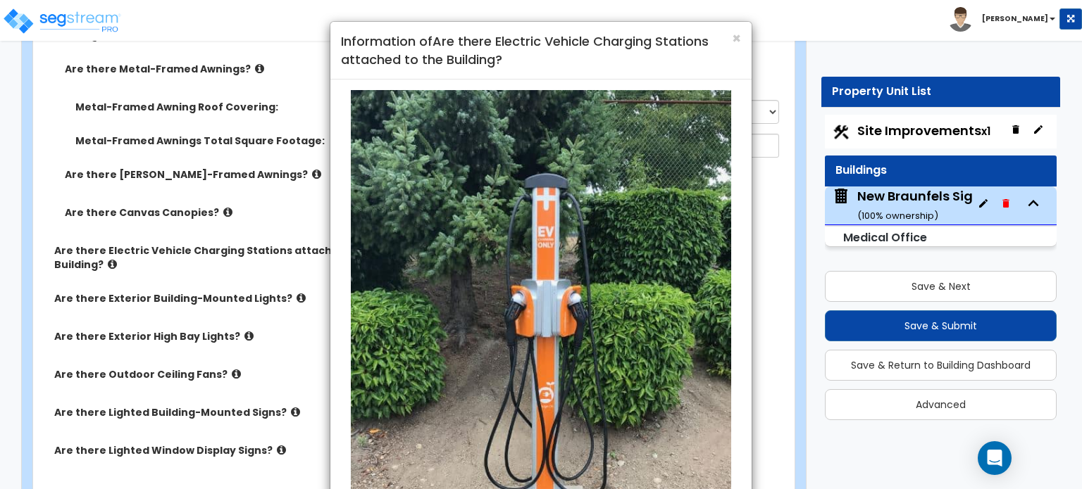
click at [670, 75] on div "× Information of Are there Electric Vehicle Charging Stations attached to the B…" at bounding box center [540, 51] width 421 height 58
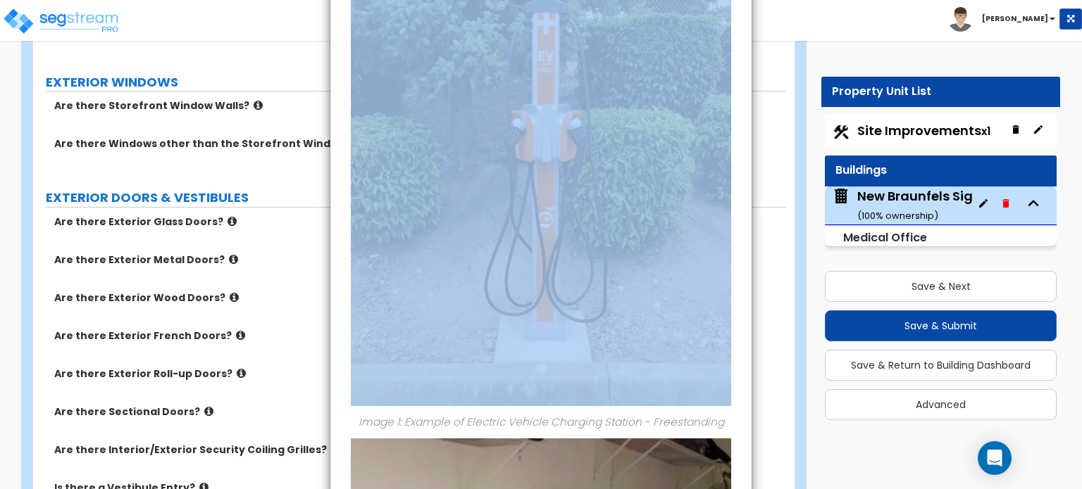
scroll to position [668, 0]
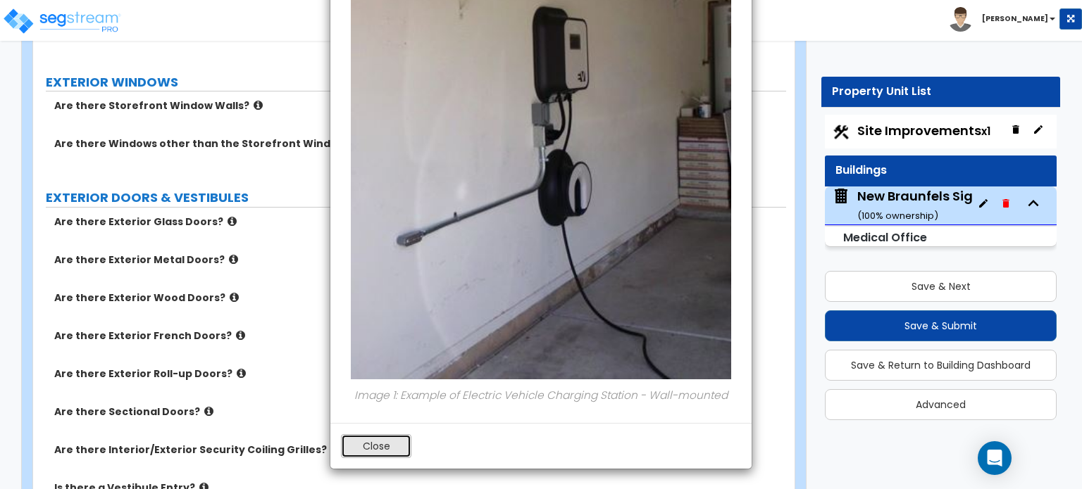
click at [371, 451] on button "Close" at bounding box center [376, 447] width 70 height 24
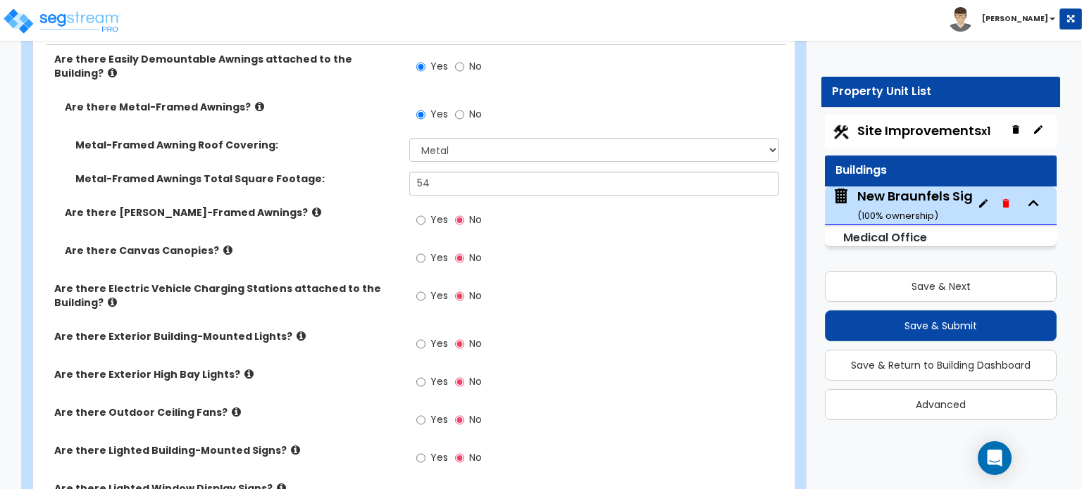
scroll to position [1197, 0]
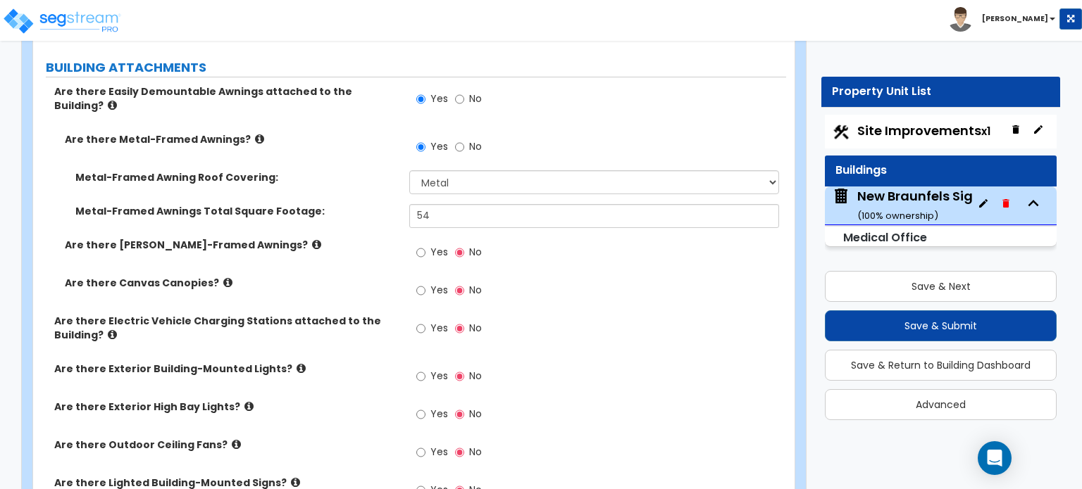
click at [297, 363] on icon at bounding box center [301, 368] width 9 height 11
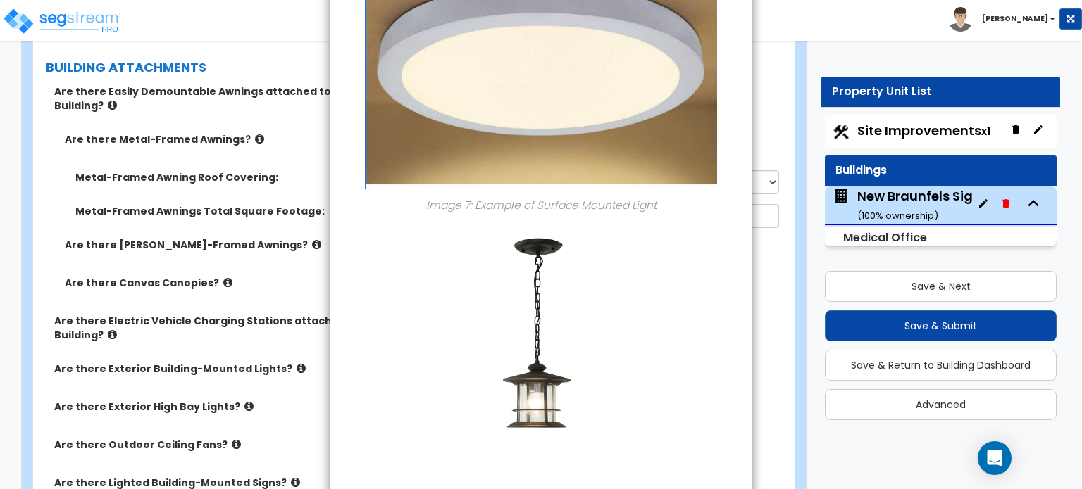
scroll to position [1887, 0]
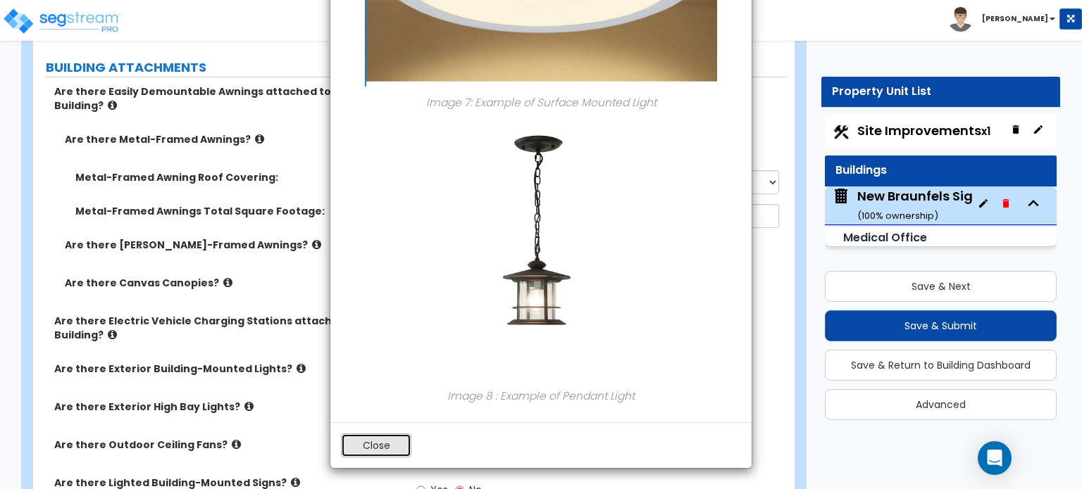
click at [389, 442] on button "Close" at bounding box center [376, 446] width 70 height 24
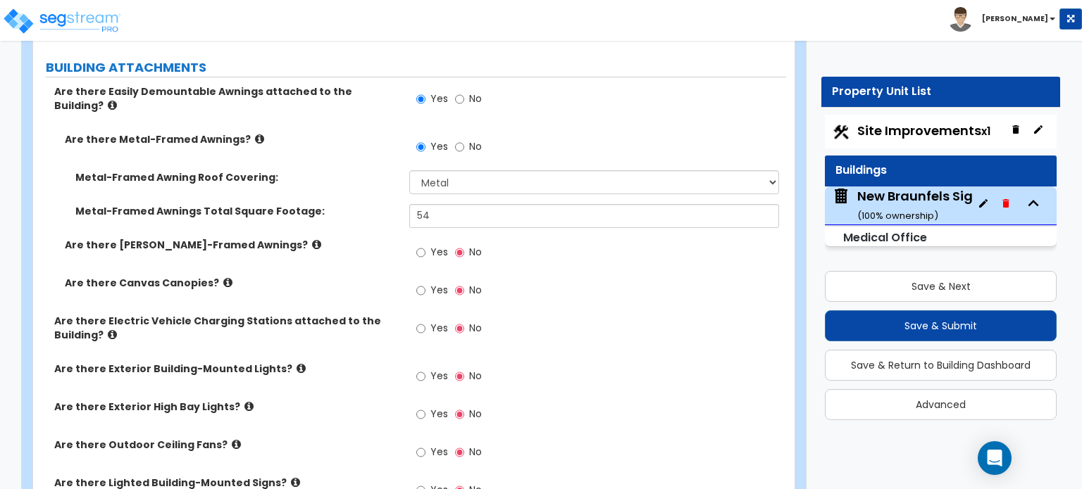
click at [223, 277] on icon at bounding box center [227, 282] width 9 height 11
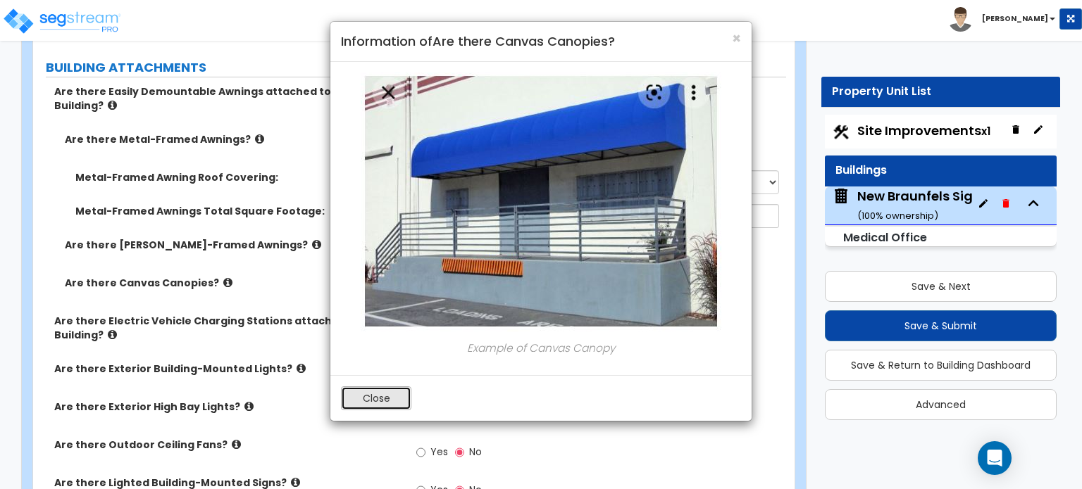
click at [392, 399] on button "Close" at bounding box center [376, 399] width 70 height 24
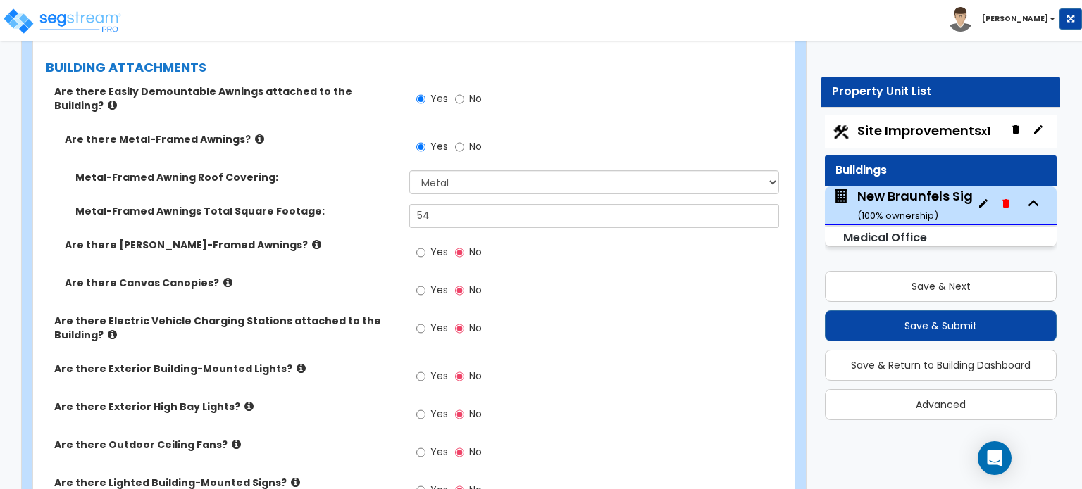
click at [108, 330] on icon at bounding box center [112, 335] width 9 height 11
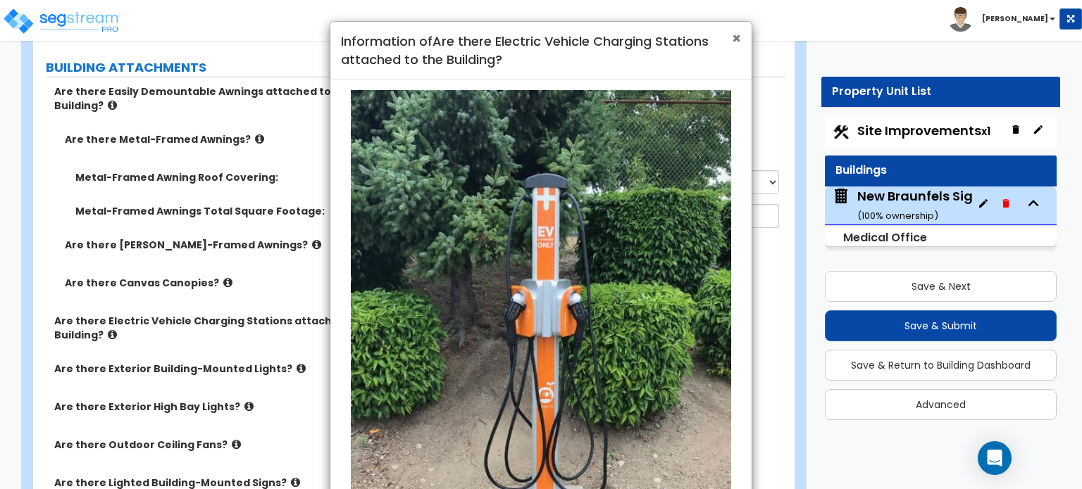
click at [737, 39] on span "×" at bounding box center [736, 38] width 9 height 20
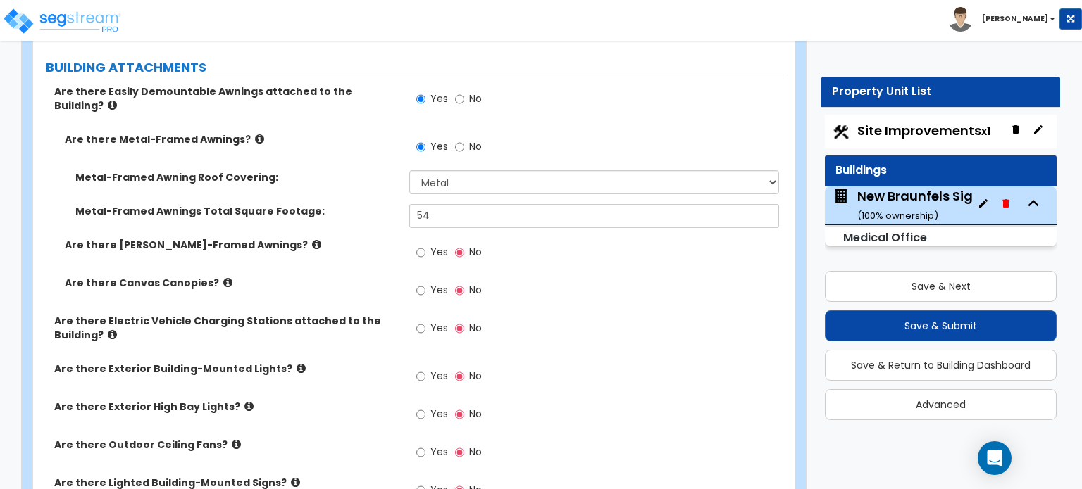
click at [297, 363] on icon at bounding box center [301, 368] width 9 height 11
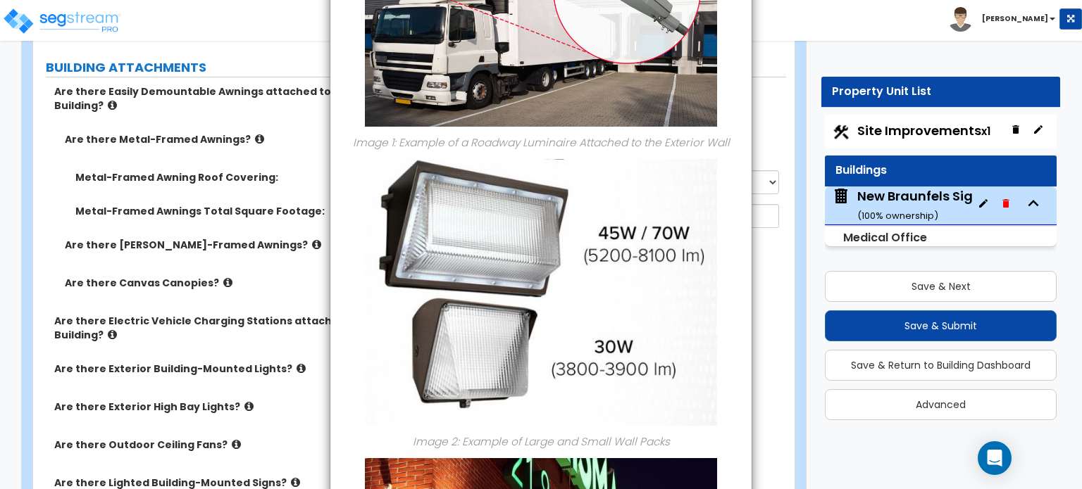
scroll to position [0, 0]
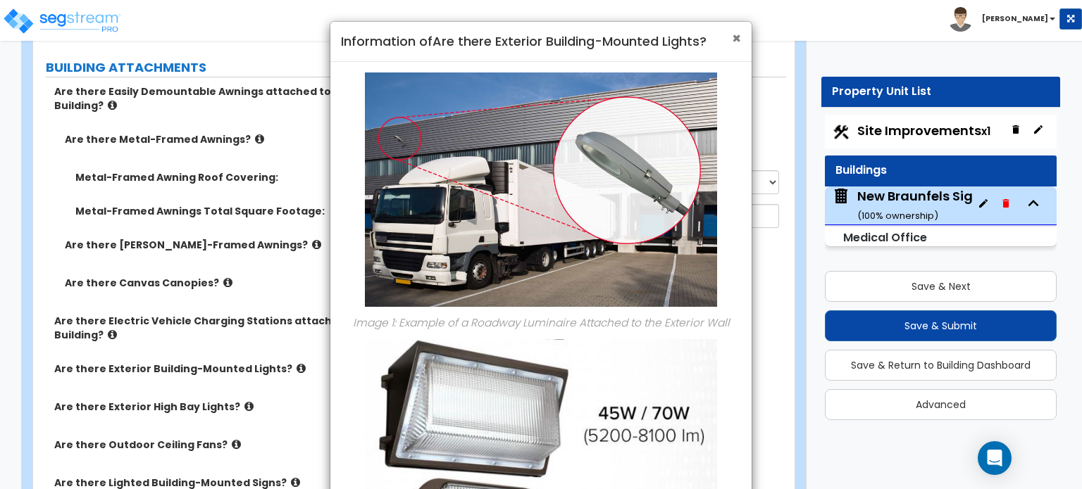
click at [739, 36] on span "×" at bounding box center [736, 38] width 9 height 20
click at [739, 36] on div "Toggle navigation [PERSON_NAME]" at bounding box center [541, 20] width 1082 height 41
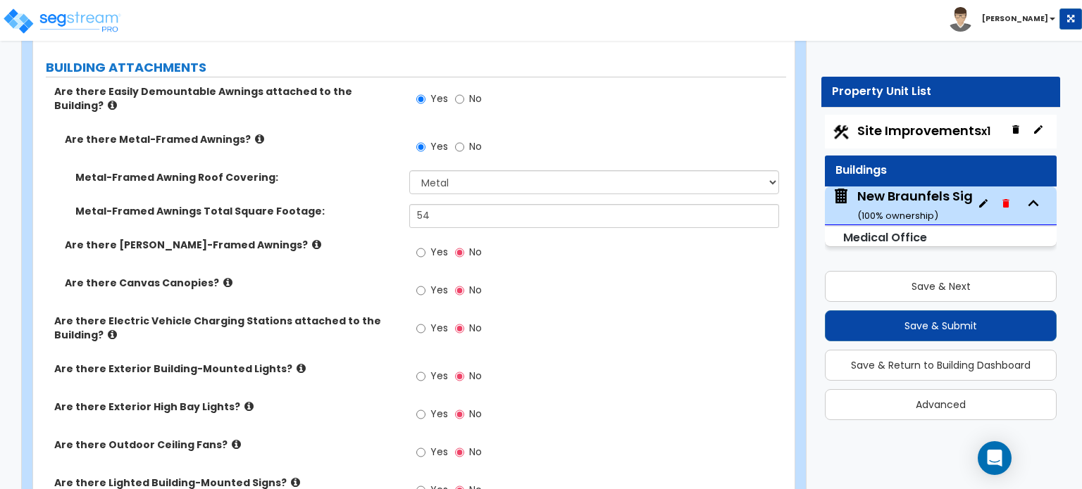
click at [223, 277] on icon at bounding box center [227, 282] width 9 height 11
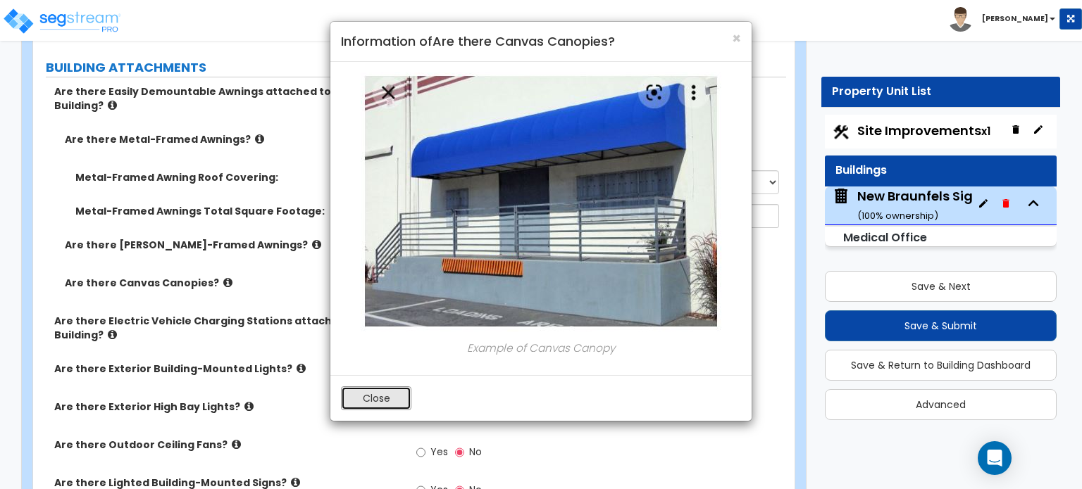
click at [392, 403] on button "Close" at bounding box center [376, 399] width 70 height 24
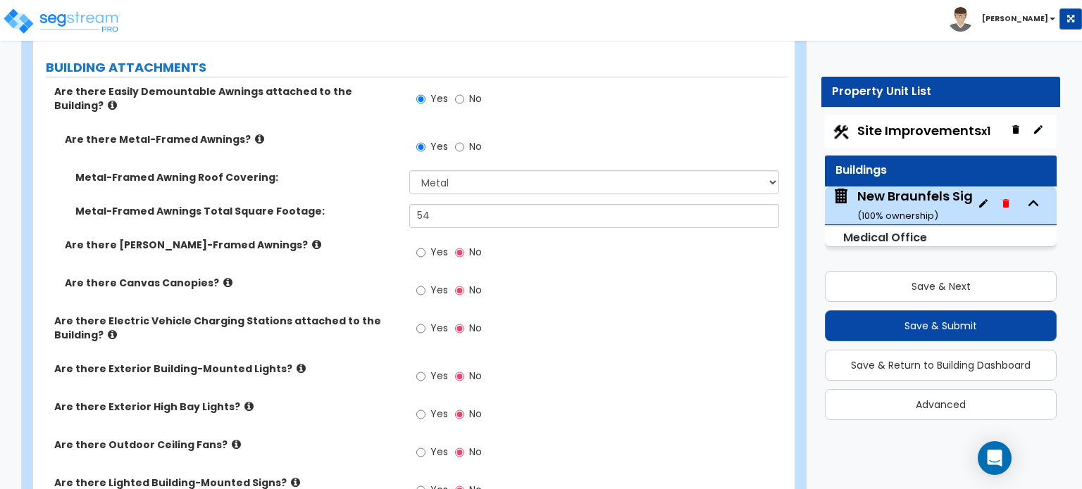
scroll to position [1338, 0]
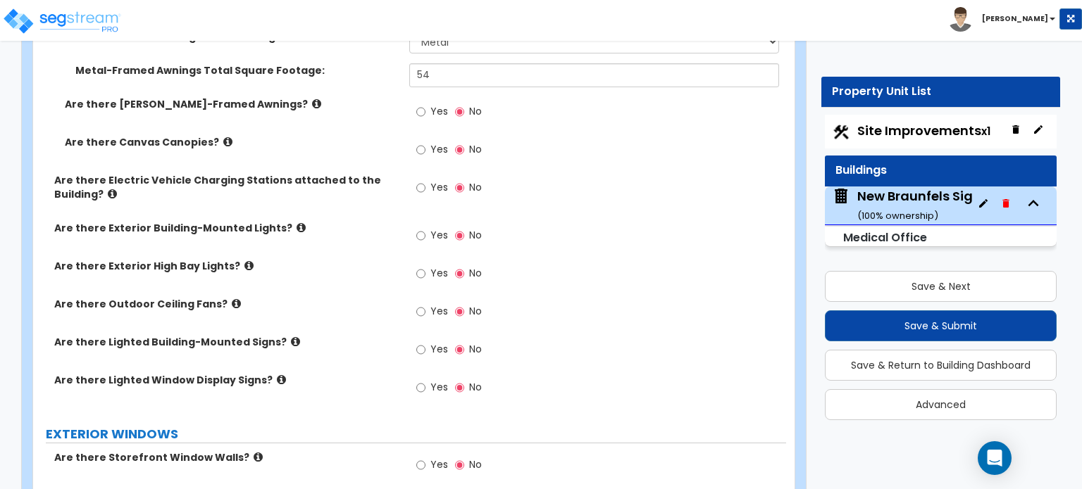
click at [297, 223] on icon at bounding box center [301, 228] width 9 height 11
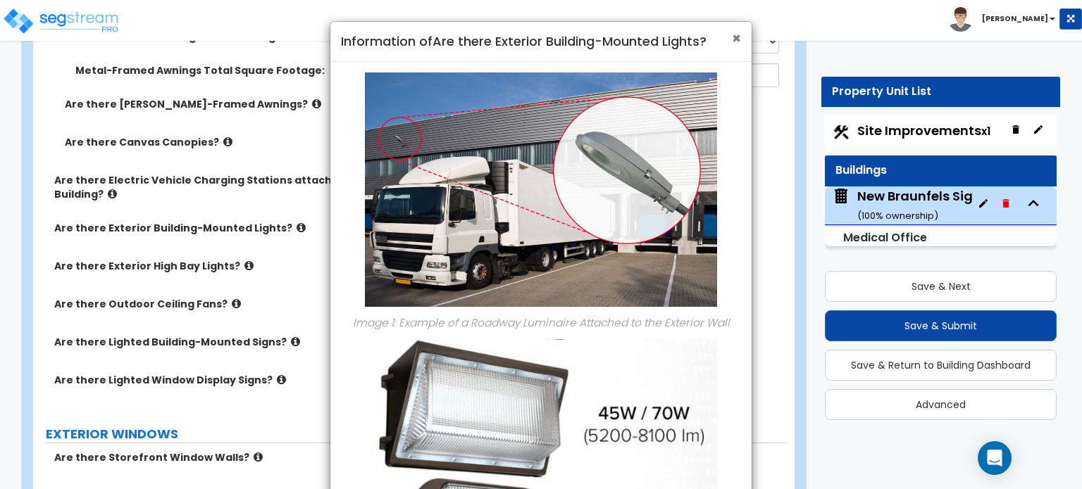
click at [732, 43] on span "×" at bounding box center [736, 38] width 9 height 20
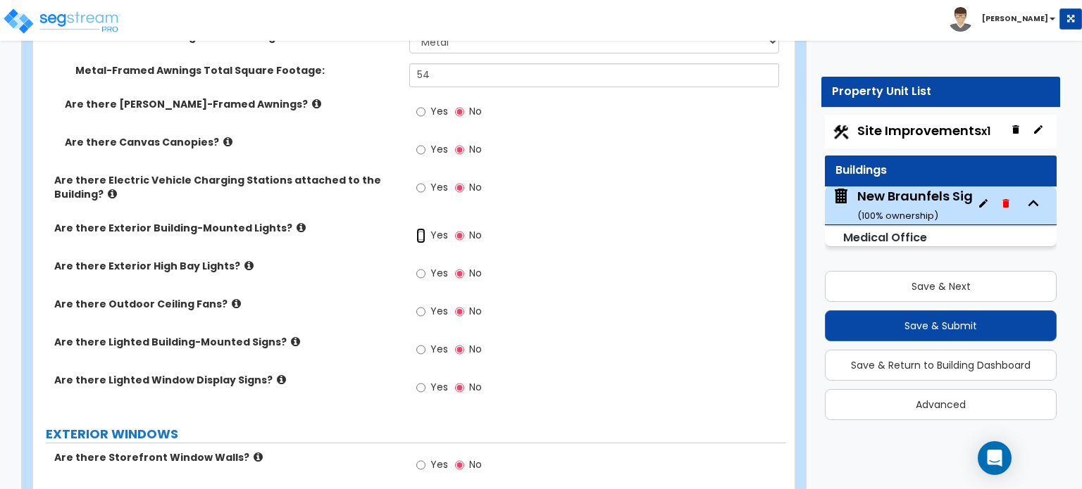
click at [420, 228] on input "Yes" at bounding box center [420, 235] width 9 height 15
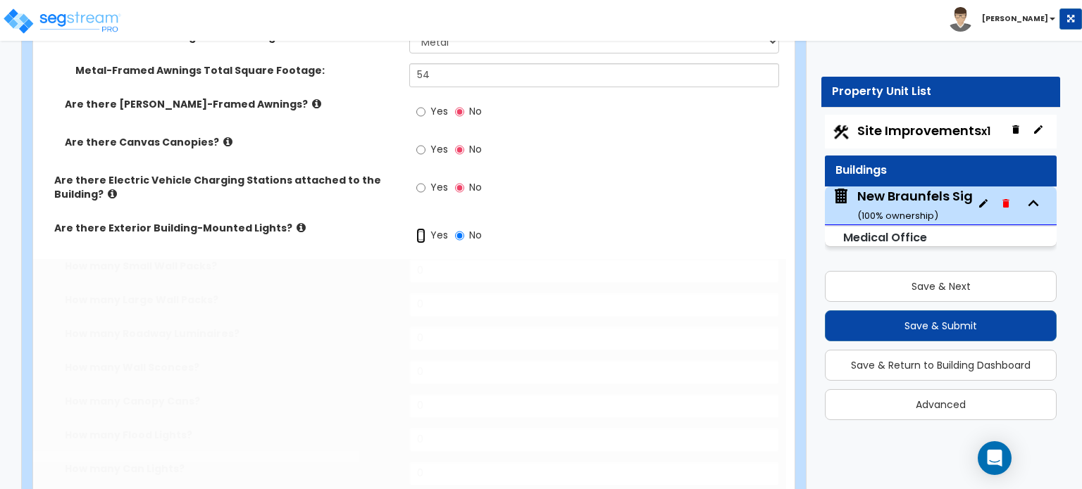
radio input "true"
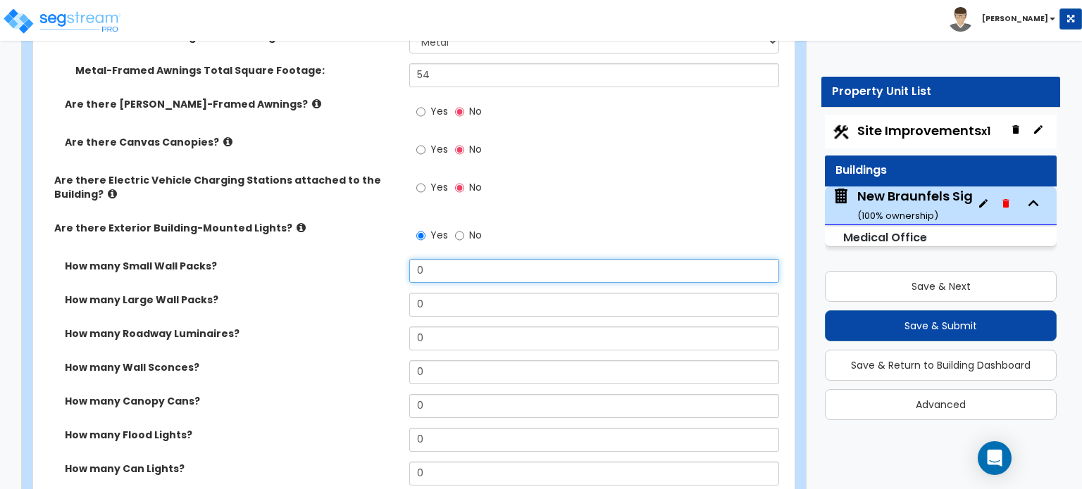
drag, startPoint x: 431, startPoint y: 253, endPoint x: 363, endPoint y: 266, distance: 69.6
click at [363, 266] on div "How many Small Wall Packs? 0" at bounding box center [409, 276] width 753 height 34
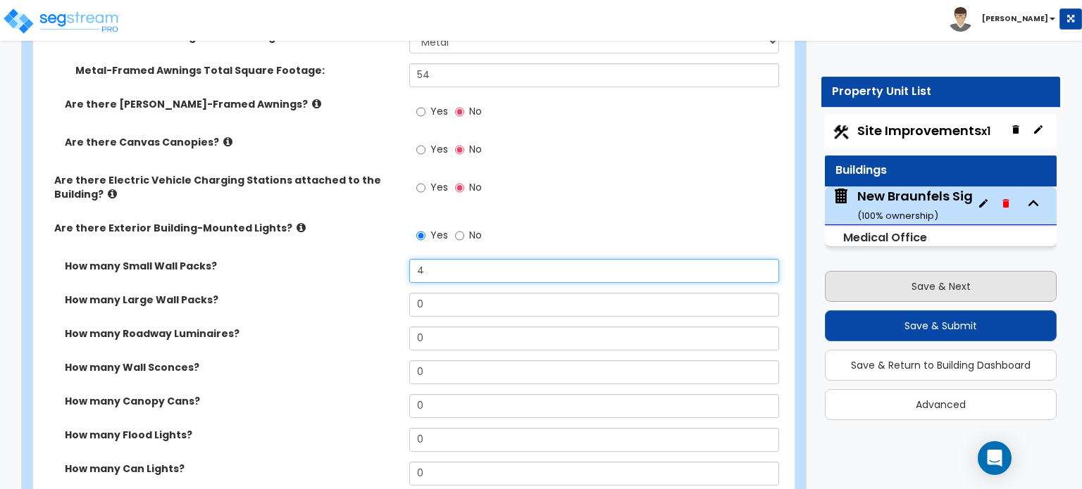
type input "4"
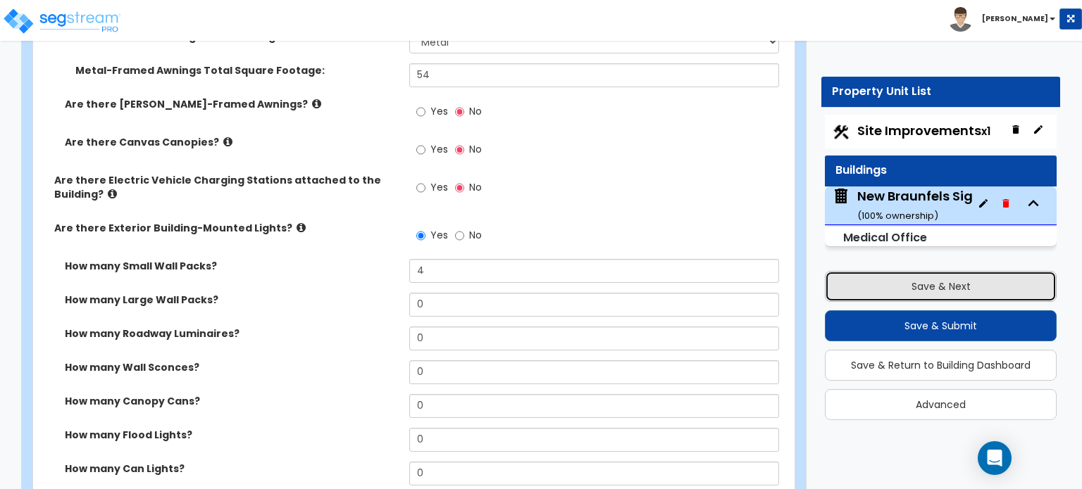
click at [918, 277] on button "Save & Next" at bounding box center [941, 286] width 232 height 31
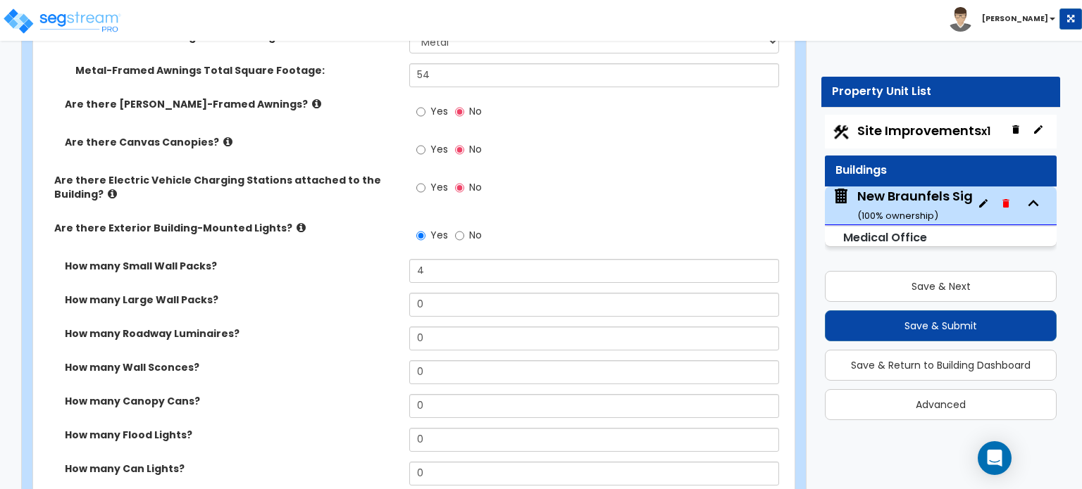
select select "2"
select select "1"
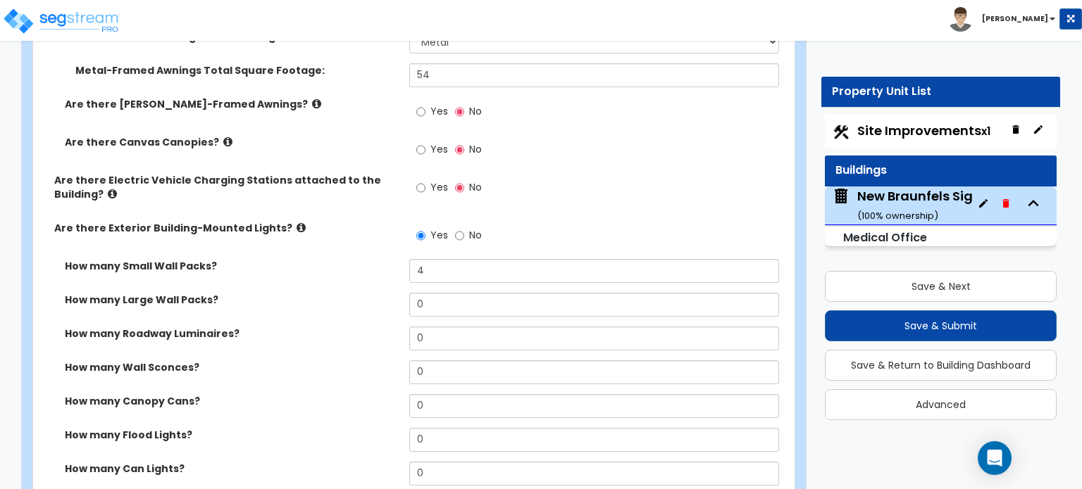
select select "1"
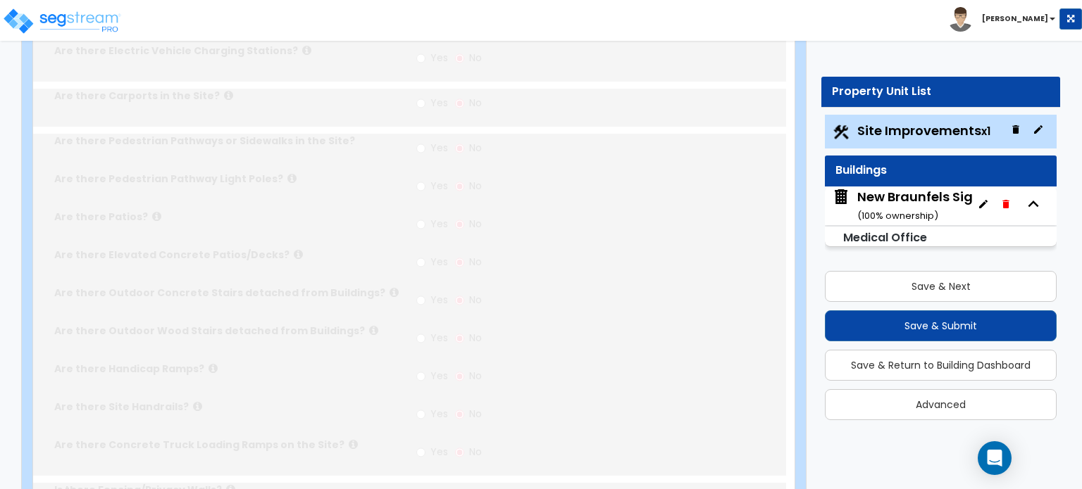
scroll to position [1344, 0]
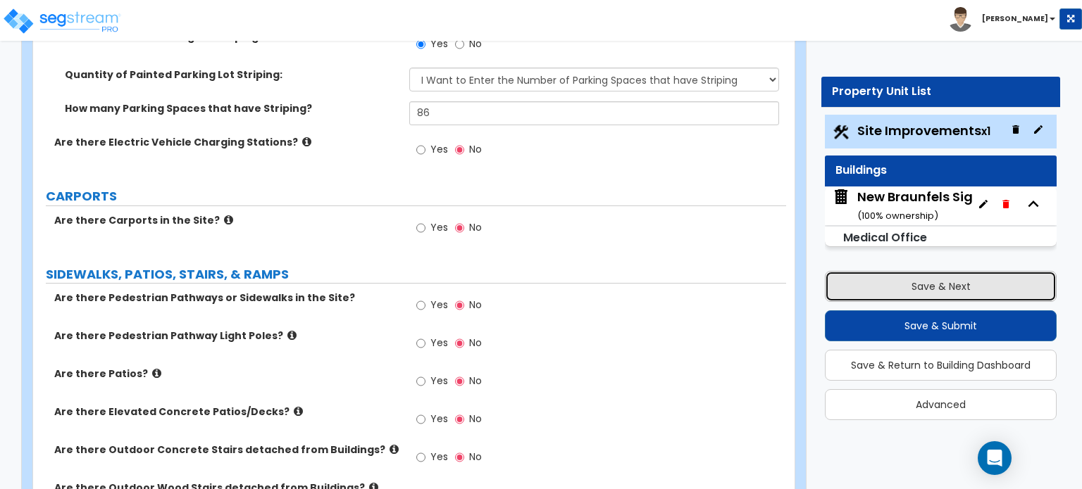
click at [917, 291] on button "Save & Next" at bounding box center [941, 286] width 232 height 31
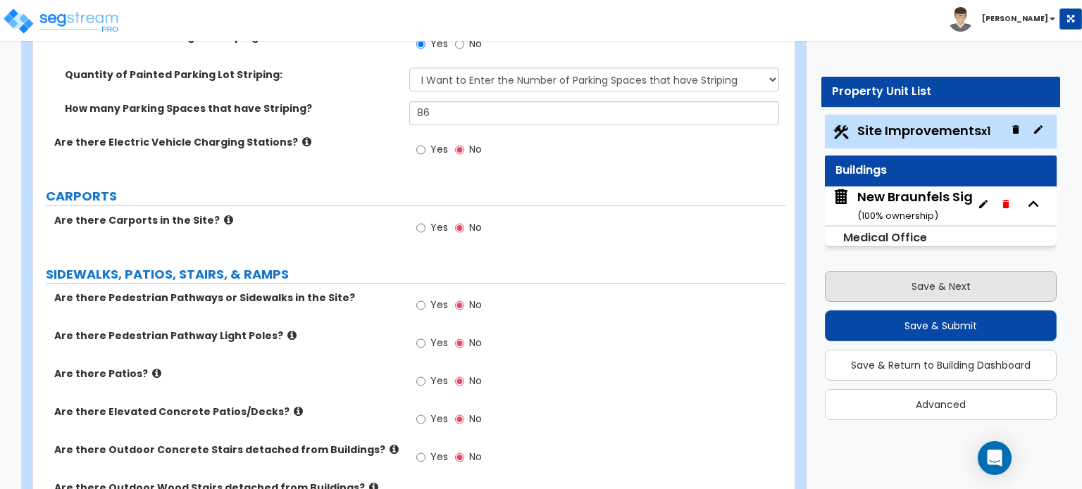
scroll to position [116, 0]
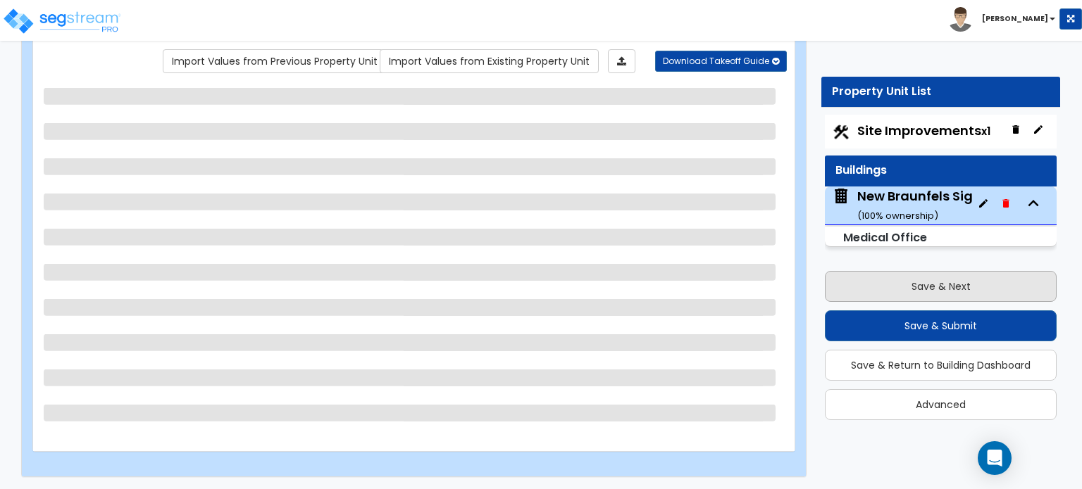
select select "8"
select select "1"
select select "11"
select select "2"
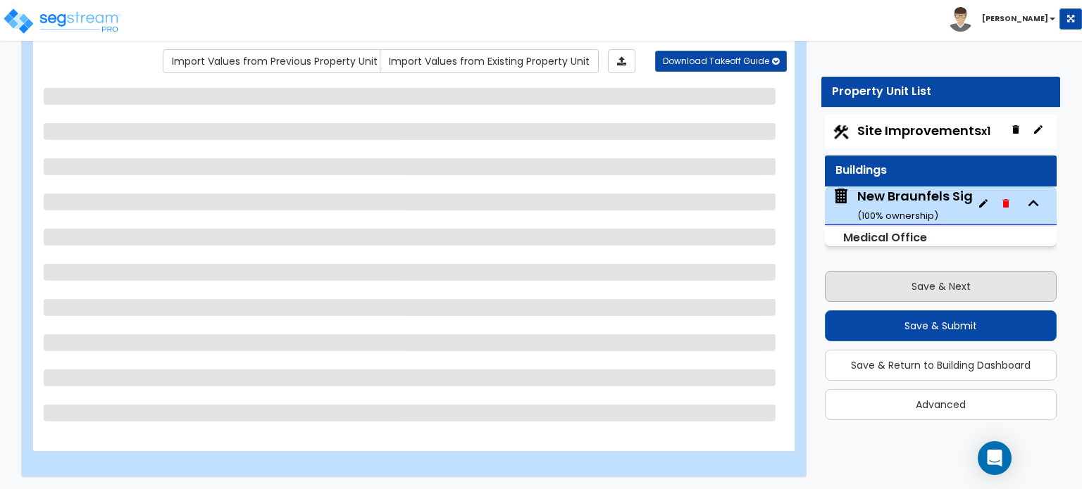
select select "1"
select select "2"
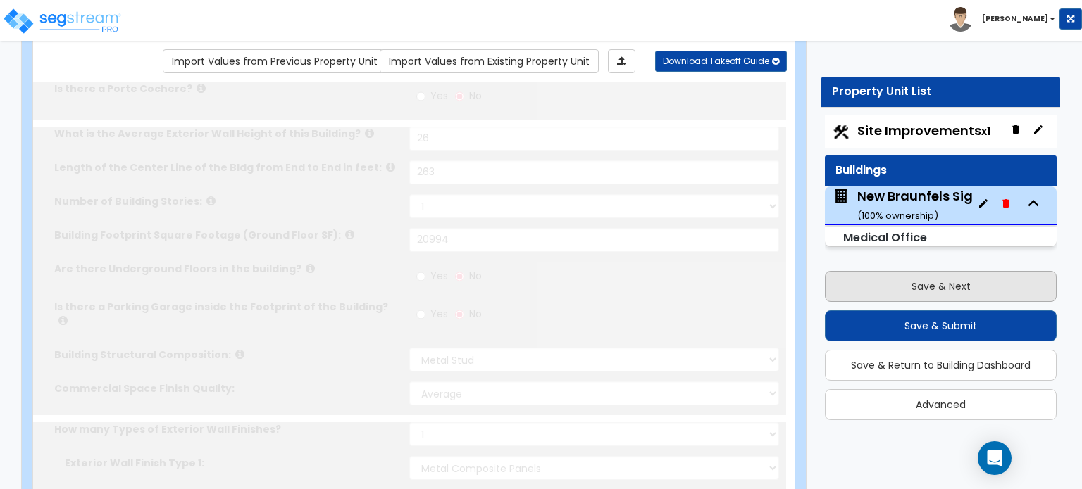
type input "80"
select select "1"
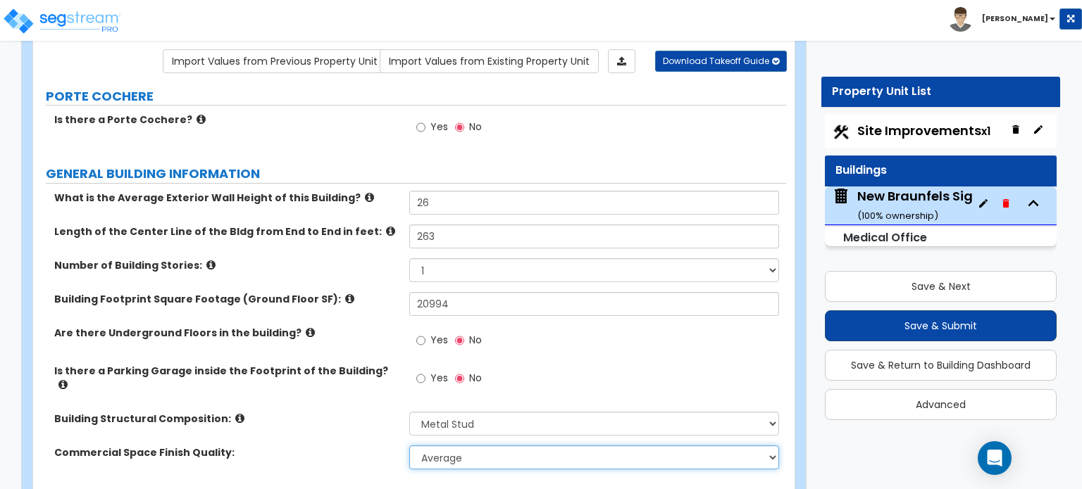
click at [750, 453] on select "Low Average High" at bounding box center [593, 458] width 369 height 24
